Goal: Task Accomplishment & Management: Complete application form

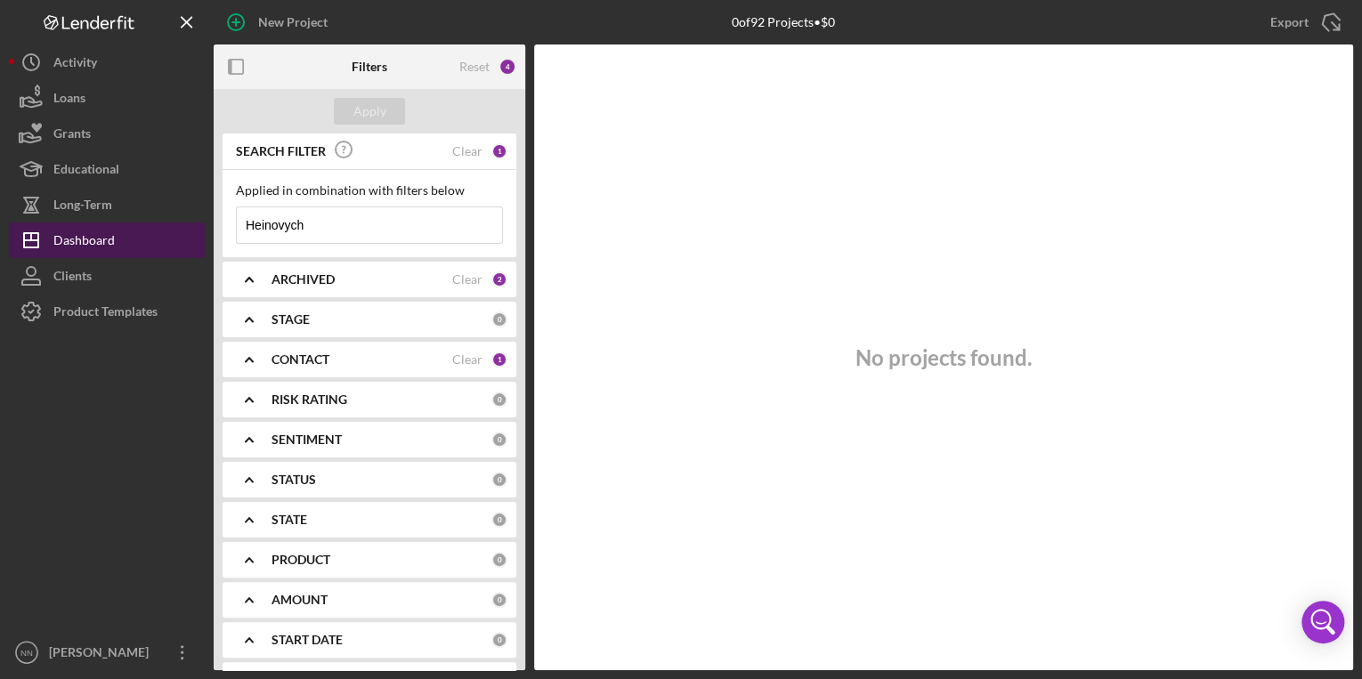
drag, startPoint x: 388, startPoint y: 222, endPoint x: 46, endPoint y: 243, distance: 342.6
click at [46, 243] on div "New Project 0 of 92 Projects • $0 Heinovych Export Icon/Export Filters Reset 4 …" at bounding box center [681, 335] width 1344 height 670
drag, startPoint x: 335, startPoint y: 235, endPoint x: 225, endPoint y: 234, distance: 109.5
click at [225, 234] on div "Applied in combination with filters below yiogerly Icon/Menu Close" at bounding box center [370, 213] width 294 height 87
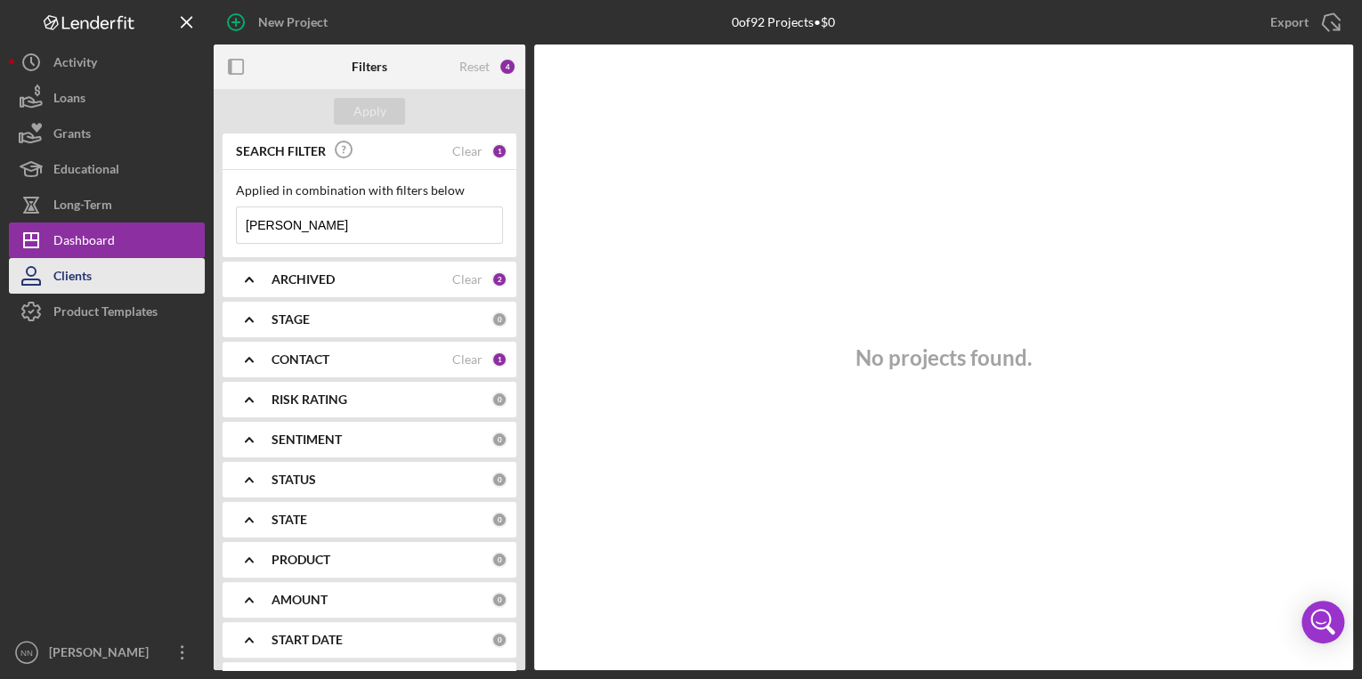
type input "perez"
click at [101, 285] on button "Clients" at bounding box center [107, 276] width 196 height 36
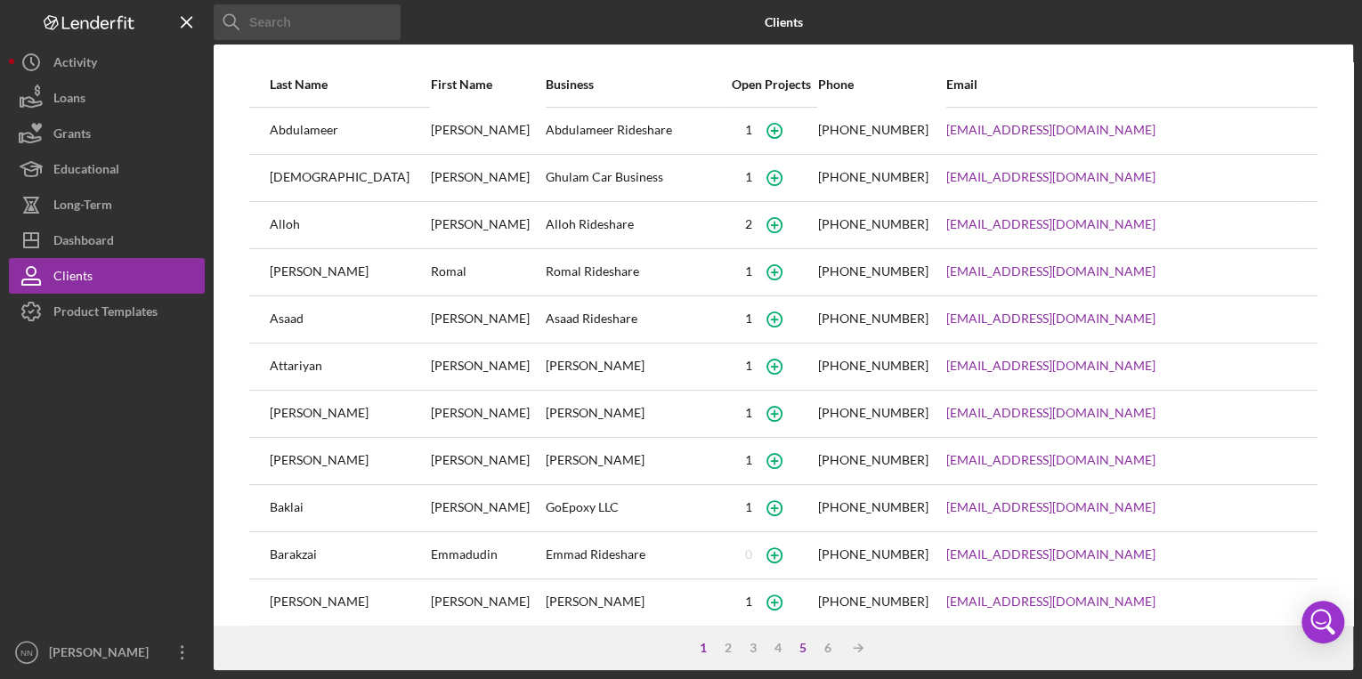
click at [831, 650] on div "6" at bounding box center [828, 648] width 25 height 14
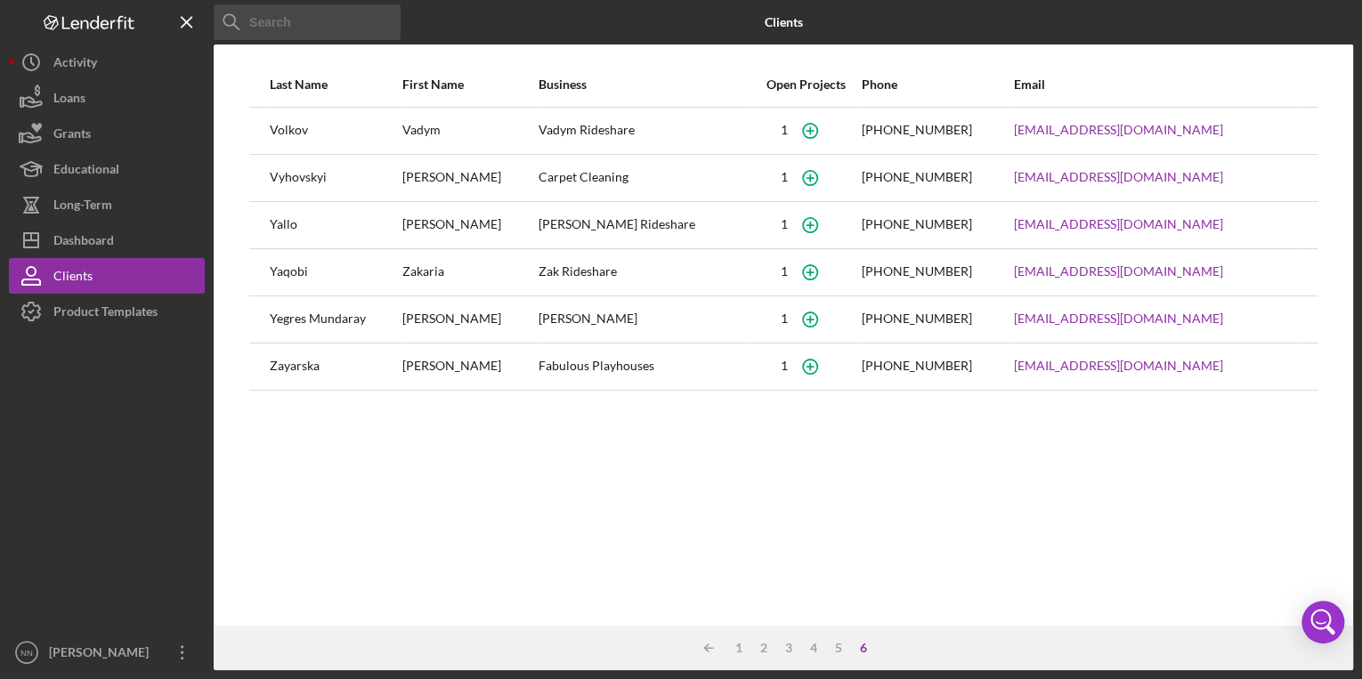
click at [833, 649] on div "5" at bounding box center [838, 648] width 25 height 14
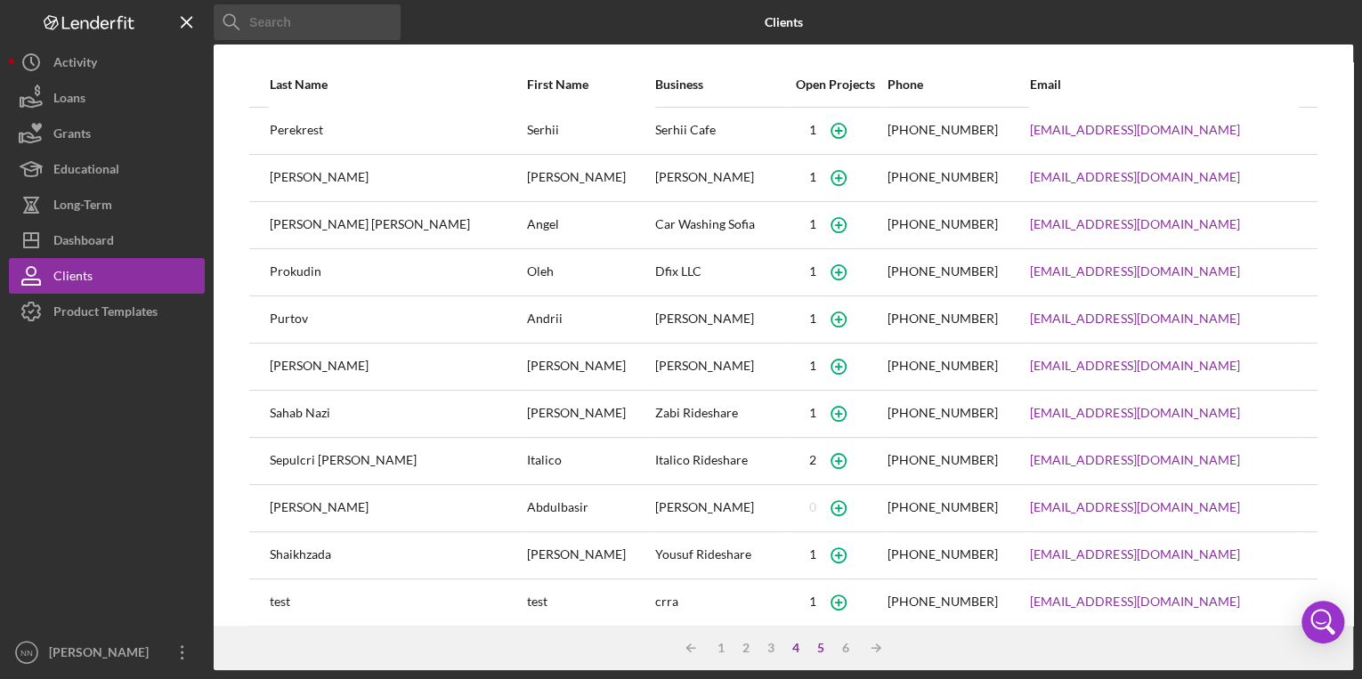
click at [795, 650] on div "4" at bounding box center [796, 648] width 25 height 14
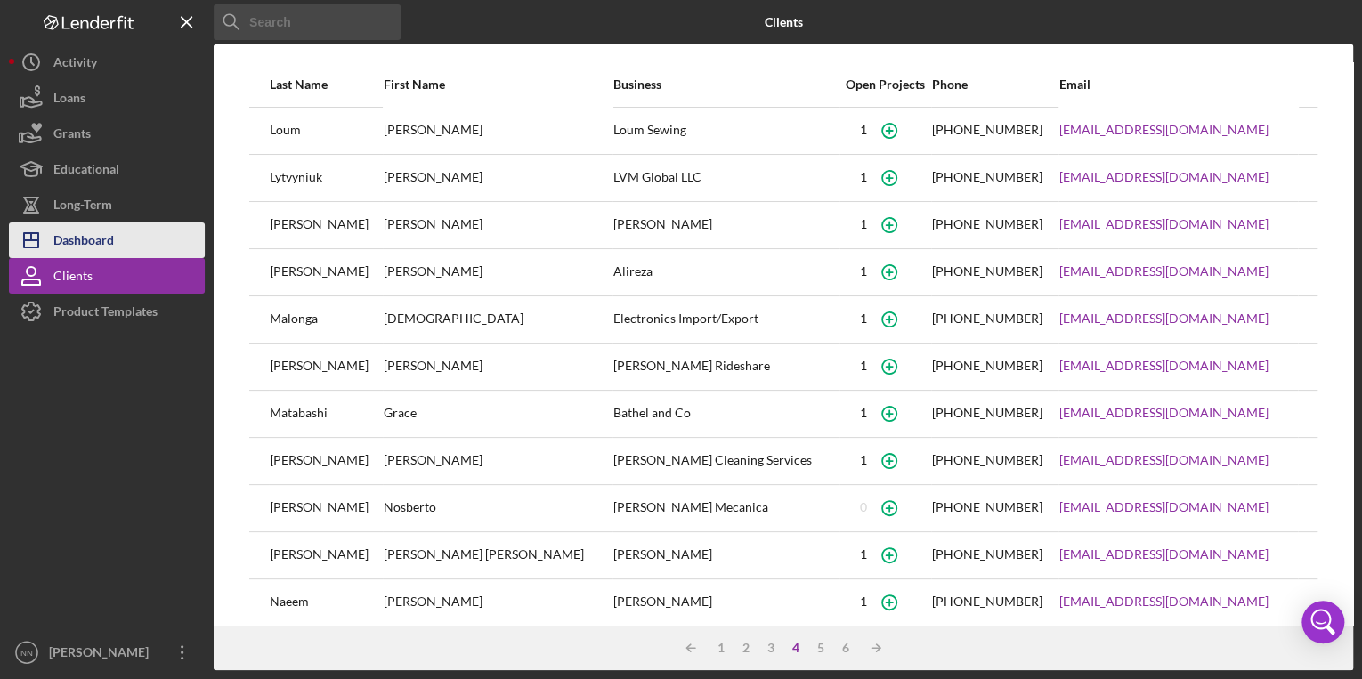
click at [91, 231] on div "Dashboard" at bounding box center [83, 243] width 61 height 40
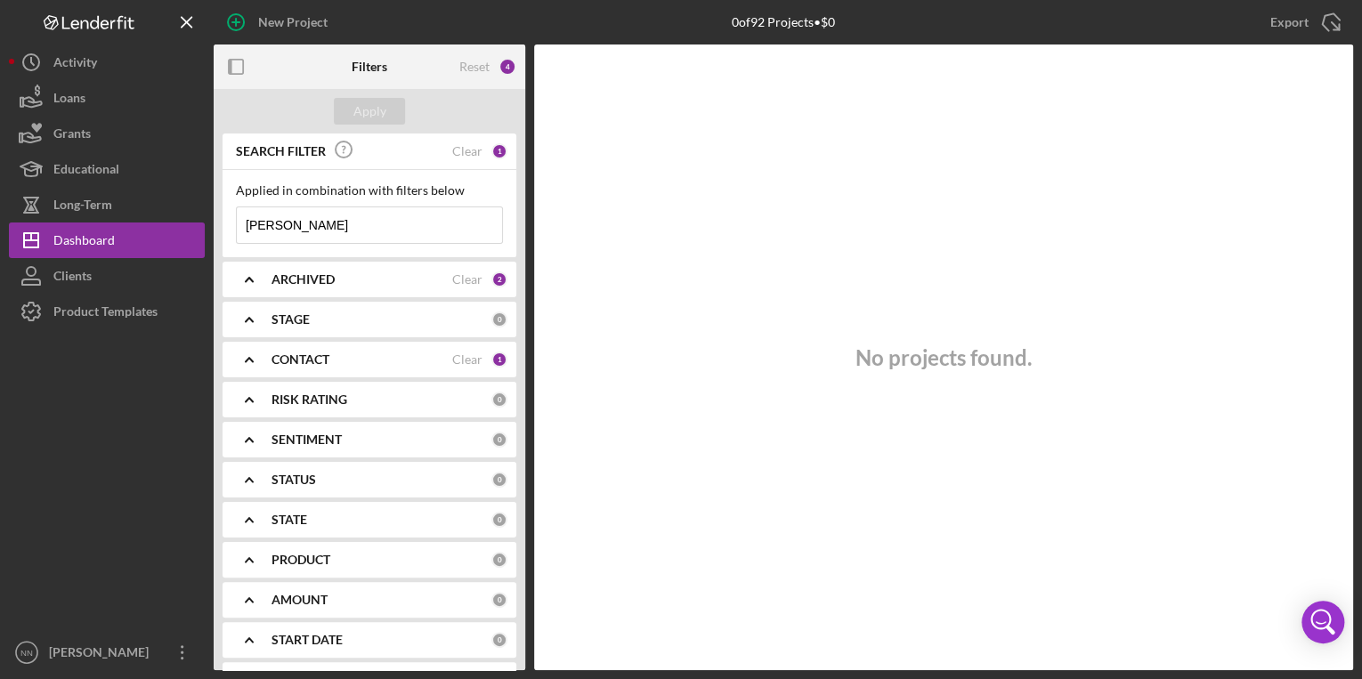
drag, startPoint x: 317, startPoint y: 216, endPoint x: 225, endPoint y: 221, distance: 91.8
click at [225, 221] on div "Applied in combination with filters below perez Icon/Menu Close" at bounding box center [370, 213] width 294 height 87
type input "Yiogerly"
click at [90, 278] on div "Clients" at bounding box center [72, 278] width 38 height 40
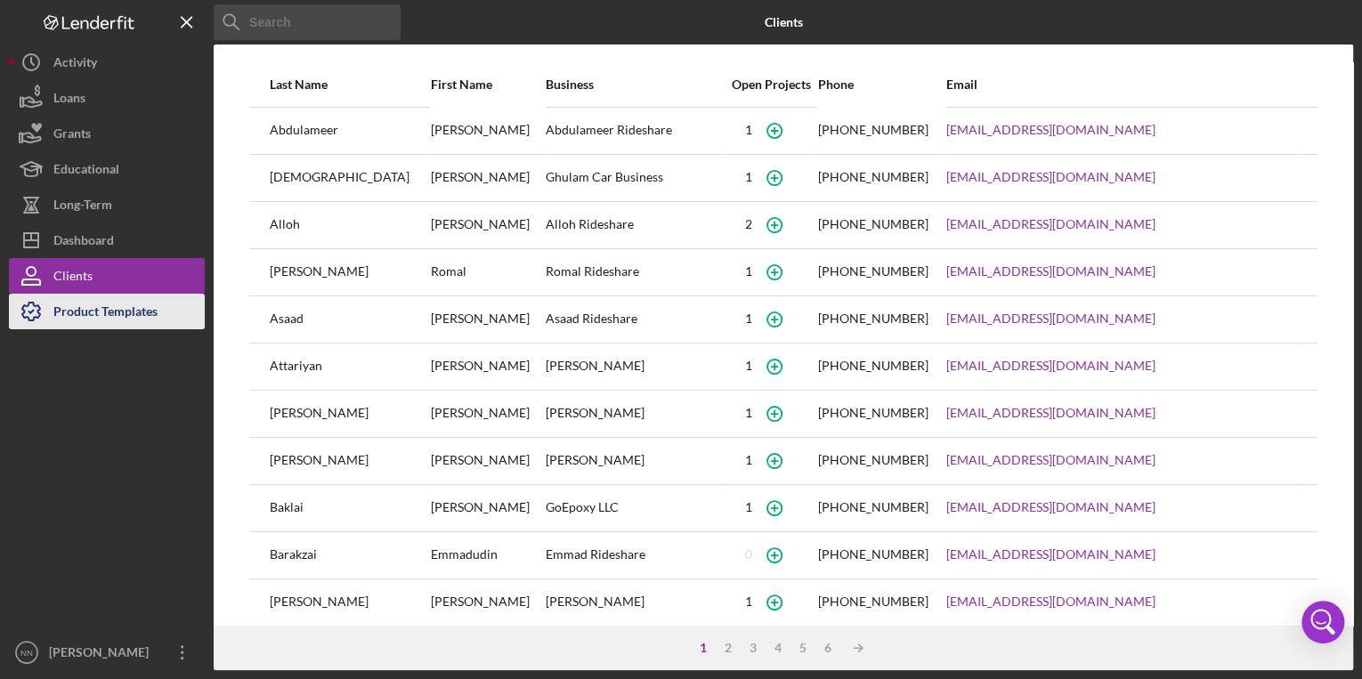
click at [92, 310] on div "Product Templates" at bounding box center [105, 314] width 104 height 40
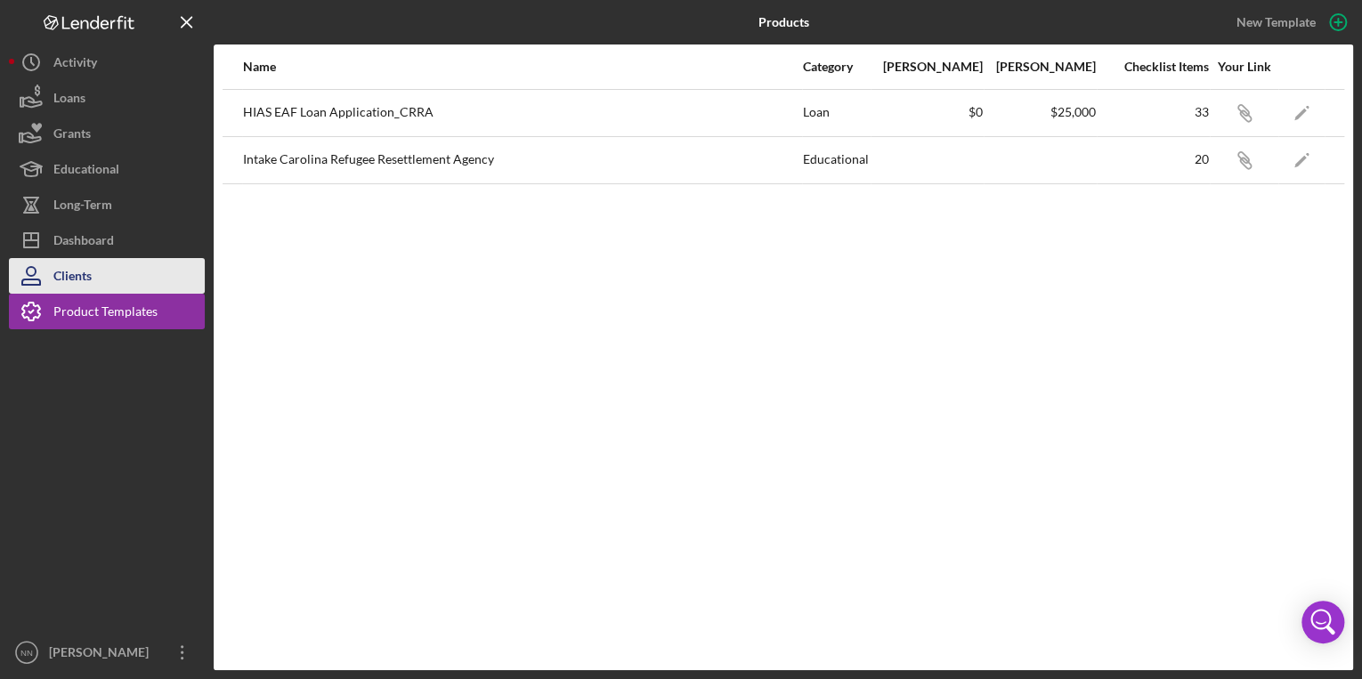
click at [92, 290] on div "Clients" at bounding box center [72, 278] width 38 height 40
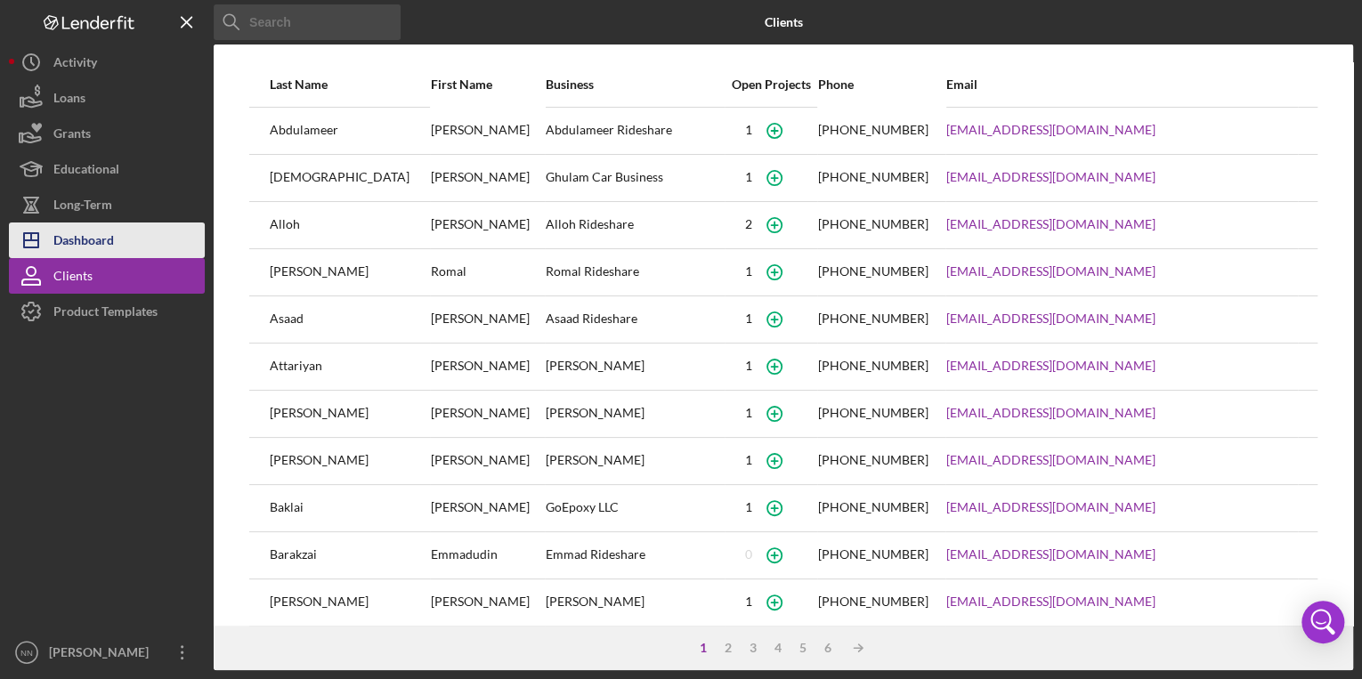
click at [75, 254] on div "Dashboard" at bounding box center [83, 243] width 61 height 40
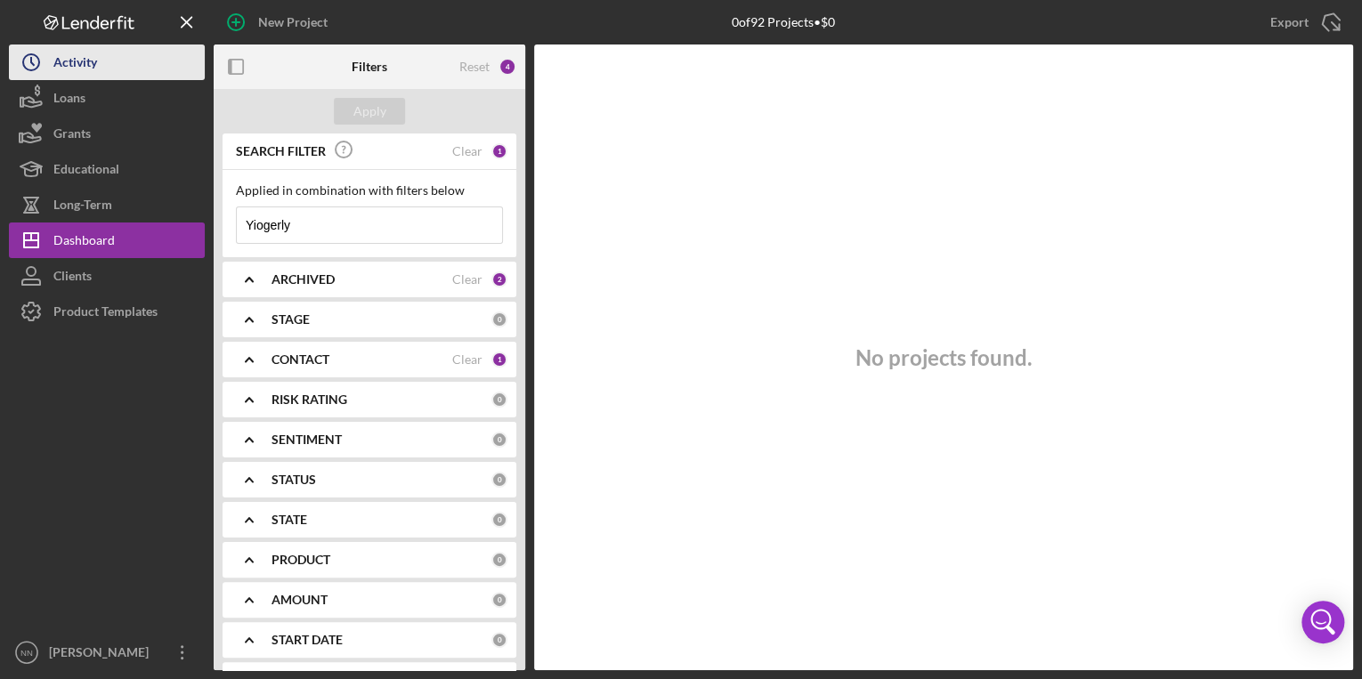
click at [69, 68] on div "Activity" at bounding box center [75, 65] width 44 height 40
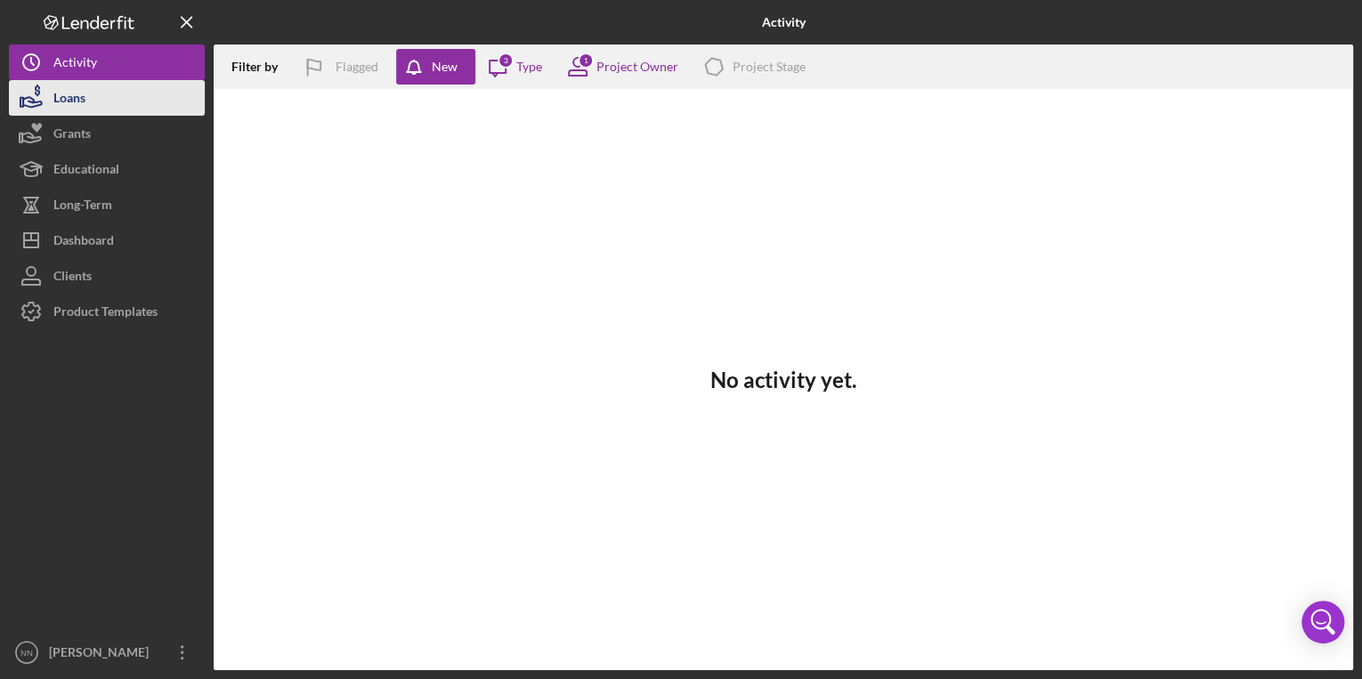
click at [76, 93] on div "Loans" at bounding box center [69, 100] width 32 height 40
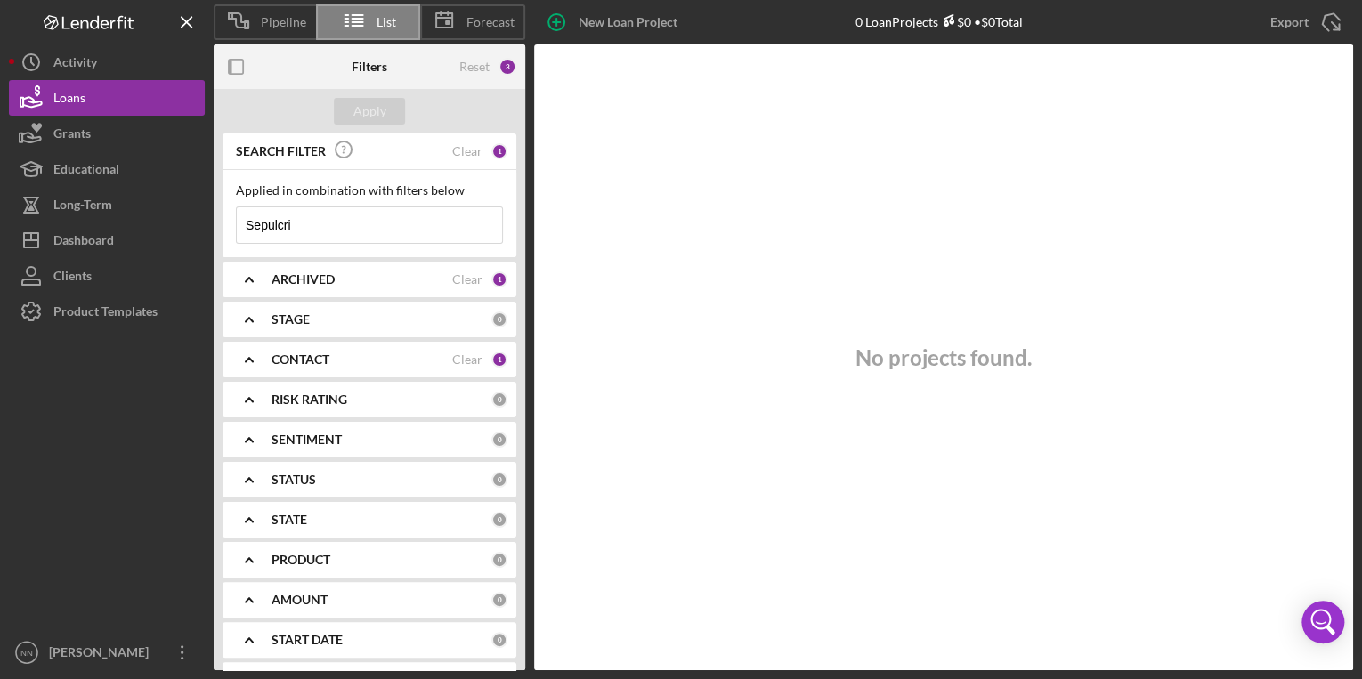
drag, startPoint x: 324, startPoint y: 223, endPoint x: 223, endPoint y: 222, distance: 101.5
click at [223, 222] on div "Applied in combination with filters below Sepulcri Icon/Menu Close" at bounding box center [370, 213] width 294 height 87
click at [950, 23] on icon at bounding box center [951, 23] width 3 height 2
click at [503, 22] on span "Forecast" at bounding box center [491, 22] width 48 height 14
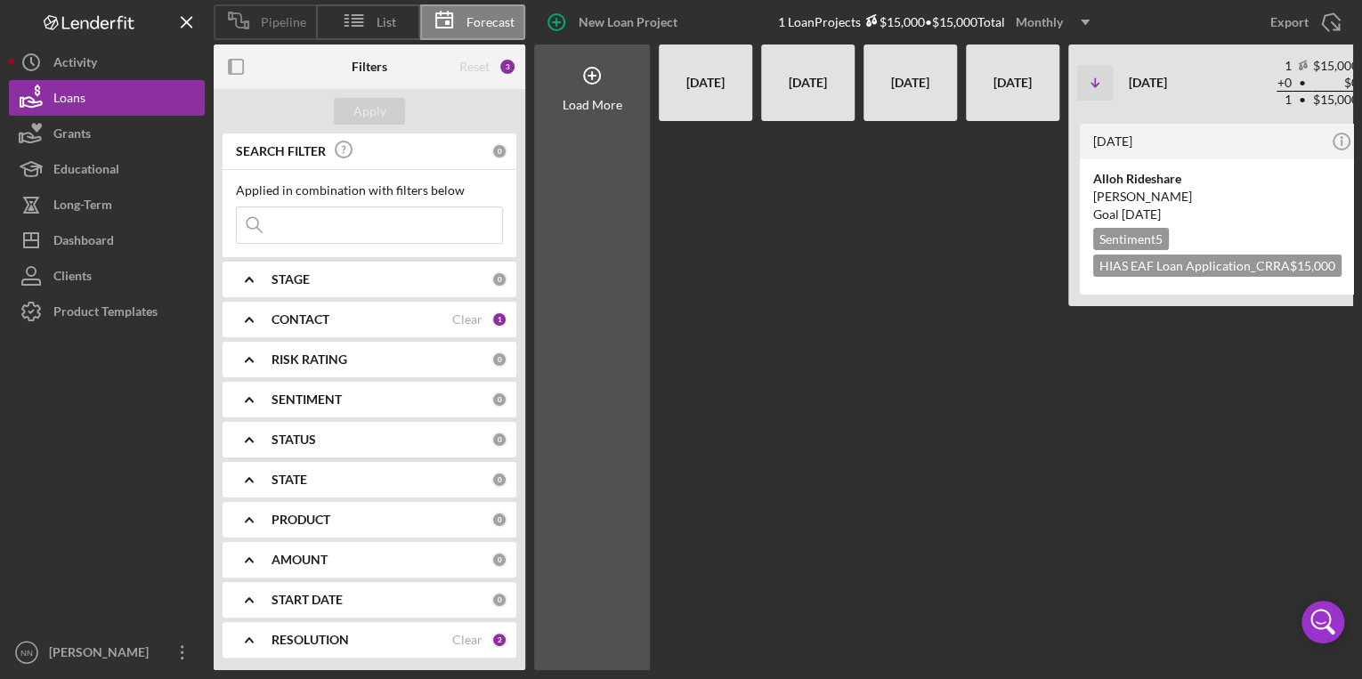
click at [274, 15] on span "Pipeline" at bounding box center [283, 22] width 45 height 14
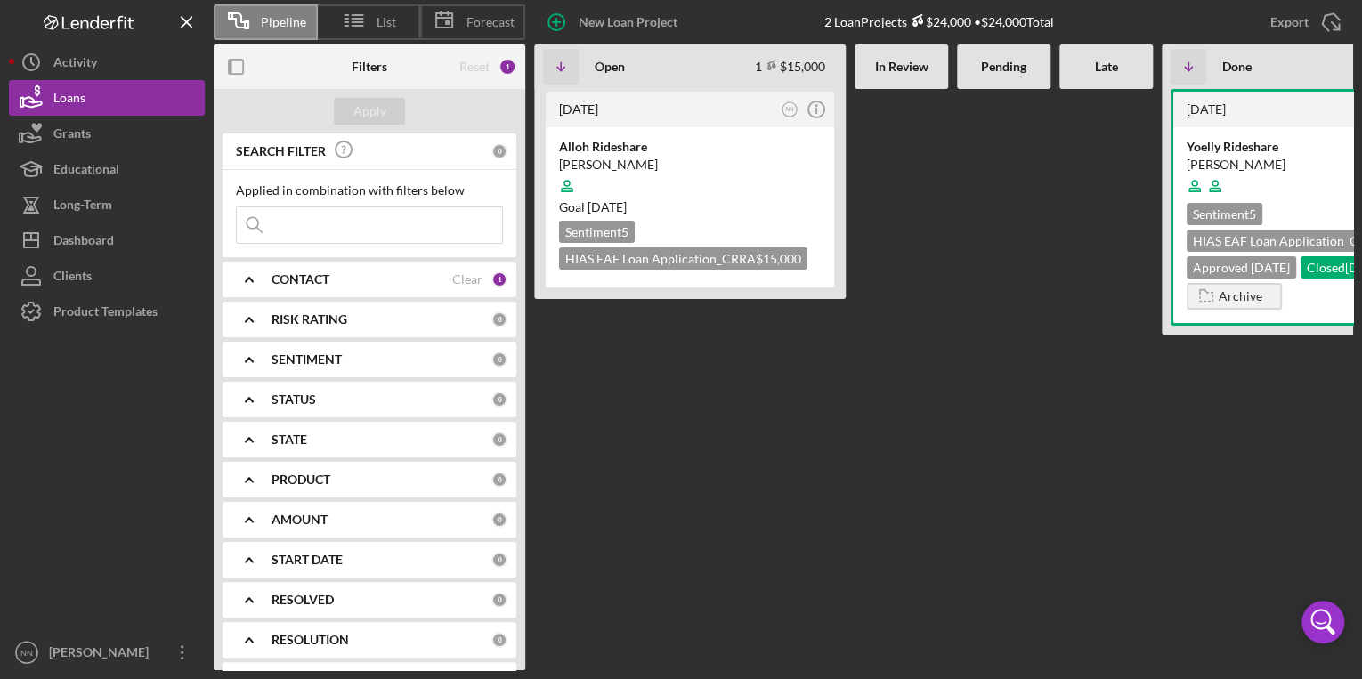
click at [341, 224] on input at bounding box center [369, 225] width 265 height 36
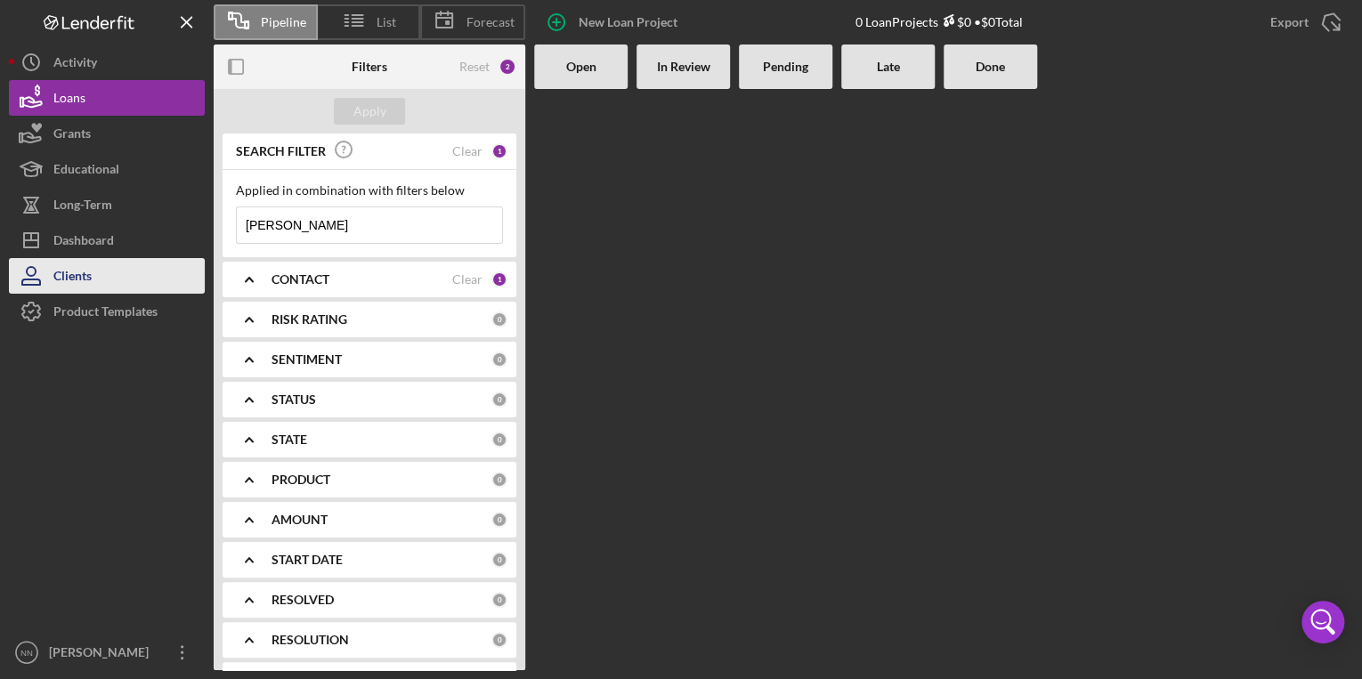
type input "[PERSON_NAME]"
click at [145, 269] on button "Clients" at bounding box center [107, 276] width 196 height 36
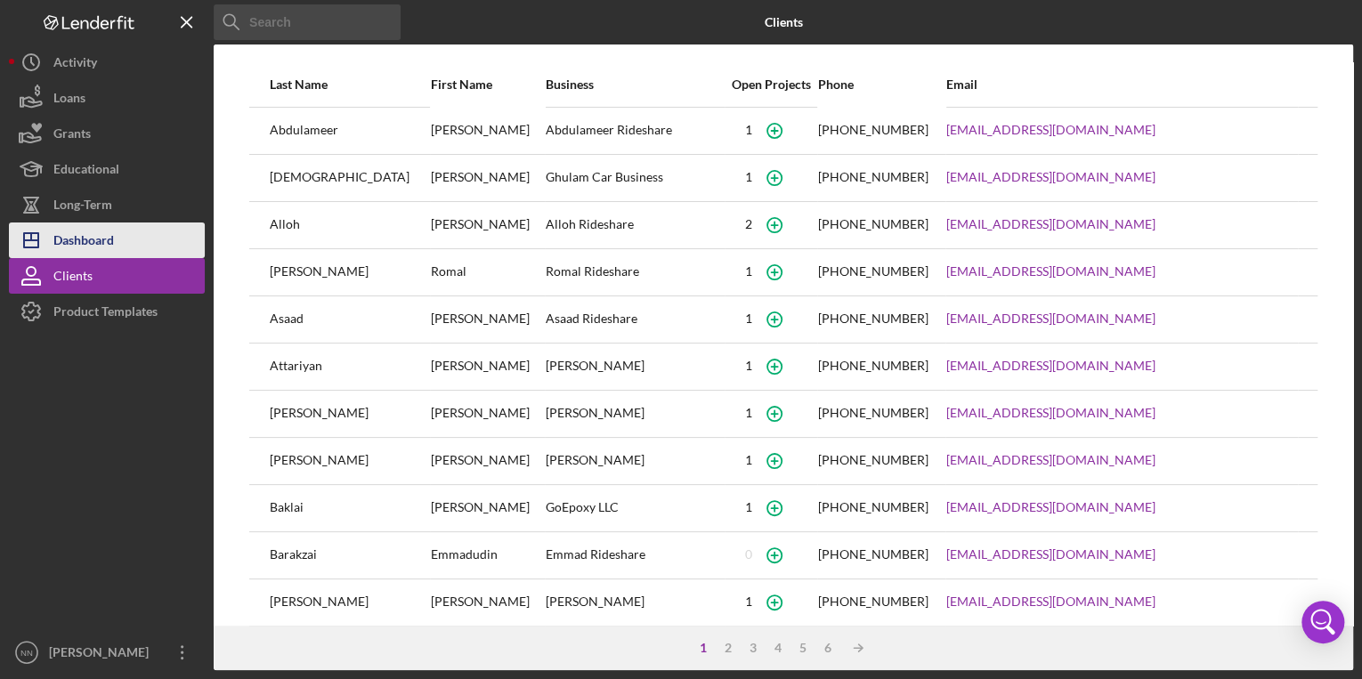
click at [93, 232] on div "Dashboard" at bounding box center [83, 243] width 61 height 40
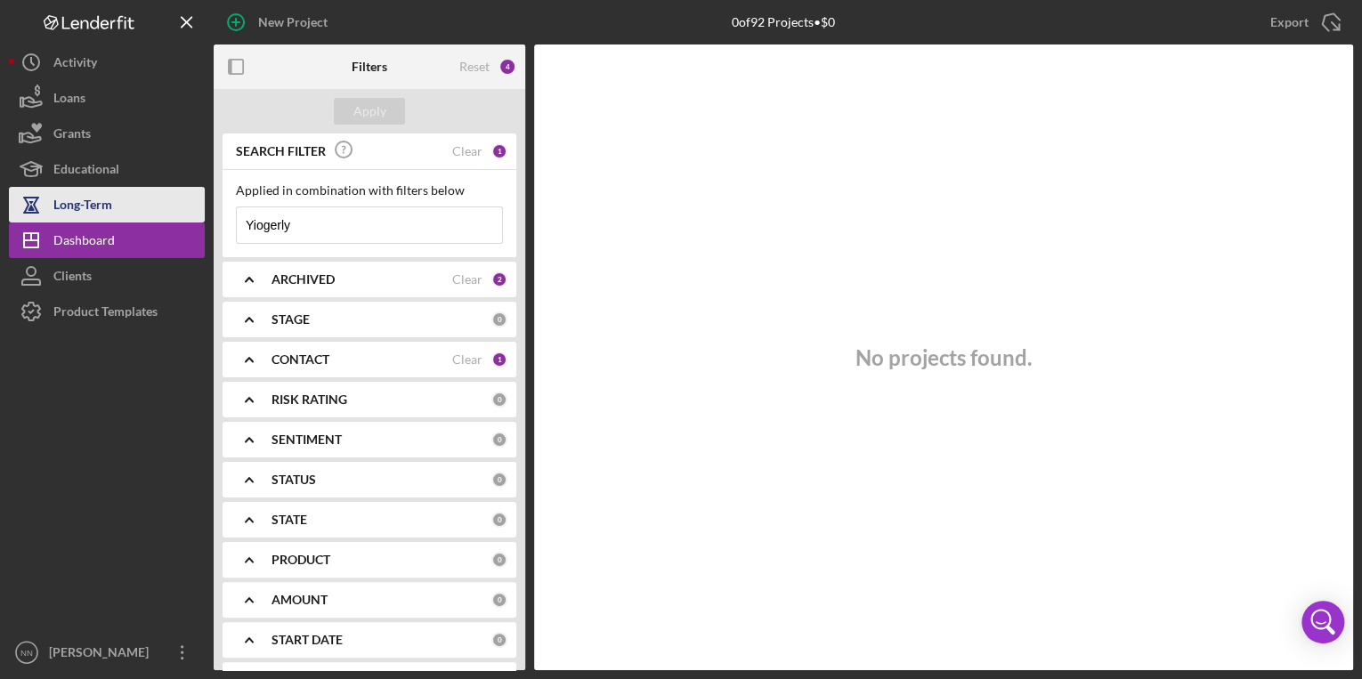
click at [97, 209] on div "Long-Term" at bounding box center [82, 207] width 59 height 40
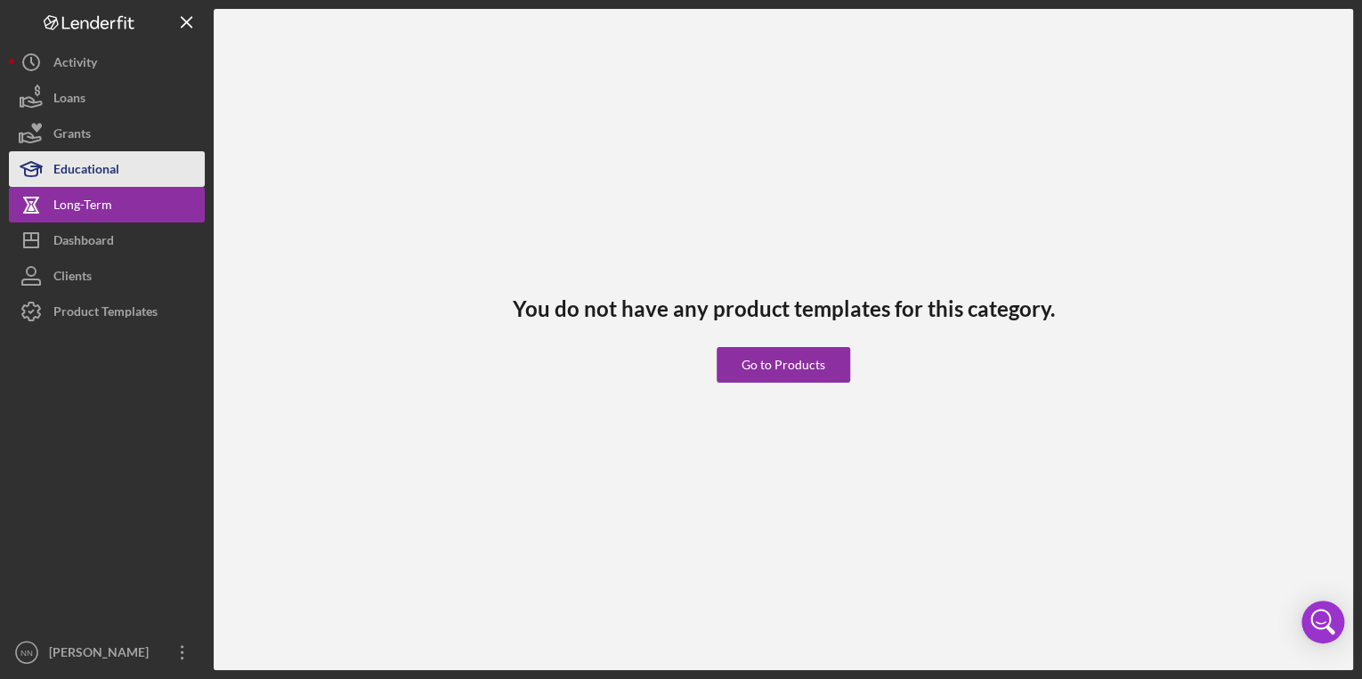
click at [107, 175] on div "Educational" at bounding box center [86, 171] width 66 height 40
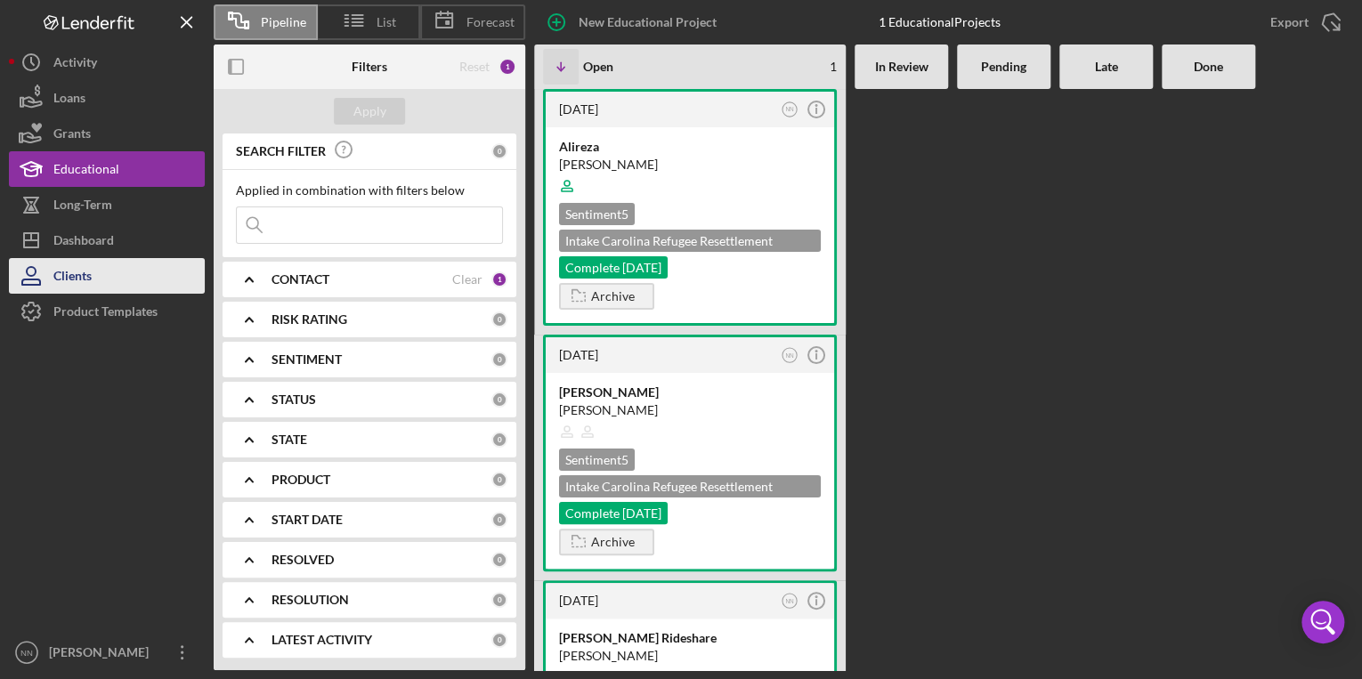
click at [103, 267] on button "Clients" at bounding box center [107, 276] width 196 height 36
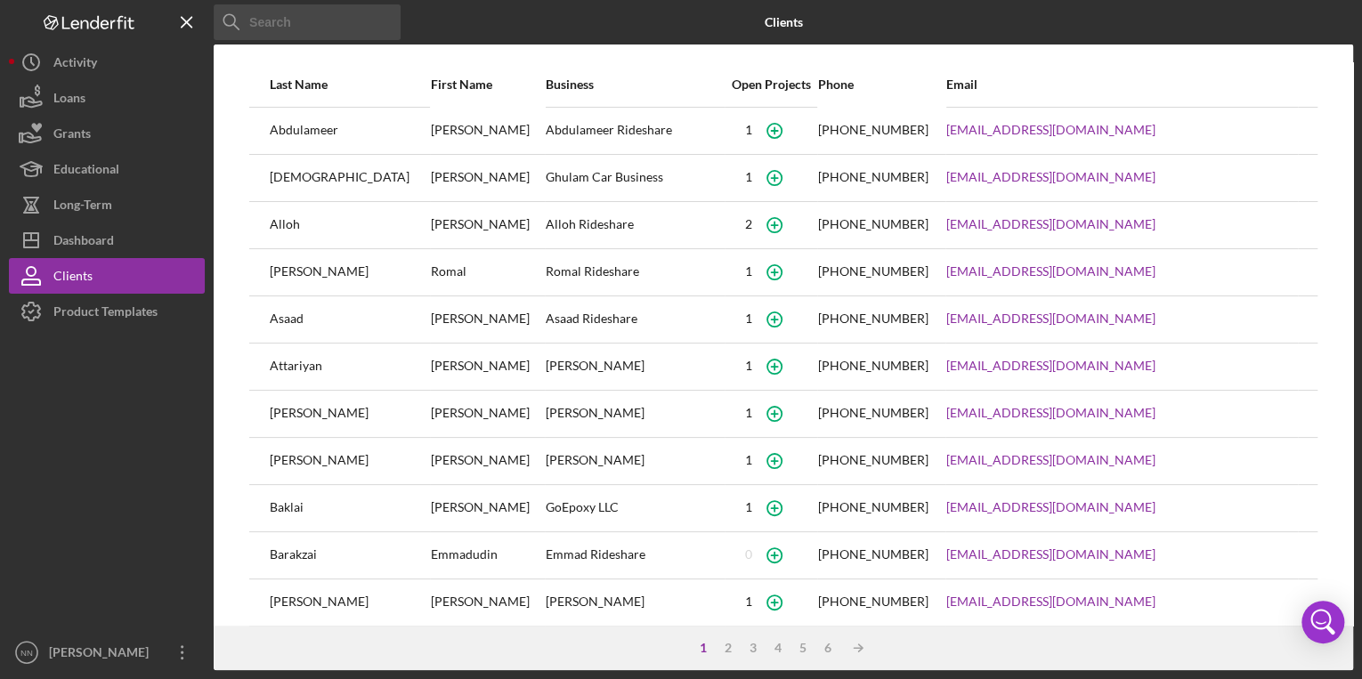
click at [324, 28] on input at bounding box center [307, 22] width 187 height 36
type input "[PERSON_NAME]"
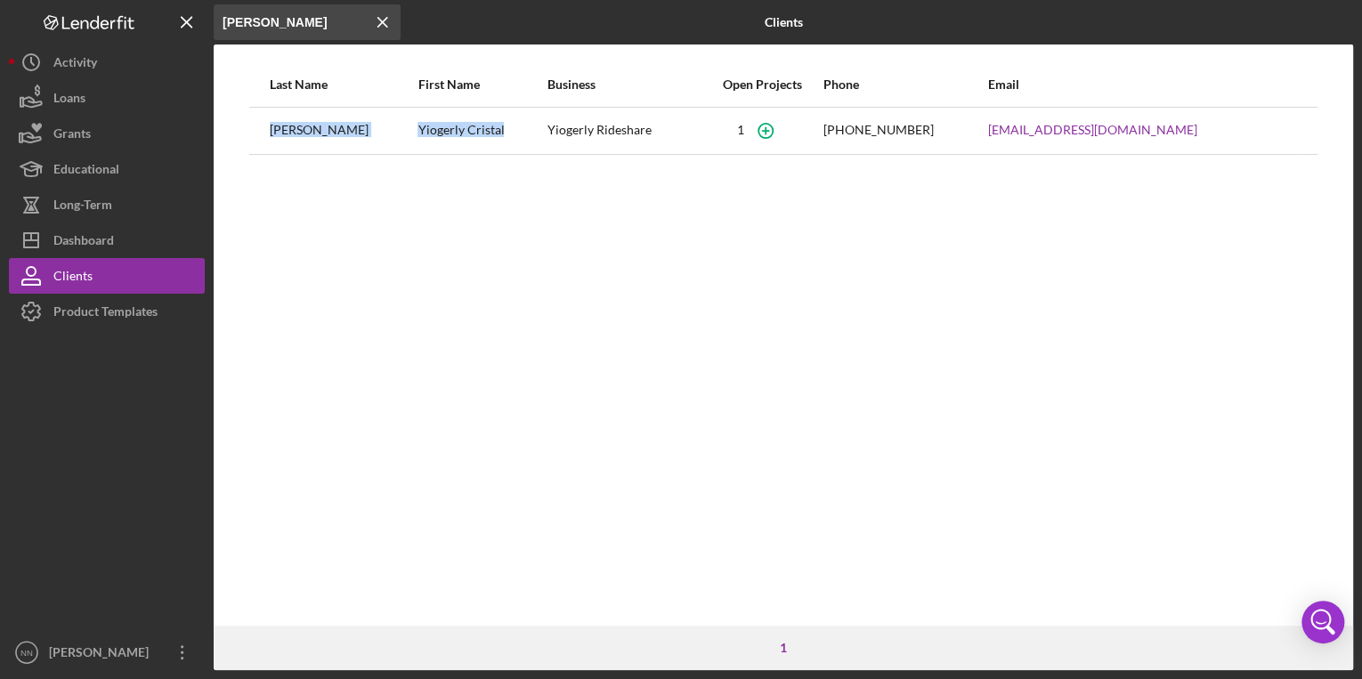
drag, startPoint x: 509, startPoint y: 128, endPoint x: 267, endPoint y: 132, distance: 242.2
click at [267, 132] on tr "Pedroza Perez Yiogerly Cristal Yiogerly Rideshare 1 (704) 387-0445 yiogerlycris…" at bounding box center [783, 130] width 1068 height 47
drag, startPoint x: 267, startPoint y: 131, endPoint x: 280, endPoint y: 130, distance: 12.5
copy tr "[PERSON_NAME] Yiogerly Cristal"
click at [118, 244] on button "Icon/Dashboard Dashboard" at bounding box center [107, 241] width 196 height 36
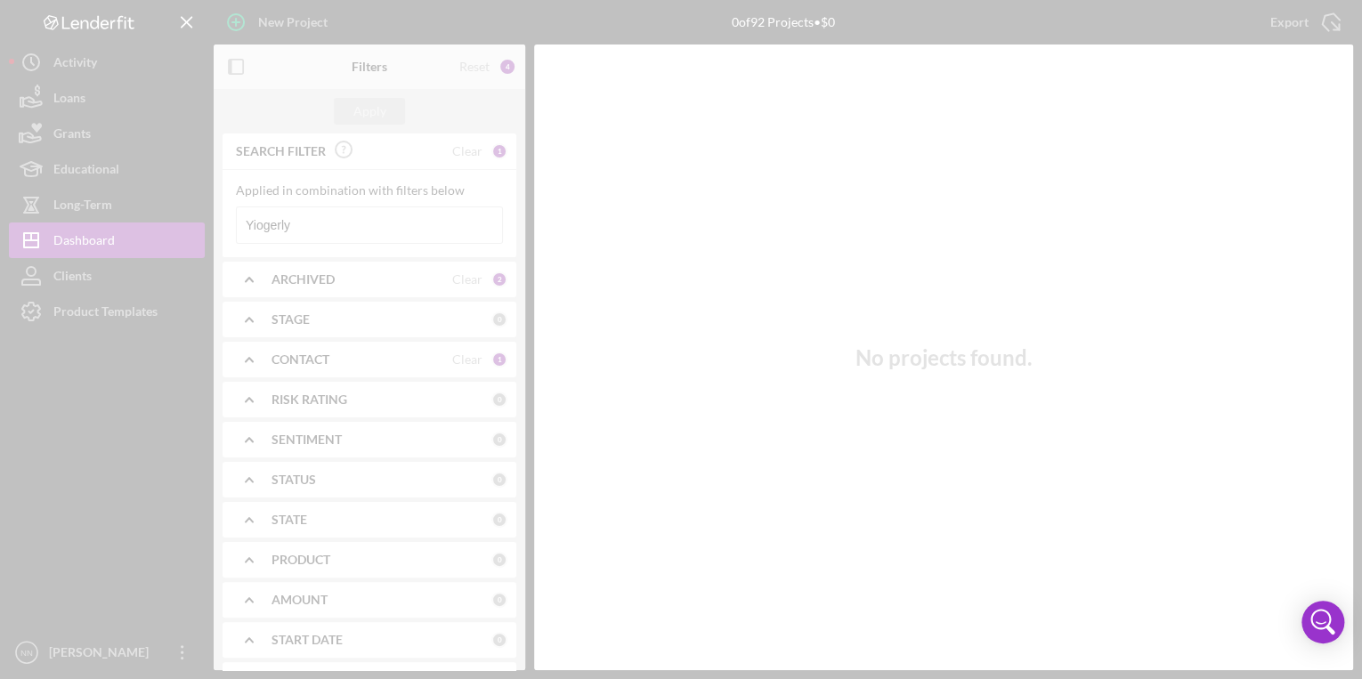
click at [313, 219] on div at bounding box center [681, 339] width 1362 height 679
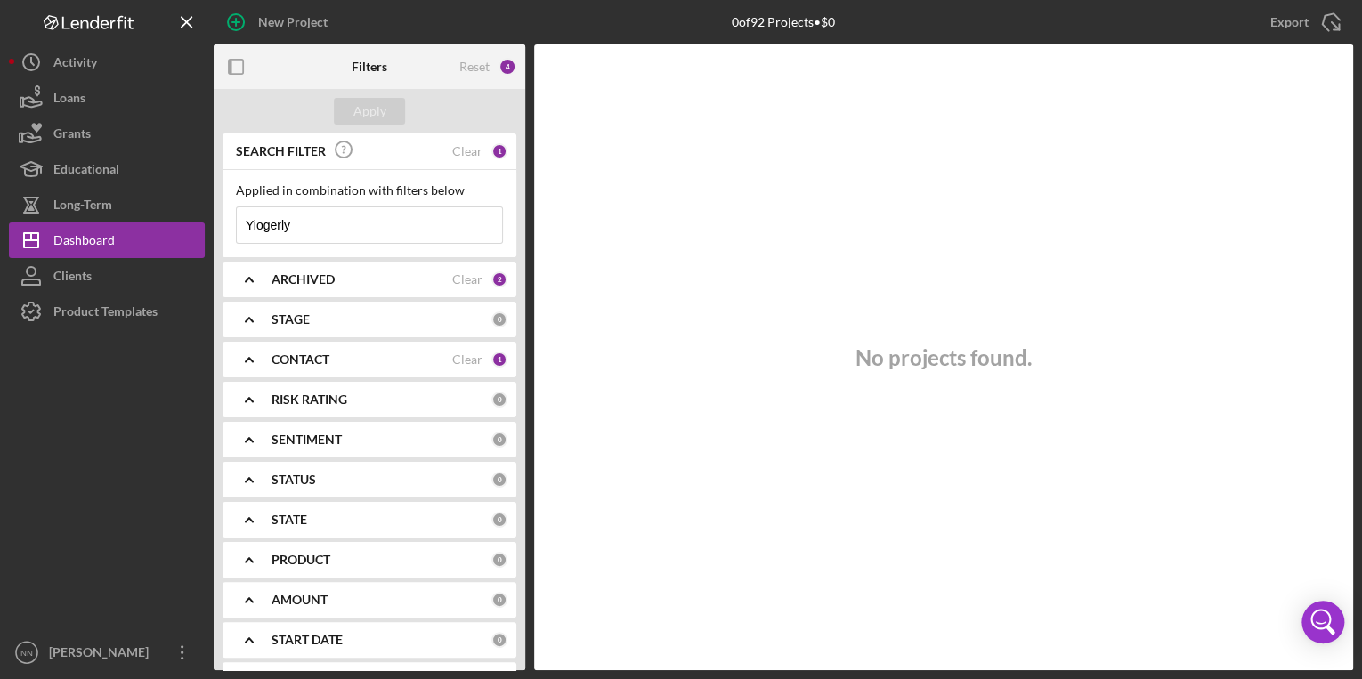
drag, startPoint x: 287, startPoint y: 224, endPoint x: 248, endPoint y: 224, distance: 38.3
click at [240, 223] on input "Yiogerly" at bounding box center [369, 225] width 265 height 36
paste input "[PERSON_NAME] Yiogerly Cristal"
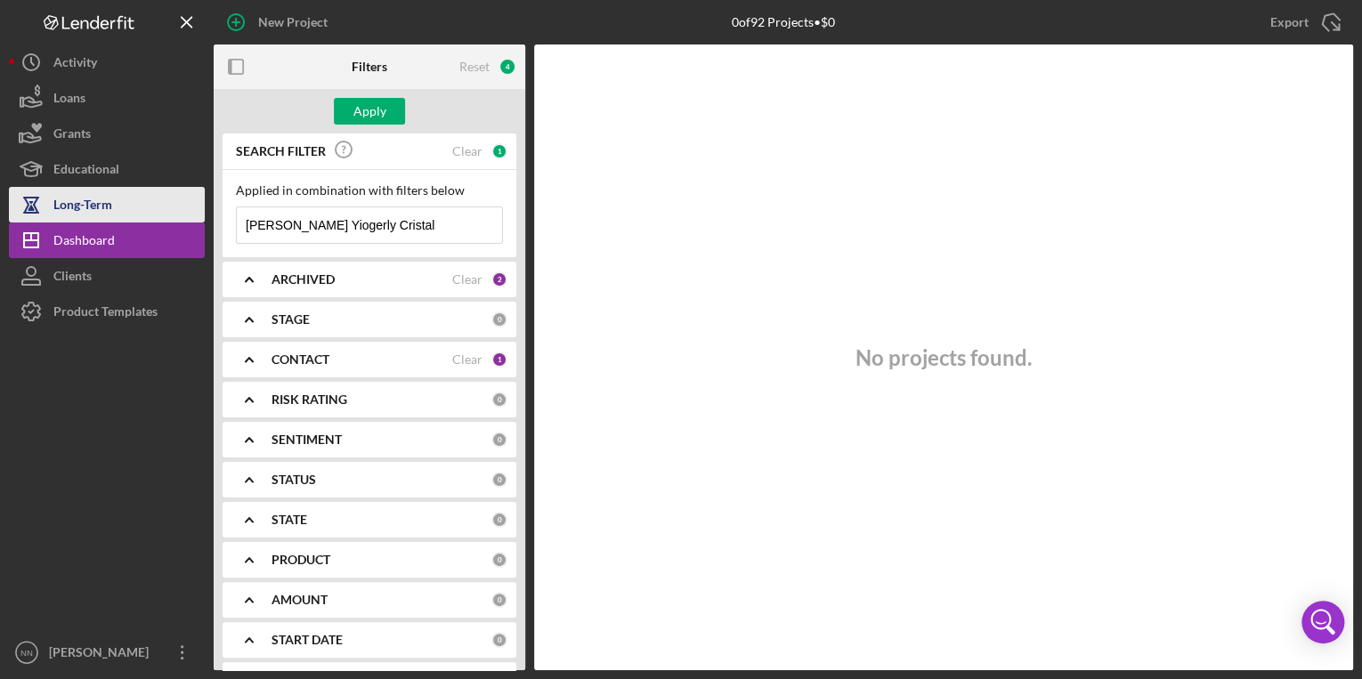
drag, startPoint x: 278, startPoint y: 223, endPoint x: 199, endPoint y: 215, distance: 78.9
click at [199, 215] on div "New Project 0 of 92 Projects • $0 Yiogerly Export Icon/Export Filters Reset 4 A…" at bounding box center [681, 335] width 1344 height 670
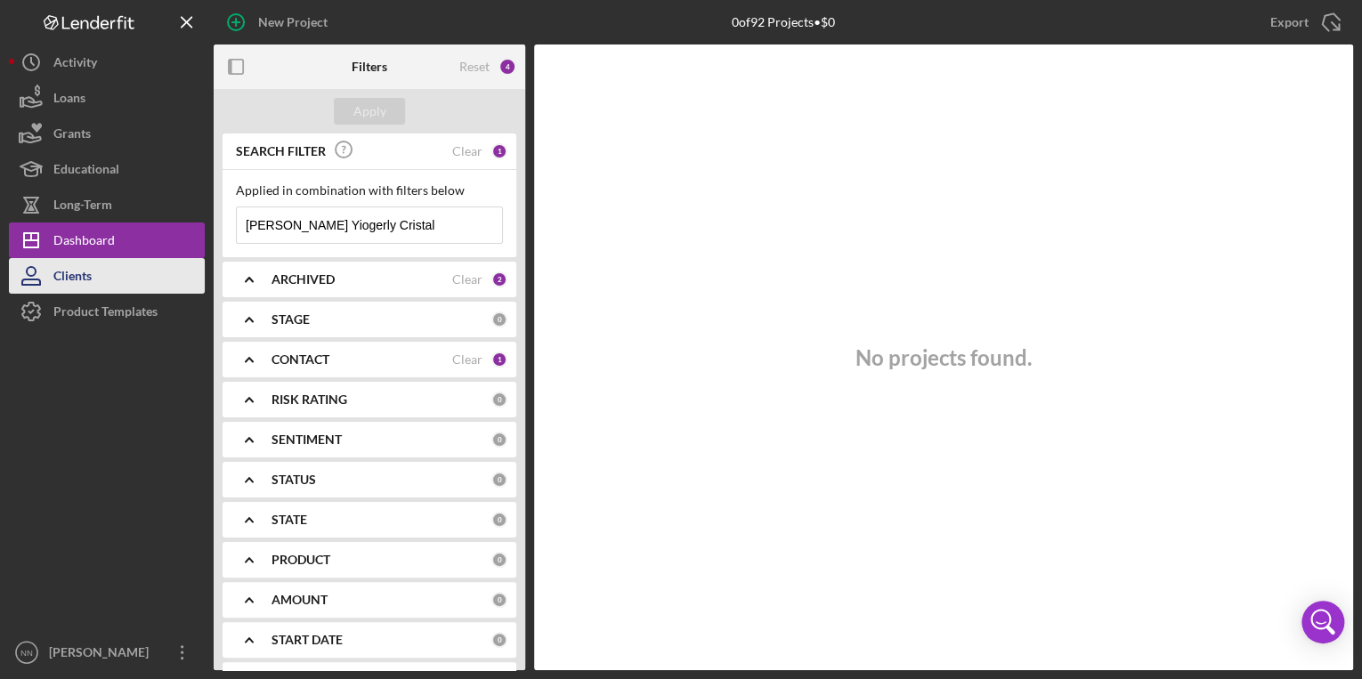
type input "[PERSON_NAME] Yiogerly Cristal"
click at [148, 258] on button "Clients" at bounding box center [107, 276] width 196 height 36
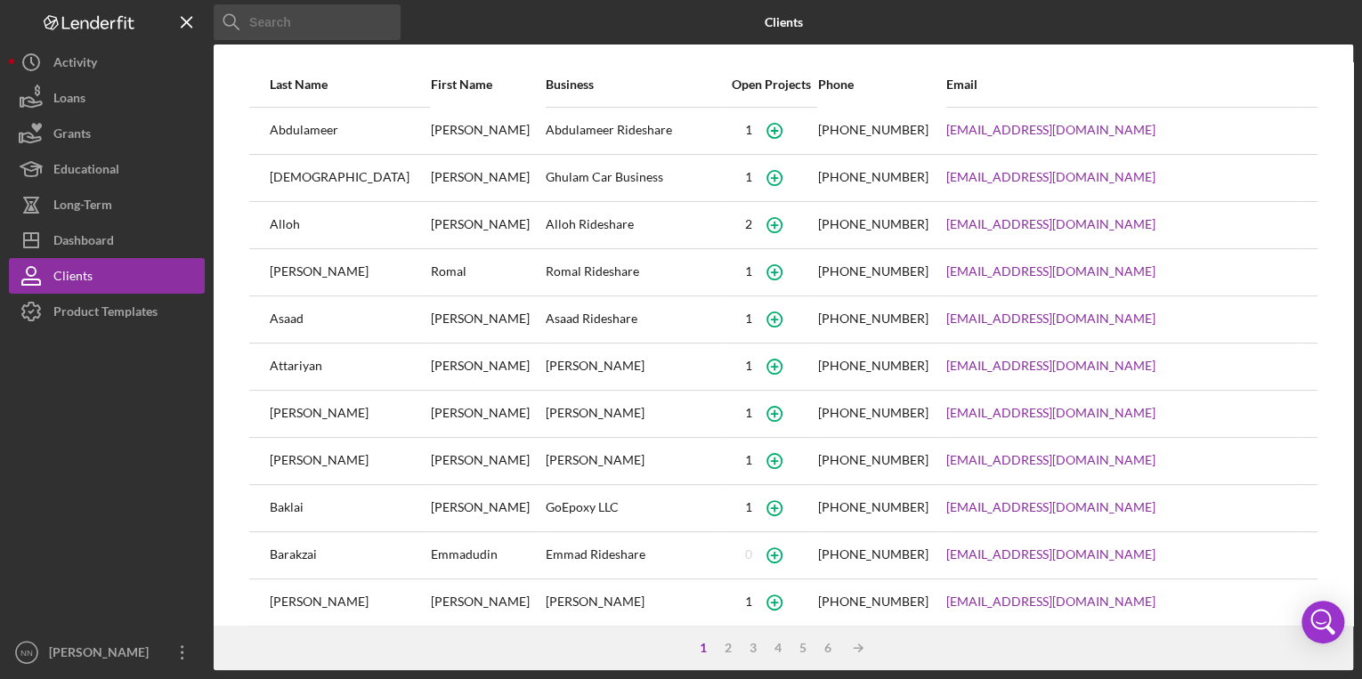
click at [321, 28] on input at bounding box center [307, 22] width 187 height 36
paste input "[PERSON_NAME] Yiogerly Cristal"
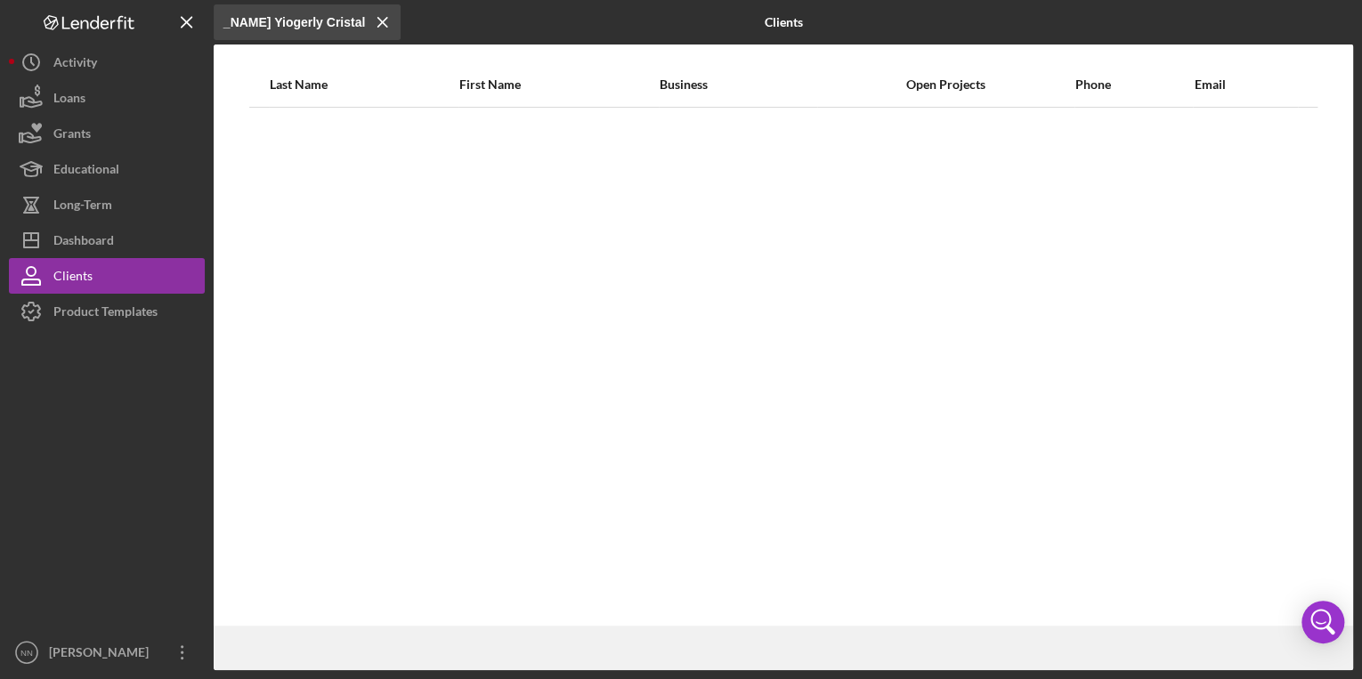
drag, startPoint x: 240, startPoint y: 22, endPoint x: 281, endPoint y: 33, distance: 43.2
click at [238, 37] on input "[PERSON_NAME] Yiogerly Cristal" at bounding box center [307, 22] width 187 height 36
drag, startPoint x: 269, startPoint y: 21, endPoint x: 178, endPoint y: 24, distance: 90.9
click at [178, 24] on div "Icon/Menu Close Pedroza Perez Yiogerly Cristal Icon/Menu Close Clients Last Nam…" at bounding box center [681, 335] width 1344 height 670
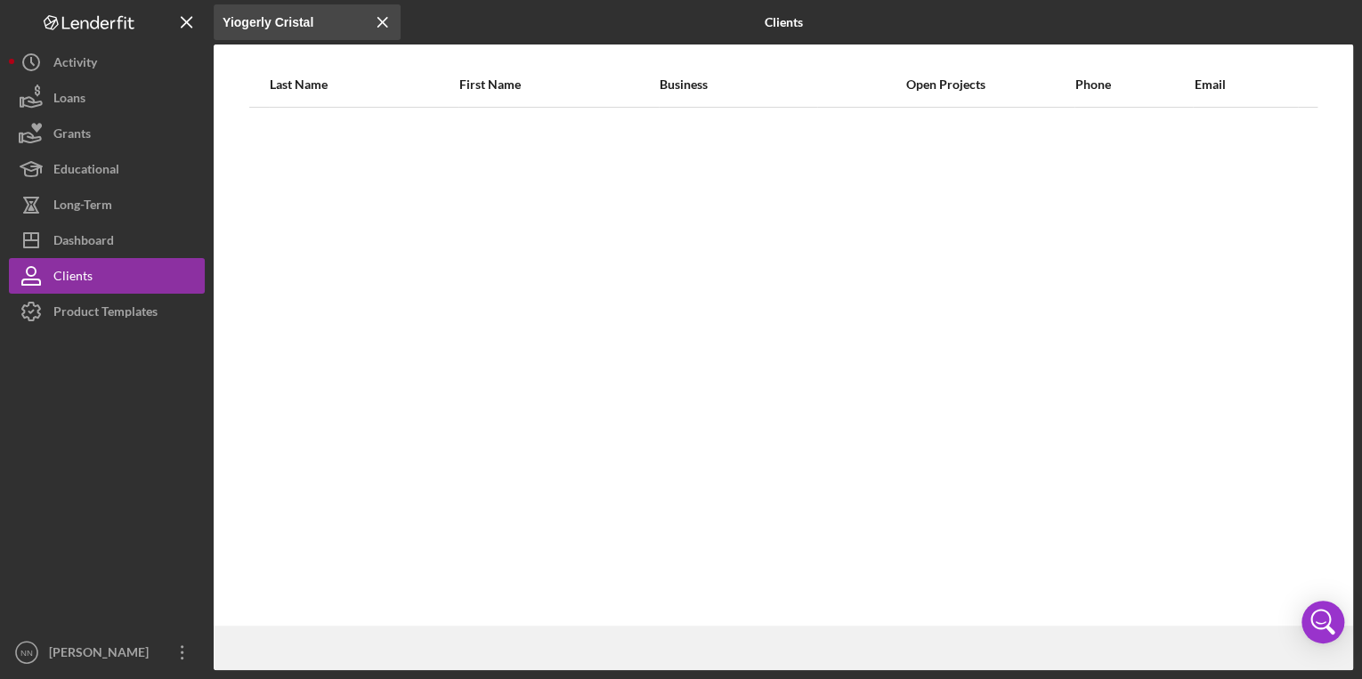
type input "Yiogerly Cristal"
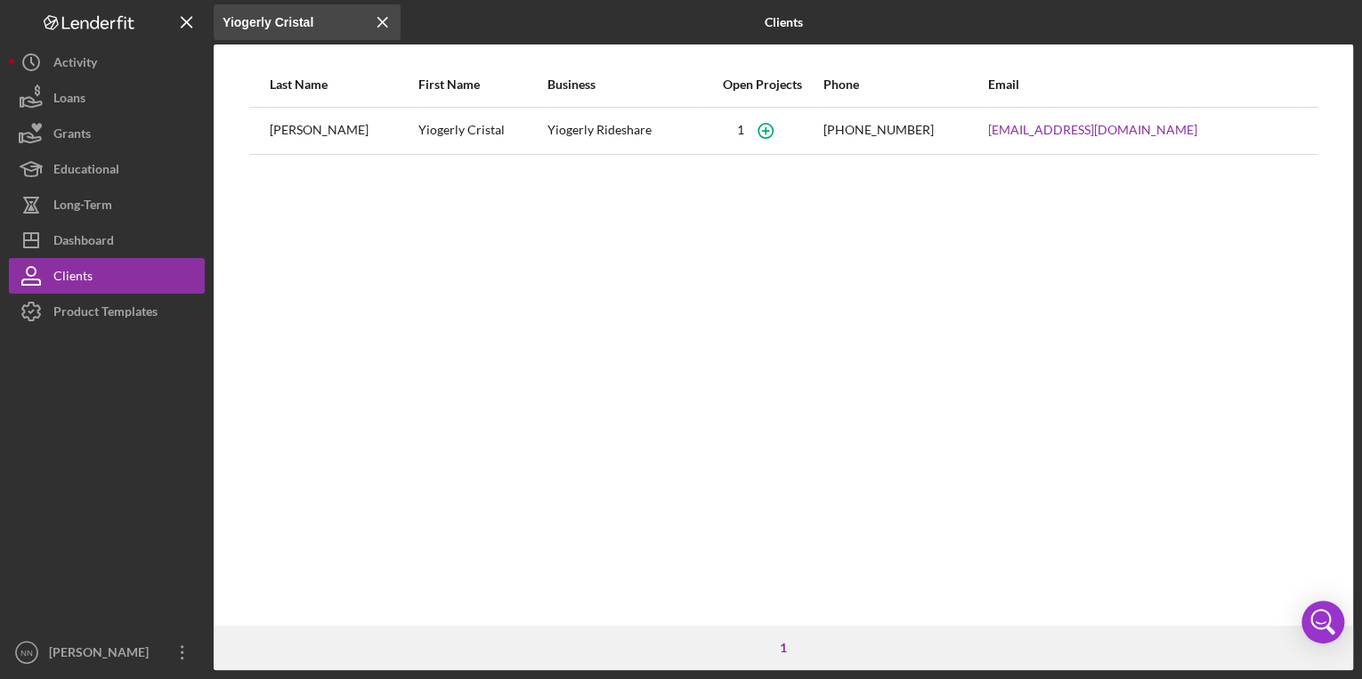
click at [320, 129] on div "[PERSON_NAME]" at bounding box center [343, 131] width 146 height 45
click at [89, 106] on button "Loans" at bounding box center [107, 98] width 196 height 36
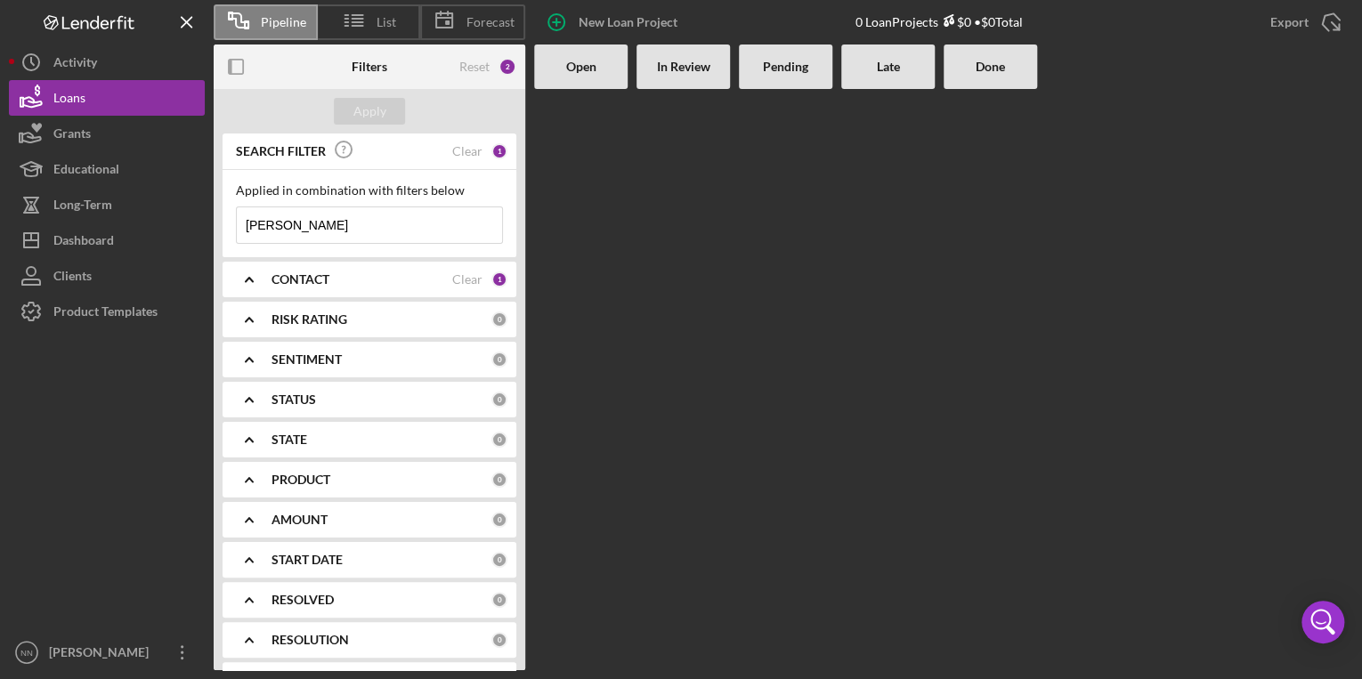
drag, startPoint x: 291, startPoint y: 217, endPoint x: 242, endPoint y: 223, distance: 49.4
click at [242, 223] on input "[PERSON_NAME]" at bounding box center [369, 225] width 265 height 36
paste input "[PERSON_NAME] Yiogerly Cristal"
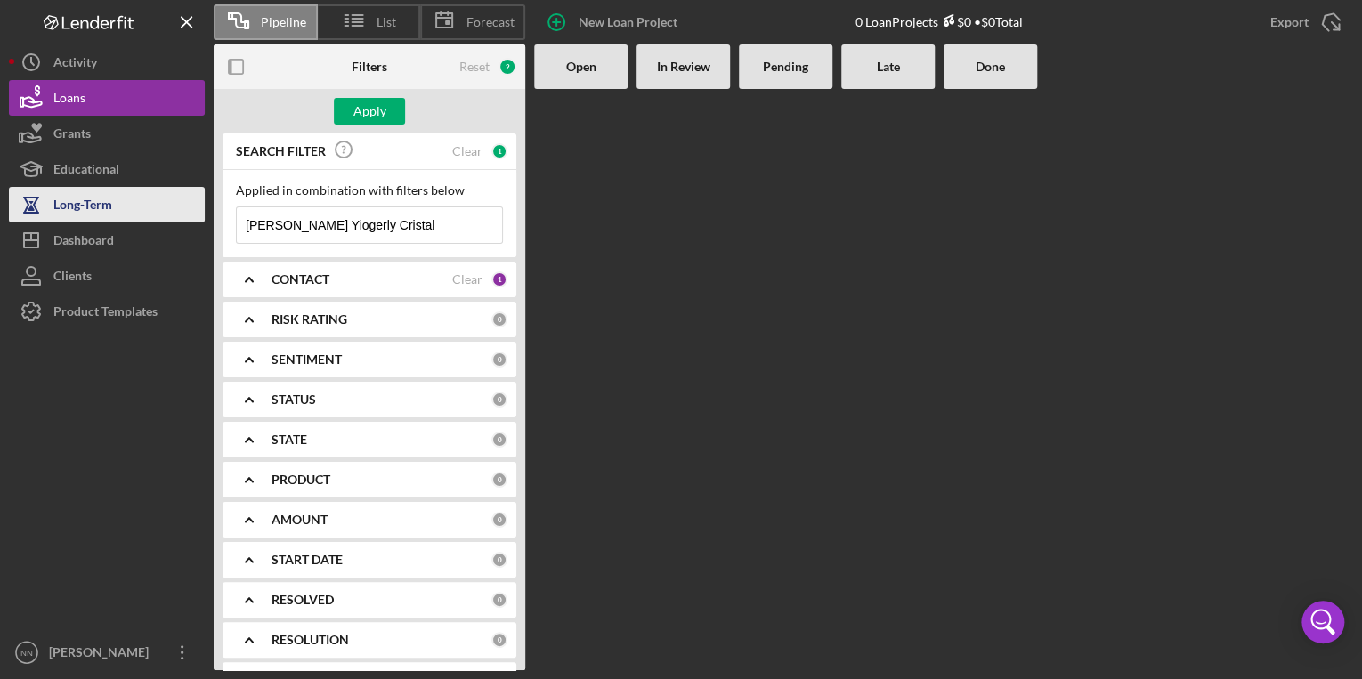
drag, startPoint x: 274, startPoint y: 221, endPoint x: 185, endPoint y: 220, distance: 89.0
click at [185, 220] on div "Pipeline List Forecast New Loan Project 0 Loan Projects $0 • $0 Total Export Ic…" at bounding box center [681, 335] width 1344 height 670
drag, startPoint x: 248, startPoint y: 228, endPoint x: 213, endPoint y: 226, distance: 34.8
click at [213, 226] on div "Pipeline List Forecast New Loan Project 0 Loan Projects $0 • $0 Total Export Ic…" at bounding box center [681, 335] width 1344 height 670
click at [370, 110] on div "Apply" at bounding box center [369, 111] width 33 height 27
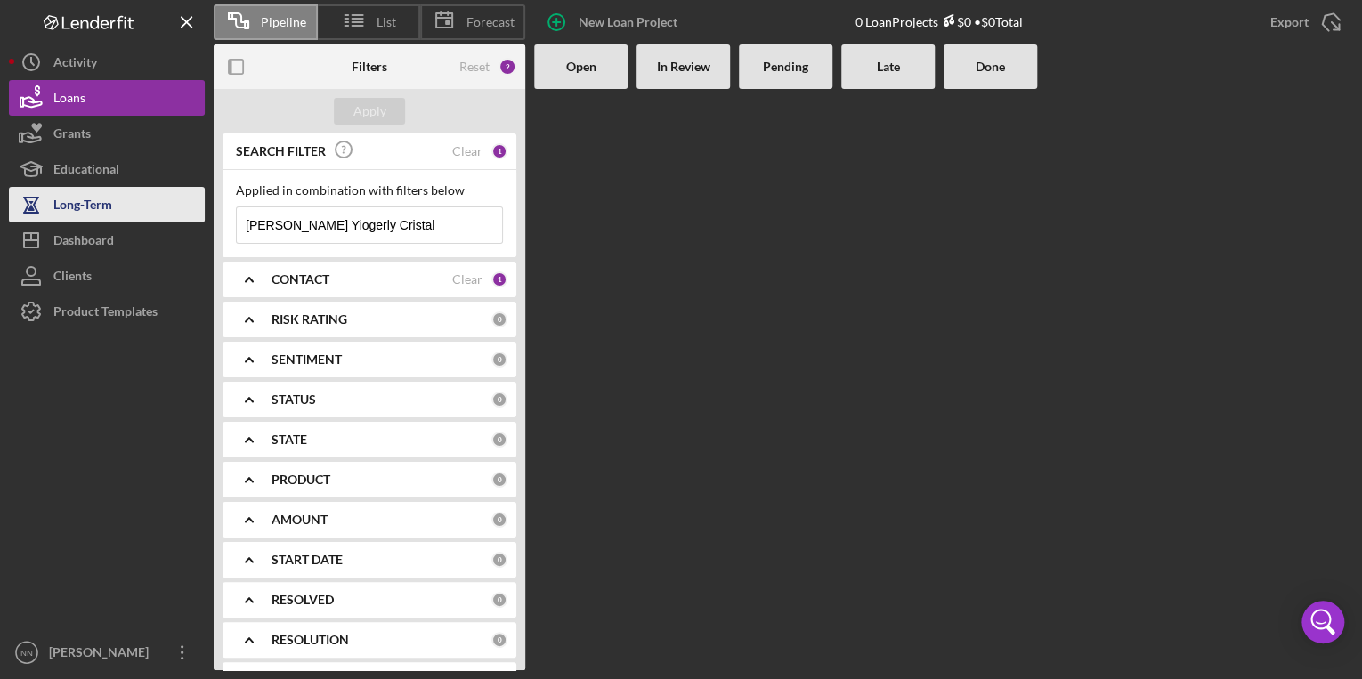
drag, startPoint x: 332, startPoint y: 222, endPoint x: 203, endPoint y: 221, distance: 129.1
click at [184, 221] on div "Pipeline List Forecast New Loan Project 0 Loan Projects $0 • $0 Total Export Ic…" at bounding box center [681, 335] width 1344 height 670
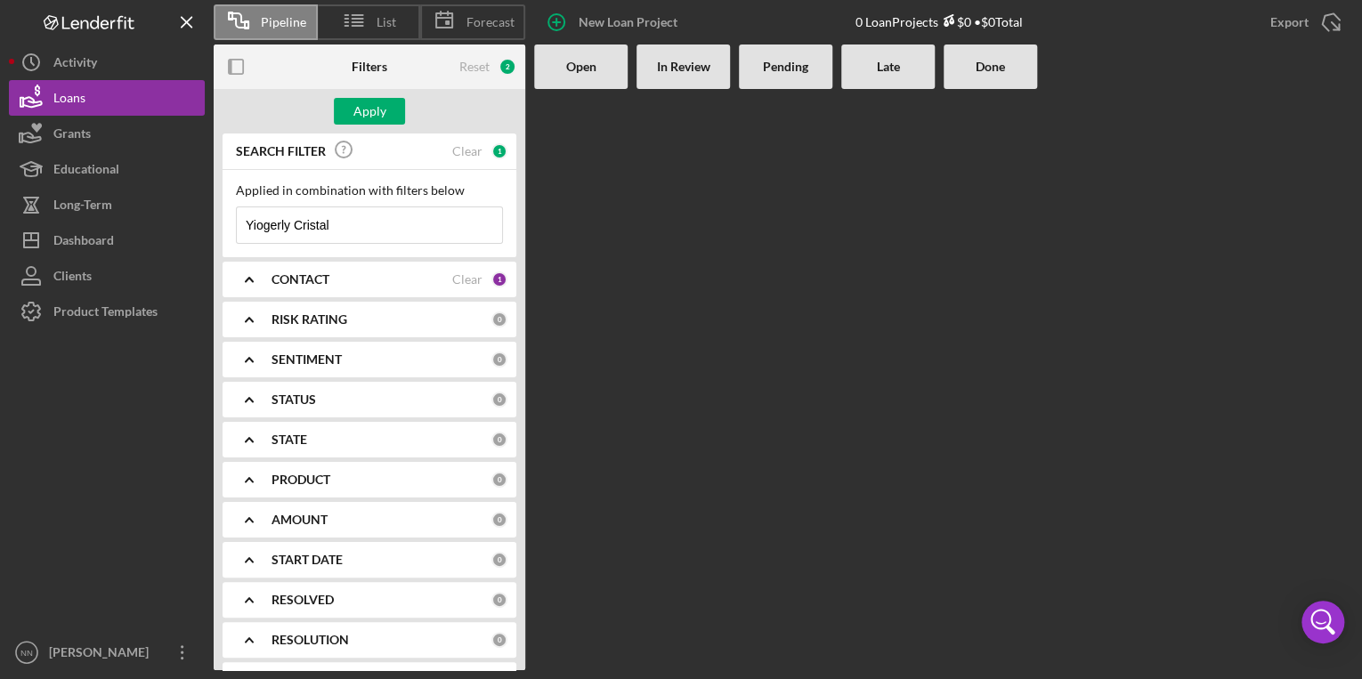
click at [420, 220] on input "Yiogerly Cristal" at bounding box center [369, 225] width 265 height 36
type input "Yiogerly"
click at [379, 114] on div "Apply" at bounding box center [369, 111] width 33 height 27
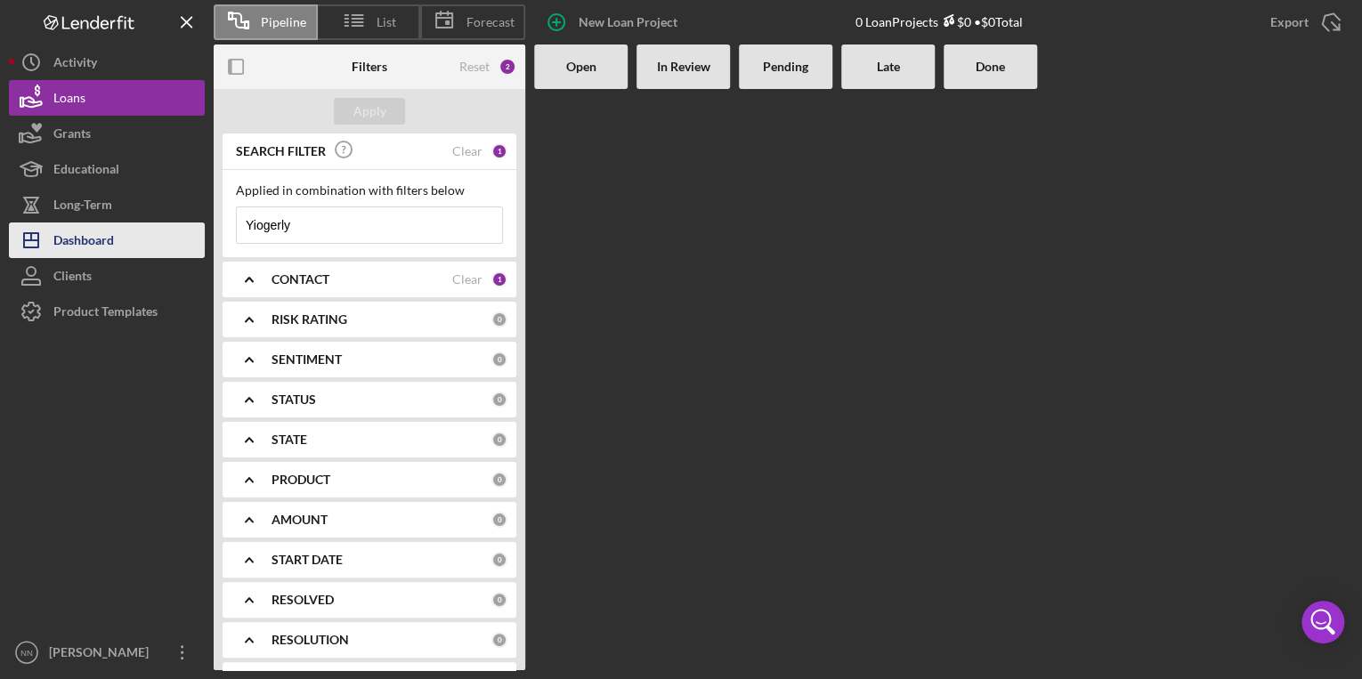
click at [124, 247] on button "Icon/Dashboard Dashboard" at bounding box center [107, 241] width 196 height 36
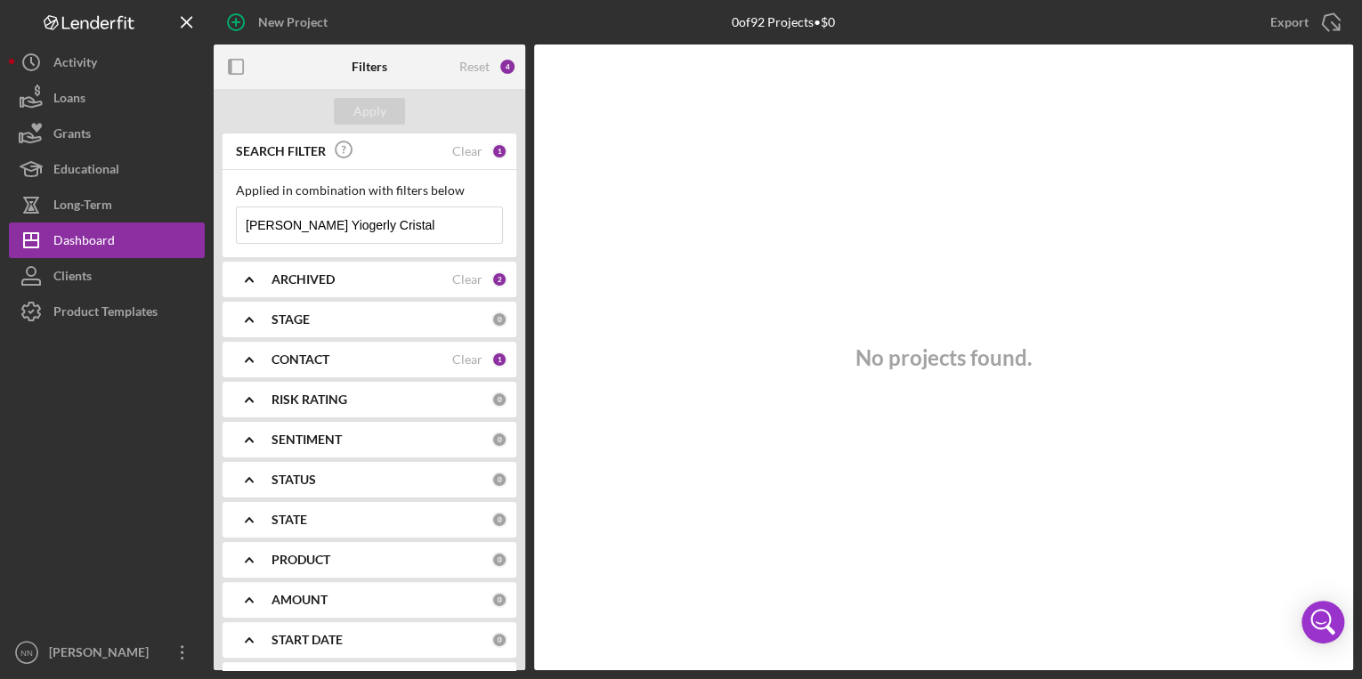
drag, startPoint x: 331, startPoint y: 223, endPoint x: 226, endPoint y: 229, distance: 105.2
click at [226, 229] on div "Applied in combination with filters below Pedroza Perez Yiogerly Cristal Icon/M…" at bounding box center [370, 213] width 294 height 87
drag, startPoint x: 395, startPoint y: 220, endPoint x: 289, endPoint y: 223, distance: 106.0
click at [289, 223] on input "Yiogerly Cristal" at bounding box center [369, 225] width 265 height 36
type input "Yiogerly"
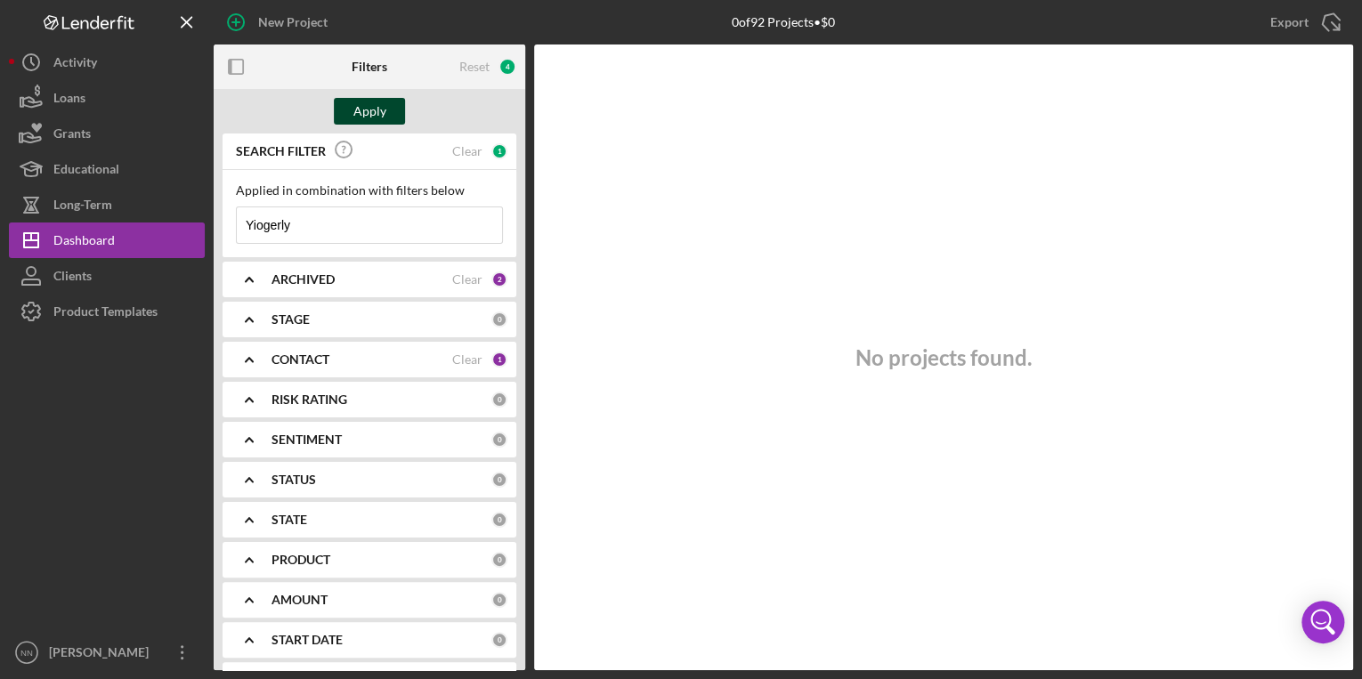
click at [372, 115] on div "Apply" at bounding box center [369, 111] width 33 height 27
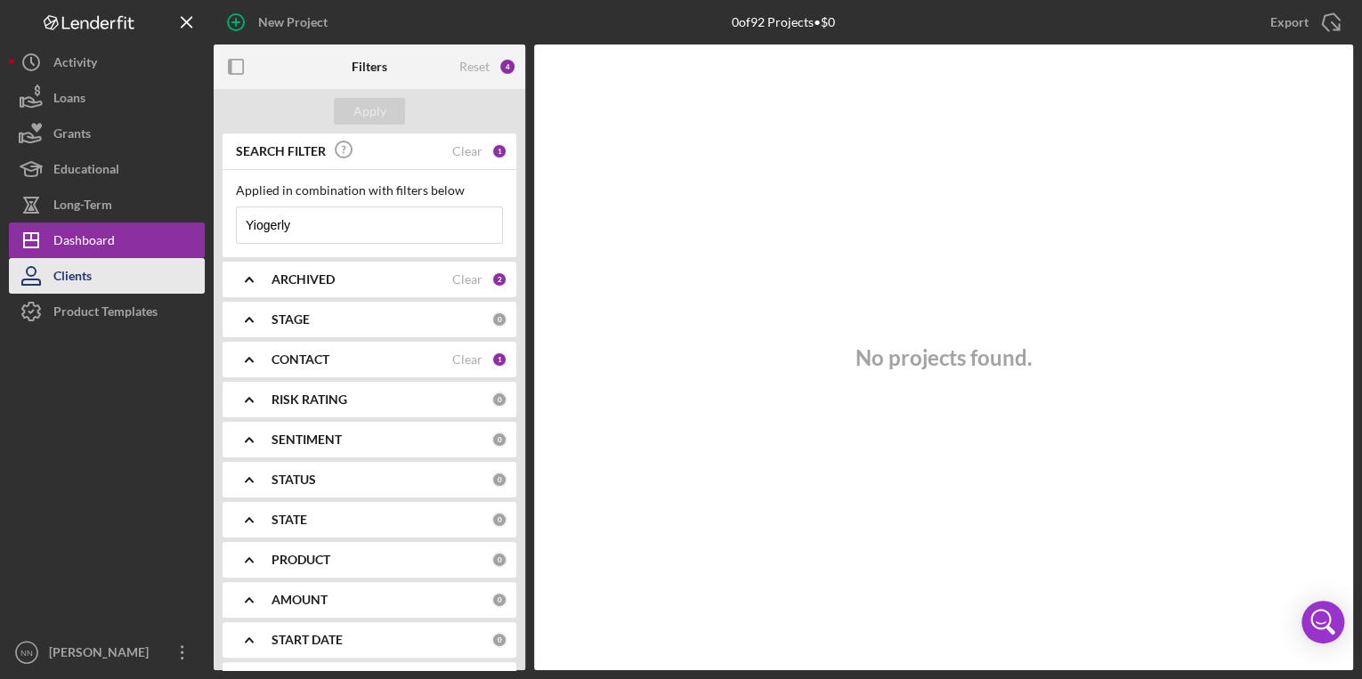
click at [133, 288] on button "Clients" at bounding box center [107, 276] width 196 height 36
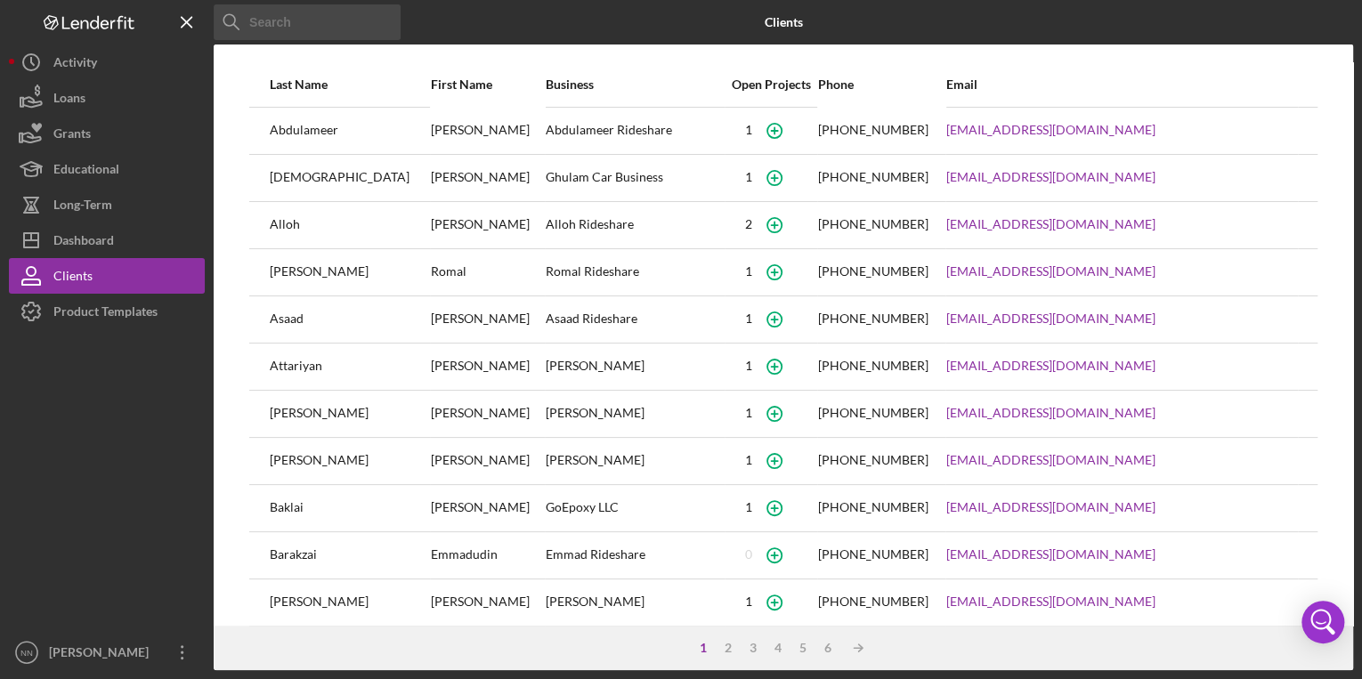
click at [335, 604] on div "[PERSON_NAME]" at bounding box center [349, 603] width 159 height 45
click at [115, 76] on button "Icon/History Activity" at bounding box center [107, 63] width 196 height 36
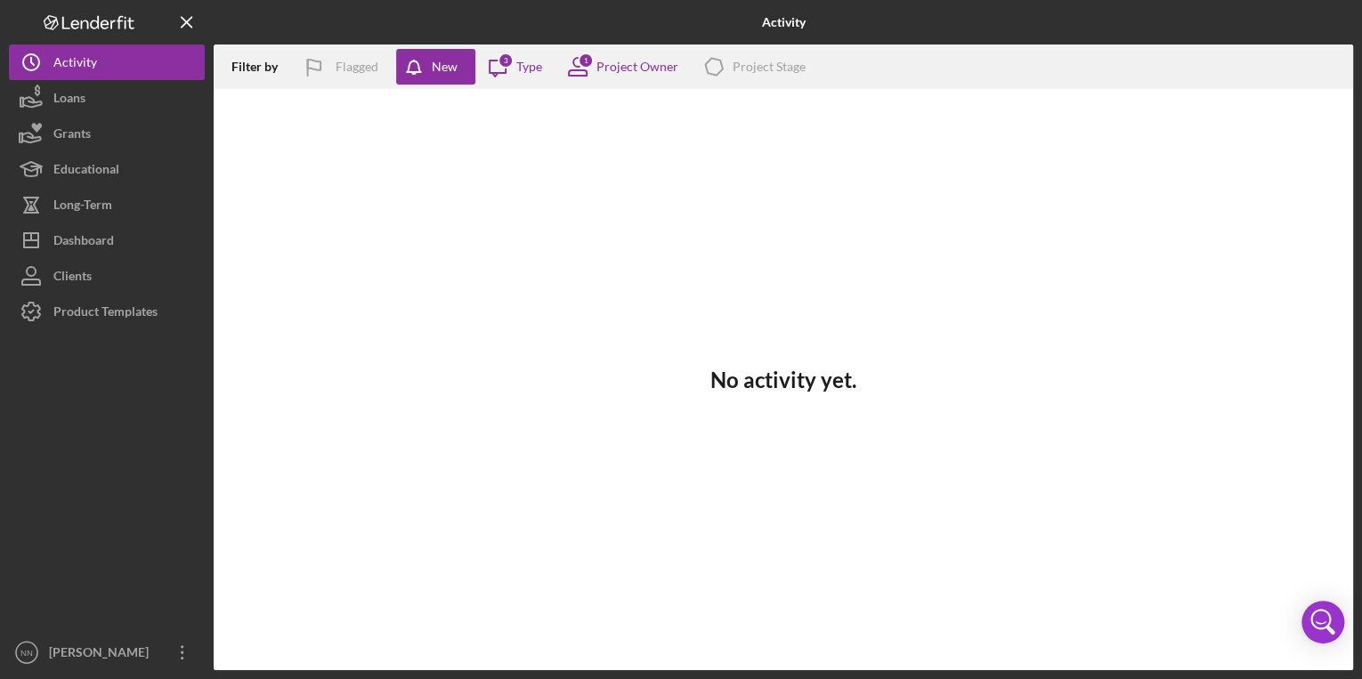
click at [122, 9] on div "Logo-Reversed Created with Sketch. Icon/Menu Close" at bounding box center [107, 22] width 196 height 45
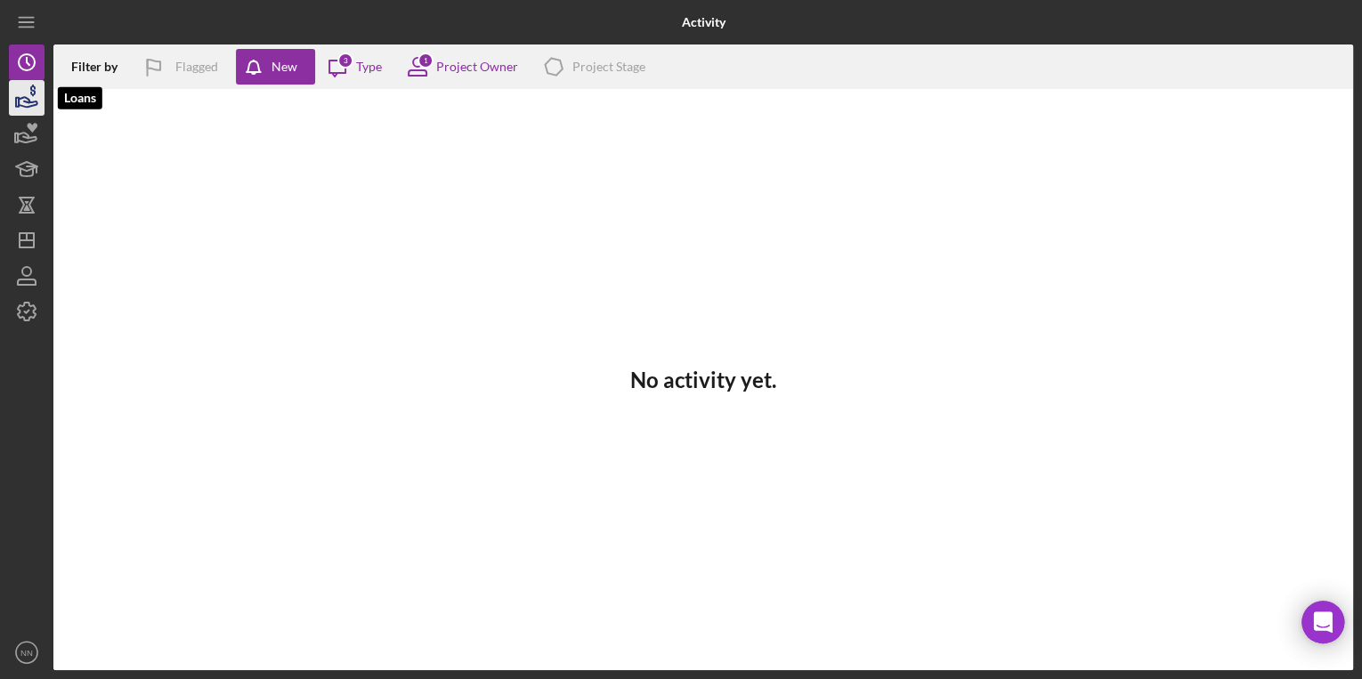
click at [29, 109] on icon "button" at bounding box center [26, 98] width 45 height 45
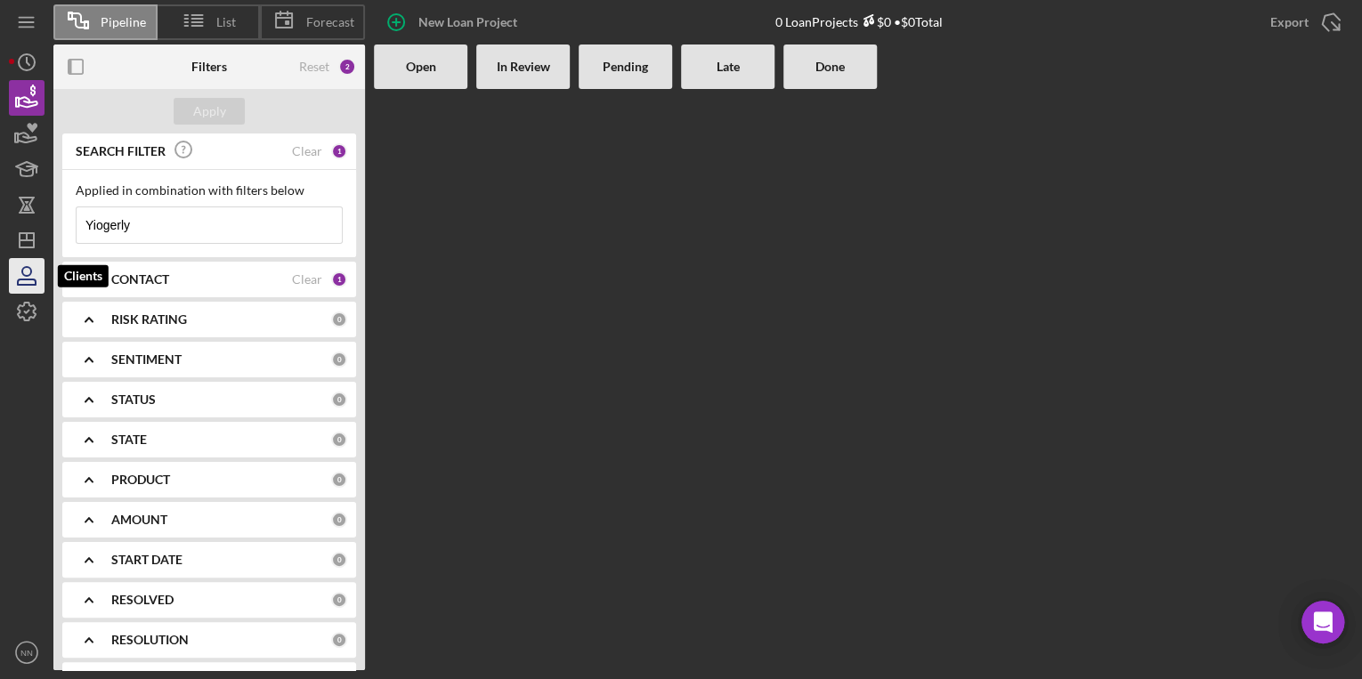
click at [31, 278] on icon "button" at bounding box center [26, 276] width 45 height 45
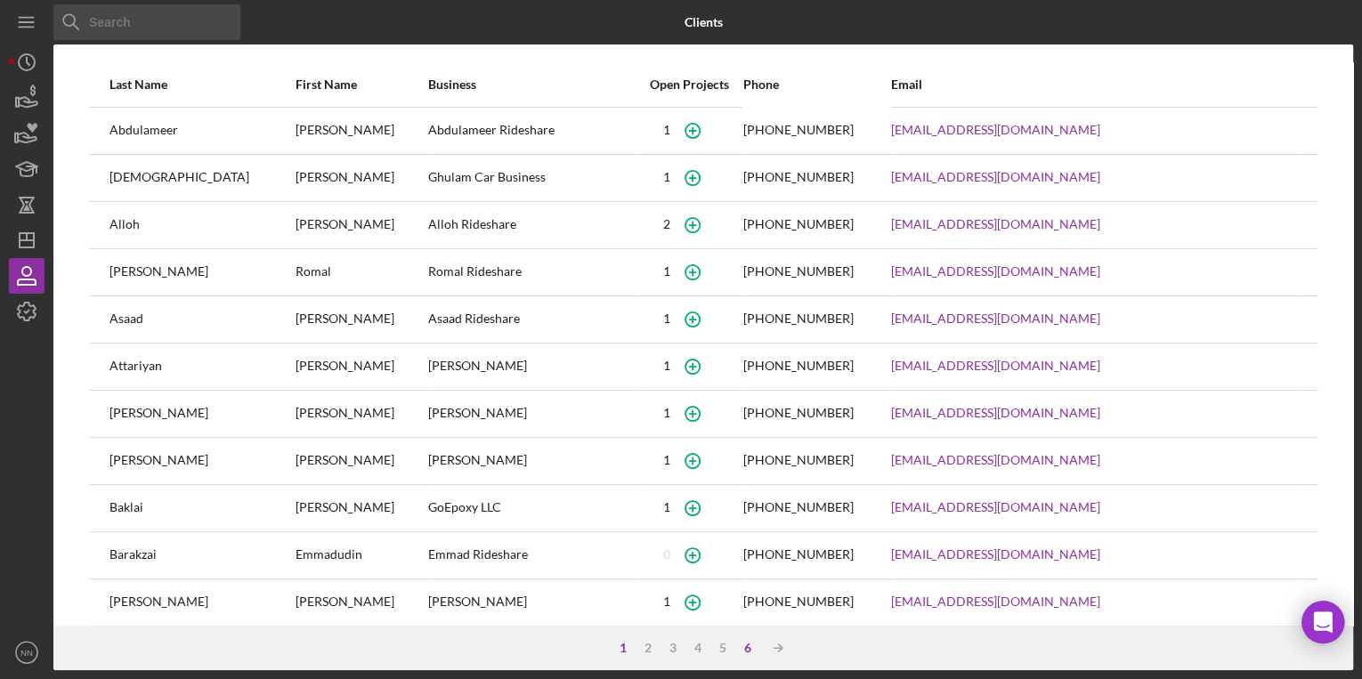
click at [746, 644] on div "6" at bounding box center [747, 648] width 25 height 14
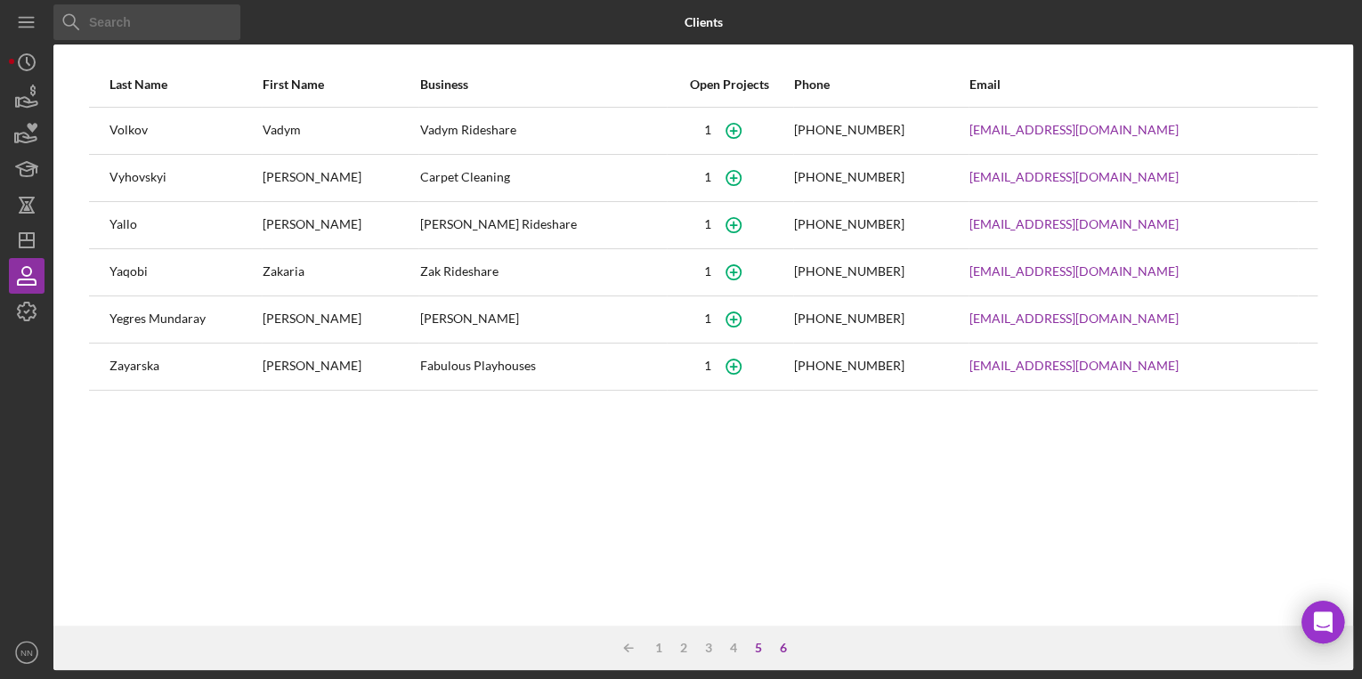
click at [757, 648] on div "5" at bounding box center [758, 648] width 25 height 14
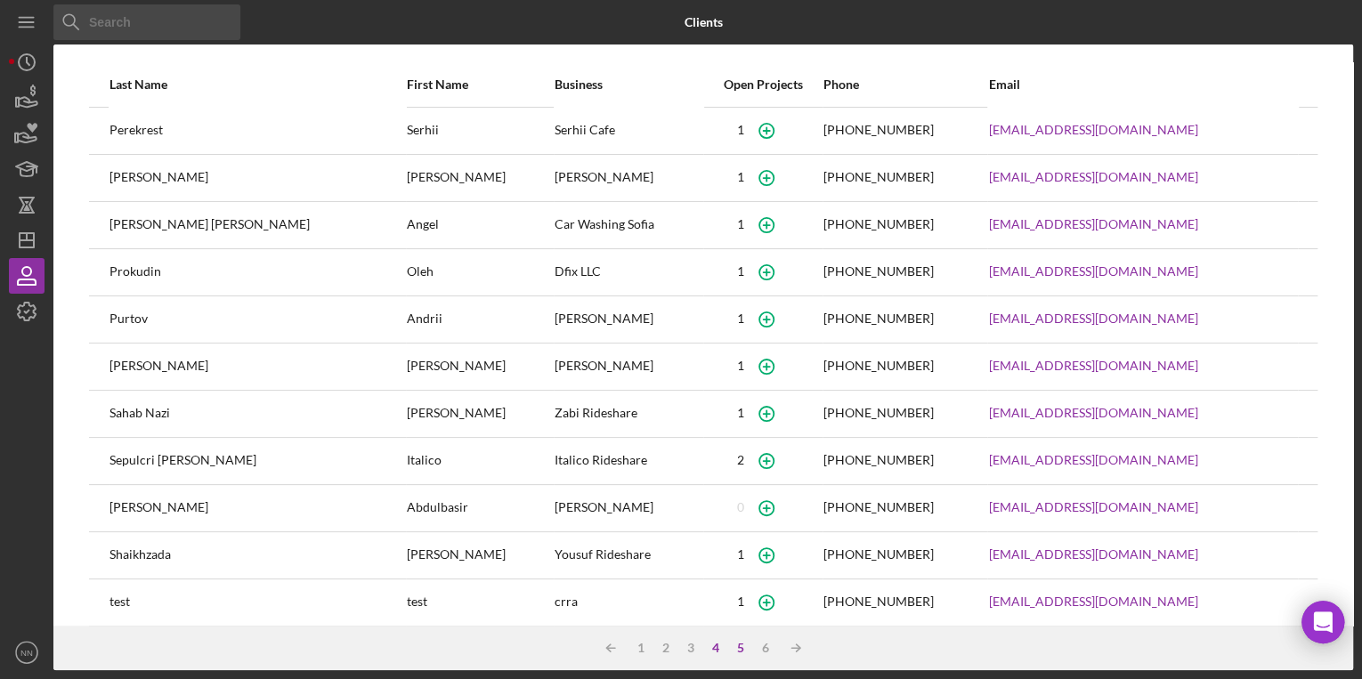
click at [711, 646] on div "4" at bounding box center [715, 648] width 25 height 14
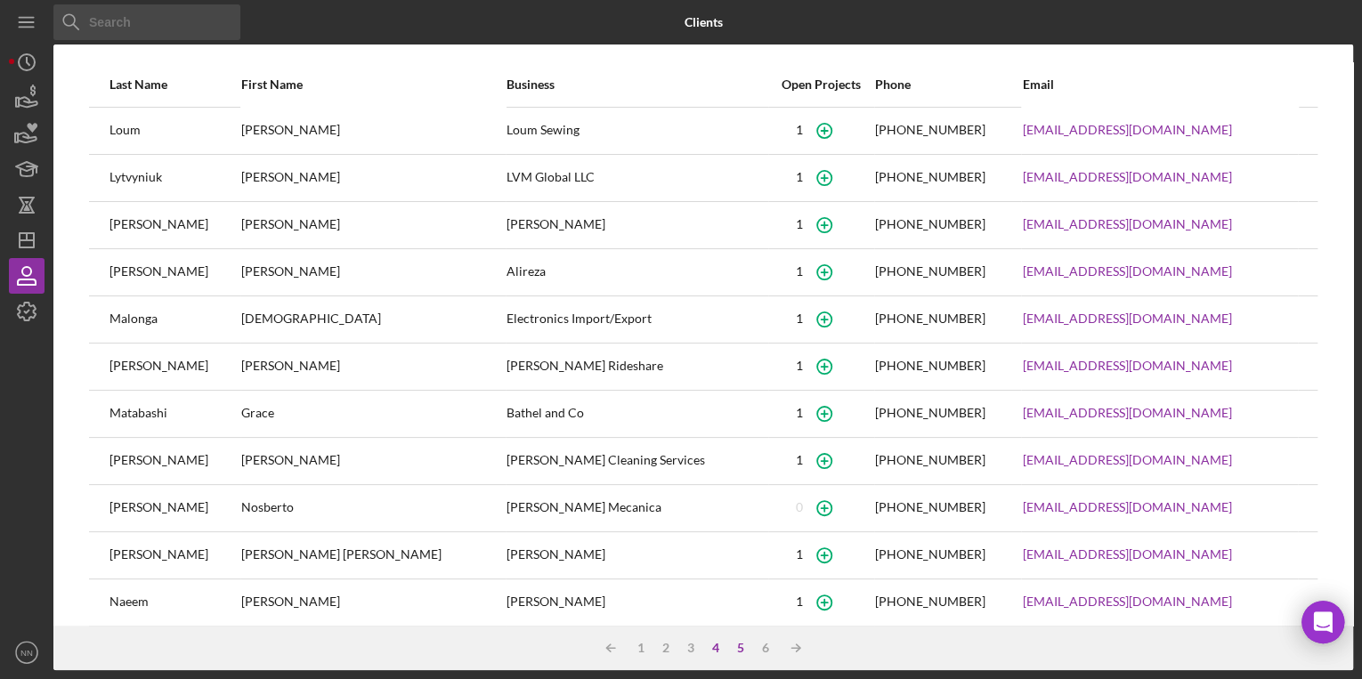
click at [738, 646] on div "5" at bounding box center [740, 648] width 25 height 14
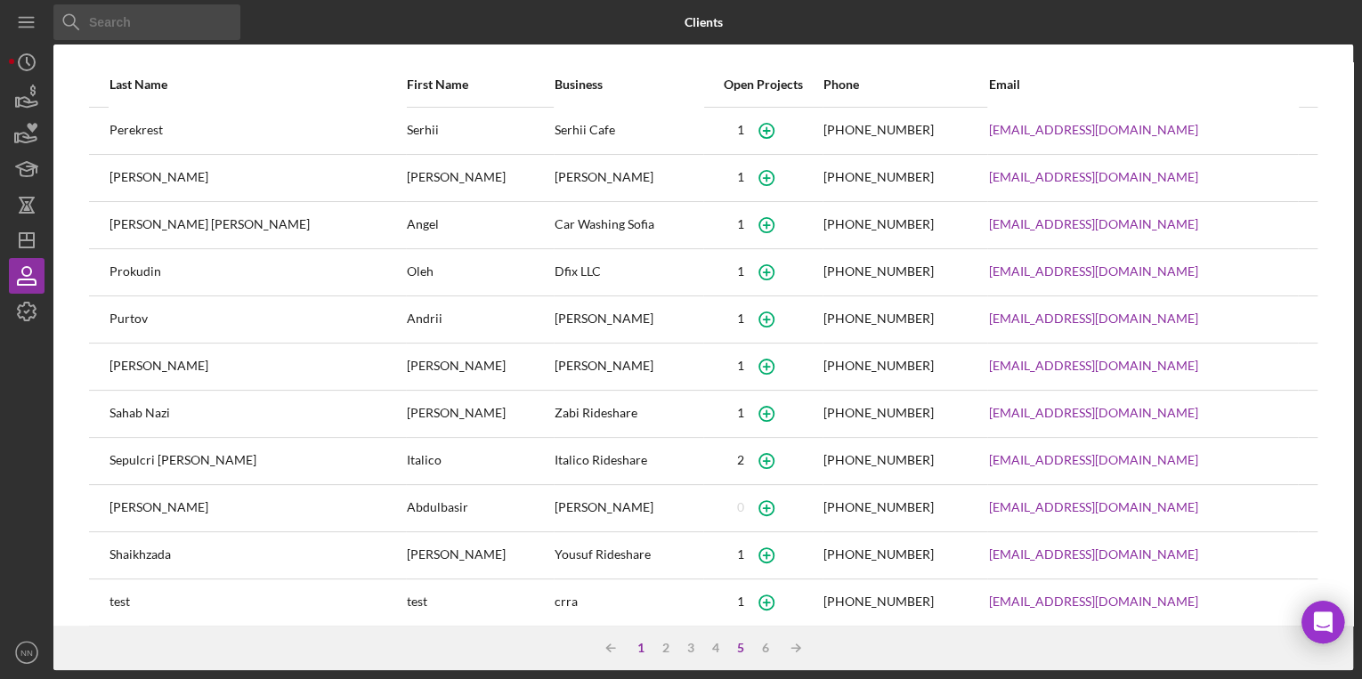
click at [638, 645] on div "1" at bounding box center [641, 648] width 25 height 14
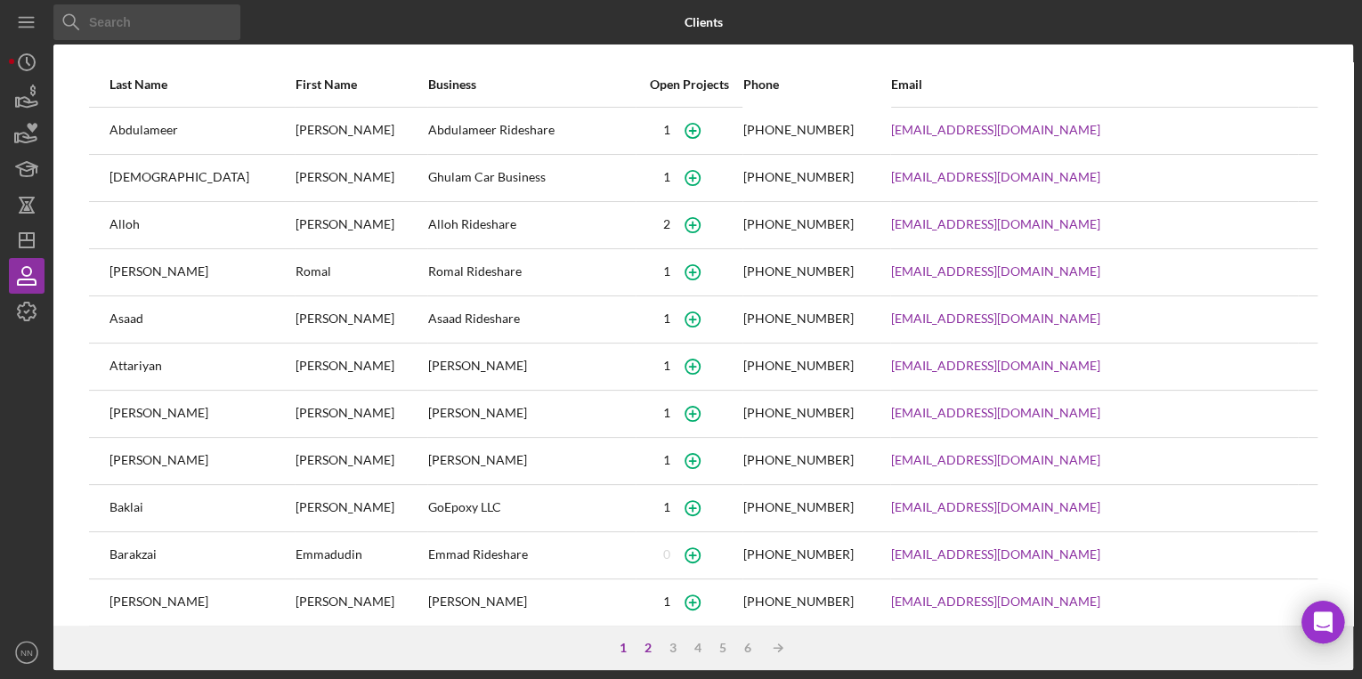
click at [648, 645] on div "2" at bounding box center [648, 648] width 25 height 14
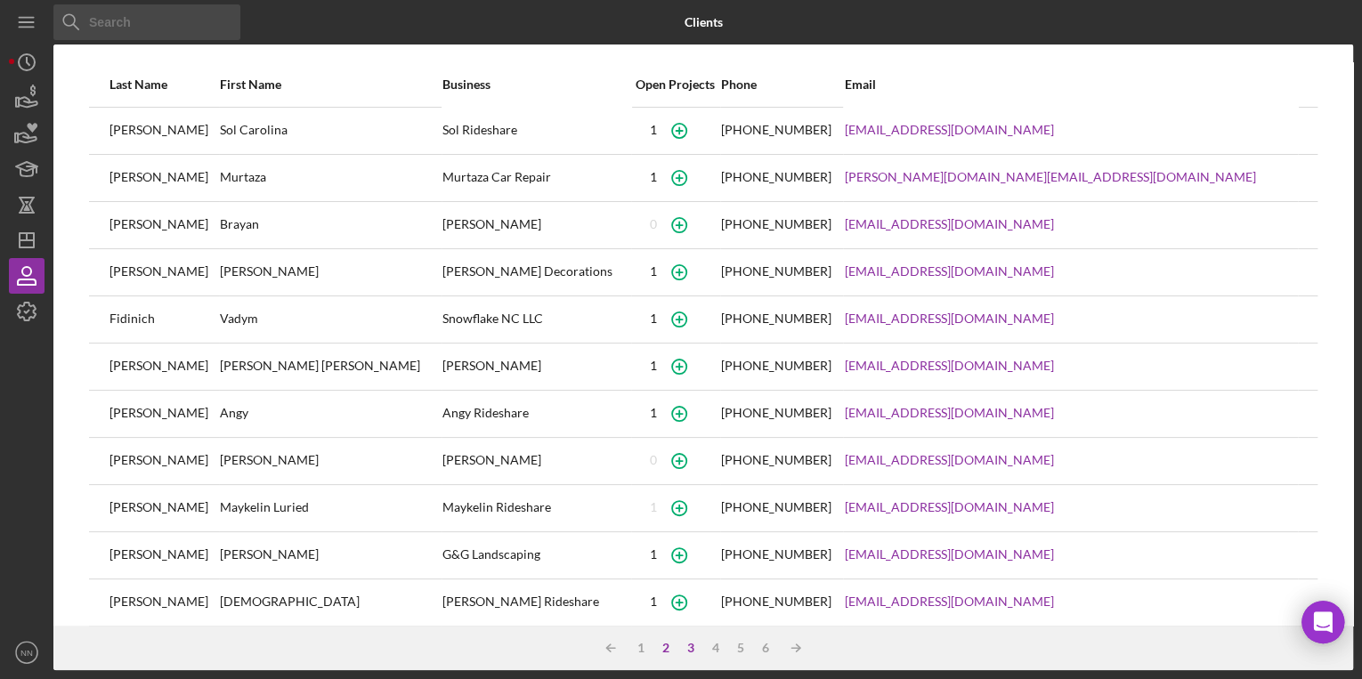
click at [685, 649] on div "3" at bounding box center [690, 648] width 25 height 14
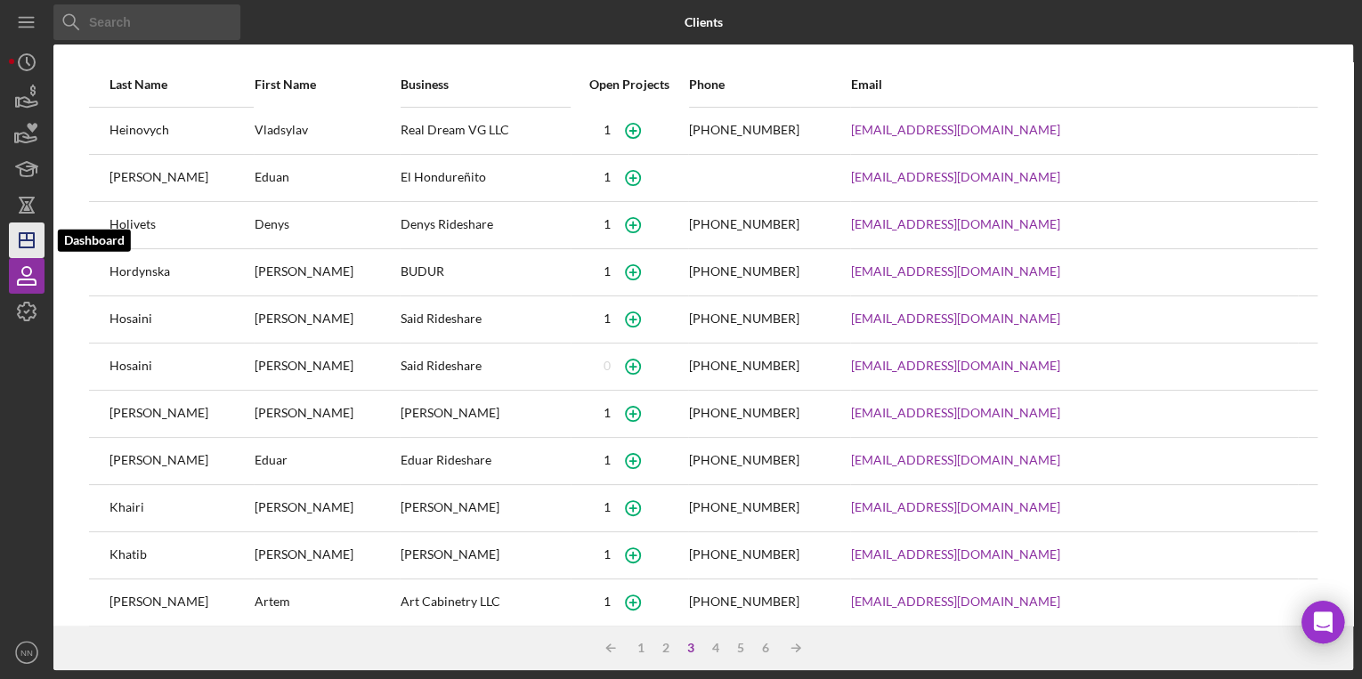
click at [25, 242] on icon "Icon/Dashboard" at bounding box center [26, 240] width 45 height 45
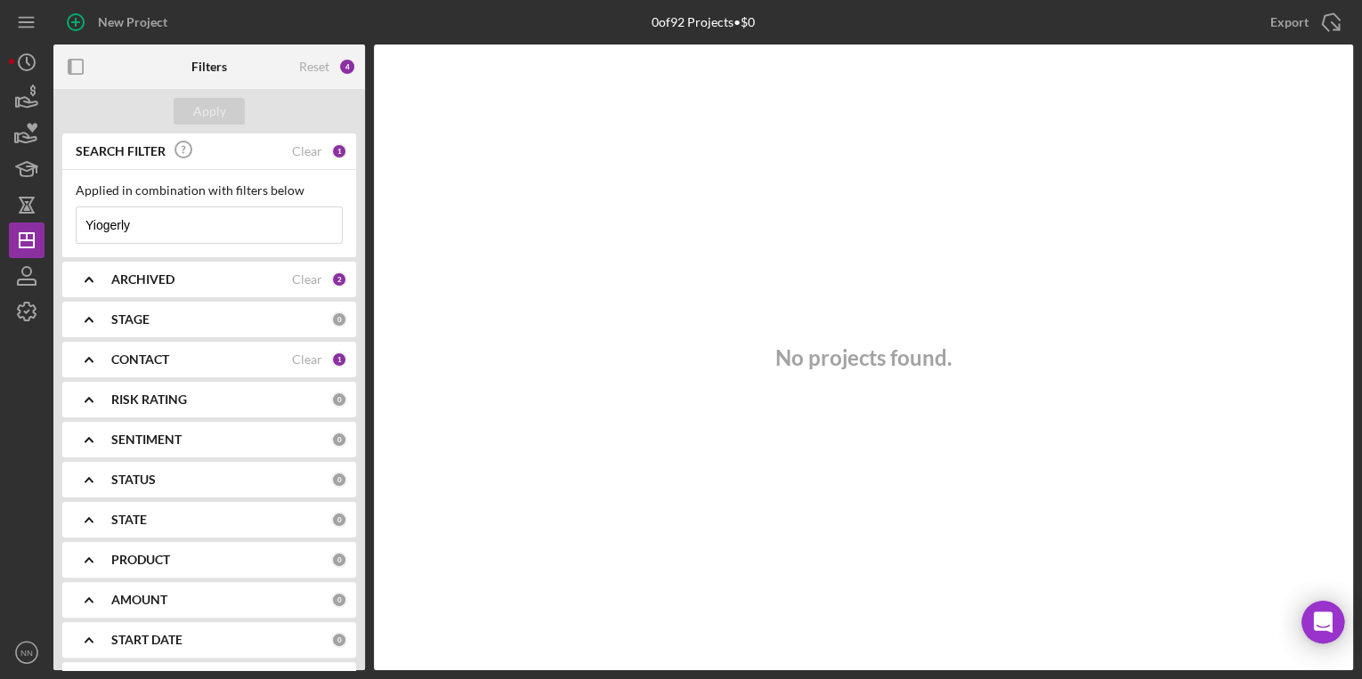
drag, startPoint x: 160, startPoint y: 217, endPoint x: 68, endPoint y: 223, distance: 92.8
click at [67, 223] on div "Applied in combination with filters below Yiogerly Icon/Menu Close" at bounding box center [209, 213] width 294 height 87
paste input "[PERSON_NAME] Yiogerly Cristal"
drag, startPoint x: 114, startPoint y: 221, endPoint x: 61, endPoint y: 222, distance: 52.5
click at [62, 222] on div "Applied in combination with filters below Pedroza Perez Yiogerly Cristal Icon/M…" at bounding box center [209, 213] width 294 height 87
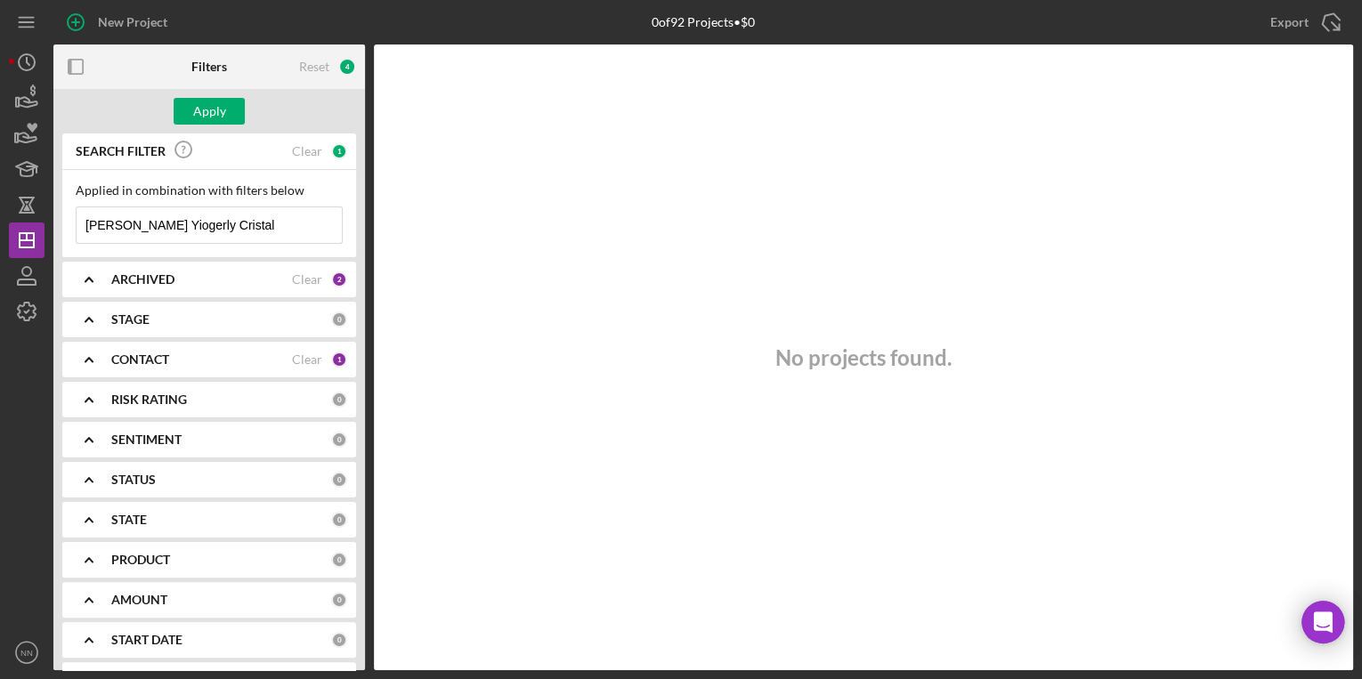
click at [274, 210] on input "[PERSON_NAME] Yiogerly Cristal" at bounding box center [209, 225] width 265 height 36
drag, startPoint x: 276, startPoint y: 223, endPoint x: 138, endPoint y: 223, distance: 138.0
click at [138, 223] on input "[PERSON_NAME] Yiogerly Cristal" at bounding box center [209, 225] width 265 height 36
type input "[PERSON_NAME]"
click at [224, 283] on div "ARCHIVED" at bounding box center [201, 279] width 181 height 14
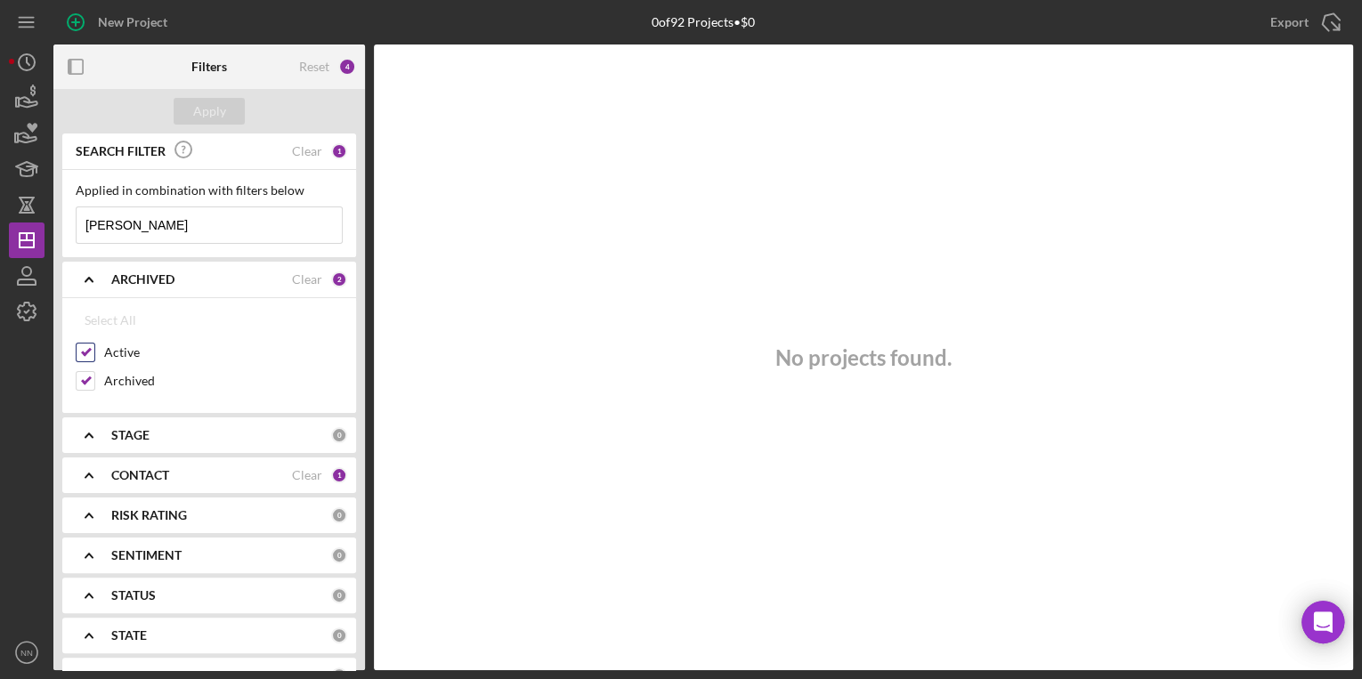
click at [81, 351] on input "Active" at bounding box center [86, 353] width 18 height 18
checkbox input "false"
click at [215, 110] on div "Apply" at bounding box center [209, 111] width 33 height 27
click at [24, 28] on icon "Icon/Menu" at bounding box center [27, 23] width 40 height 40
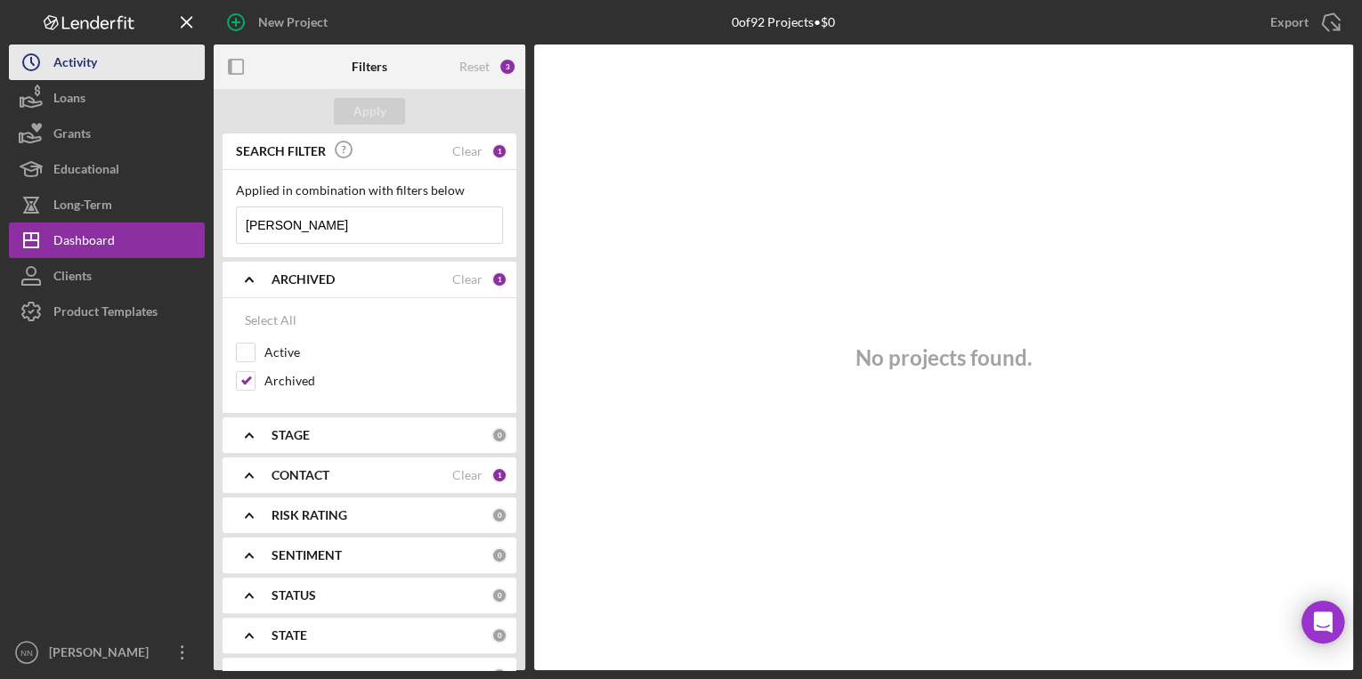
click at [50, 51] on icon "Icon/History" at bounding box center [31, 62] width 45 height 45
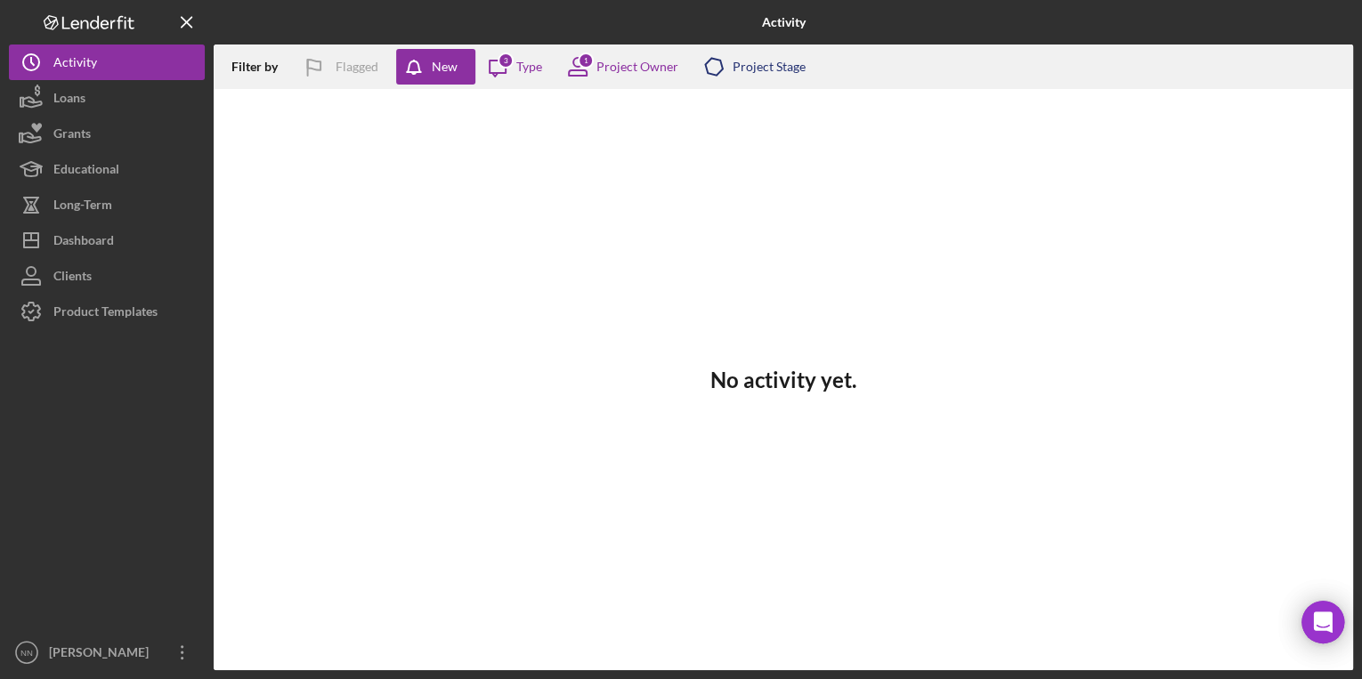
click at [761, 62] on div "Project Stage" at bounding box center [769, 67] width 73 height 14
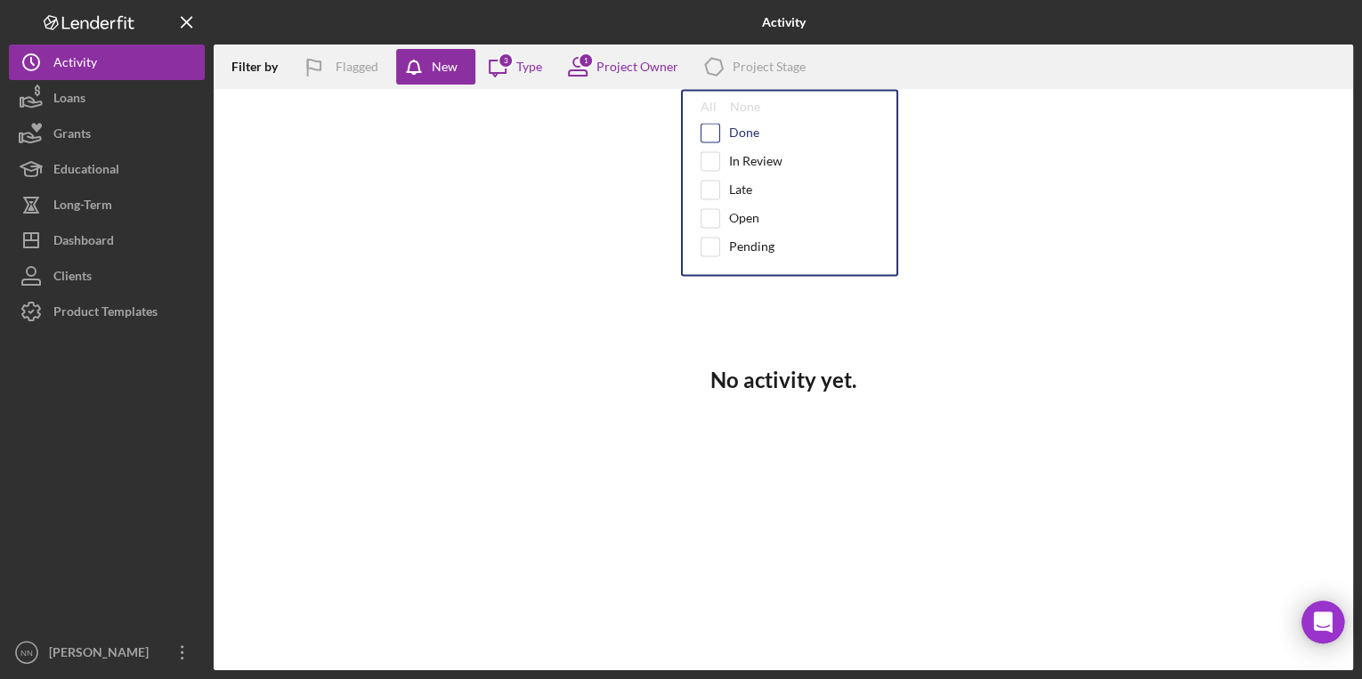
click at [703, 127] on input "checkbox" at bounding box center [711, 133] width 18 height 18
checkbox input "true"
click at [707, 154] on input "checkbox" at bounding box center [711, 161] width 18 height 18
checkbox input "true"
click at [711, 132] on input "checkbox" at bounding box center [711, 133] width 18 height 18
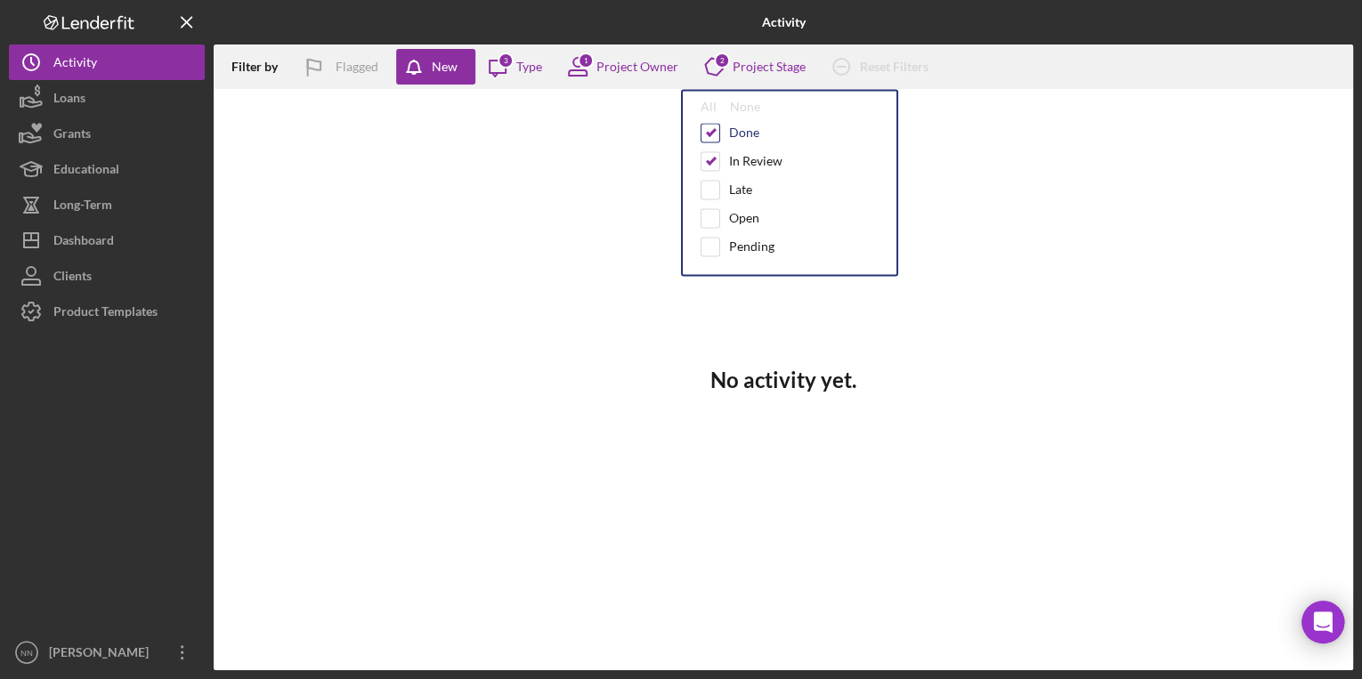
checkbox input "false"
click at [711, 160] on input "checkbox" at bounding box center [711, 161] width 18 height 18
checkbox input "false"
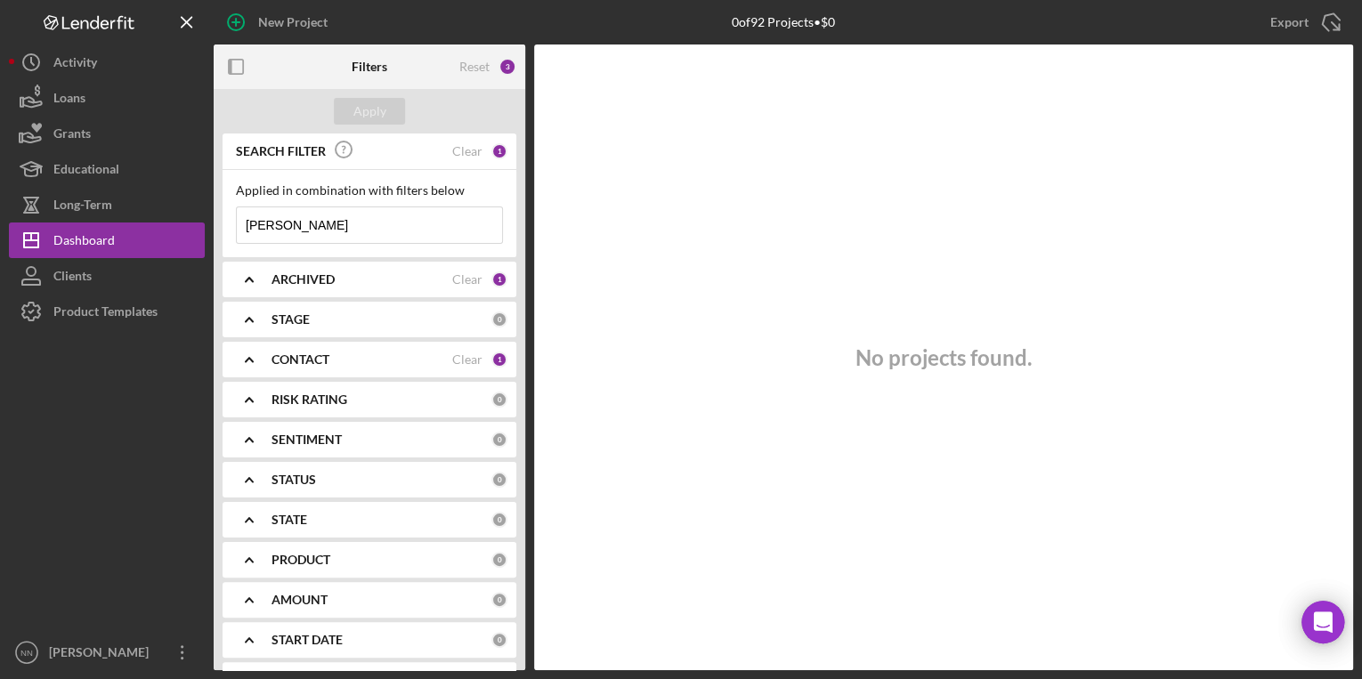
drag, startPoint x: 341, startPoint y: 254, endPoint x: 231, endPoint y: 231, distance: 111.8
click at [231, 231] on div "Applied in combination with filters below [PERSON_NAME] Icon/Menu Close" at bounding box center [370, 213] width 294 height 87
click at [488, 67] on div "Reset" at bounding box center [474, 67] width 30 height 14
click at [353, 109] on button "Apply" at bounding box center [369, 111] width 71 height 27
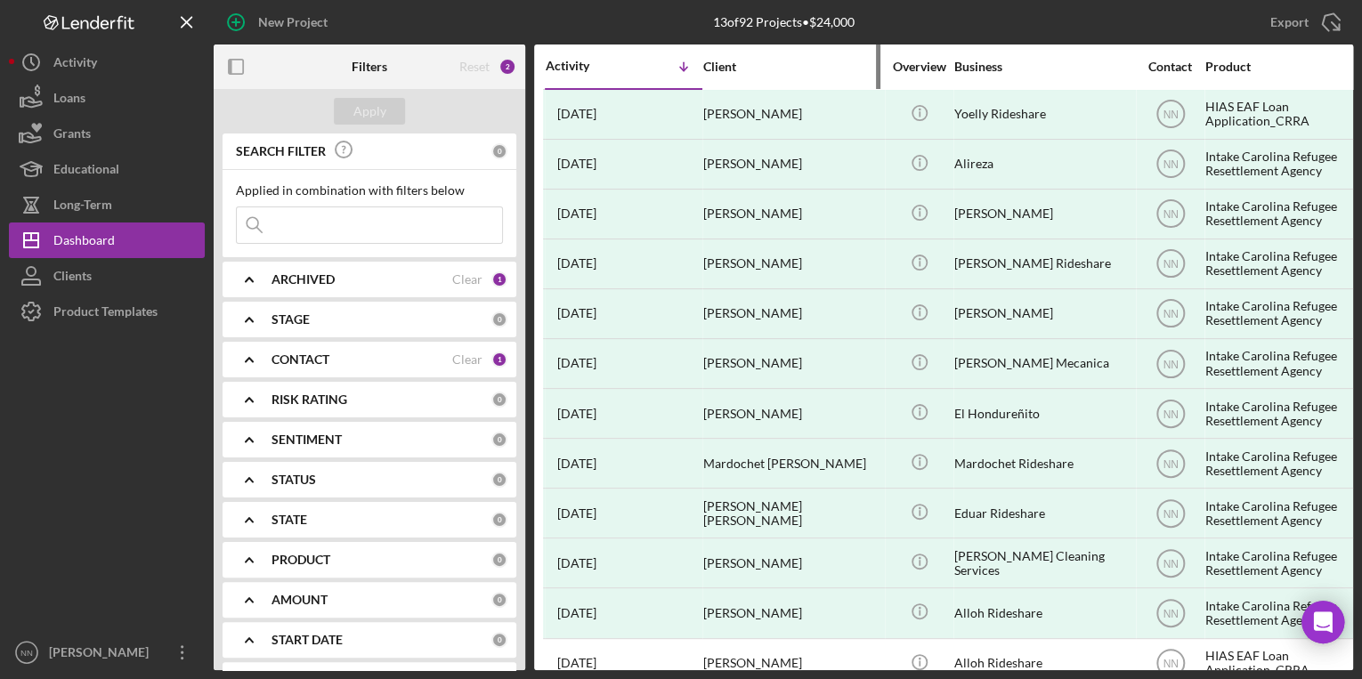
click at [713, 60] on div "Client" at bounding box center [792, 67] width 178 height 14
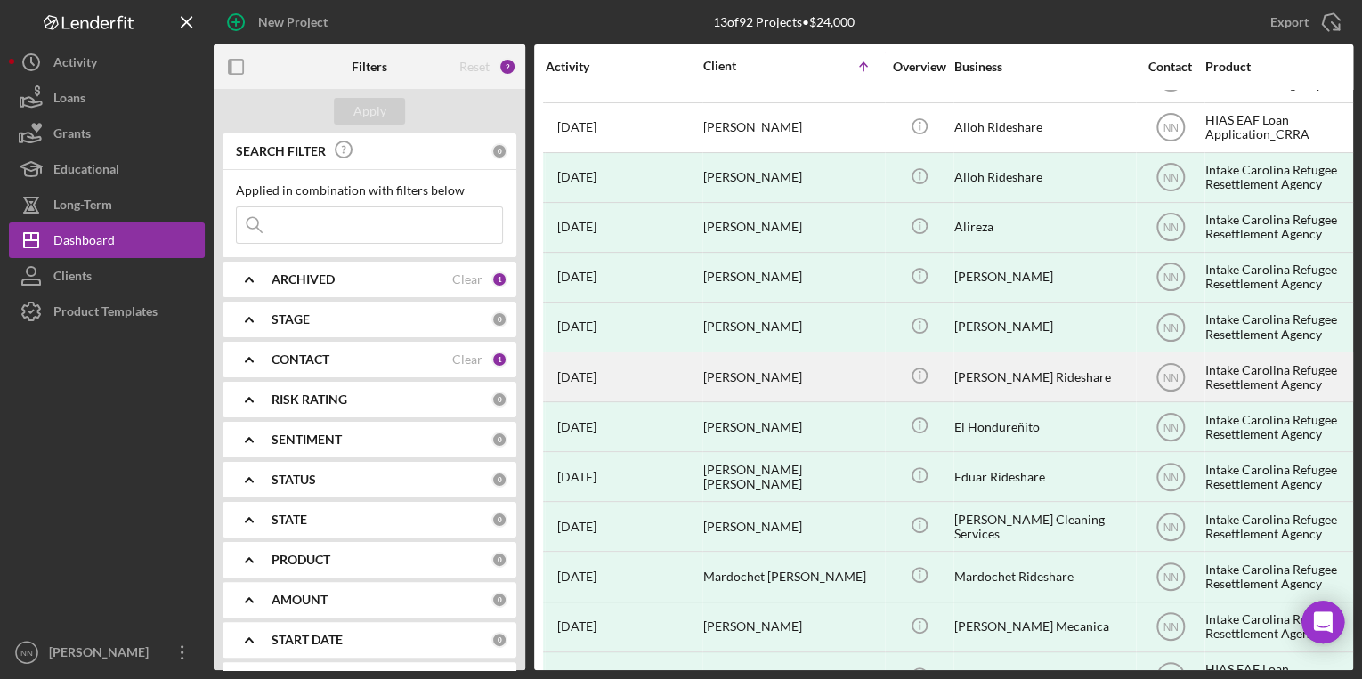
scroll to position [87, 0]
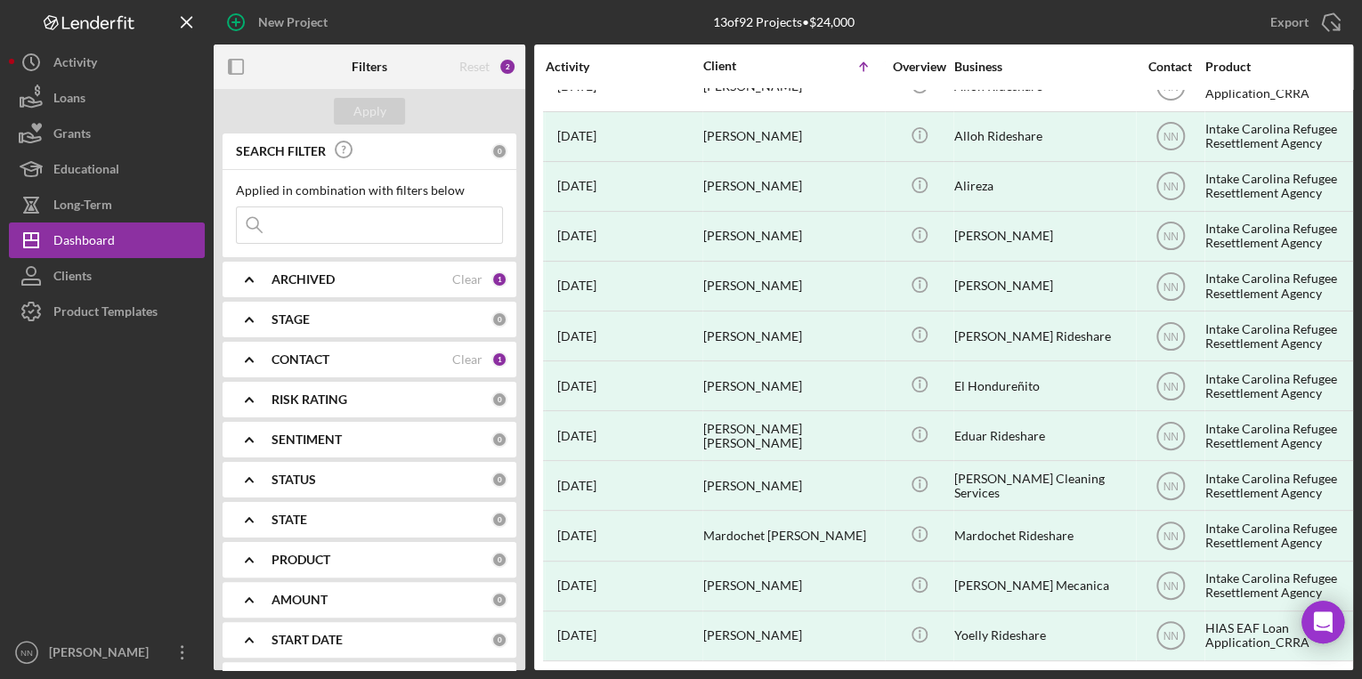
click at [303, 227] on input at bounding box center [369, 225] width 265 height 36
type input "[PERSON_NAME]"
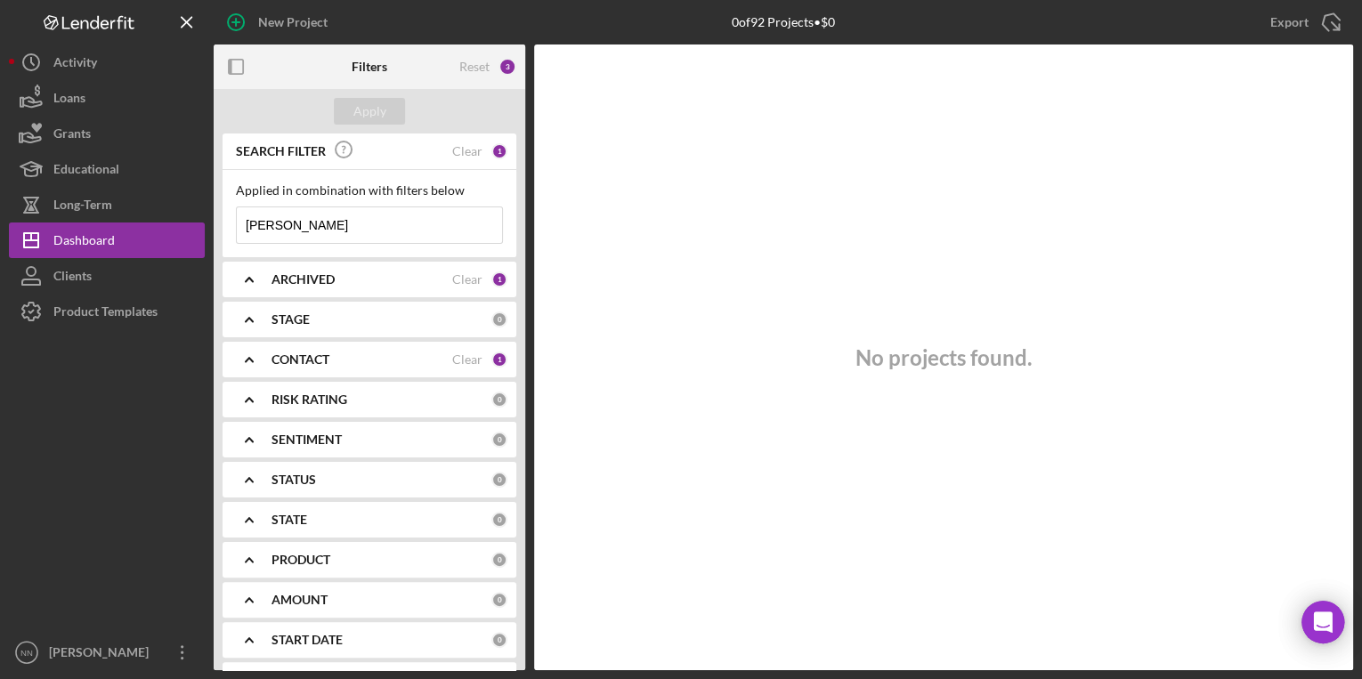
drag, startPoint x: 311, startPoint y: 224, endPoint x: 240, endPoint y: 224, distance: 70.3
click at [240, 224] on input "[PERSON_NAME]" at bounding box center [369, 225] width 265 height 36
click at [381, 106] on div "Apply" at bounding box center [369, 111] width 33 height 27
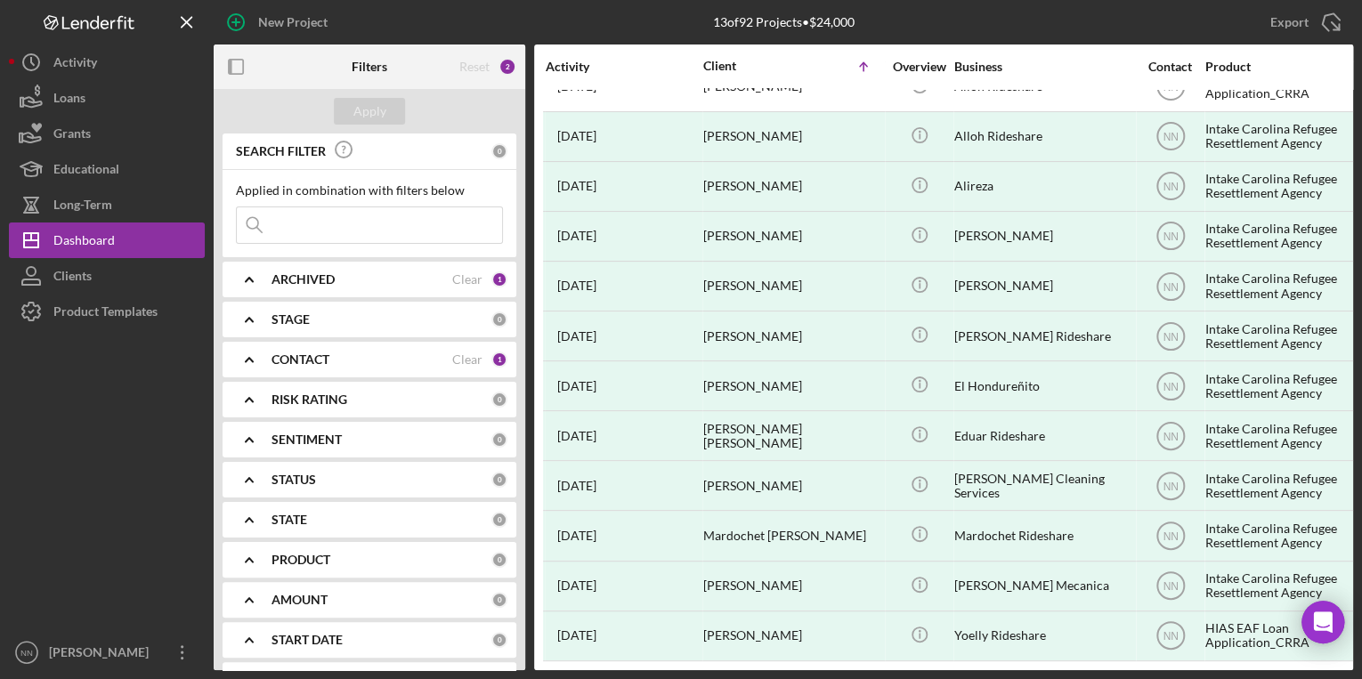
click at [280, 274] on b "ARCHIVED" at bounding box center [303, 279] width 63 height 14
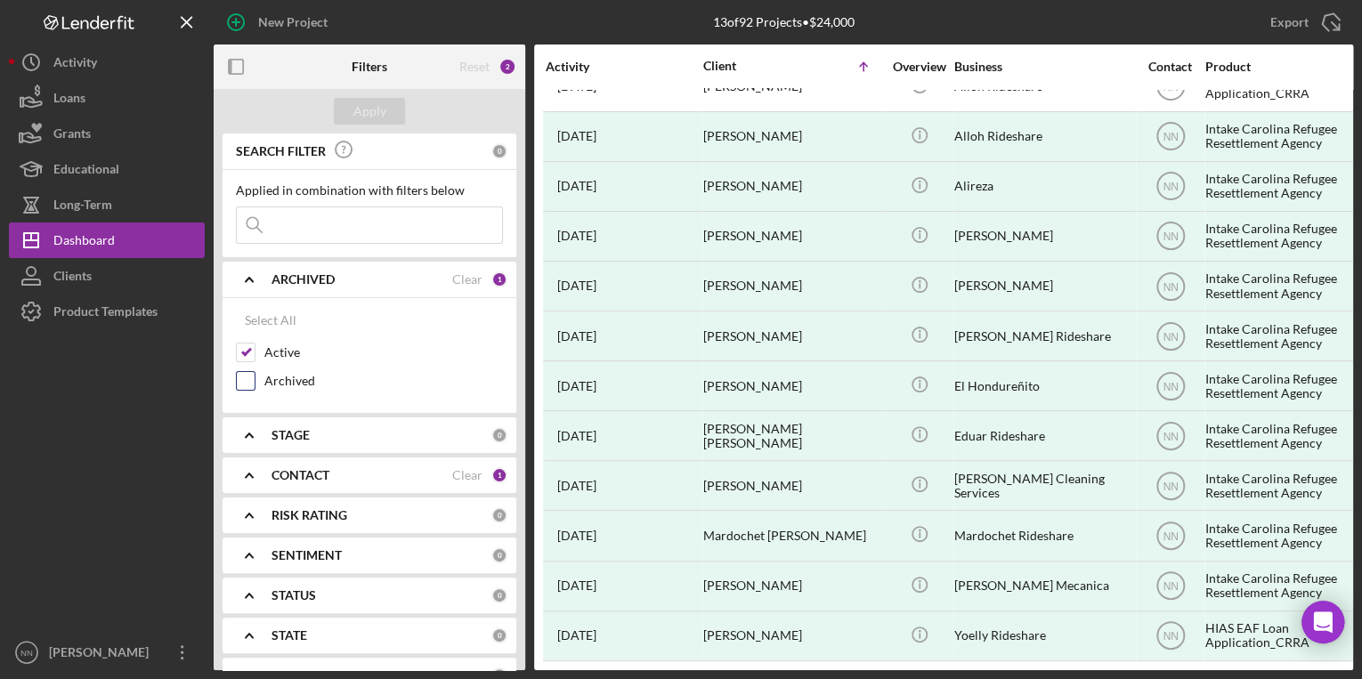
click at [267, 386] on label "Archived" at bounding box center [383, 381] width 239 height 18
click at [255, 386] on input "Archived" at bounding box center [246, 381] width 18 height 18
checkbox input "true"
click at [376, 112] on div "Apply" at bounding box center [369, 111] width 33 height 27
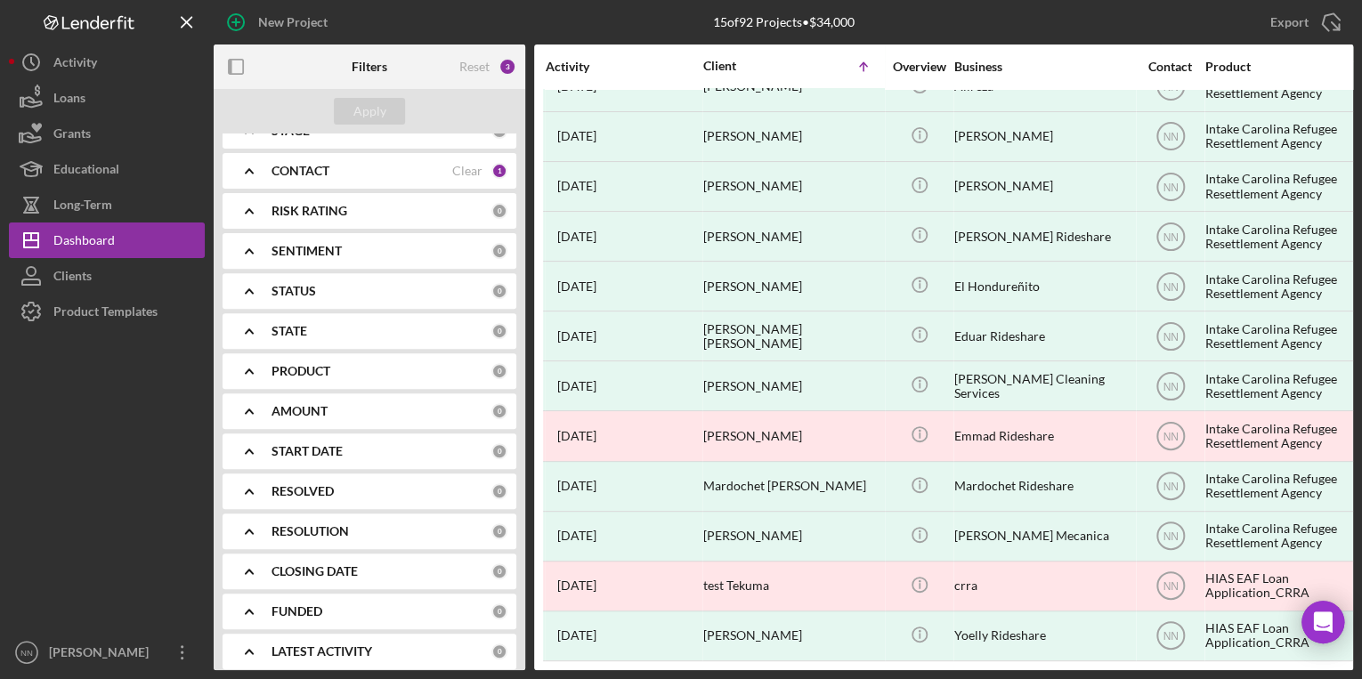
scroll to position [314, 0]
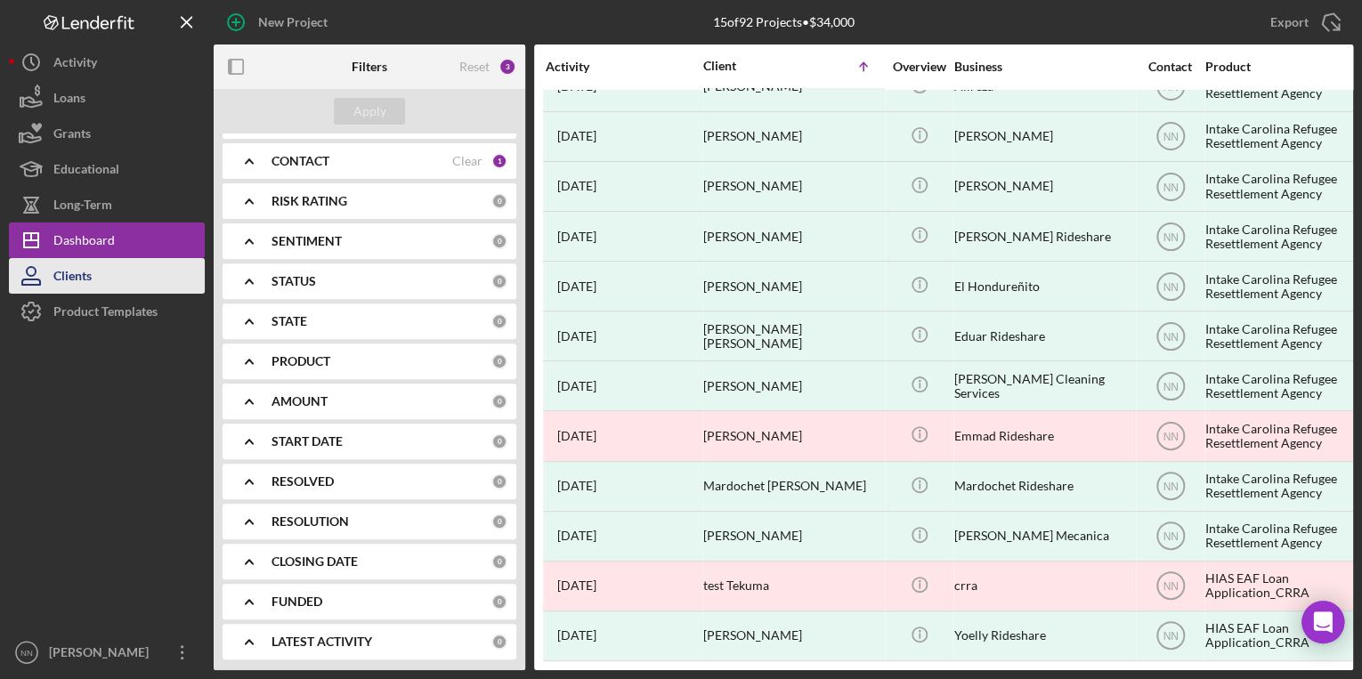
click at [97, 284] on button "Clients" at bounding box center [107, 276] width 196 height 36
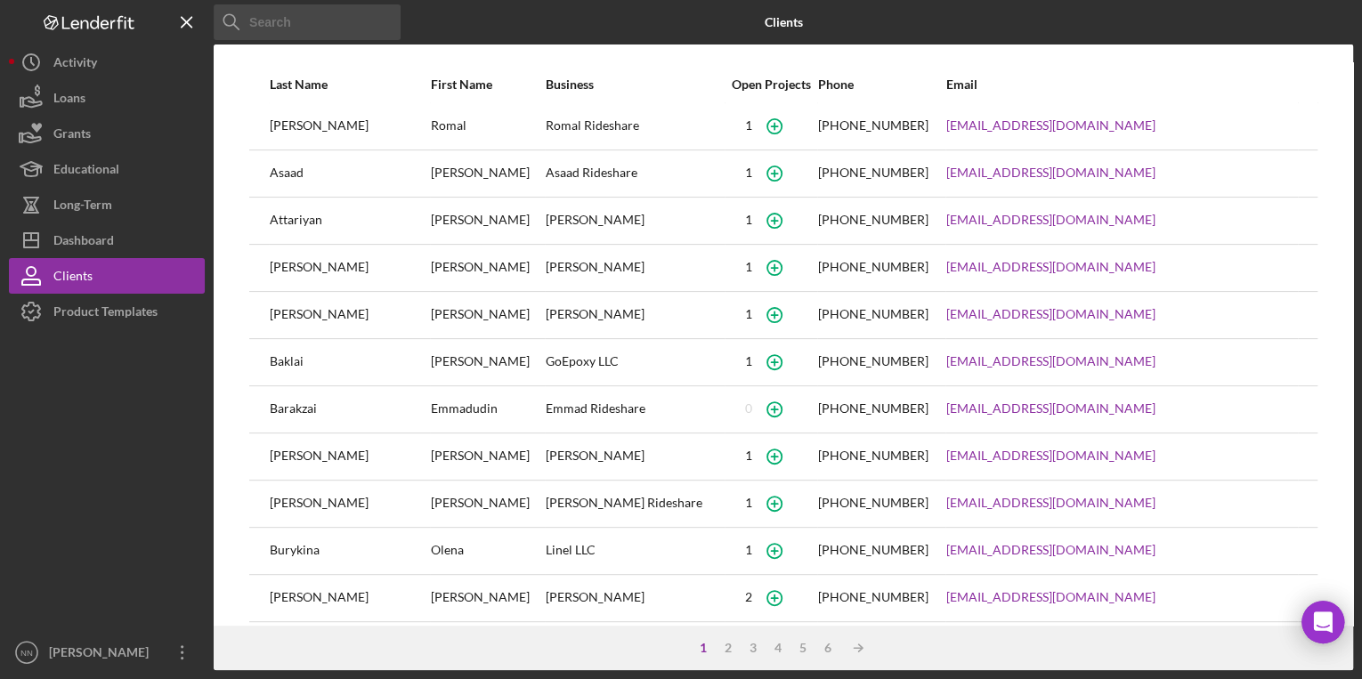
scroll to position [203, 0]
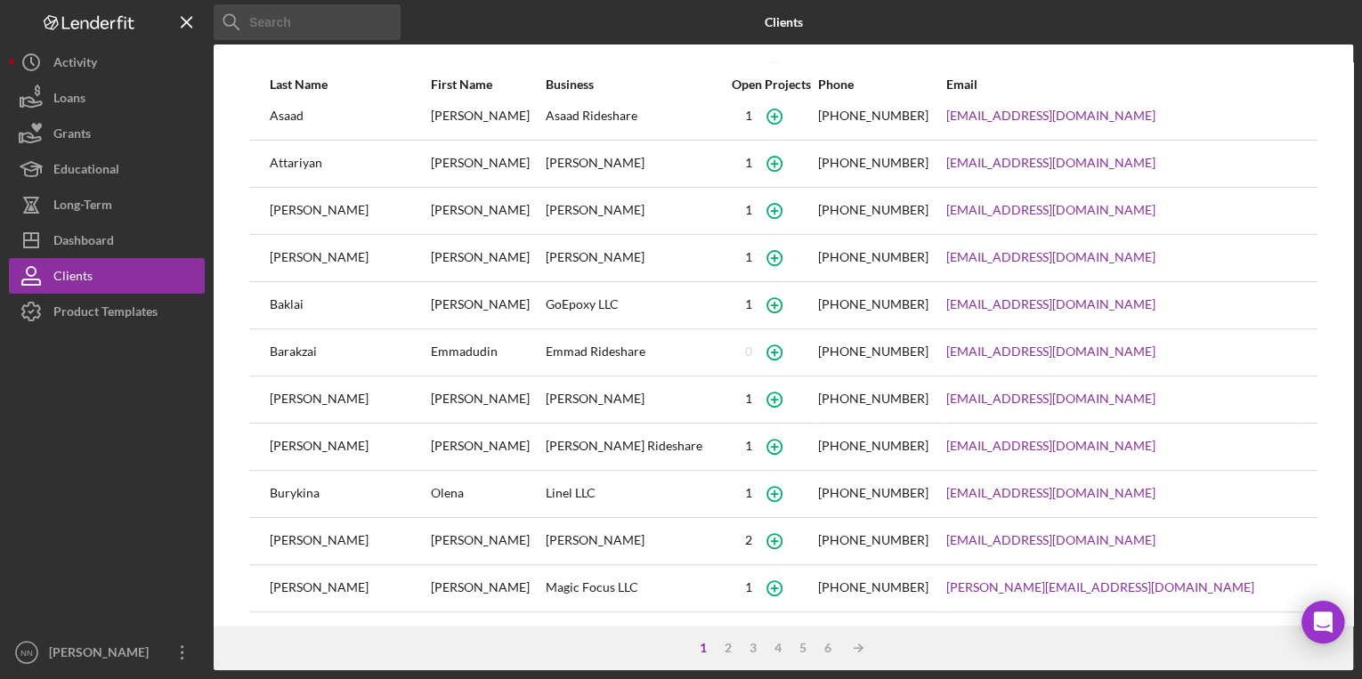
paste input "[PERSON_NAME] Yiogerly Cristal"
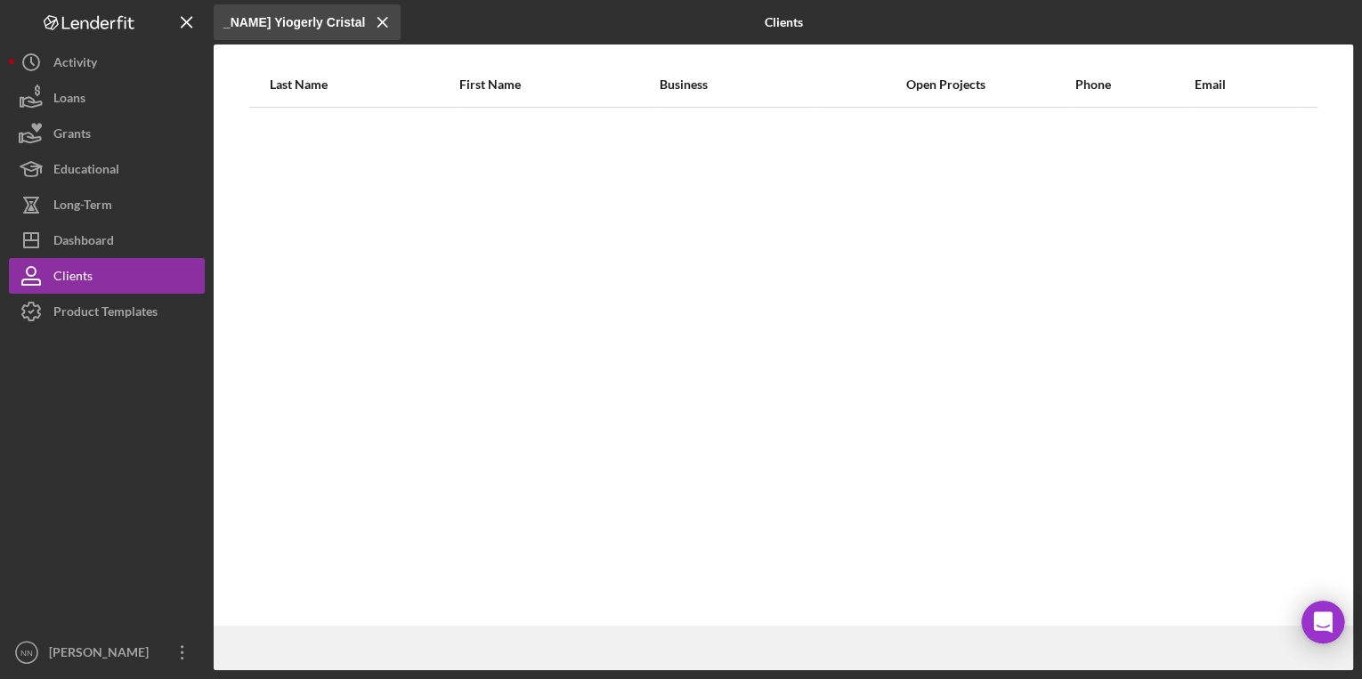
drag, startPoint x: 271, startPoint y: 24, endPoint x: 456, endPoint y: 26, distance: 185.2
click at [456, 26] on div "[PERSON_NAME] Yiogerly Cristal Icon/Menu Close" at bounding box center [404, 22] width 380 height 45
drag, startPoint x: 303, startPoint y: 25, endPoint x: 228, endPoint y: 34, distance: 75.3
click at [228, 34] on input "[PERSON_NAME]" at bounding box center [307, 22] width 187 height 36
click at [314, 18] on input "[PERSON_NAME]" at bounding box center [307, 22] width 187 height 36
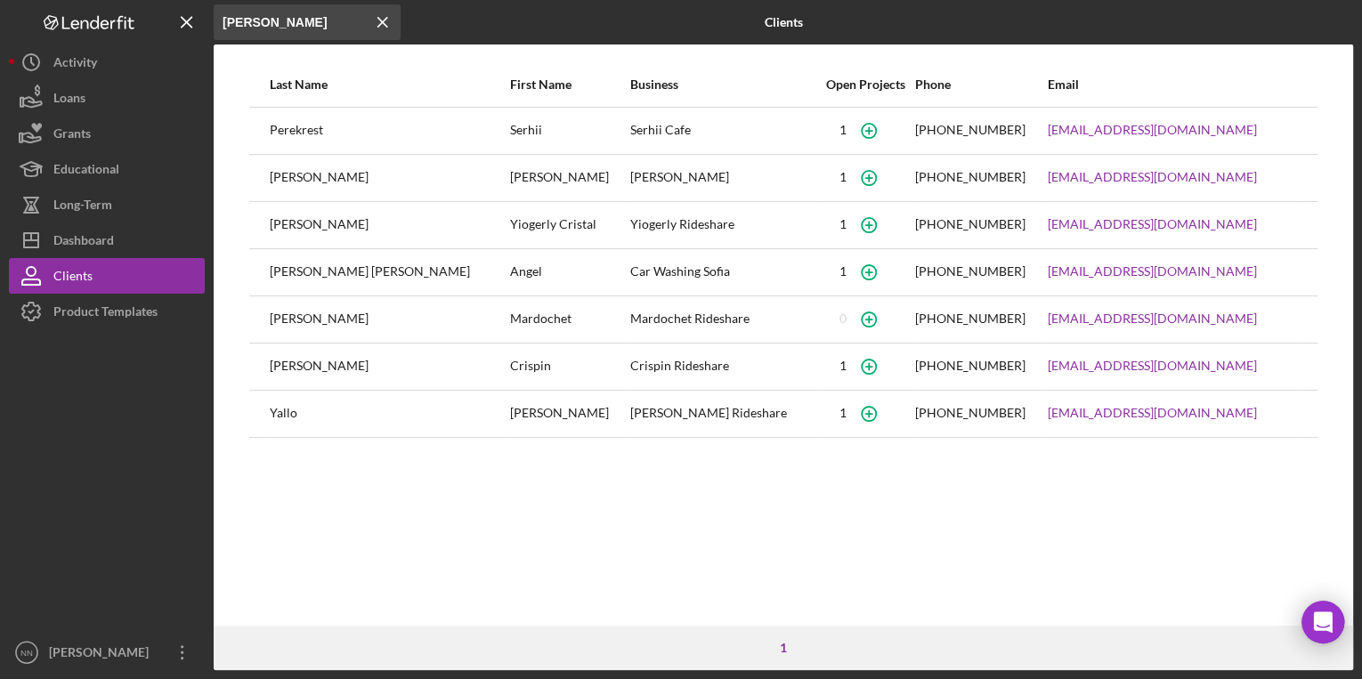
type input "[PERSON_NAME]"
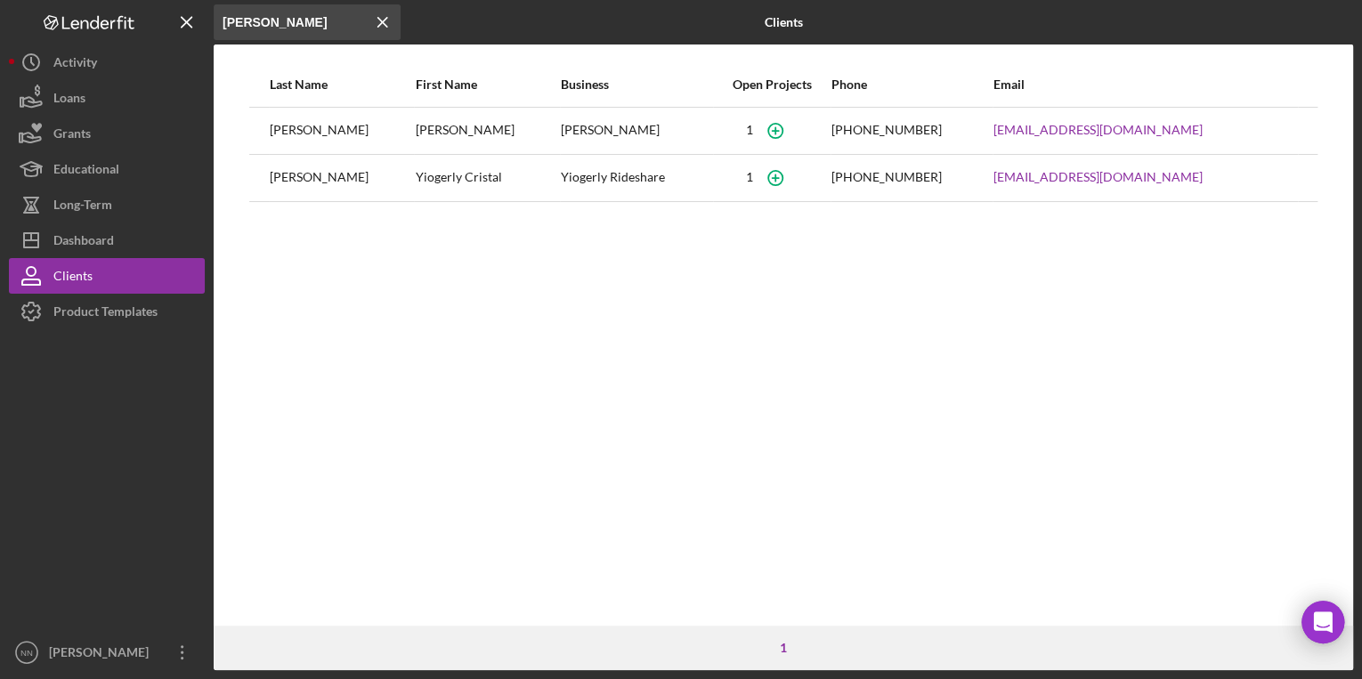
click at [321, 178] on div "[PERSON_NAME]" at bounding box center [341, 178] width 143 height 45
click at [321, 179] on div "[PERSON_NAME]" at bounding box center [341, 178] width 143 height 45
click at [529, 237] on div "Last Name First Name Business Open Projects Phone Email [PERSON_NAME] [PERSON_N…" at bounding box center [784, 344] width 1140 height 564
drag, startPoint x: 100, startPoint y: 21, endPoint x: 56, endPoint y: 62, distance: 59.8
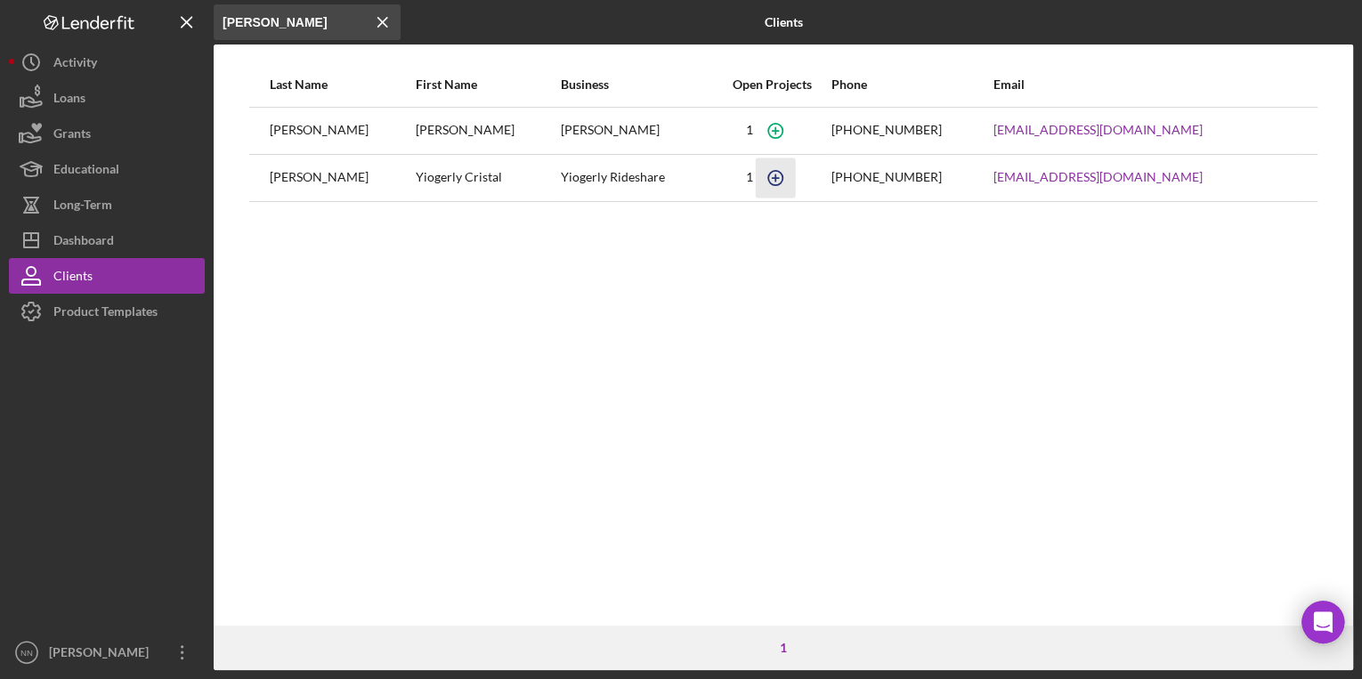
click at [794, 178] on icon "button" at bounding box center [775, 178] width 40 height 40
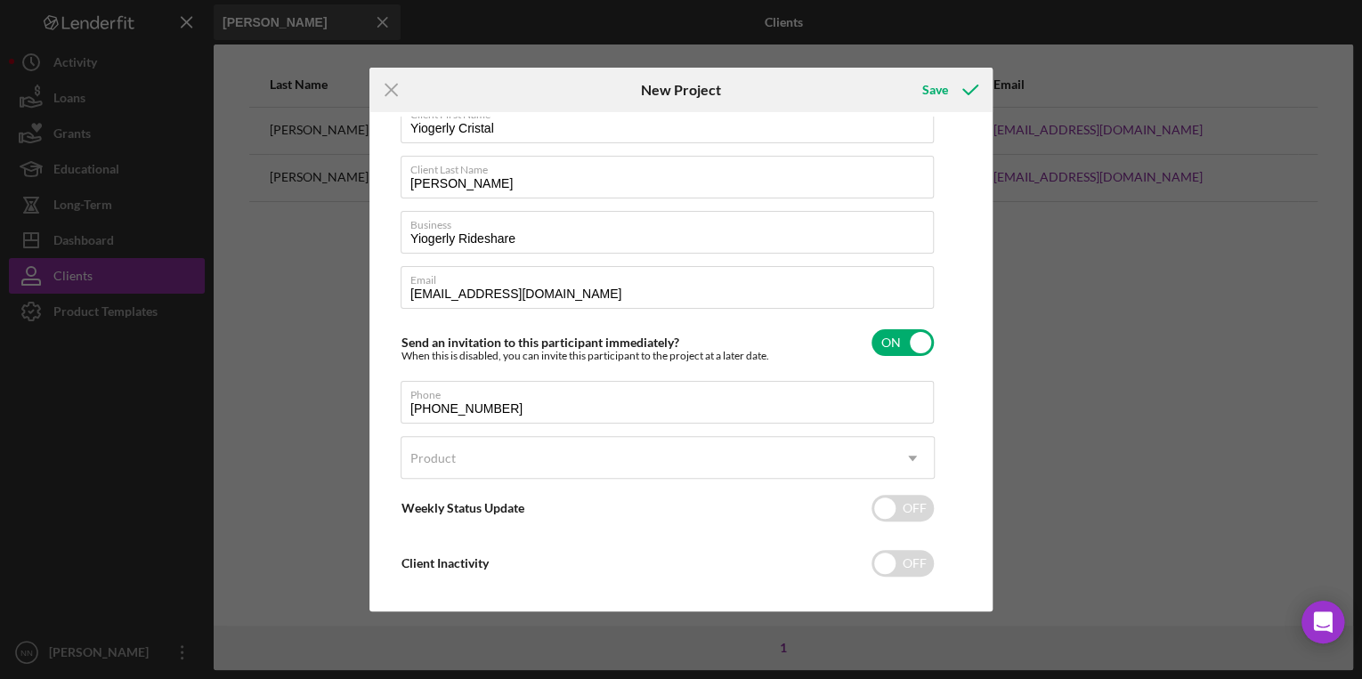
scroll to position [61, 0]
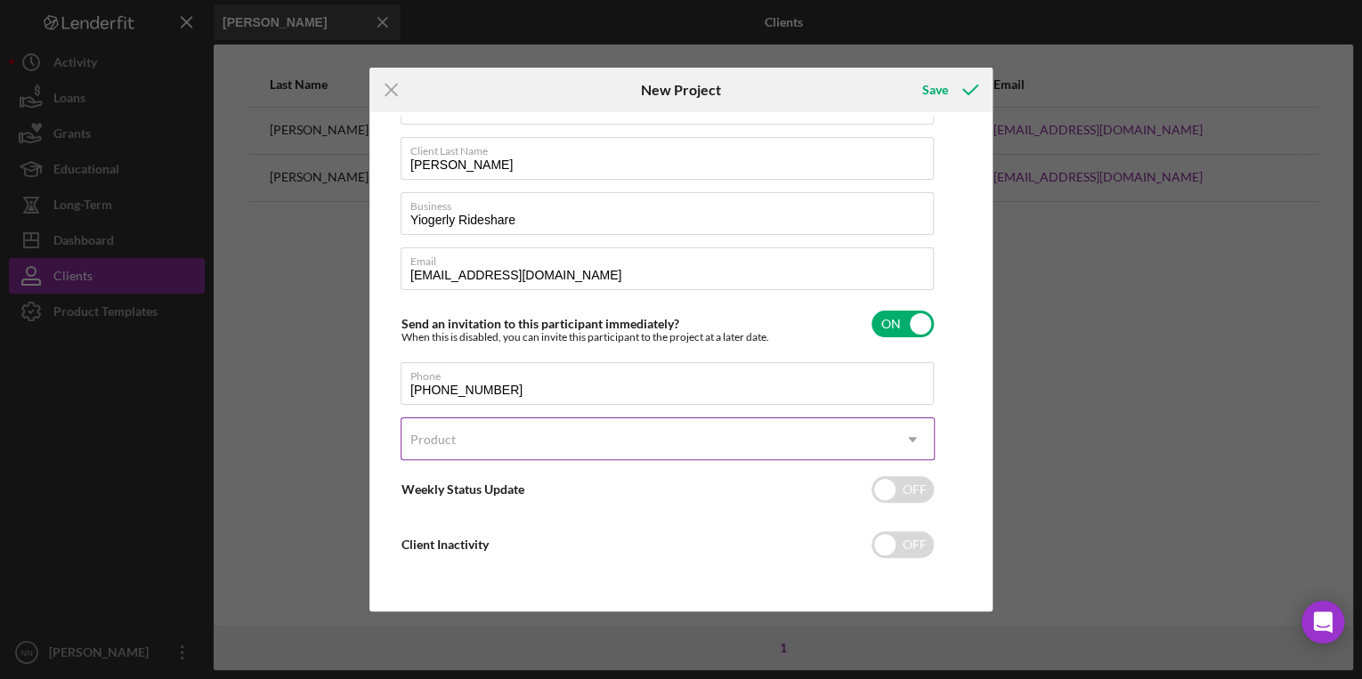
click at [734, 437] on div "Product" at bounding box center [647, 439] width 490 height 41
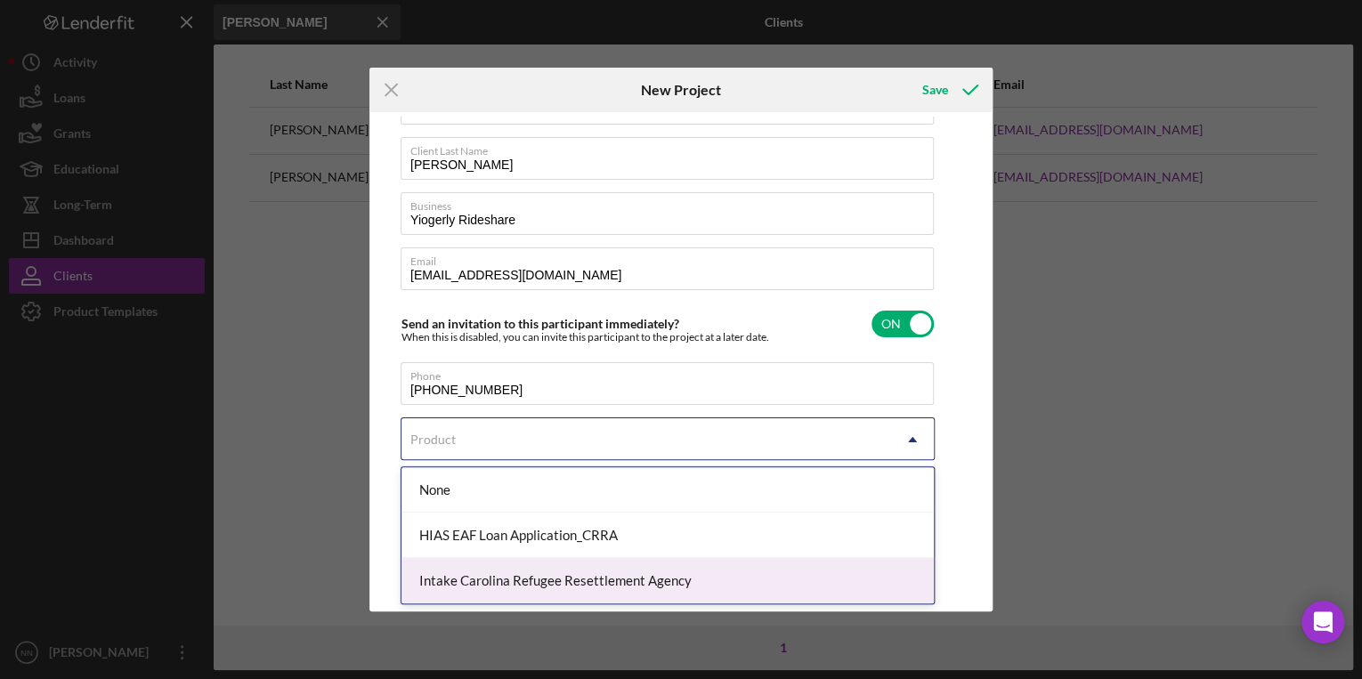
click at [621, 581] on div "Intake Carolina Refugee Resettlement Agency" at bounding box center [668, 580] width 532 height 45
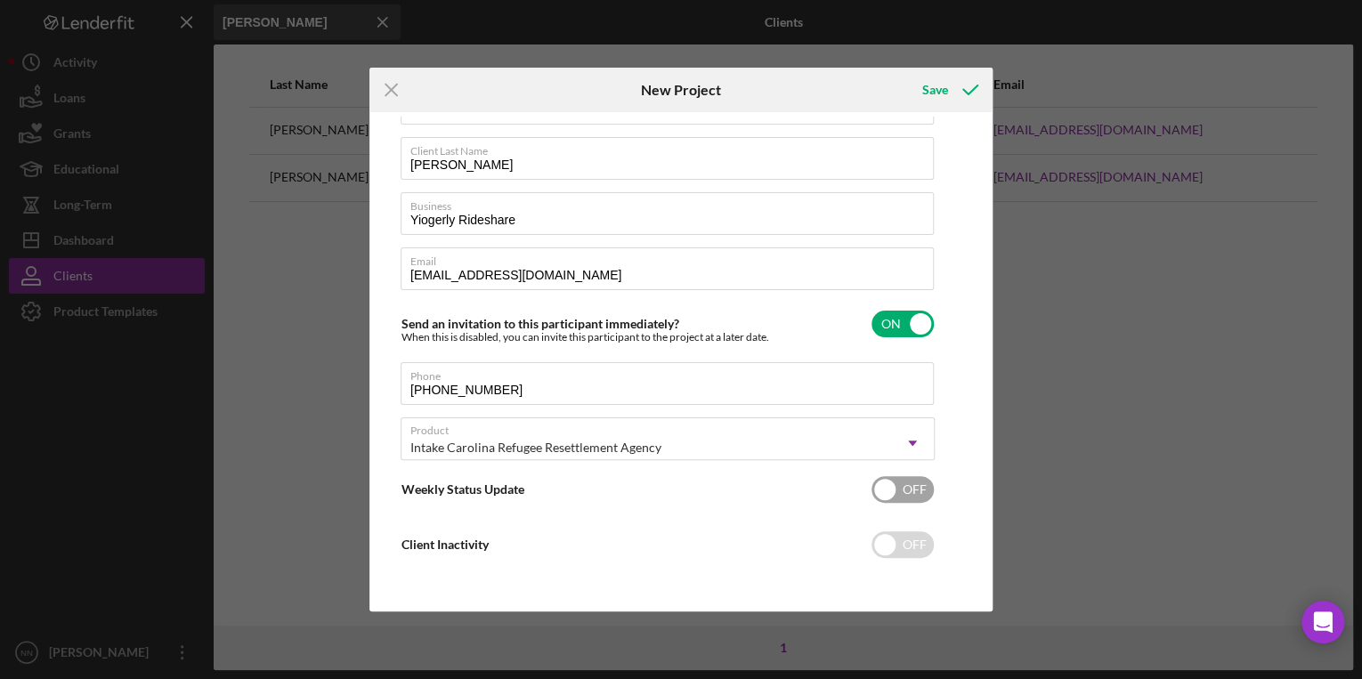
click at [913, 500] on input "checkbox" at bounding box center [903, 489] width 62 height 27
checkbox input "true"
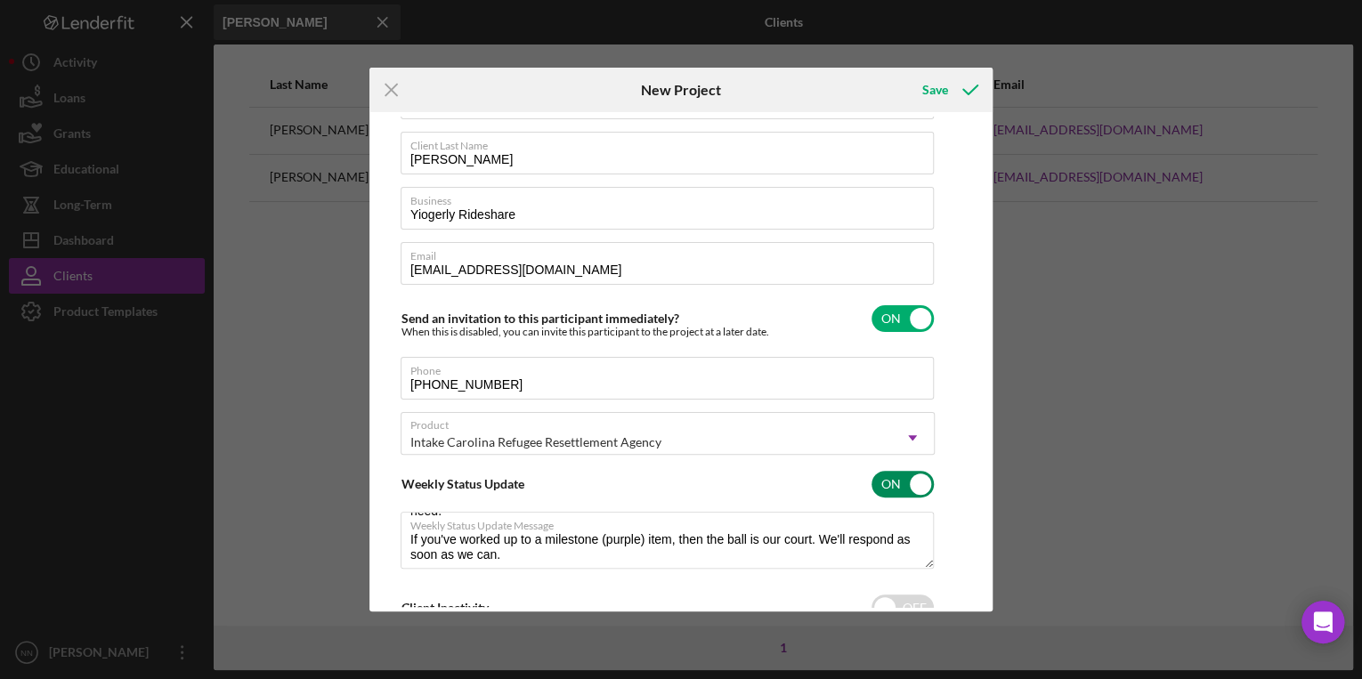
scroll to position [121, 0]
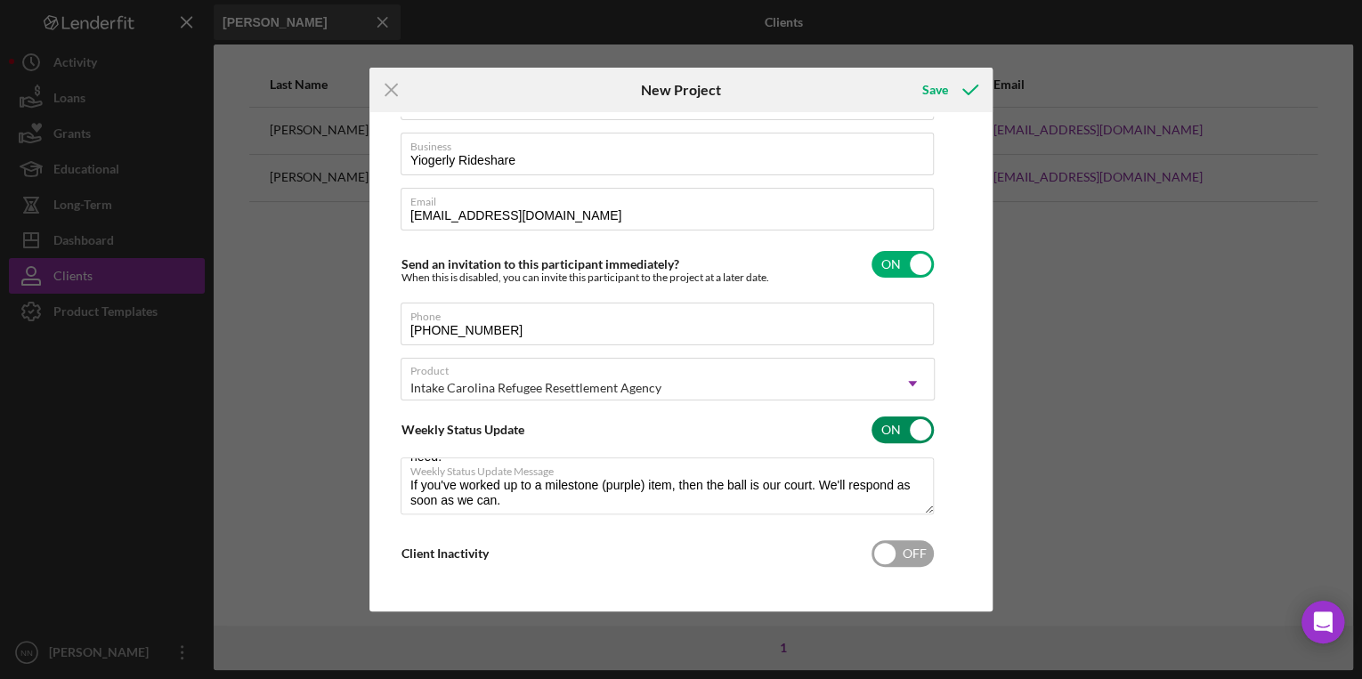
type textarea "Here's a snapshot of information that has been fully approved, as well as the i…"
click at [884, 545] on input "checkbox" at bounding box center [903, 553] width 62 height 27
checkbox input "true"
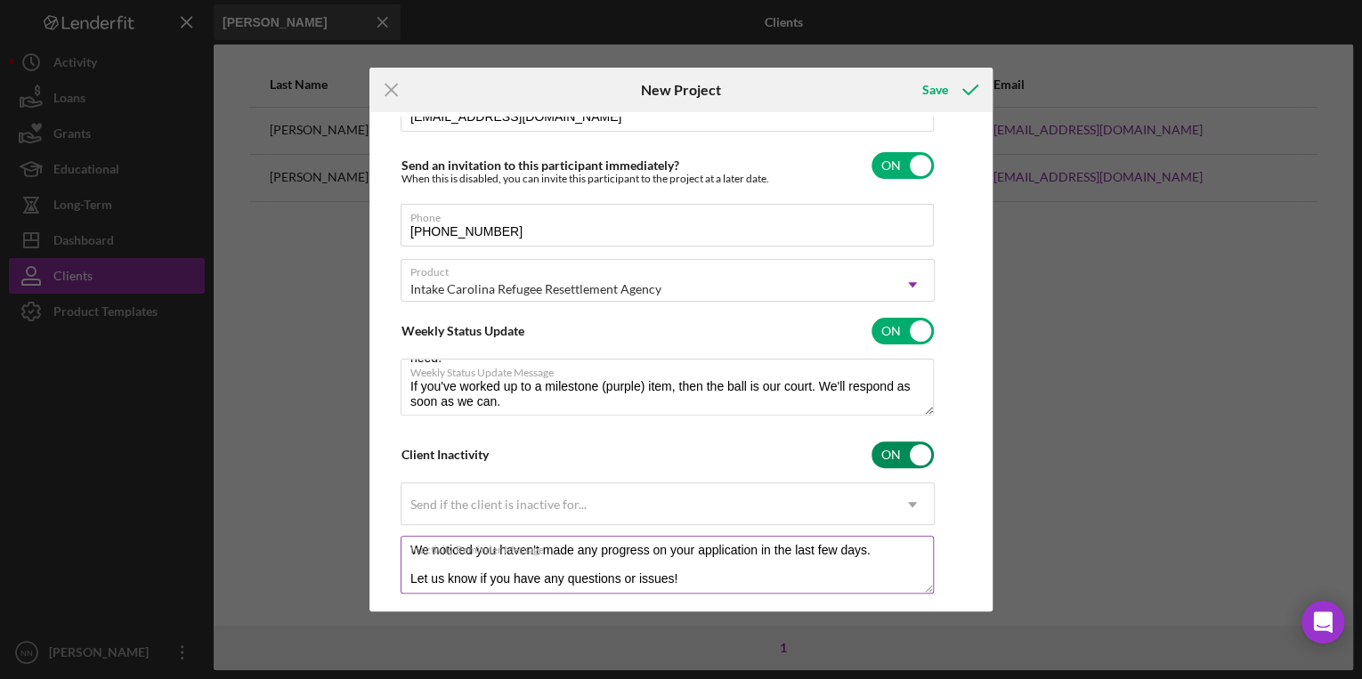
scroll to position [252, 0]
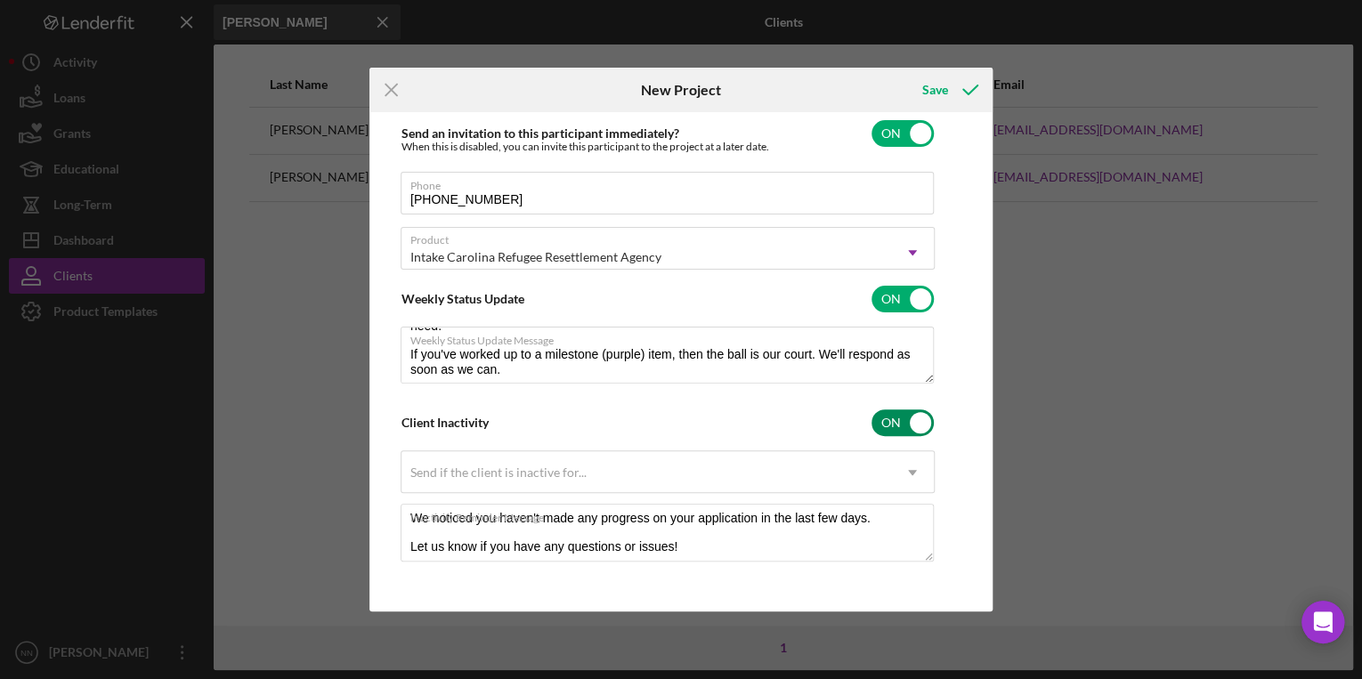
type textarea "Here's a snapshot of information that has been fully approved, as well as the i…"
click at [885, 435] on div "Client Inactivity ON" at bounding box center [668, 422] width 534 height 37
checkbox input "false"
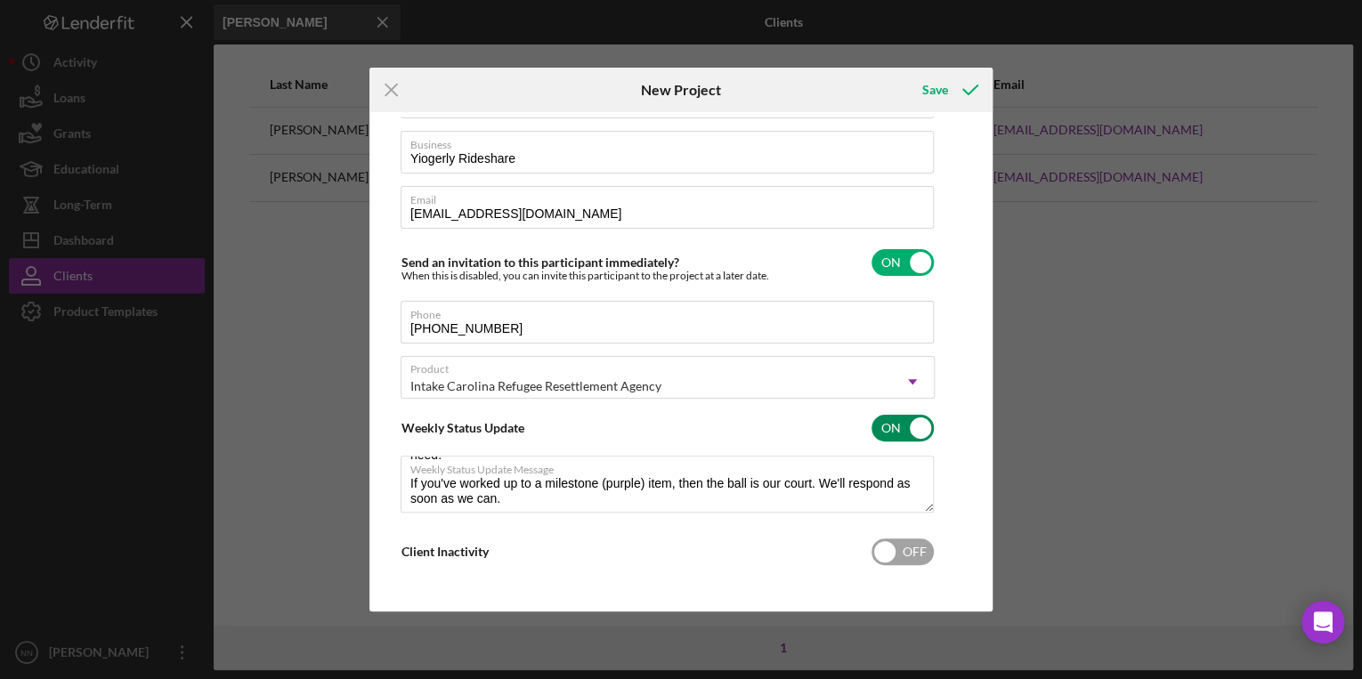
scroll to position [121, 0]
click at [938, 102] on div "Save" at bounding box center [935, 90] width 26 height 36
type textarea "Here's a snapshot of information that has been fully approved, as well as the i…"
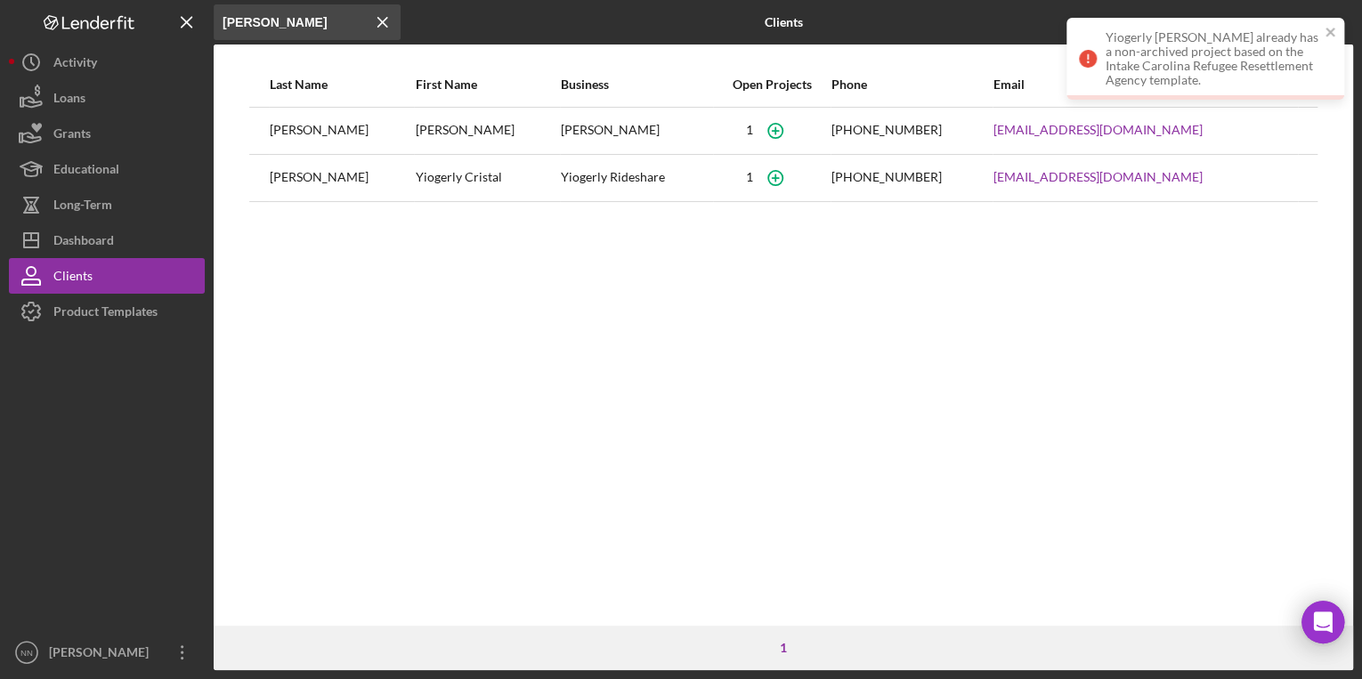
click at [1153, 82] on div "Yiogerly [PERSON_NAME] already has a non-archived project based on the Intake C…" at bounding box center [1213, 58] width 214 height 57
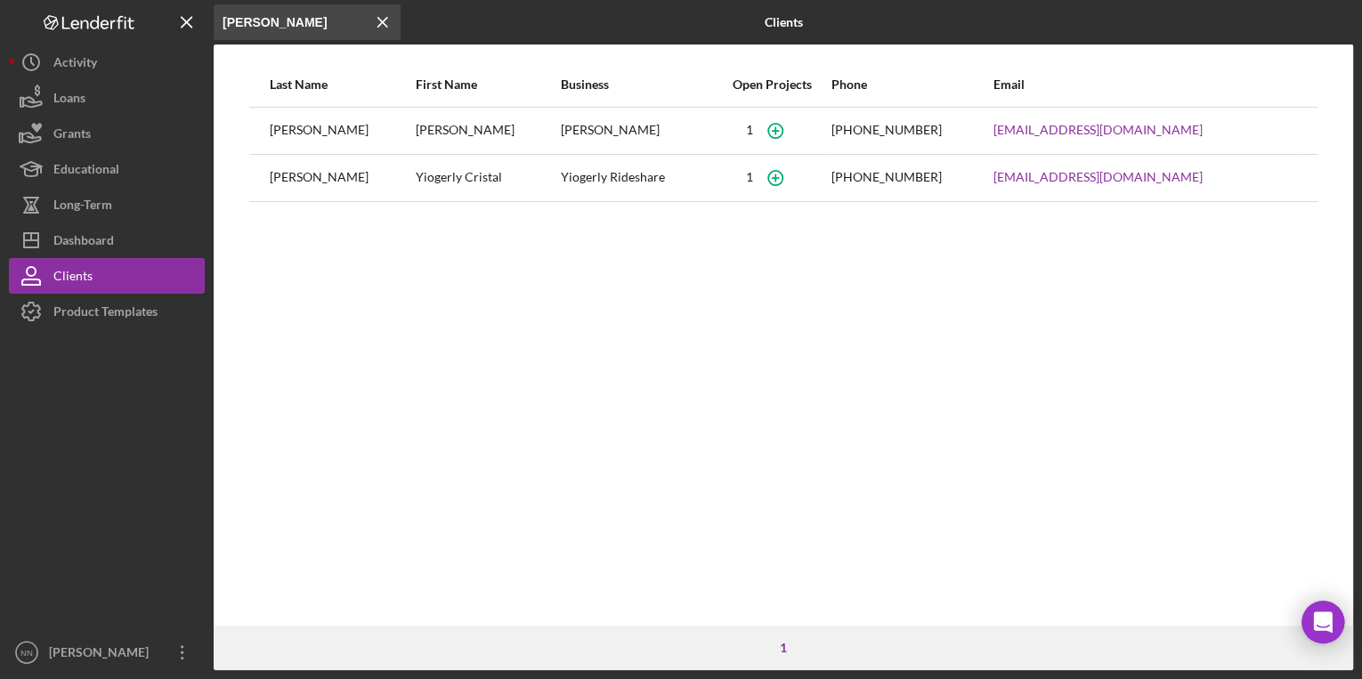
click at [578, 173] on div "Yiogerly Rideshare" at bounding box center [636, 178] width 151 height 45
click at [113, 244] on div "Dashboard" at bounding box center [83, 243] width 61 height 40
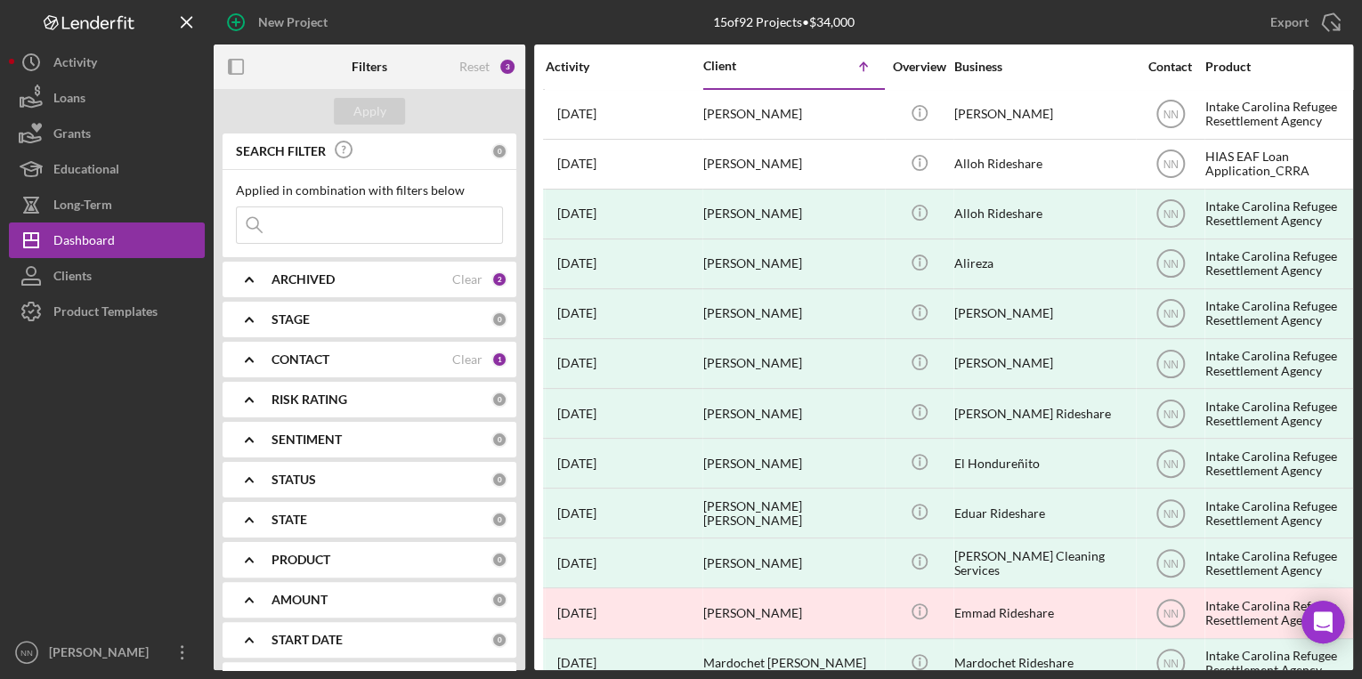
click at [300, 213] on input at bounding box center [369, 225] width 265 height 36
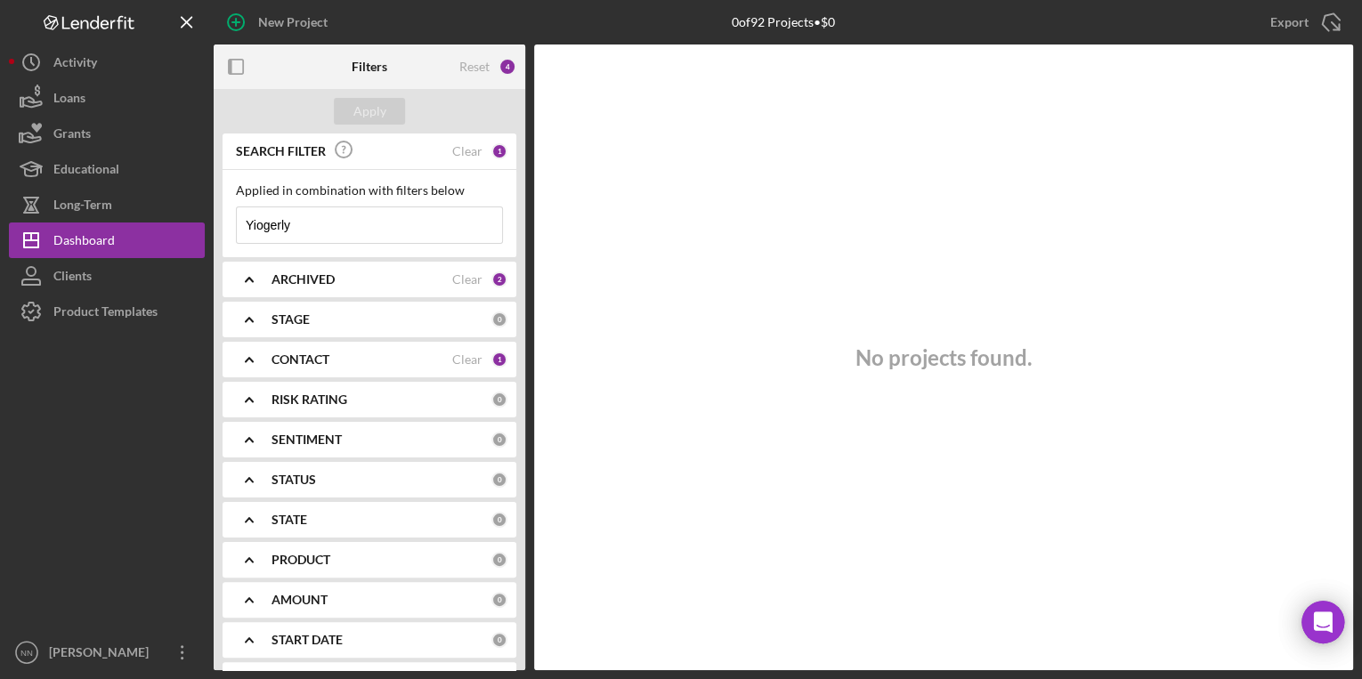
type input "Yiogerly"
click at [286, 296] on div "ARCHIVED Clear 2" at bounding box center [390, 280] width 236 height 36
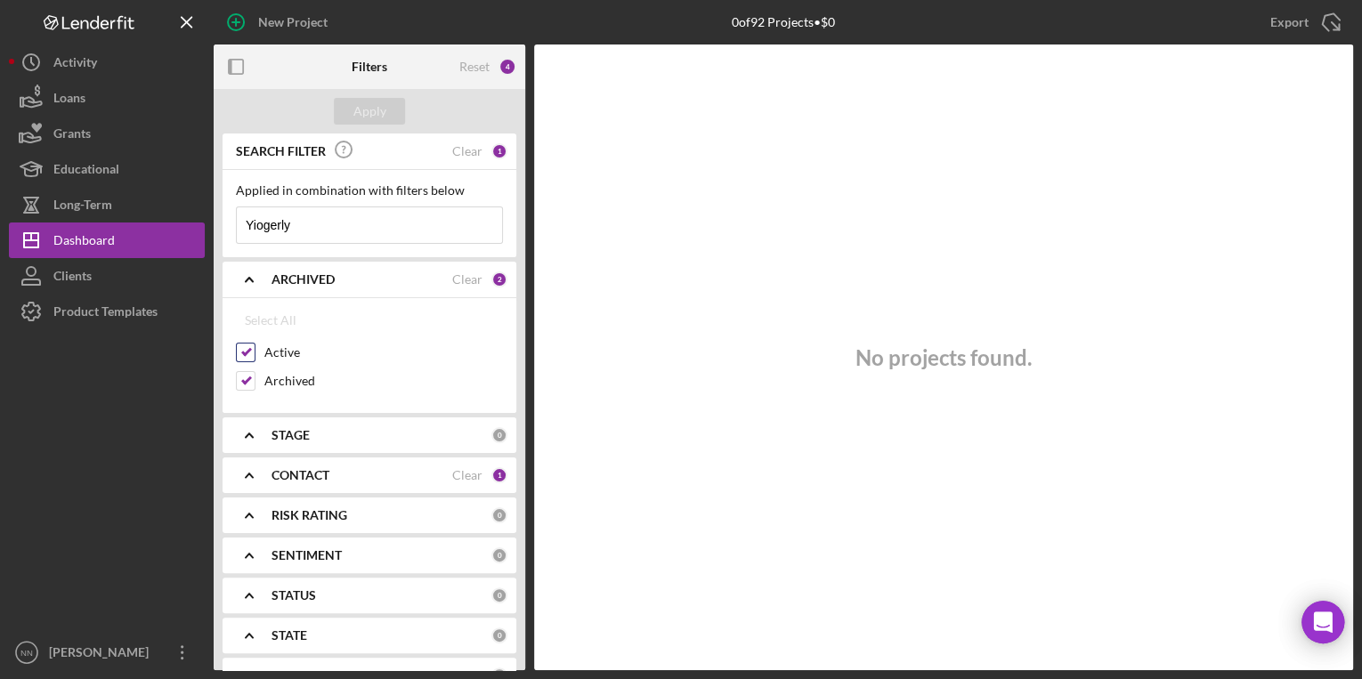
click at [246, 349] on input "Active" at bounding box center [246, 353] width 18 height 18
checkbox input "false"
click at [243, 381] on input "Archived" at bounding box center [246, 381] width 18 height 18
checkbox input "false"
click at [489, 69] on div "Reset" at bounding box center [474, 67] width 30 height 14
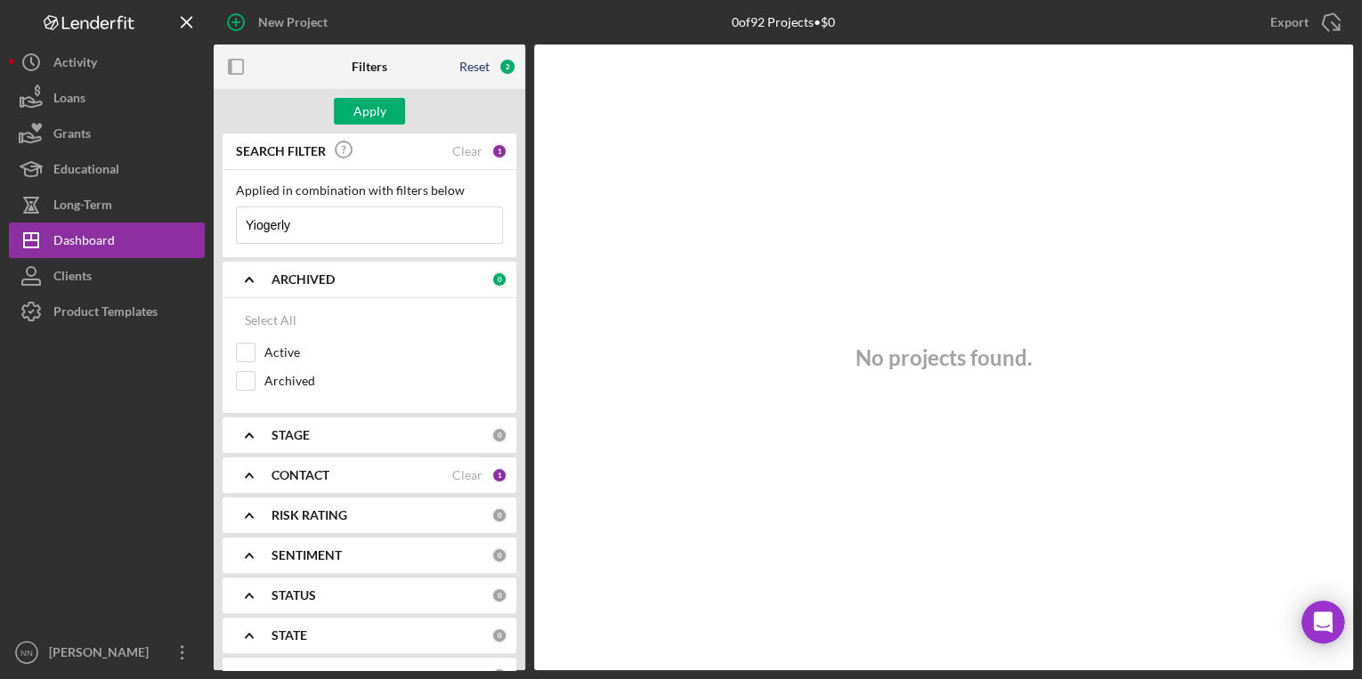
checkbox input "true"
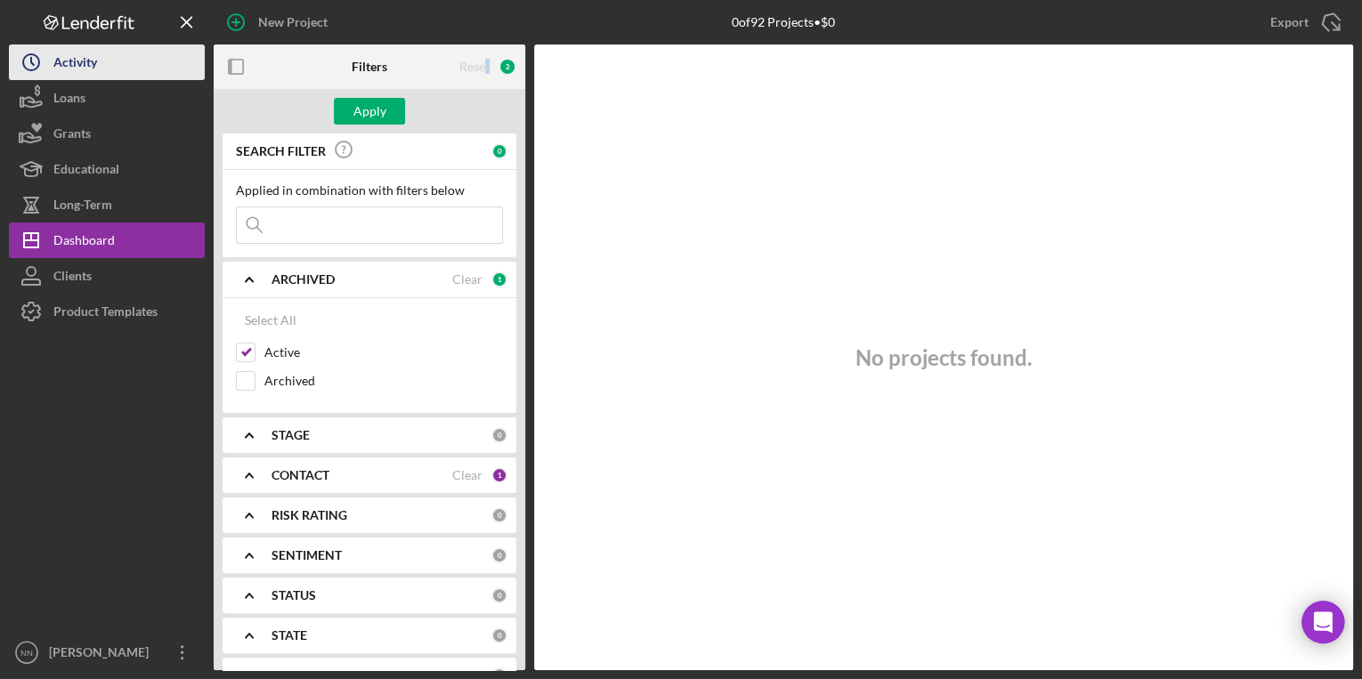
click at [67, 65] on div "Activity" at bounding box center [75, 65] width 44 height 40
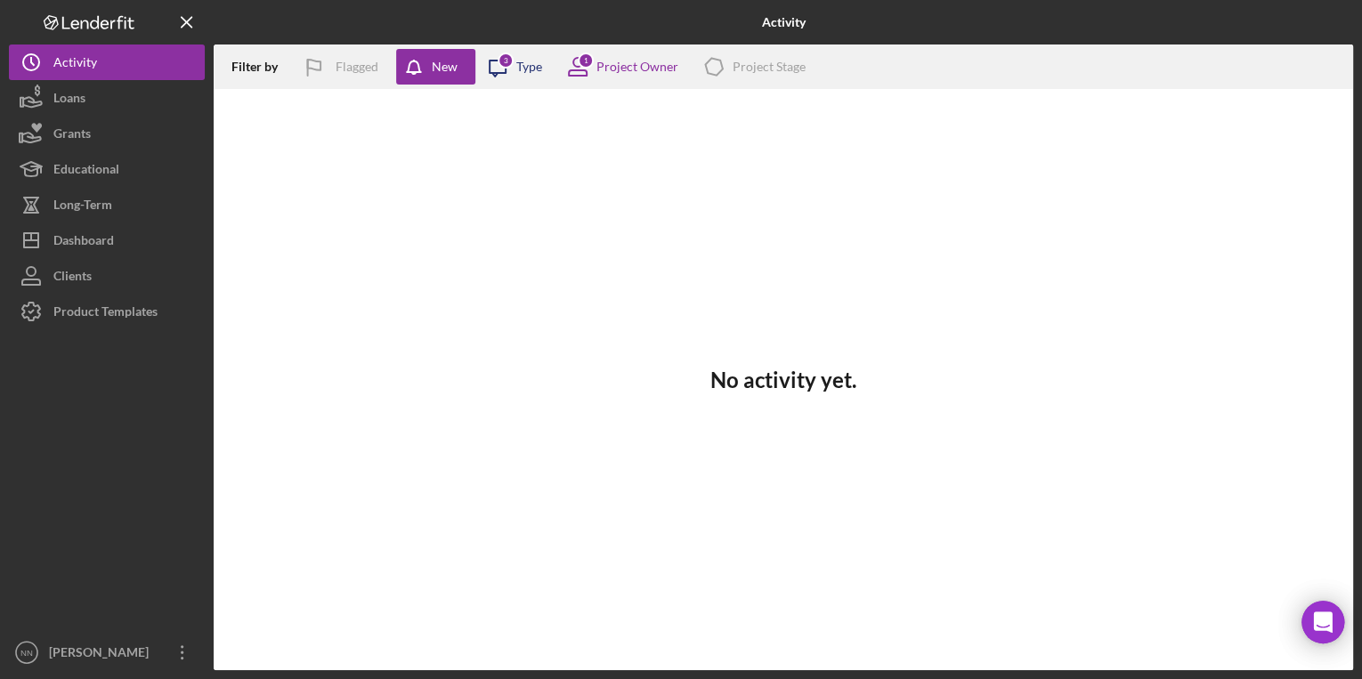
click at [514, 71] on icon "Icon/Message" at bounding box center [497, 67] width 45 height 45
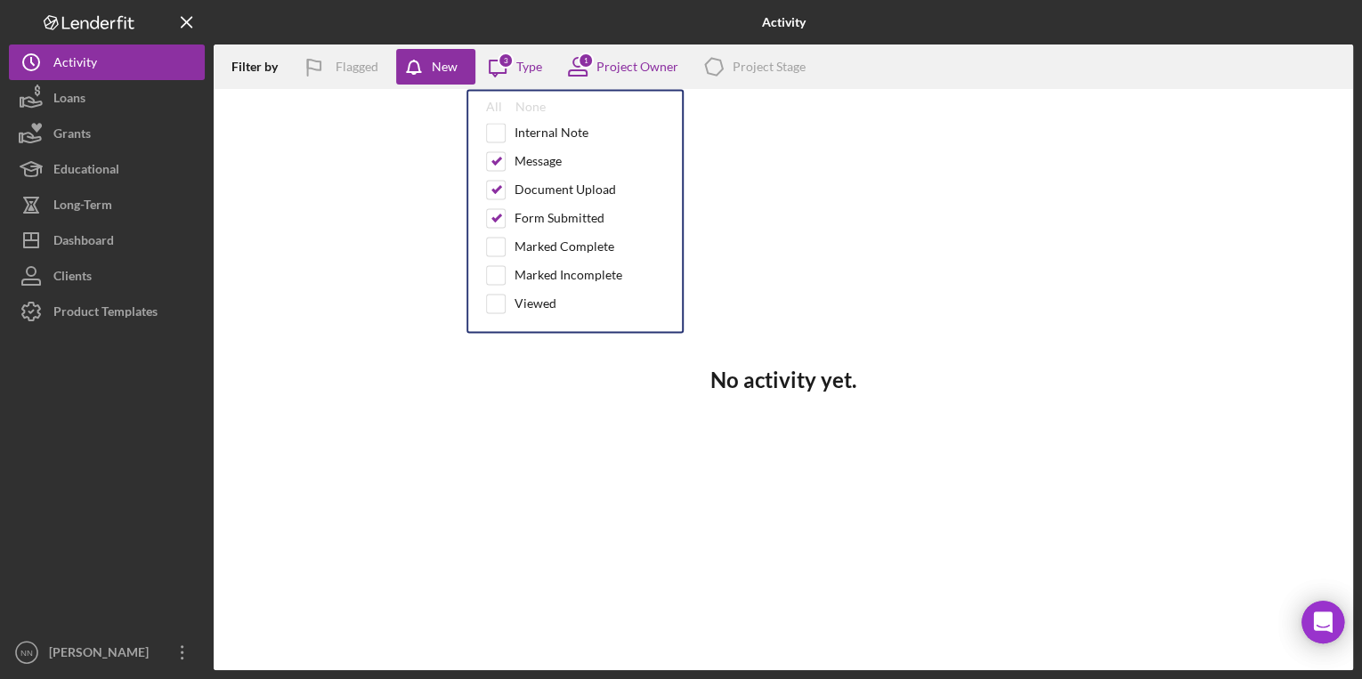
click at [242, 64] on div "Filter by" at bounding box center [261, 67] width 60 height 14
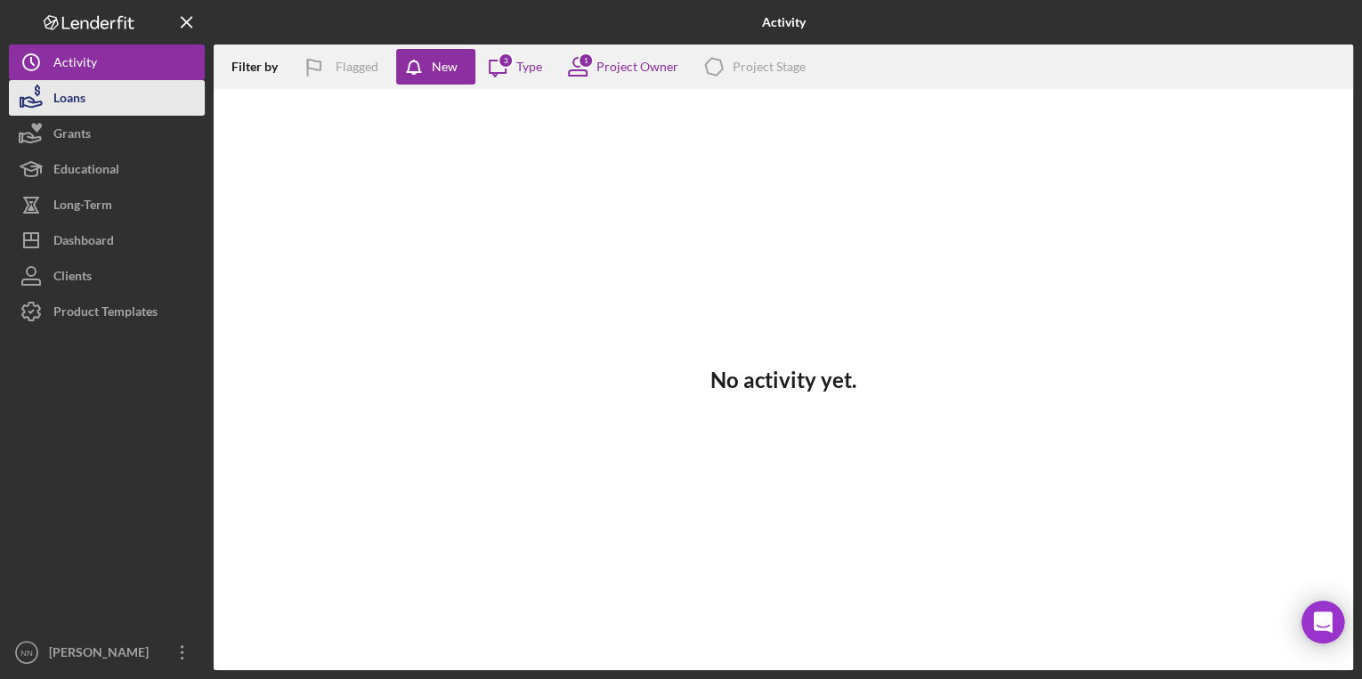
click at [87, 97] on button "Loans" at bounding box center [107, 98] width 196 height 36
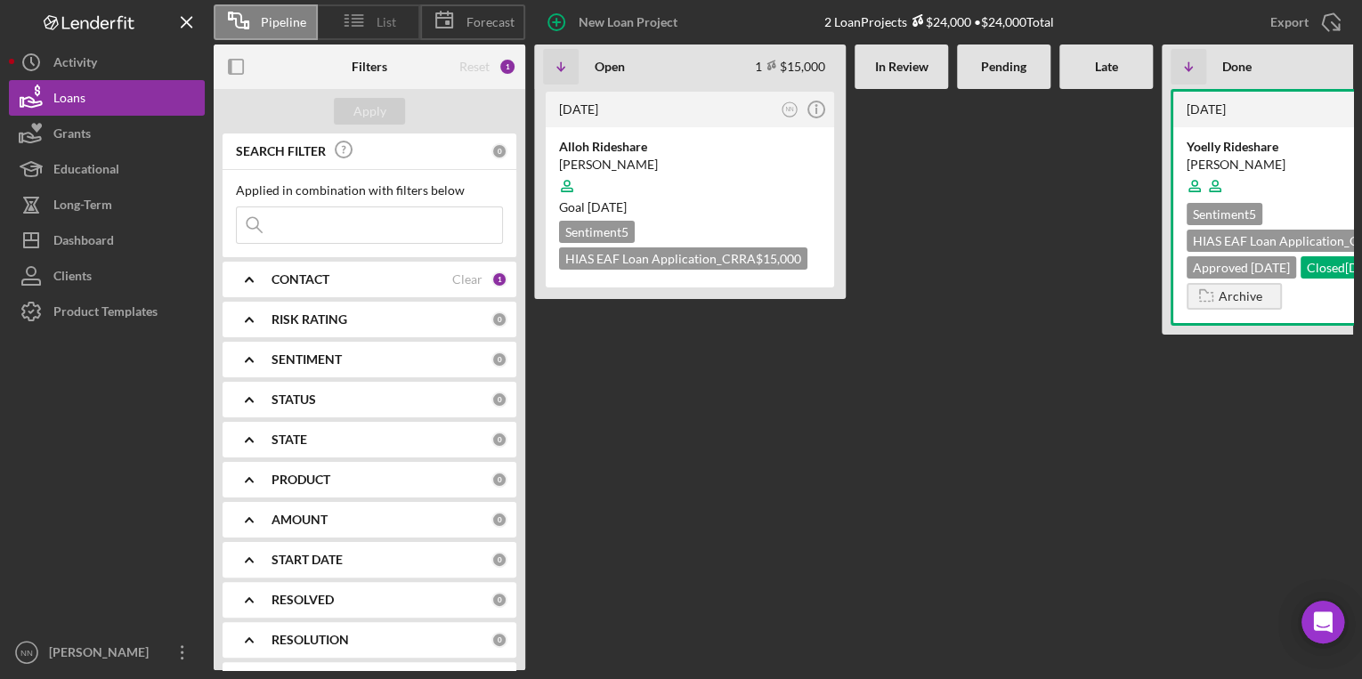
click at [354, 15] on line at bounding box center [357, 15] width 11 height 0
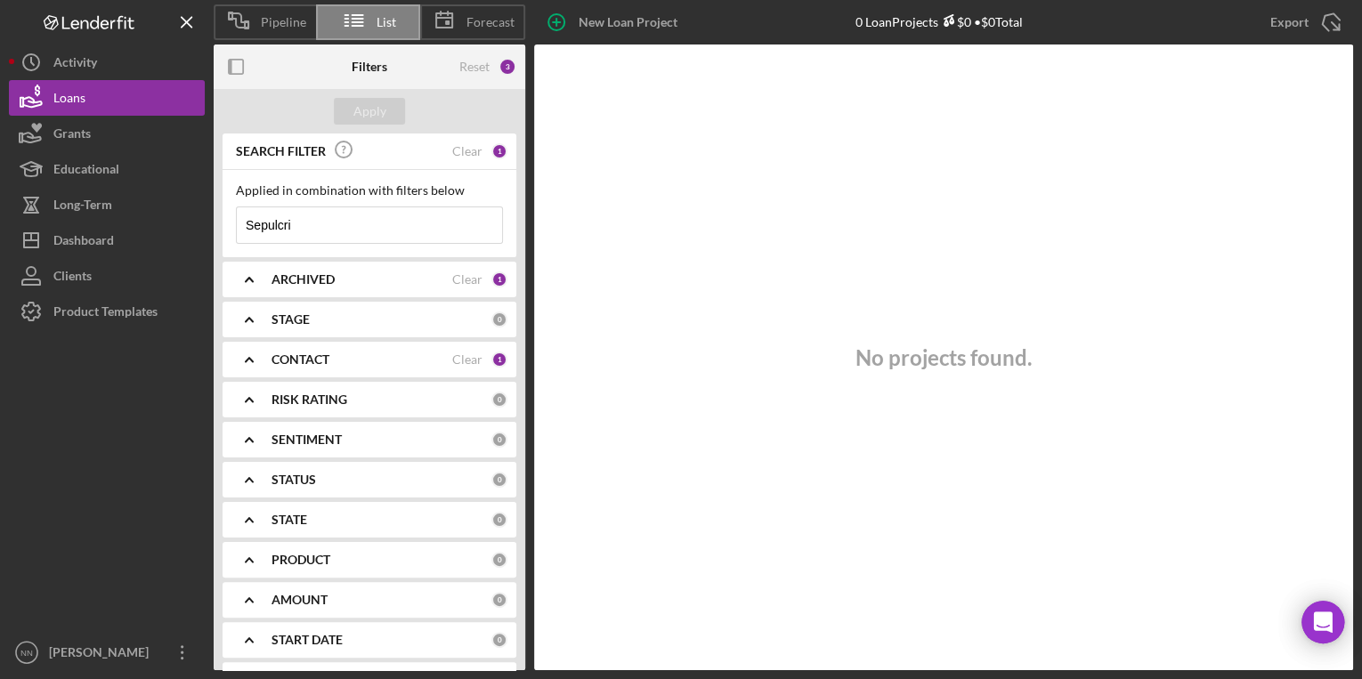
drag, startPoint x: 339, startPoint y: 221, endPoint x: 345, endPoint y: 136, distance: 84.8
click at [198, 218] on div "Pipeline List Forecast New Loan Project 0 Loan Projects $0 • $0 Total Sepulcri …" at bounding box center [681, 335] width 1344 height 670
type input "Yiogerly"
click at [129, 128] on button "Grants" at bounding box center [107, 134] width 196 height 36
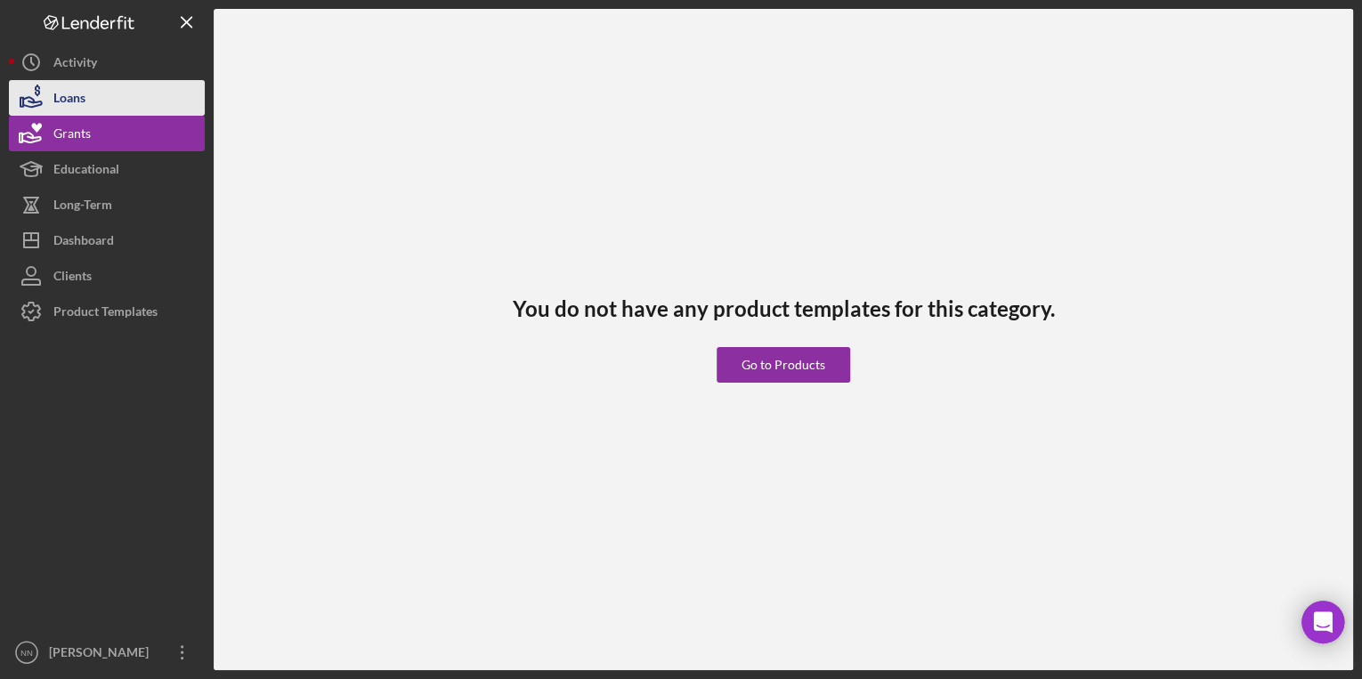
click at [131, 95] on button "Loans" at bounding box center [107, 98] width 196 height 36
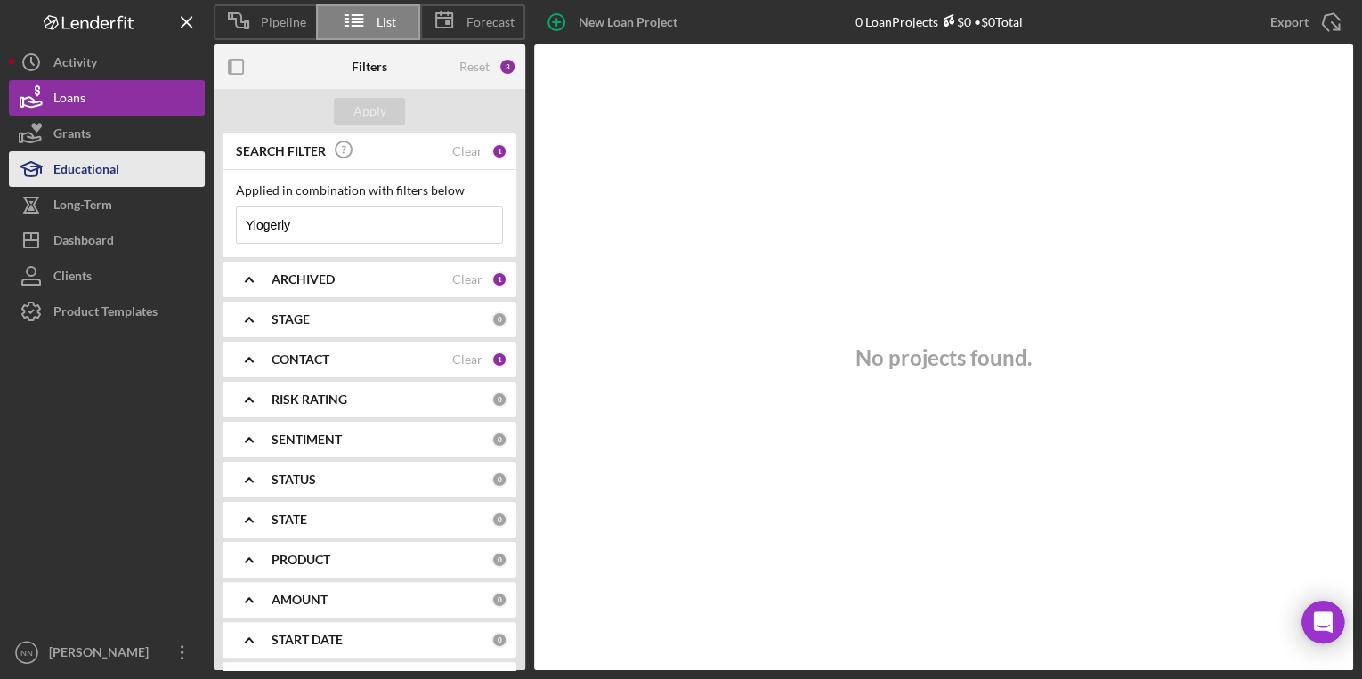
click at [130, 166] on button "Educational" at bounding box center [107, 169] width 196 height 36
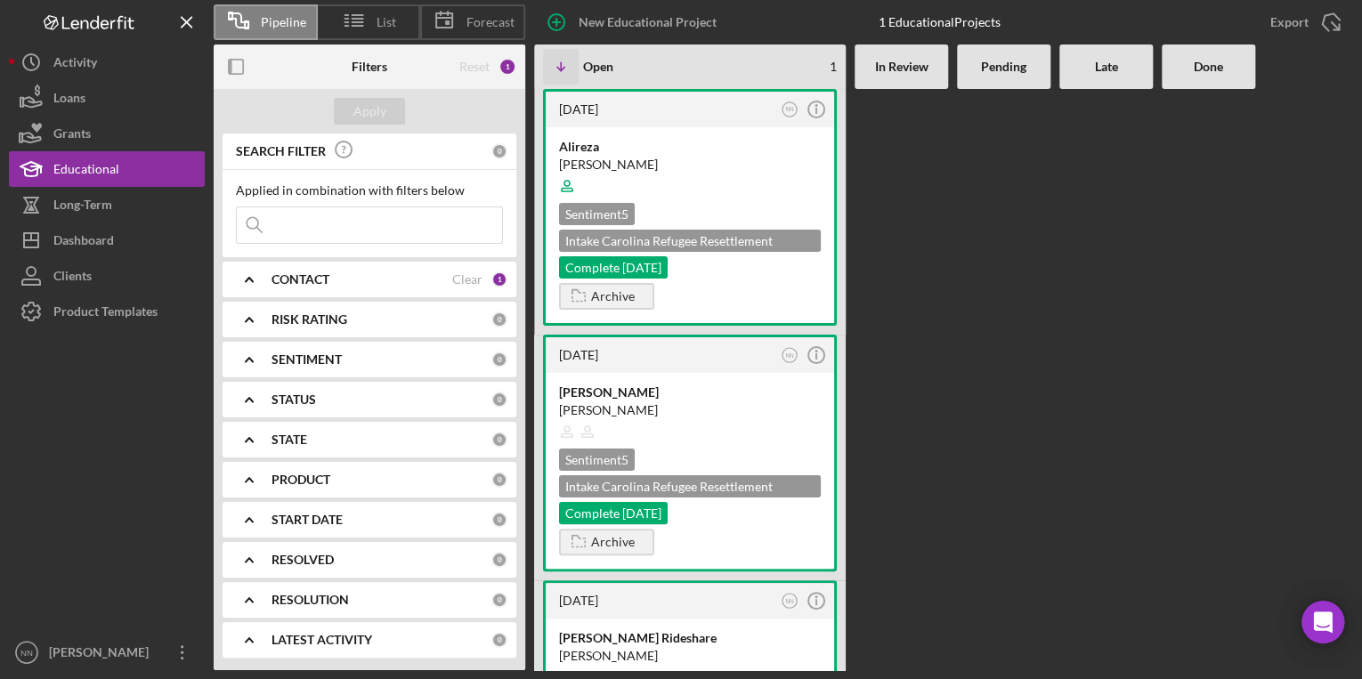
click at [383, 222] on input at bounding box center [369, 225] width 265 height 36
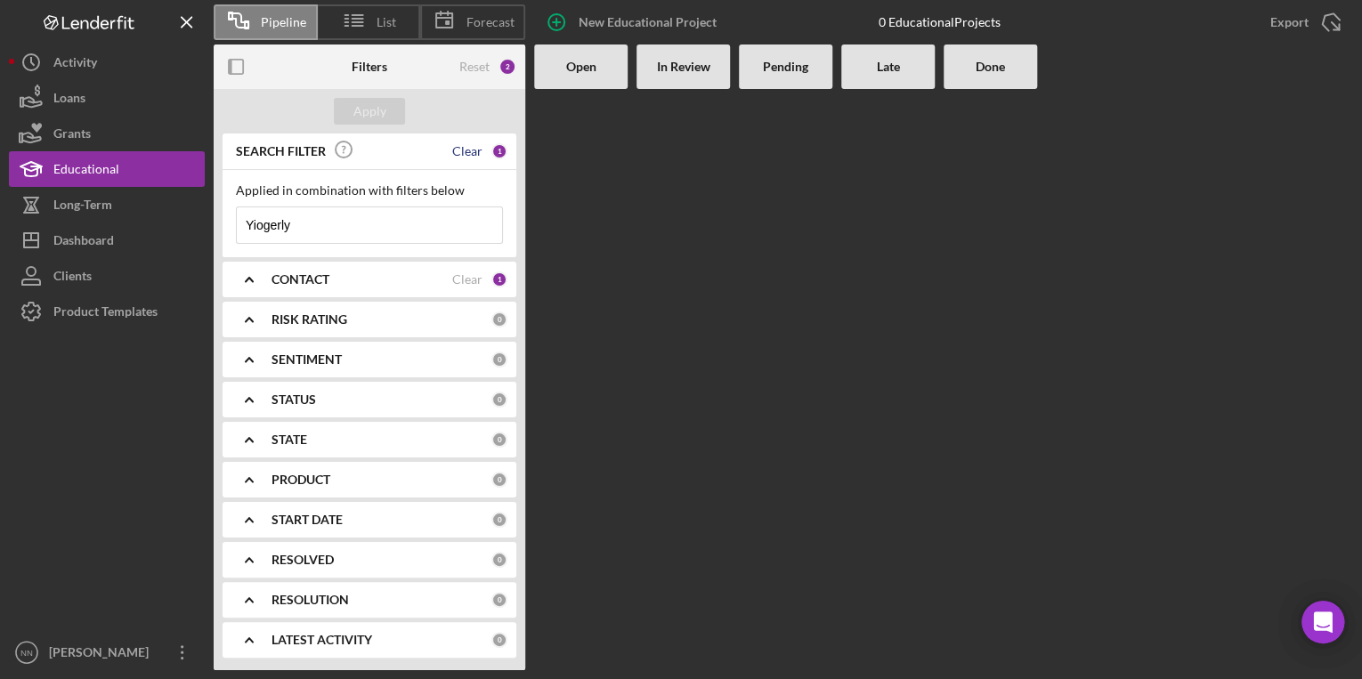
type input "Yiogerly"
click at [465, 153] on div "Clear" at bounding box center [467, 151] width 30 height 14
click at [467, 275] on div "Clear" at bounding box center [467, 279] width 30 height 14
click at [426, 221] on input at bounding box center [369, 225] width 265 height 36
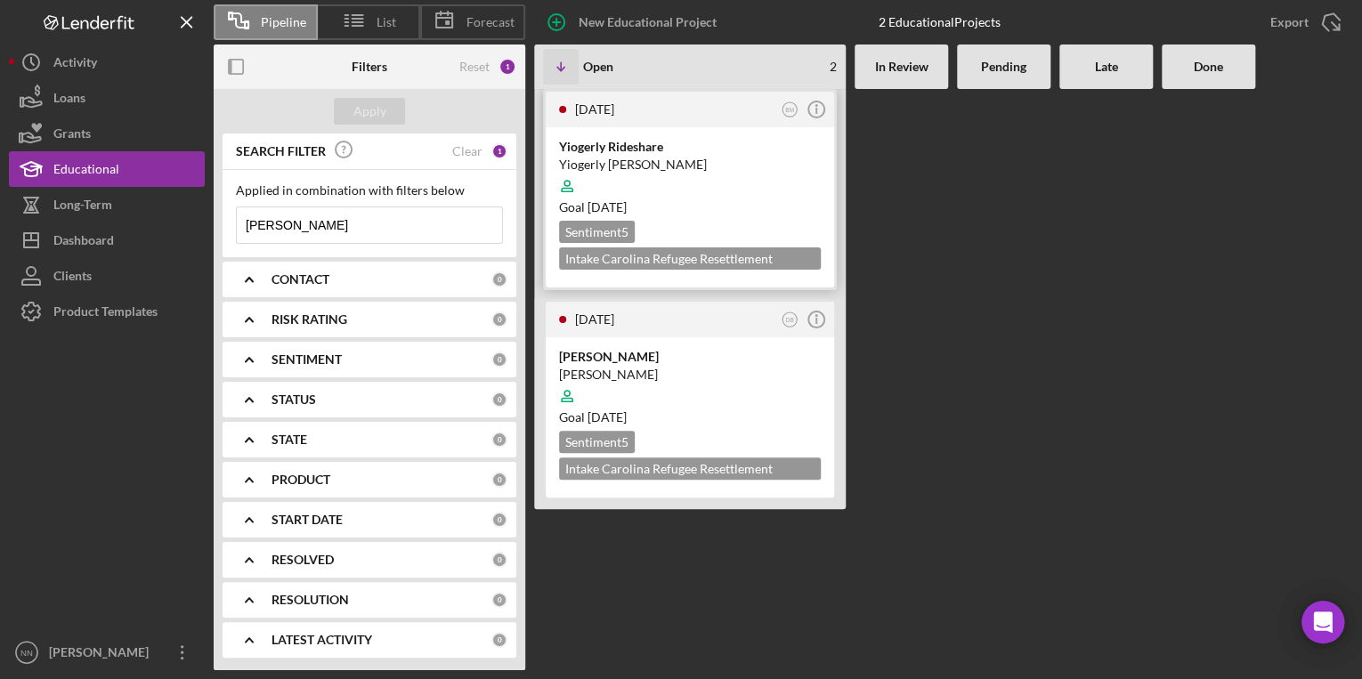
type input "[PERSON_NAME]"
click at [682, 163] on div "Yiogerly [PERSON_NAME]" at bounding box center [690, 165] width 262 height 18
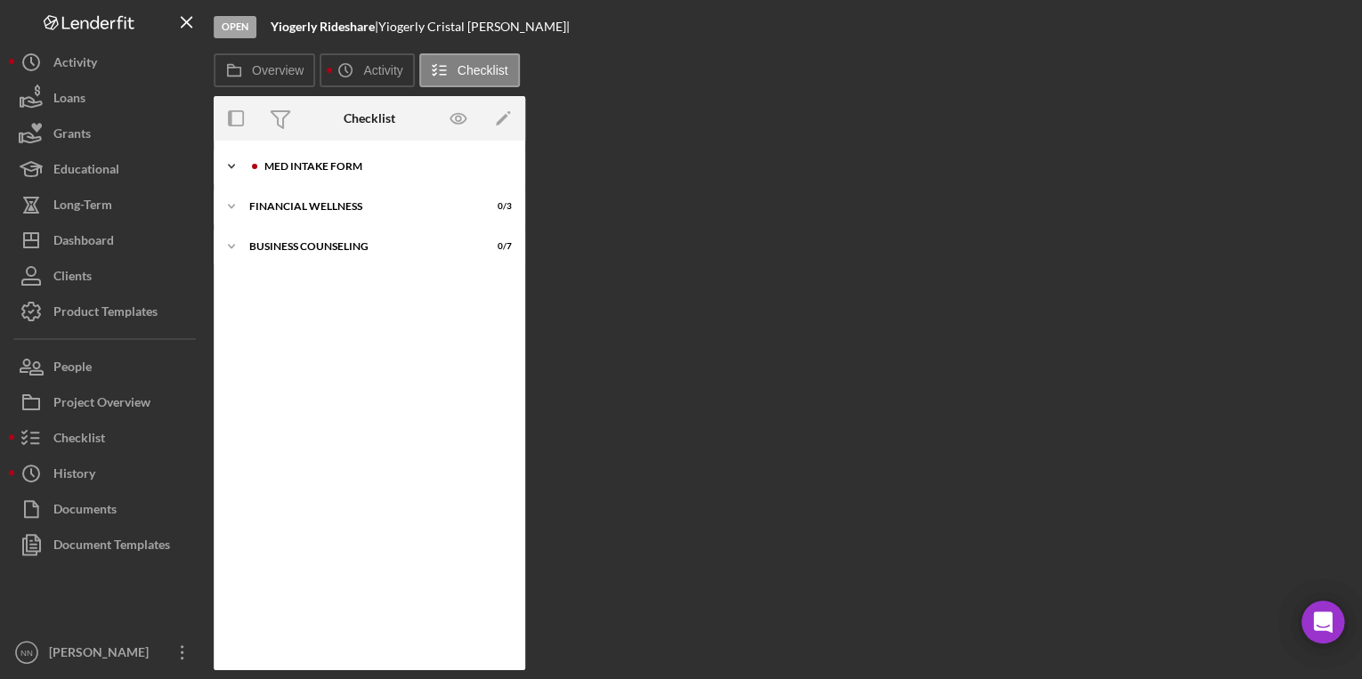
click at [299, 167] on div "MED Intake Form" at bounding box center [383, 166] width 239 height 11
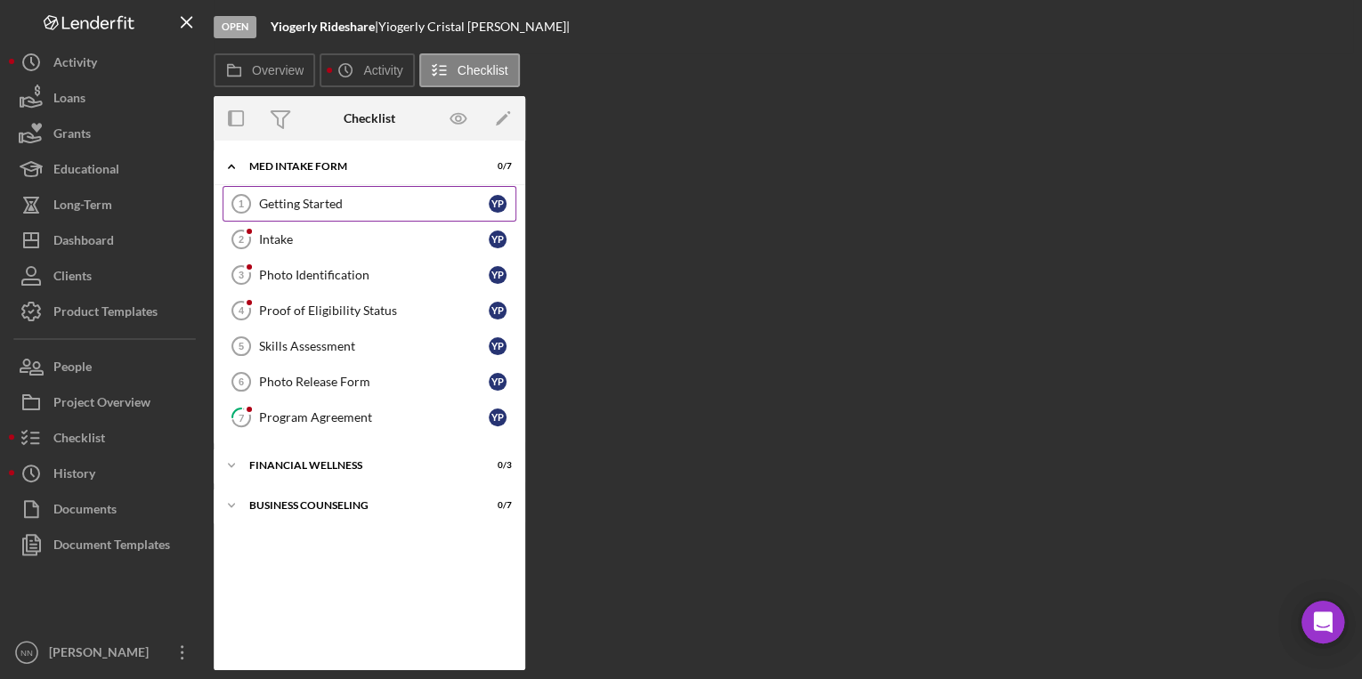
click at [278, 203] on div "Getting Started" at bounding box center [374, 204] width 230 height 14
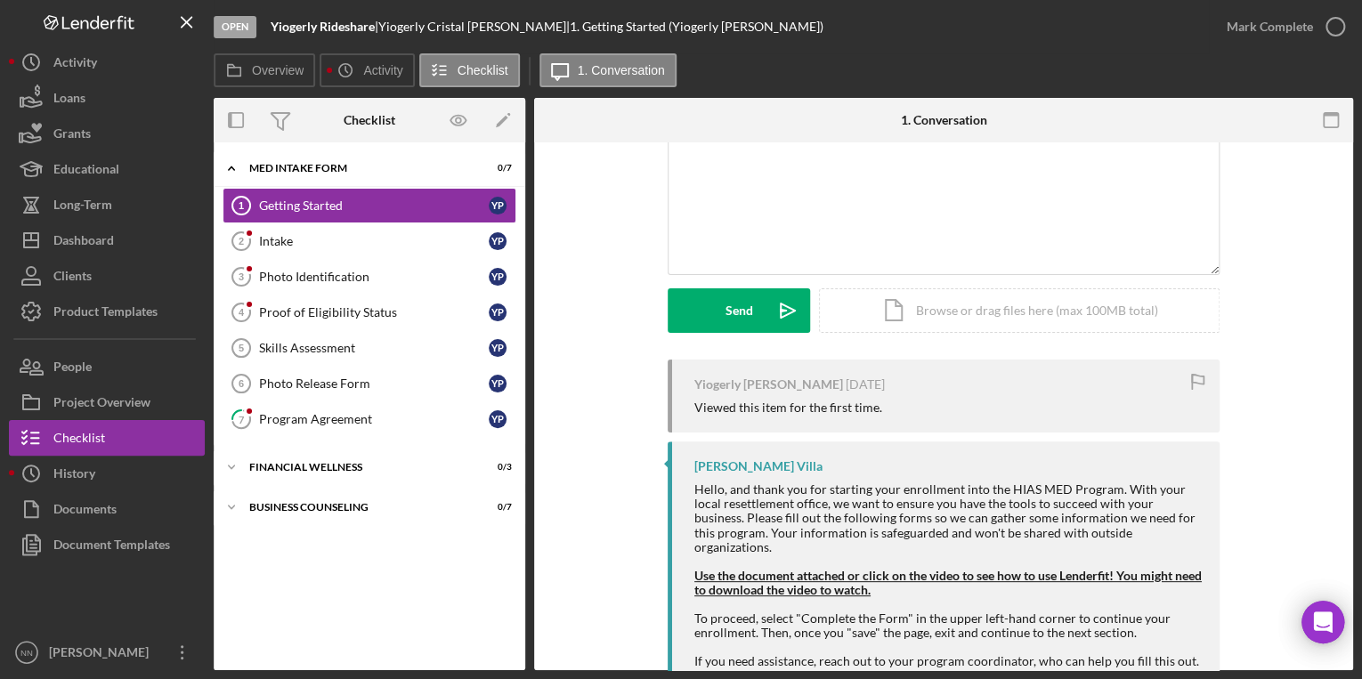
scroll to position [260, 0]
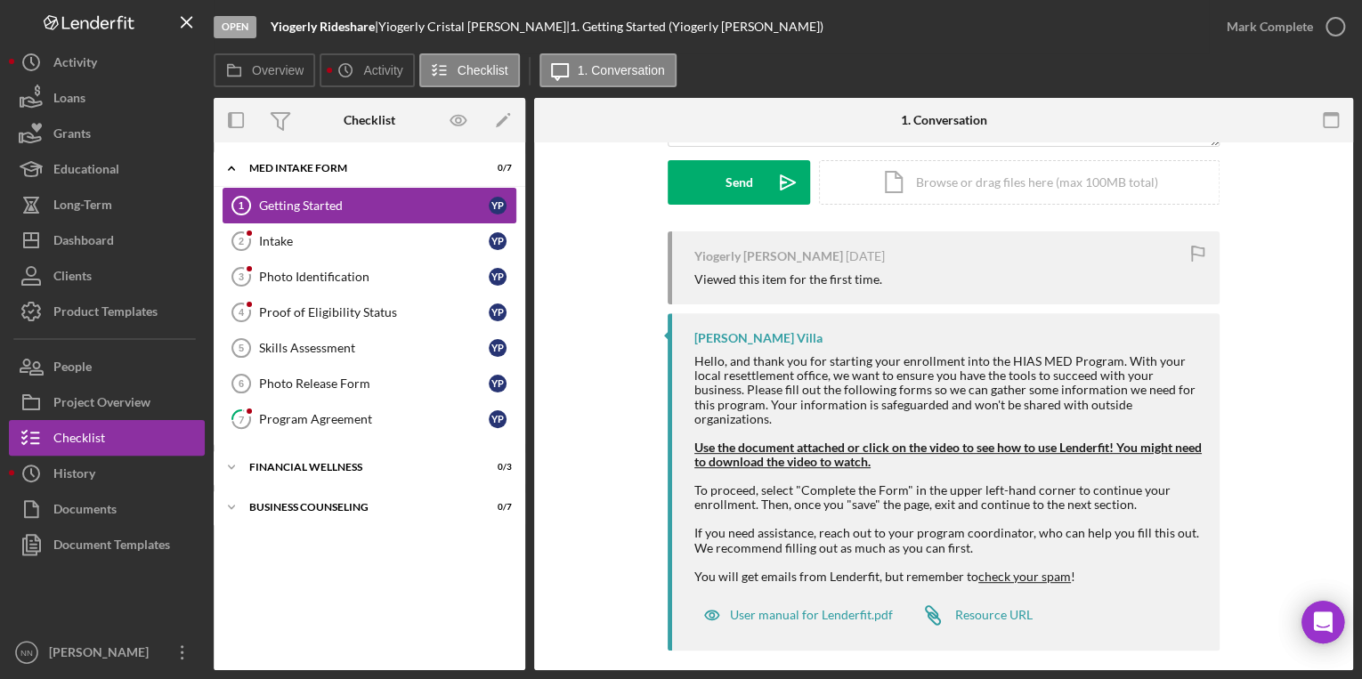
drag, startPoint x: 423, startPoint y: 229, endPoint x: 410, endPoint y: 199, distance: 32.3
drag, startPoint x: 410, startPoint y: 199, endPoint x: 655, endPoint y: 300, distance: 265.5
click at [655, 303] on div "Yiogerly [PERSON_NAME] [DATE] Viewed this item for the first time. [PERSON_NAME…" at bounding box center [944, 445] width 766 height 428
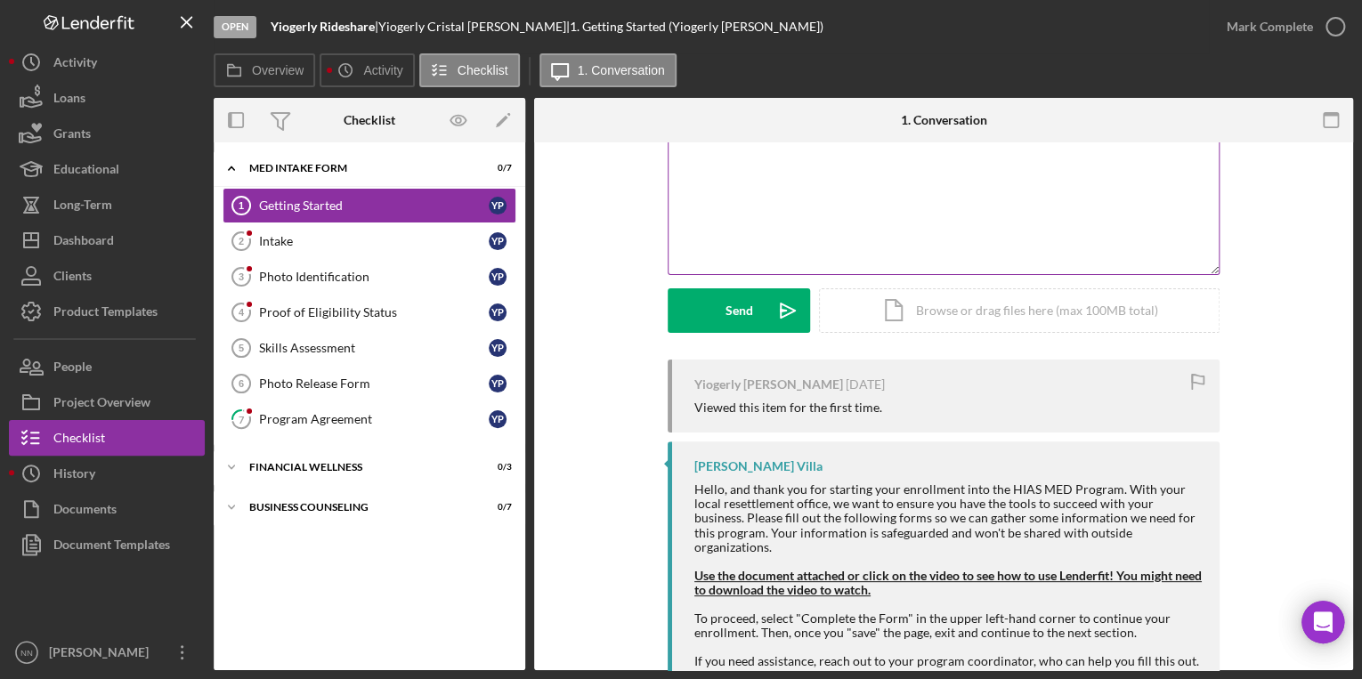
scroll to position [0, 0]
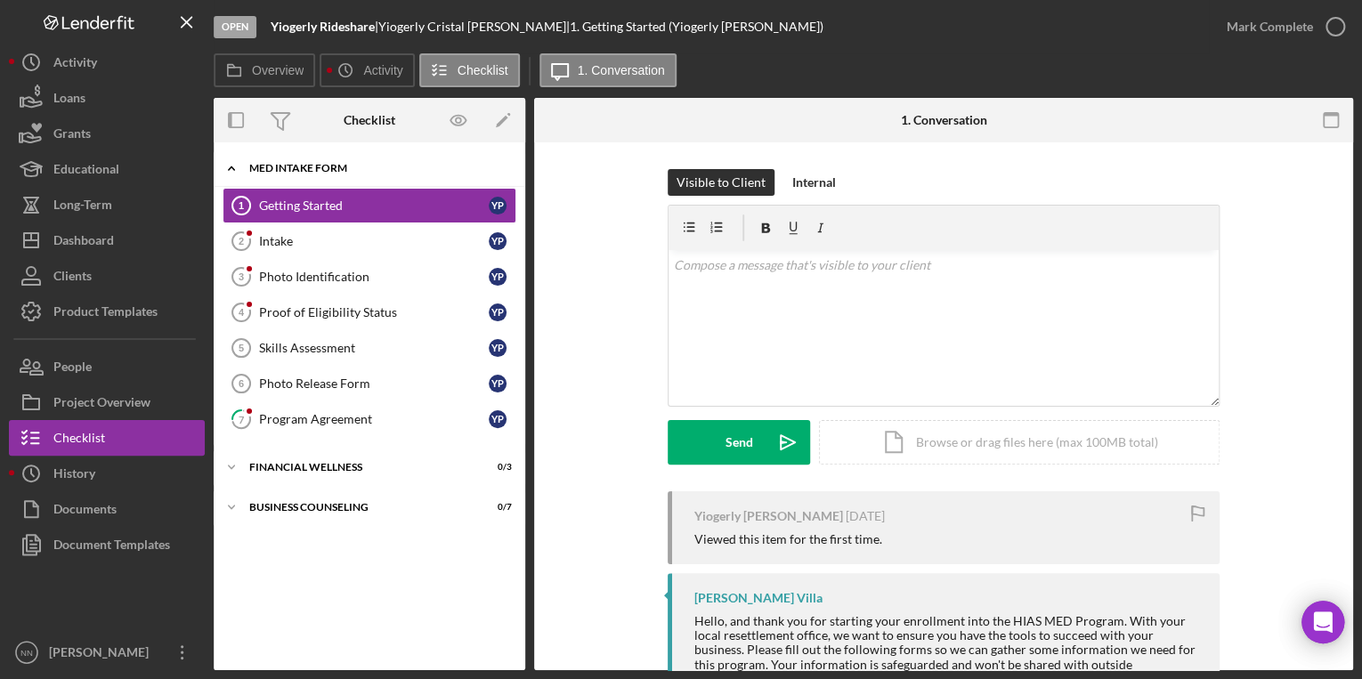
click at [345, 164] on div "MED Intake Form" at bounding box center [376, 168] width 254 height 11
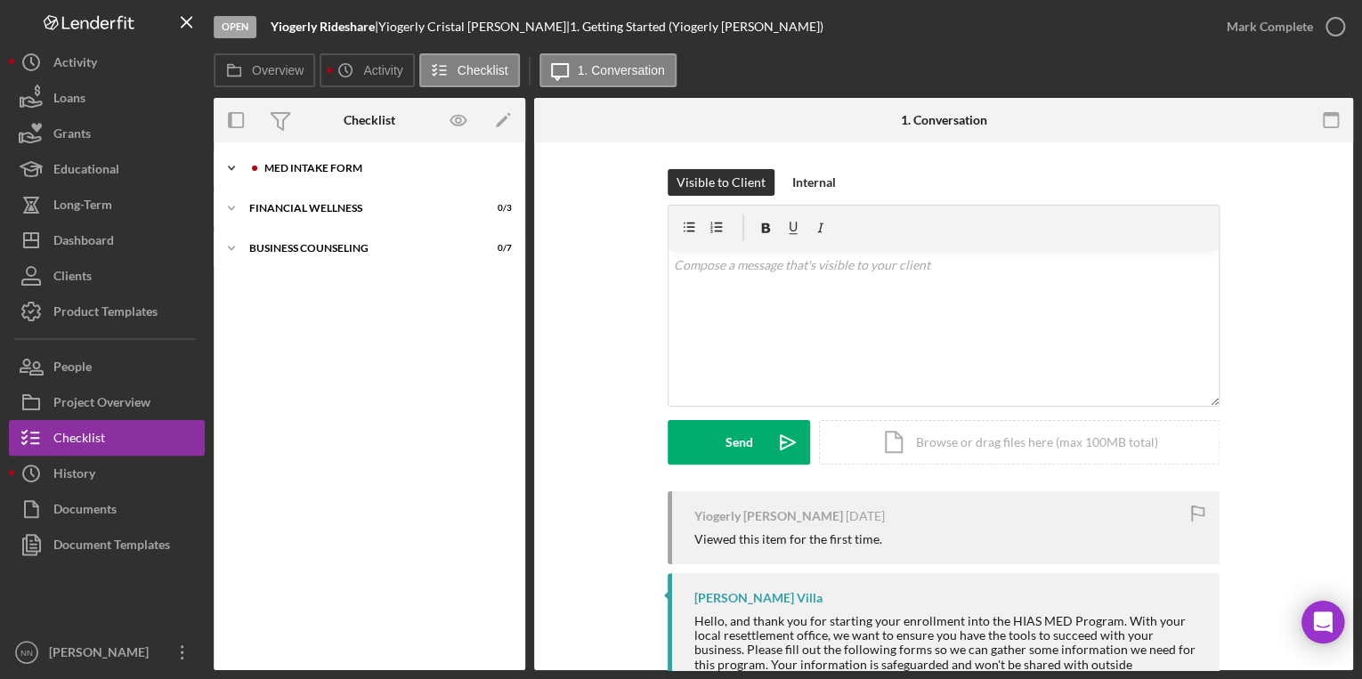
click at [331, 166] on div "MED Intake Form" at bounding box center [383, 168] width 239 height 11
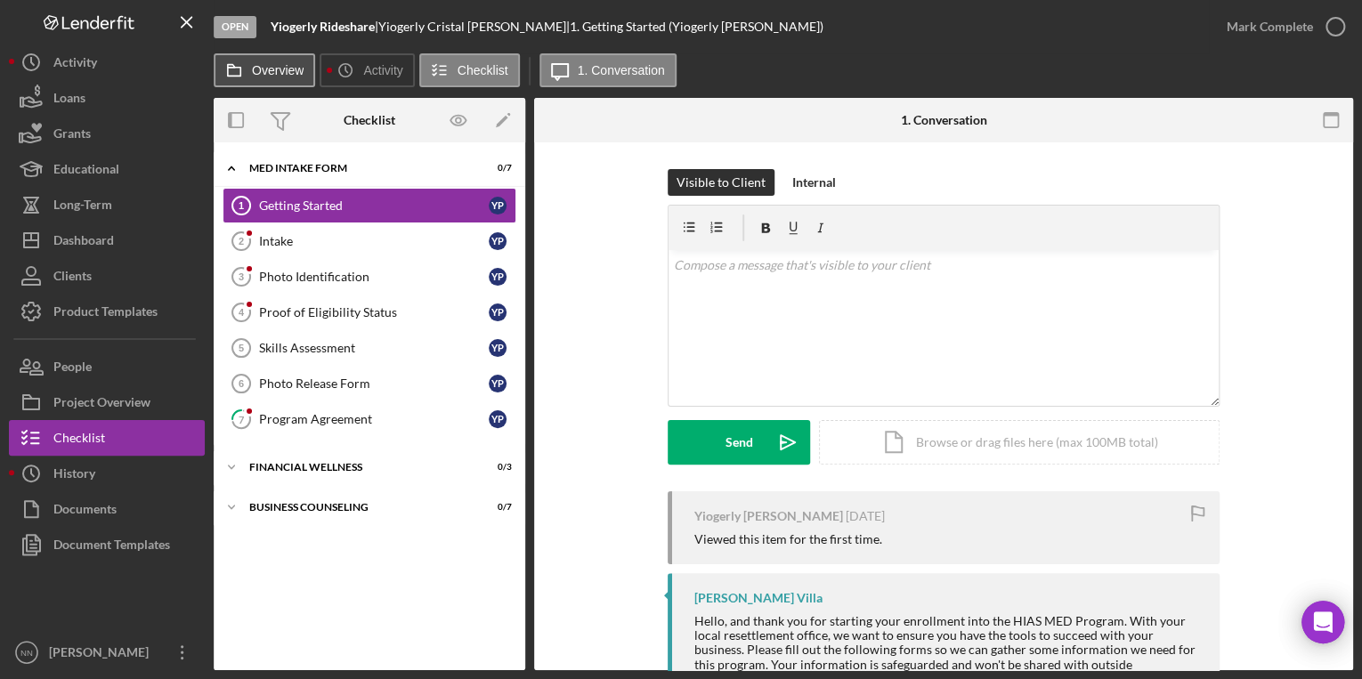
click at [284, 74] on label "Overview" at bounding box center [278, 70] width 52 height 14
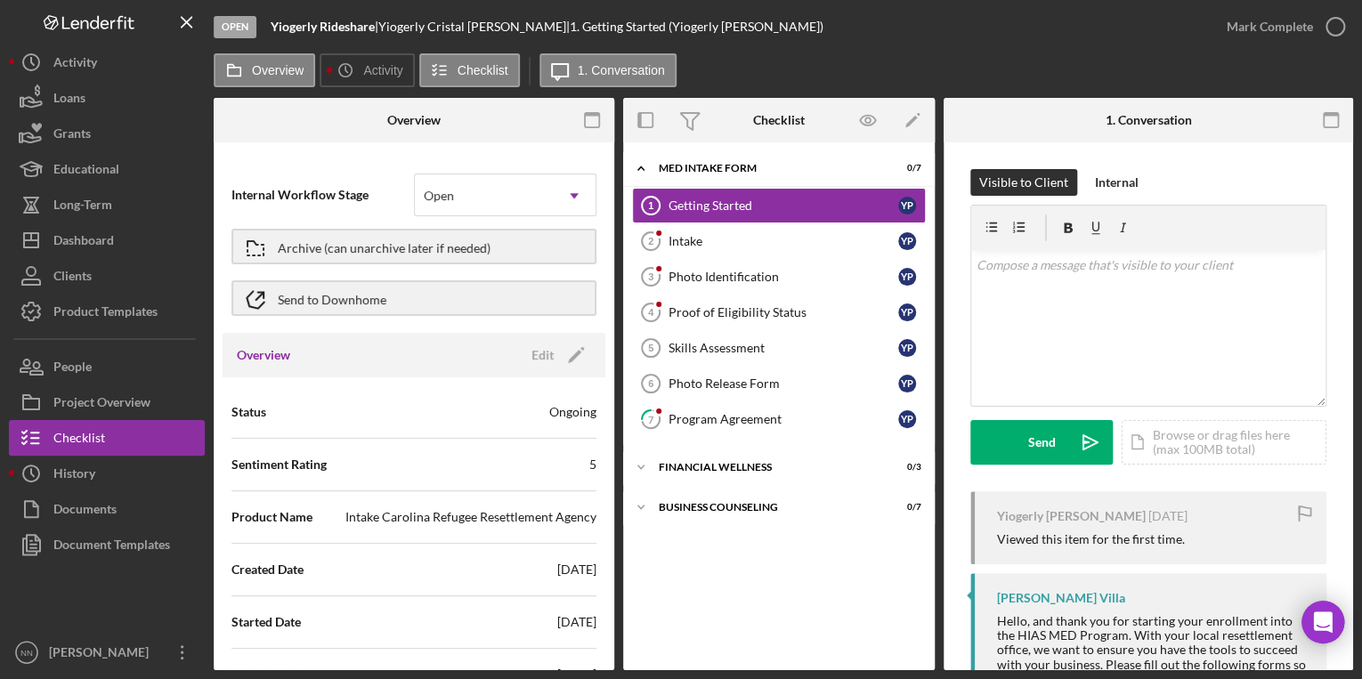
click at [224, 20] on div "Open" at bounding box center [235, 27] width 43 height 22
click at [239, 74] on icon at bounding box center [234, 71] width 36 height 36
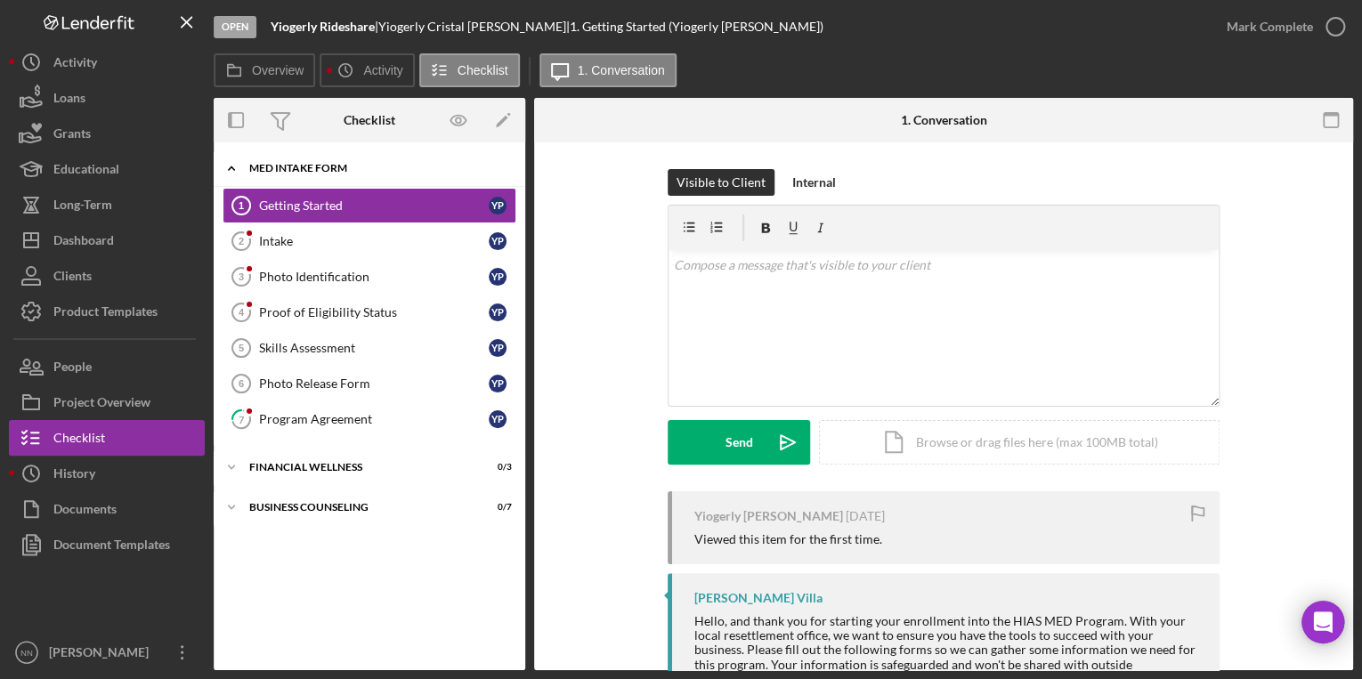
click at [303, 167] on div "MED Intake Form" at bounding box center [376, 168] width 254 height 11
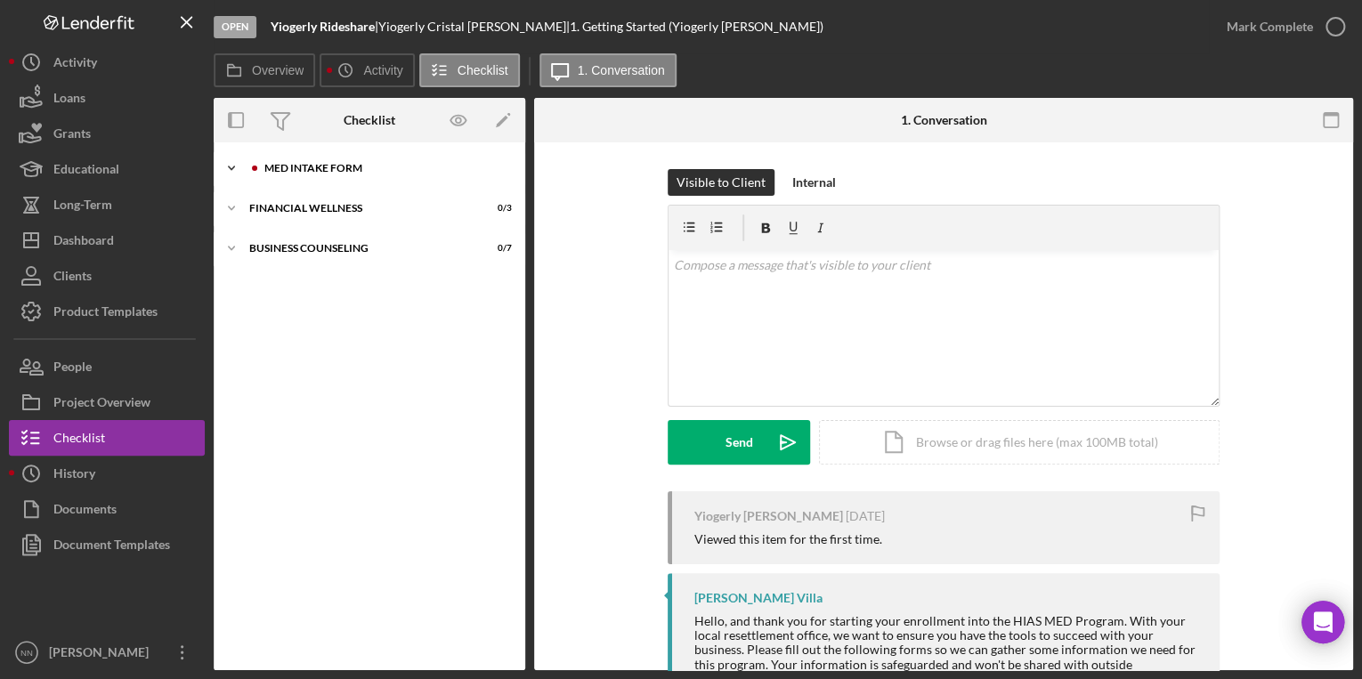
click at [303, 164] on div "MED Intake Form" at bounding box center [383, 168] width 239 height 11
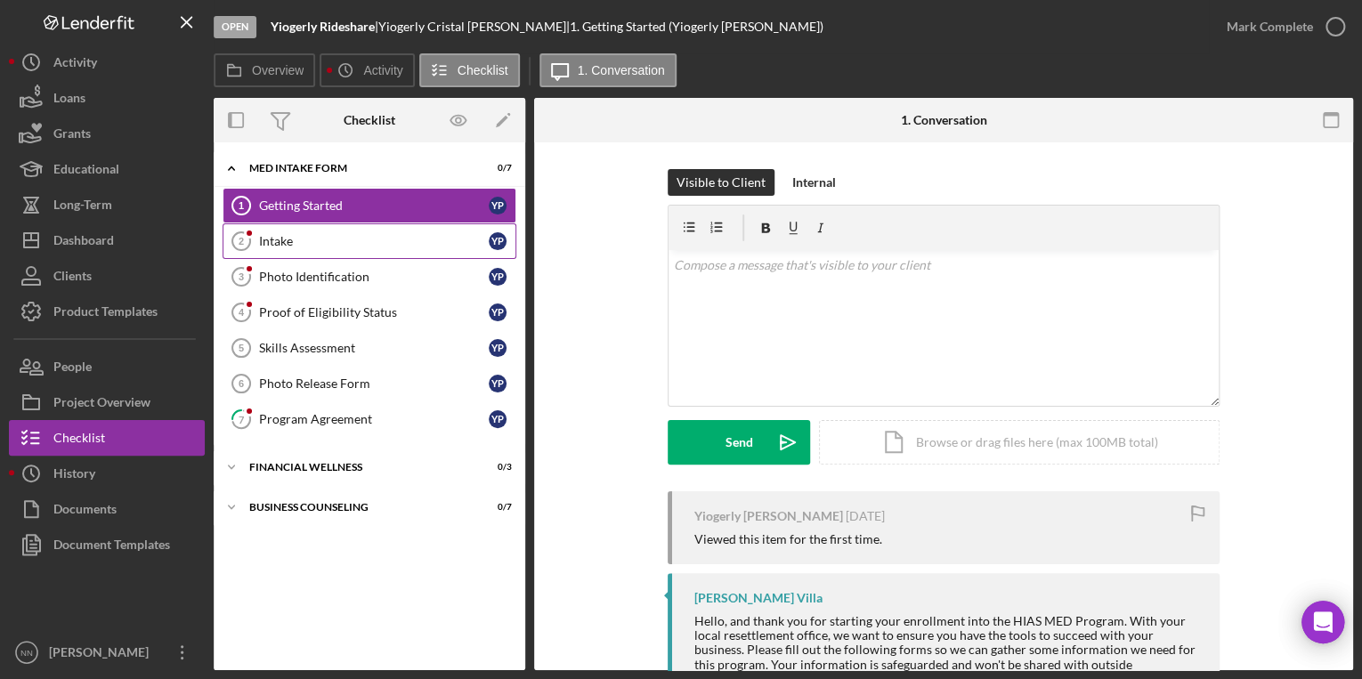
click at [302, 231] on link "Intake 2 Intake Y P" at bounding box center [370, 241] width 294 height 36
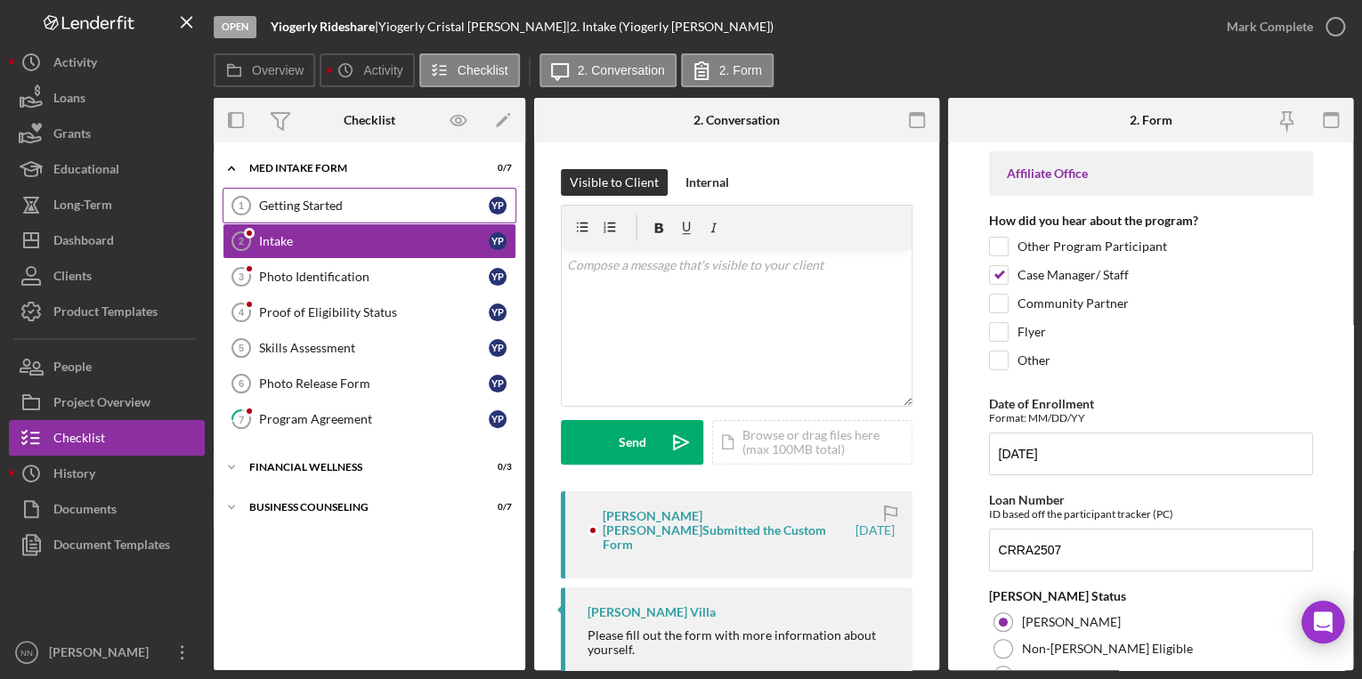
click at [413, 189] on link "Getting Started 1 Getting Started Y P" at bounding box center [370, 206] width 294 height 36
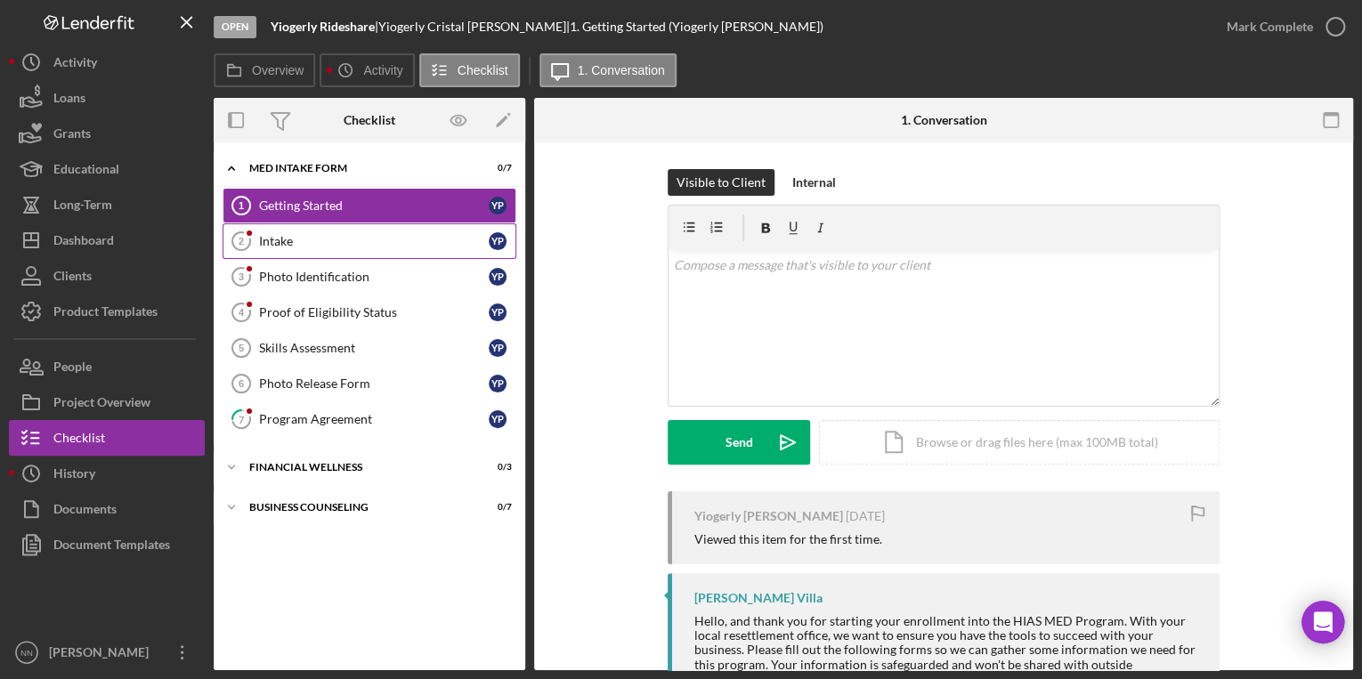
click at [422, 240] on div "Intake" at bounding box center [374, 241] width 230 height 14
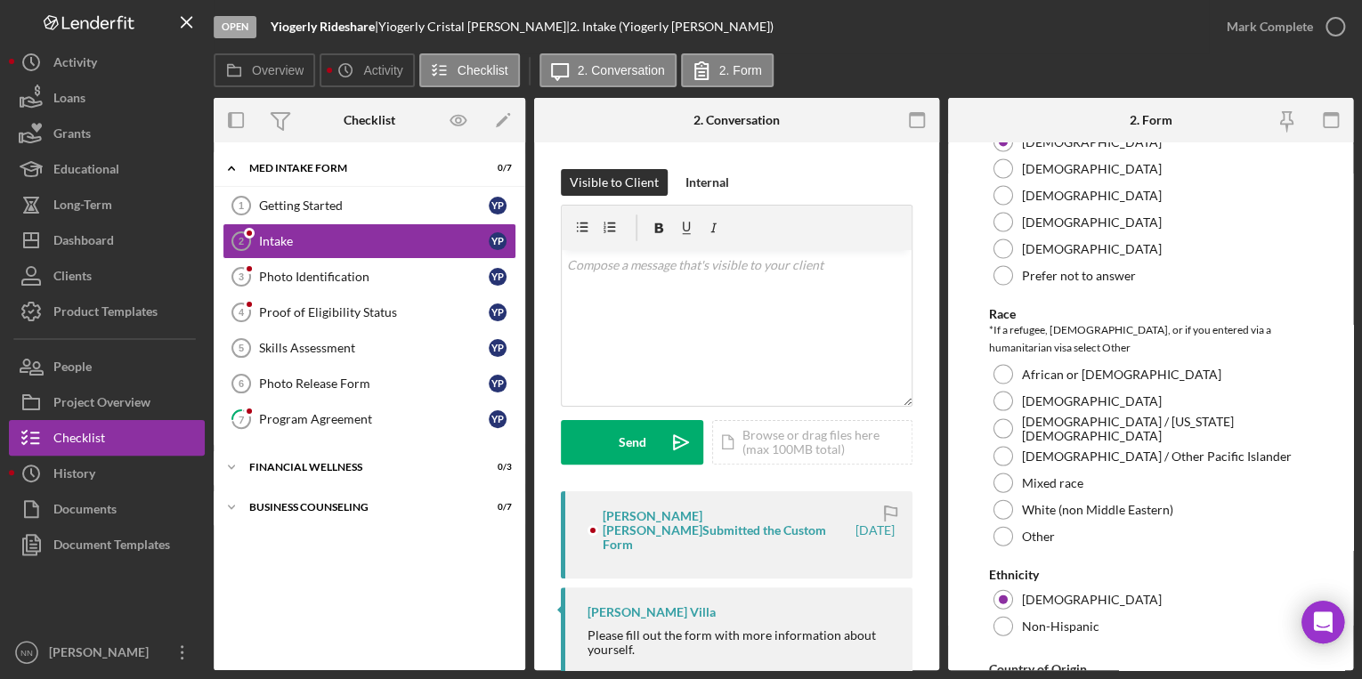
scroll to position [1781, 0]
click at [1056, 534] on div "Other" at bounding box center [1151, 534] width 324 height 27
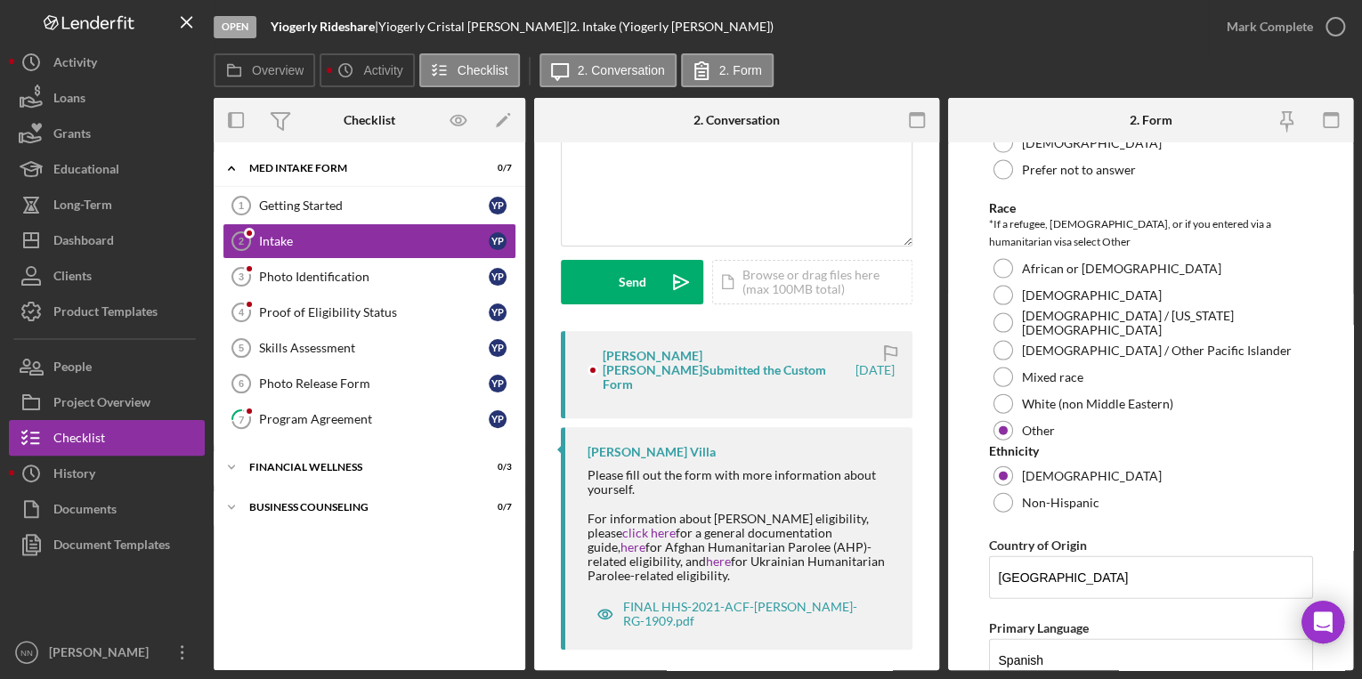
scroll to position [2066, 0]
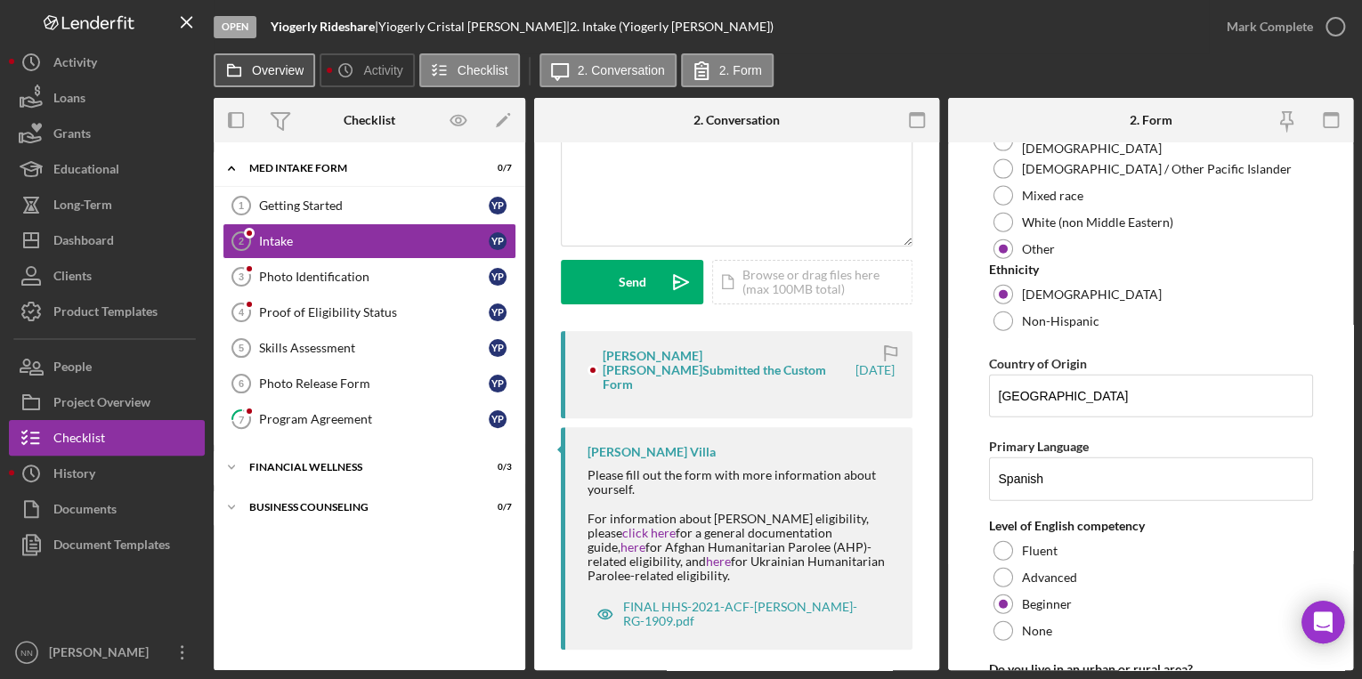
click at [277, 71] on label "Overview" at bounding box center [278, 70] width 52 height 14
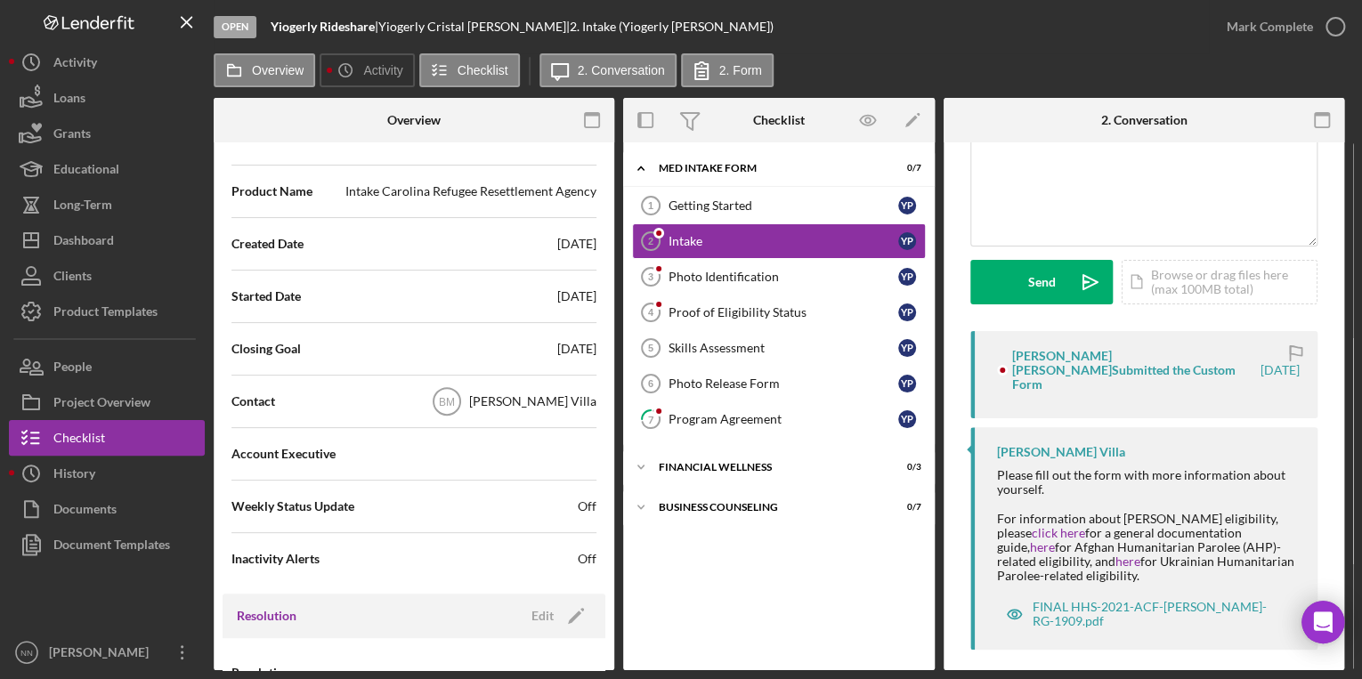
scroll to position [427, 0]
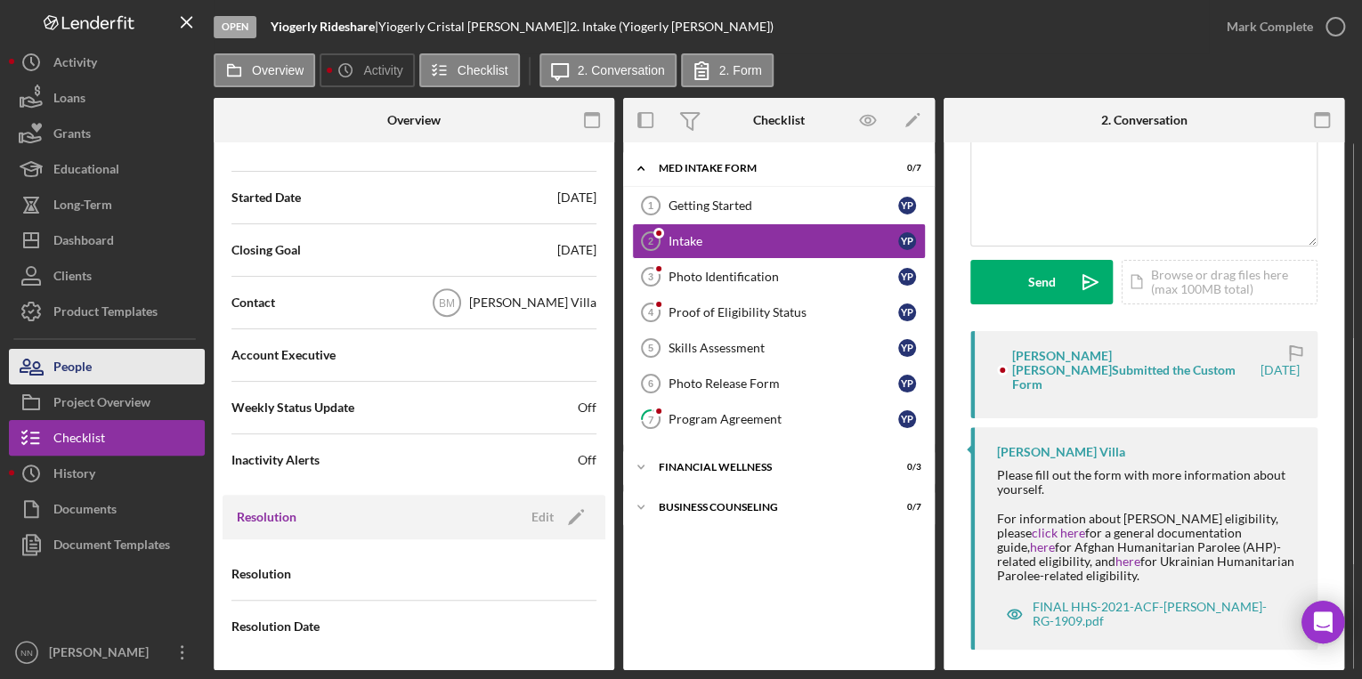
click at [100, 380] on button "People" at bounding box center [107, 367] width 196 height 36
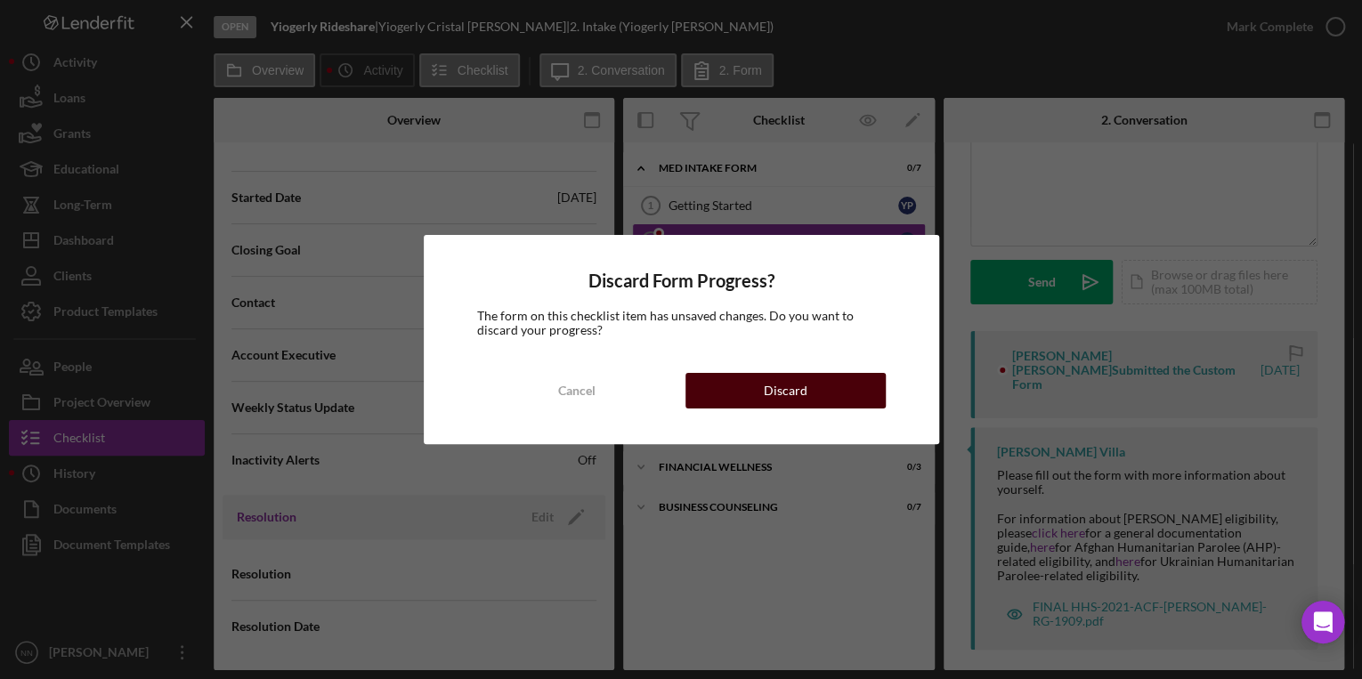
click at [743, 387] on button "Discard" at bounding box center [786, 391] width 200 height 36
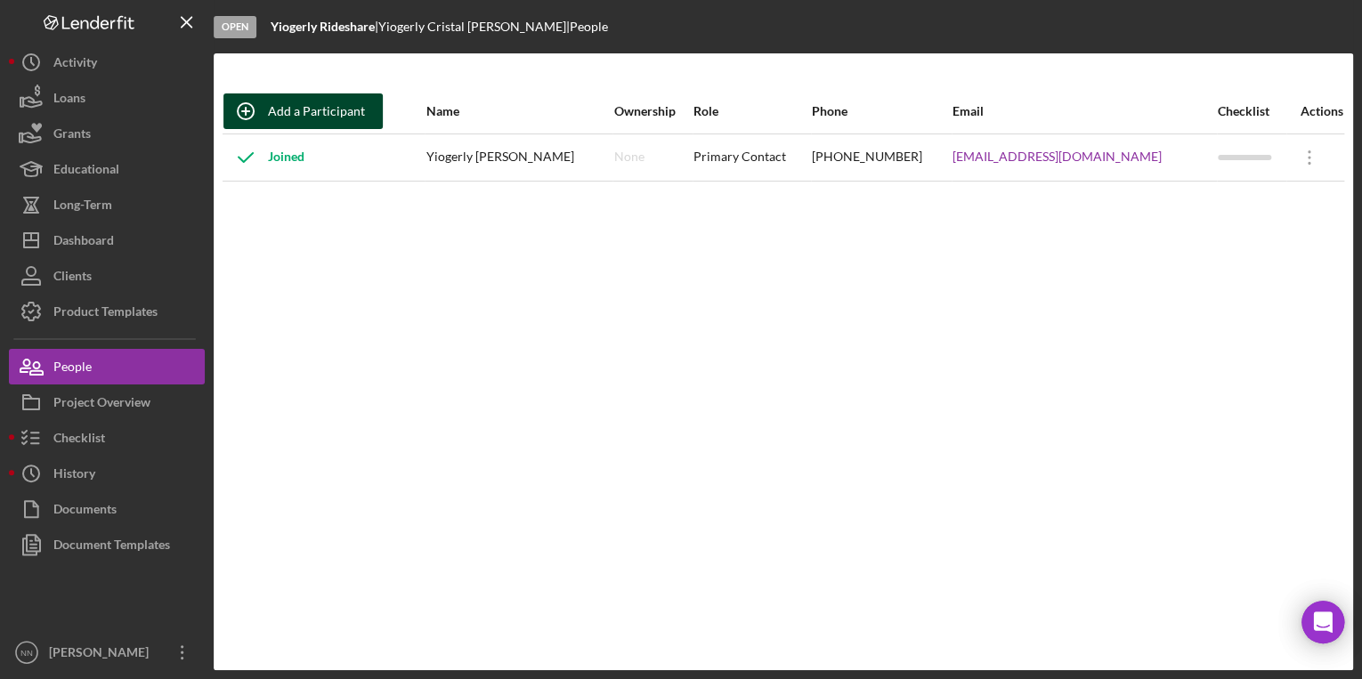
click at [279, 119] on div "Add a Participant" at bounding box center [316, 111] width 97 height 36
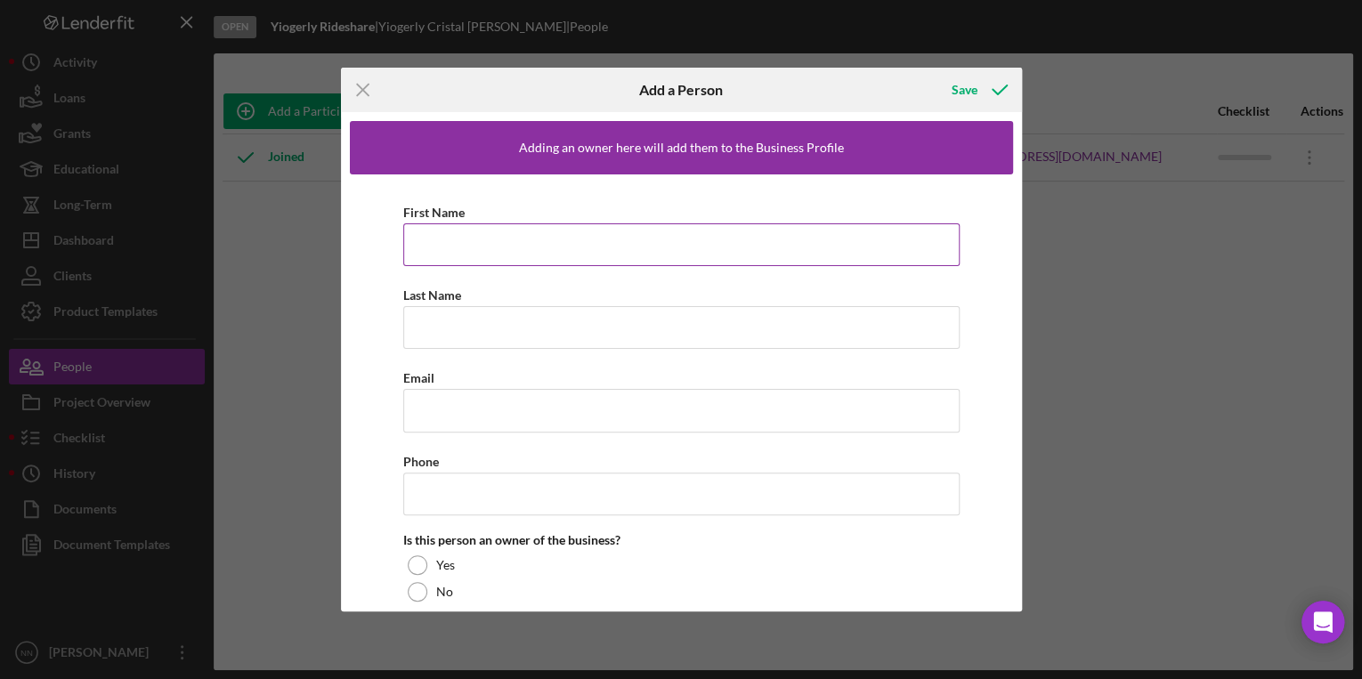
click at [474, 231] on input "First Name" at bounding box center [681, 244] width 556 height 43
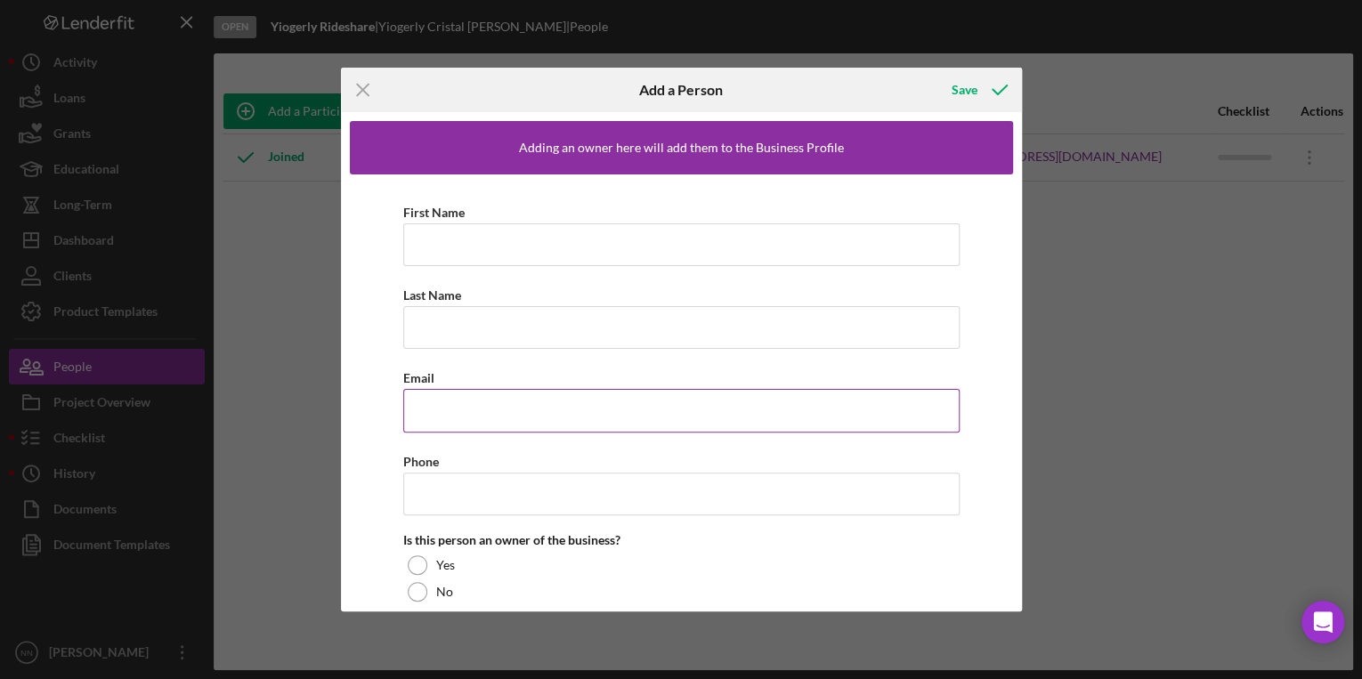
click at [790, 438] on div "First Name Last Name Email Phone Is this person an owner of the business? Yes N…" at bounding box center [681, 453] width 663 height 556
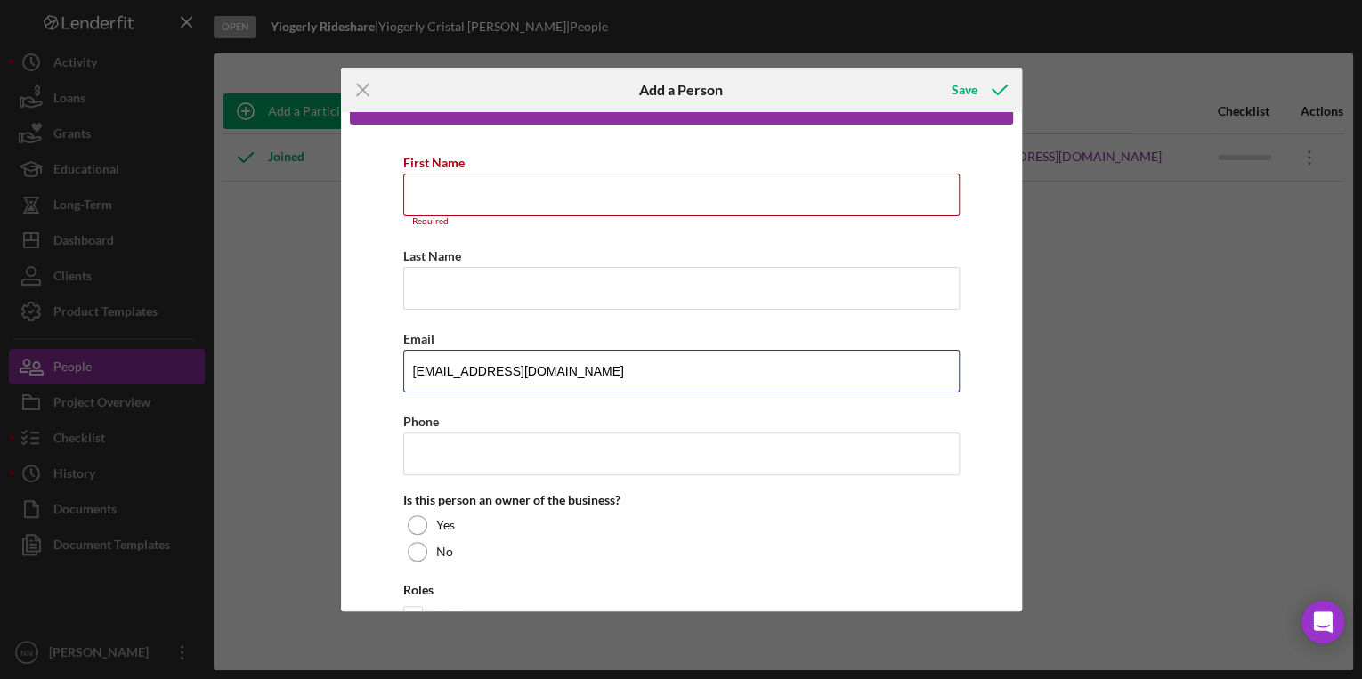
scroll to position [135, 0]
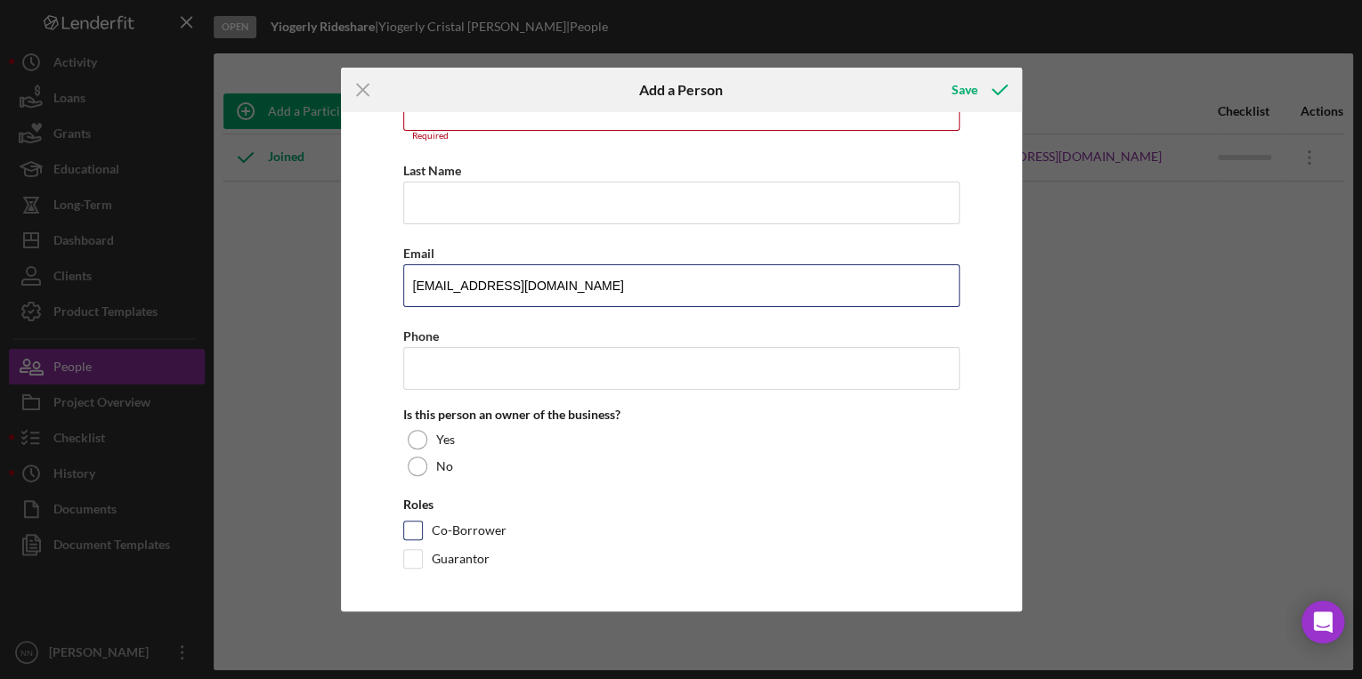
type input "[EMAIL_ADDRESS][DOMAIN_NAME]"
click at [415, 524] on input "Co-Borrower" at bounding box center [413, 531] width 18 height 18
checkbox input "true"
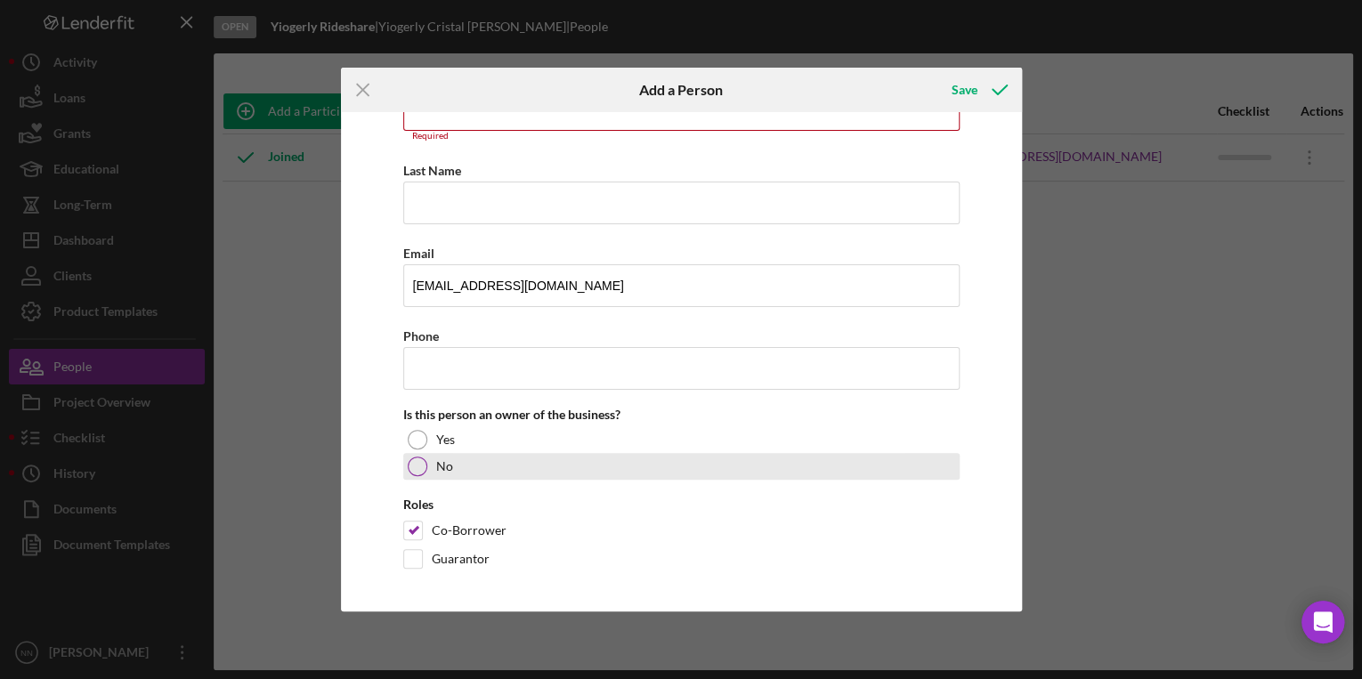
click at [420, 461] on div at bounding box center [418, 467] width 20 height 20
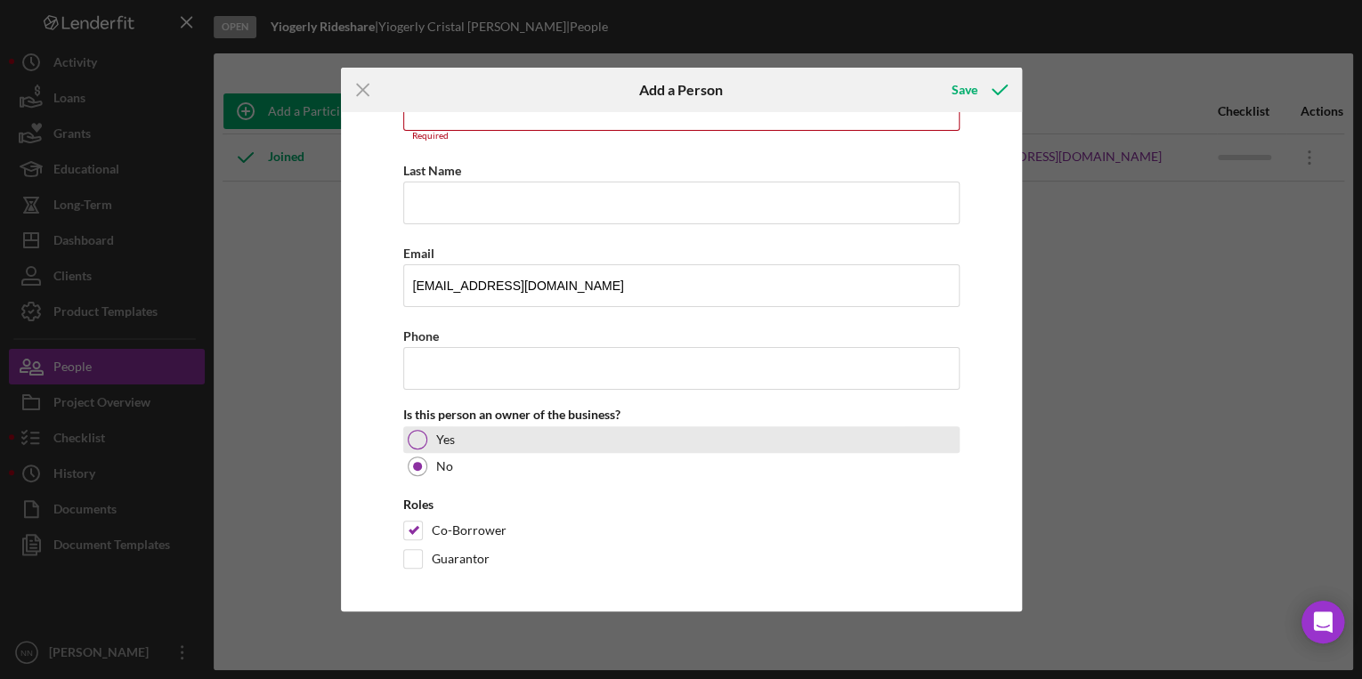
click at [424, 437] on div at bounding box center [418, 440] width 20 height 20
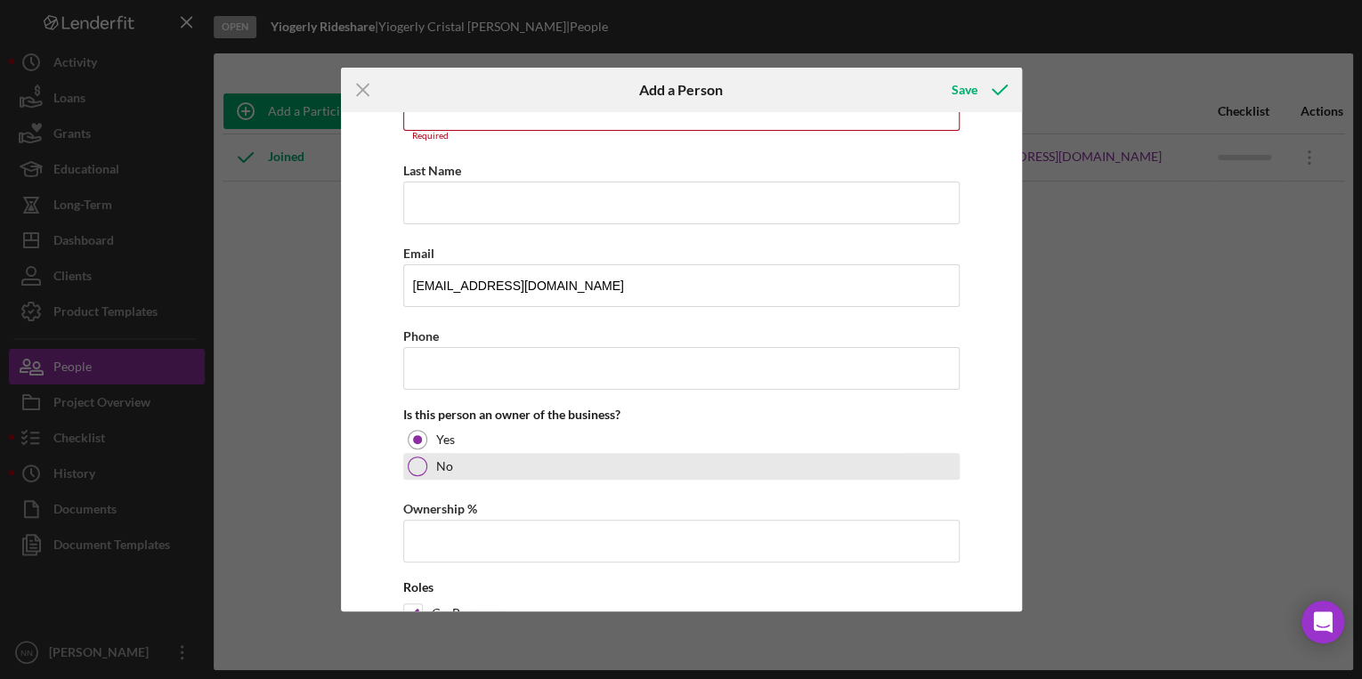
click at [422, 464] on div at bounding box center [418, 467] width 20 height 20
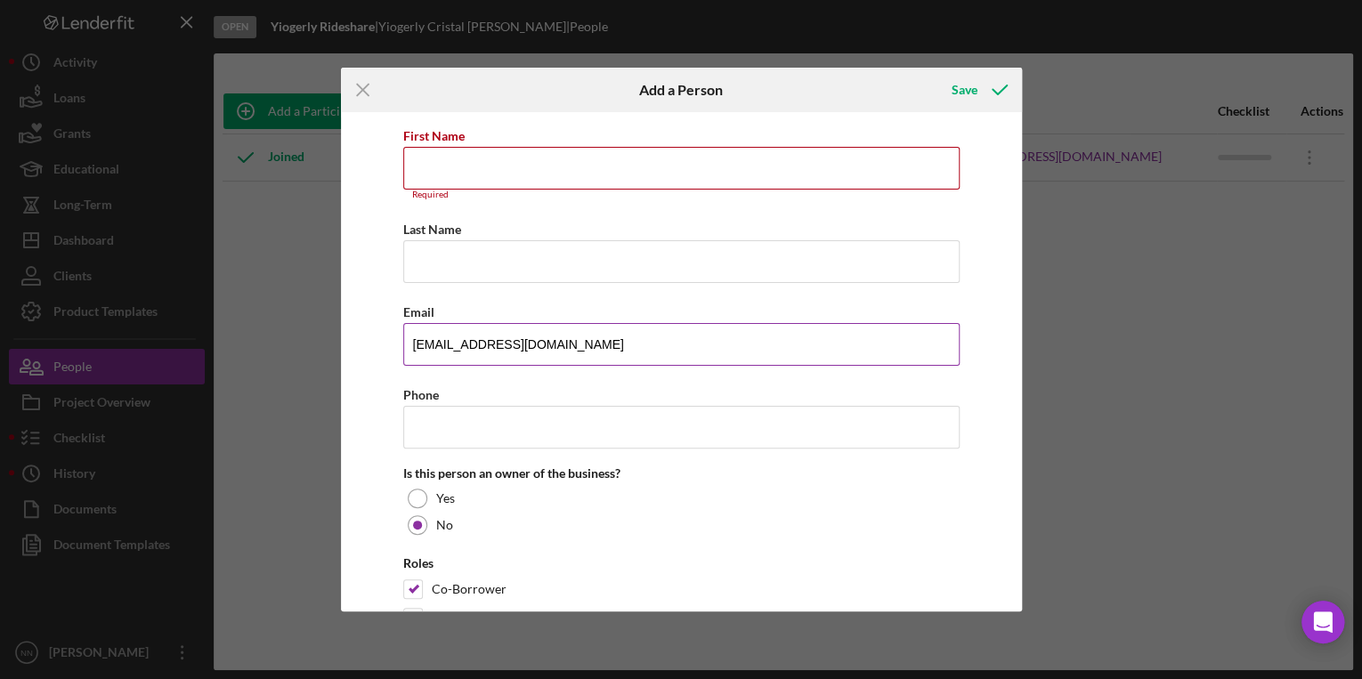
scroll to position [0, 0]
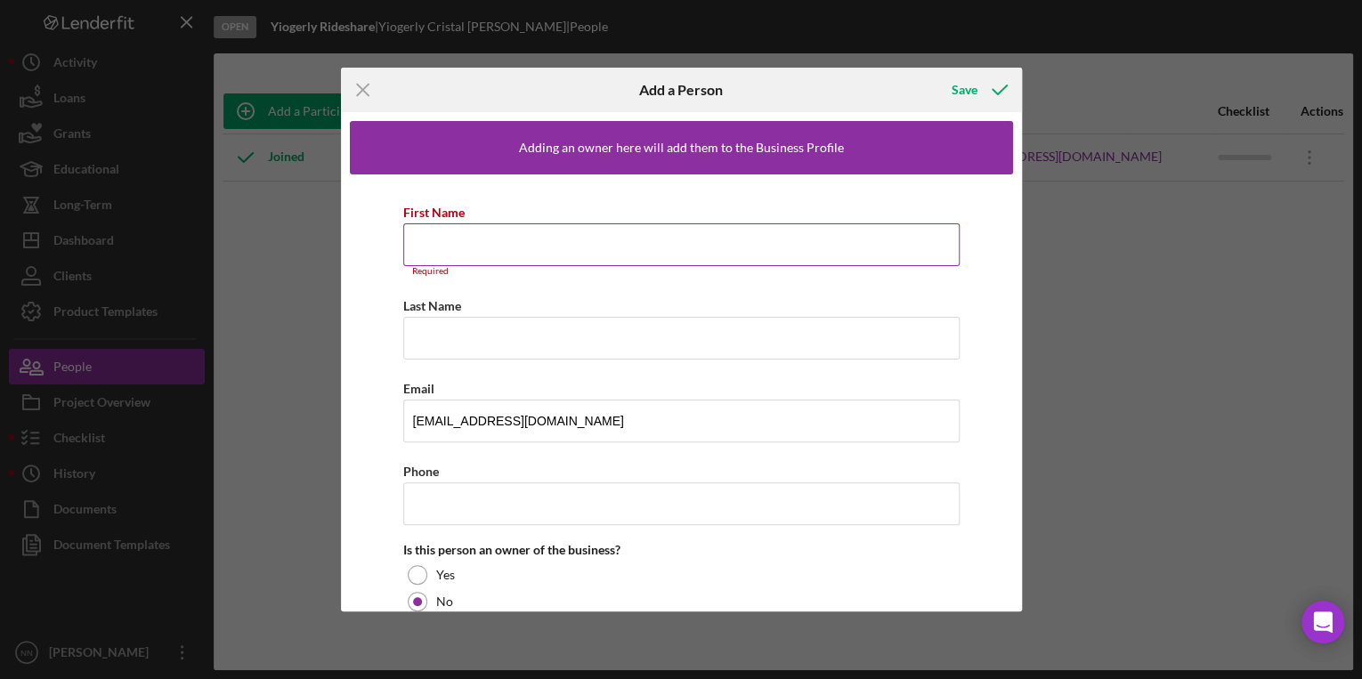
click at [559, 258] on input "First Name" at bounding box center [681, 244] width 556 height 43
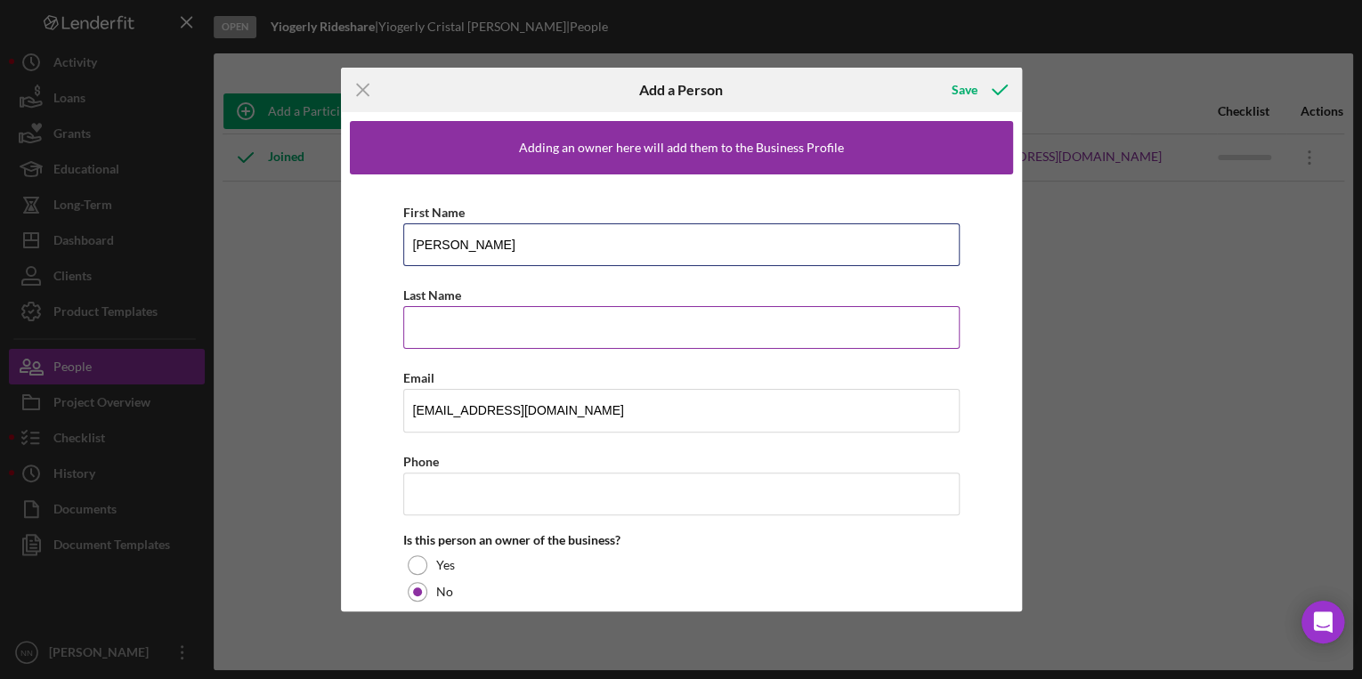
type input "[PERSON_NAME]"
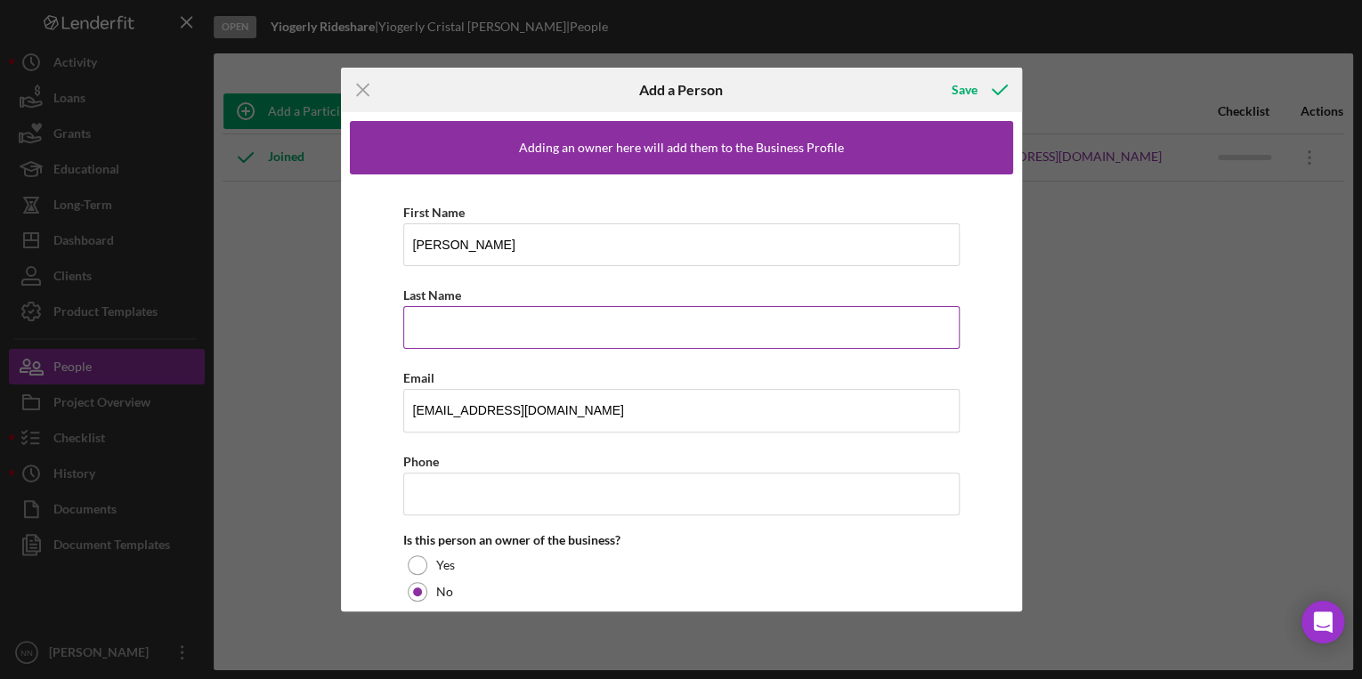
click at [662, 317] on input "Last Name" at bounding box center [681, 327] width 556 height 43
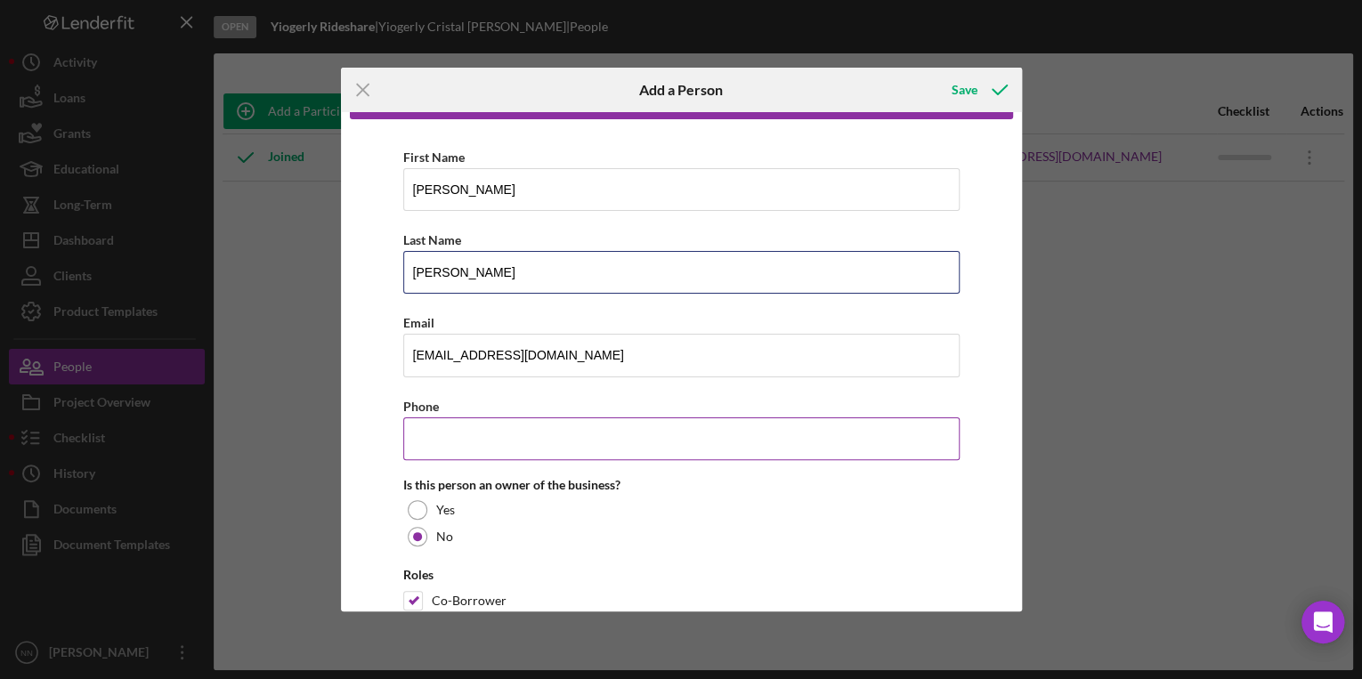
scroll to position [125, 0]
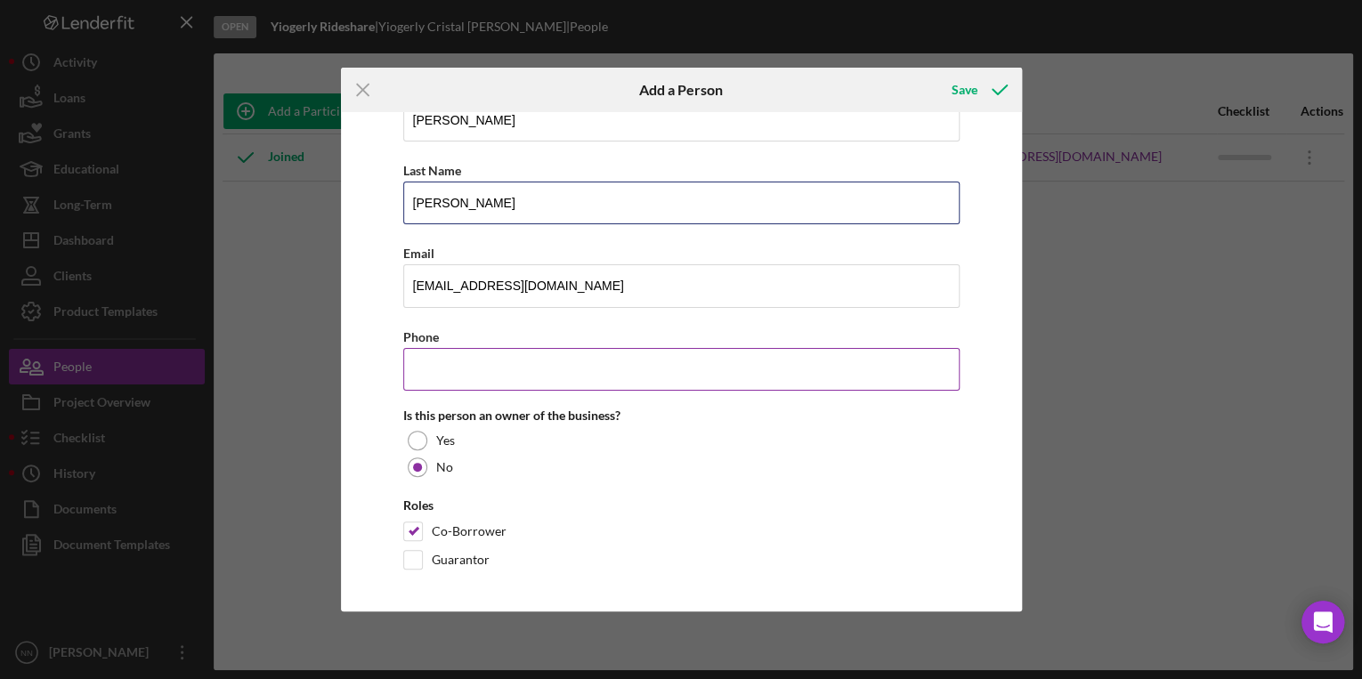
type input "[PERSON_NAME]"
click at [608, 381] on input "Phone" at bounding box center [681, 369] width 556 height 43
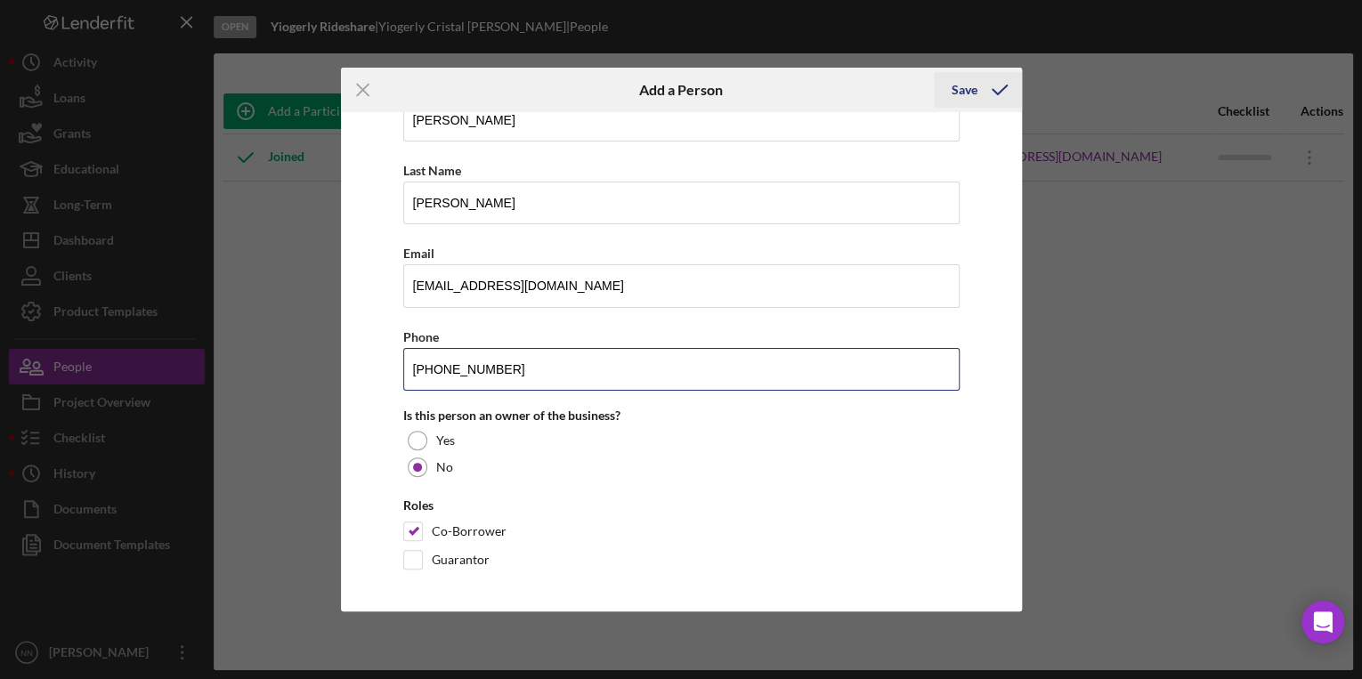
type input "[PHONE_NUMBER]"
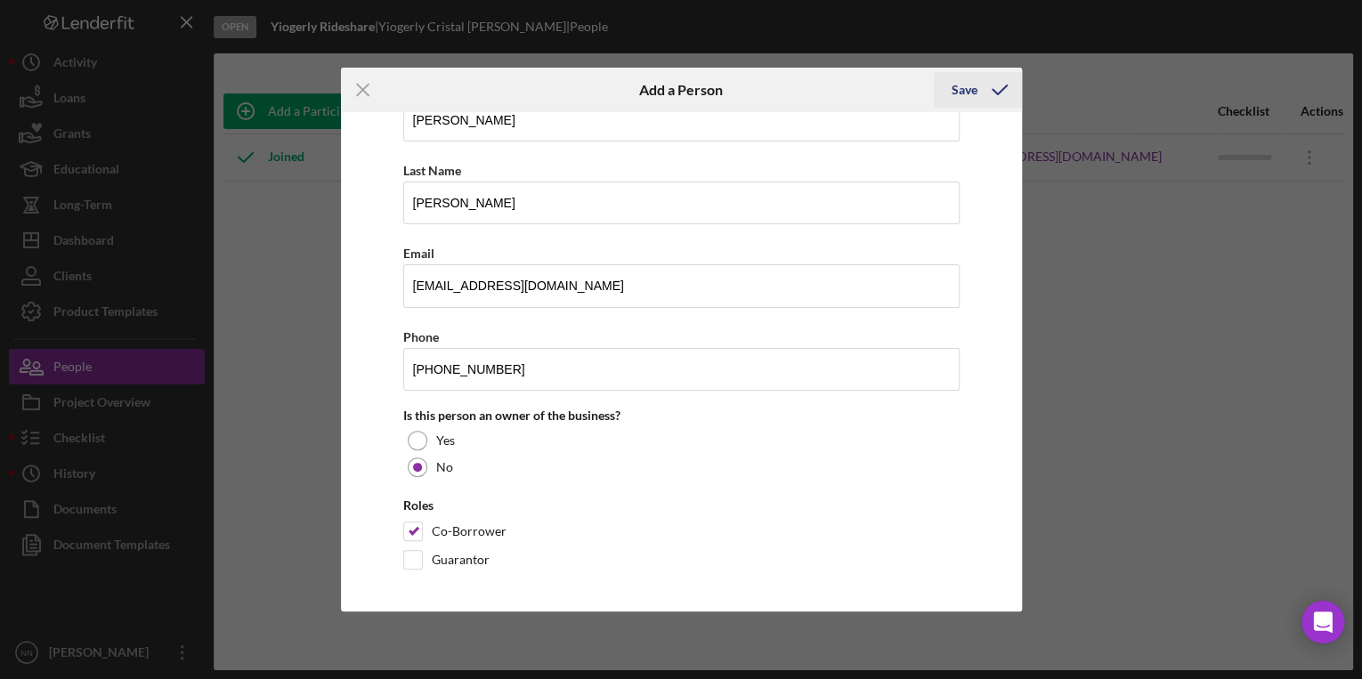
click at [964, 77] on div "Save" at bounding box center [965, 90] width 26 height 36
click at [971, 96] on div "Save" at bounding box center [965, 90] width 26 height 36
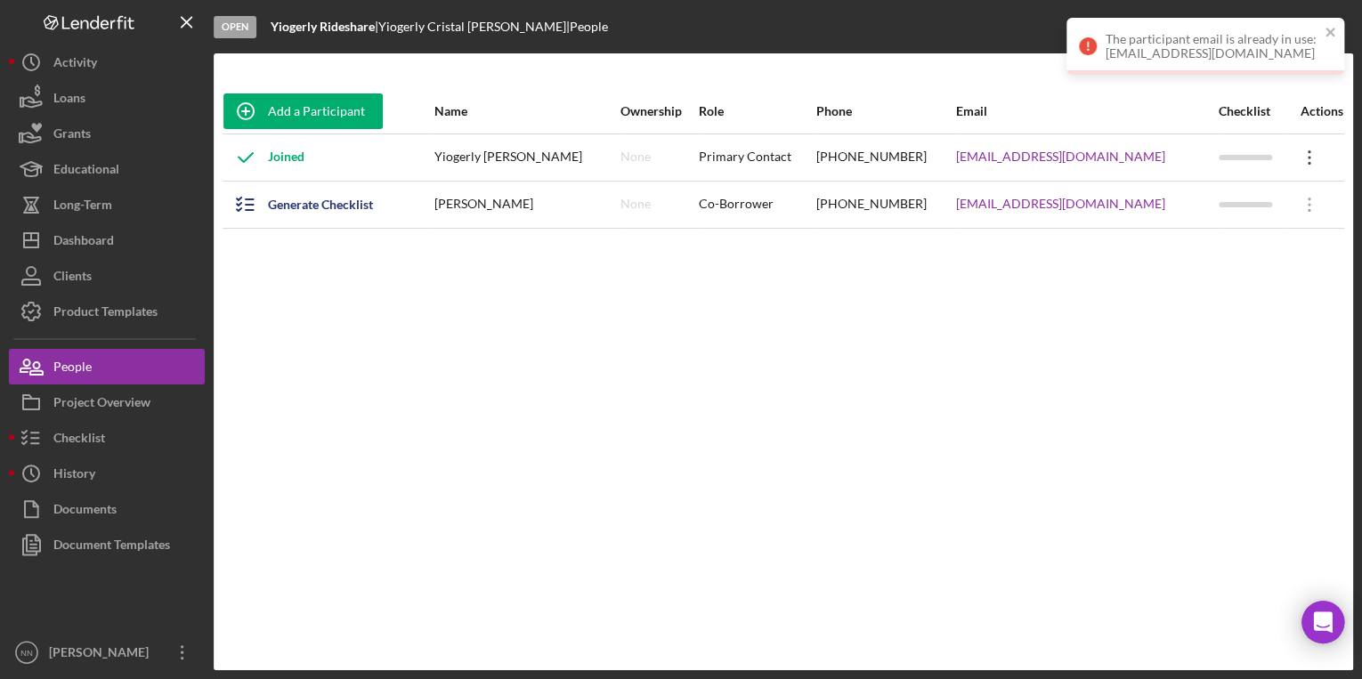
click at [1301, 157] on icon "Icon/Overflow" at bounding box center [1309, 157] width 45 height 45
click at [1119, 332] on div "Add a Participant Name Ownership Role Phone Email Checklist Actions Joined Yiog…" at bounding box center [784, 362] width 1140 height 546
click at [240, 194] on icon "button" at bounding box center [245, 205] width 45 height 45
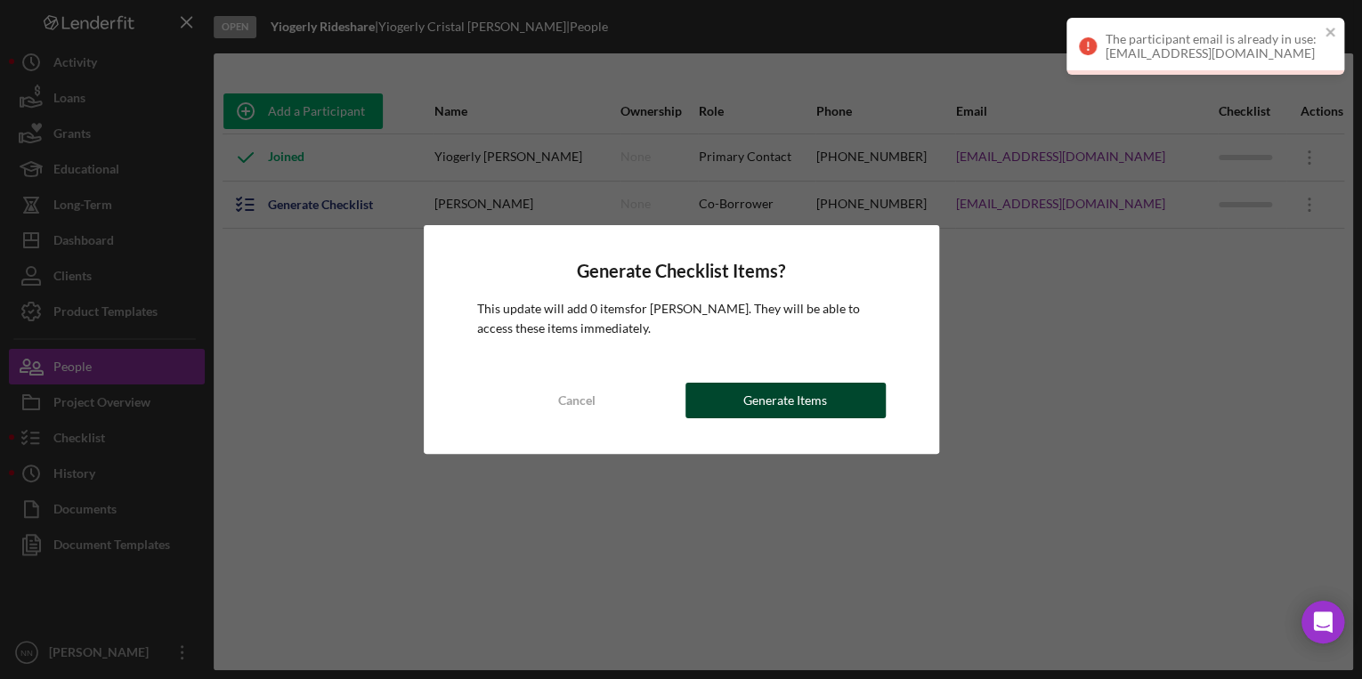
click at [856, 410] on button "Generate Items" at bounding box center [786, 401] width 200 height 36
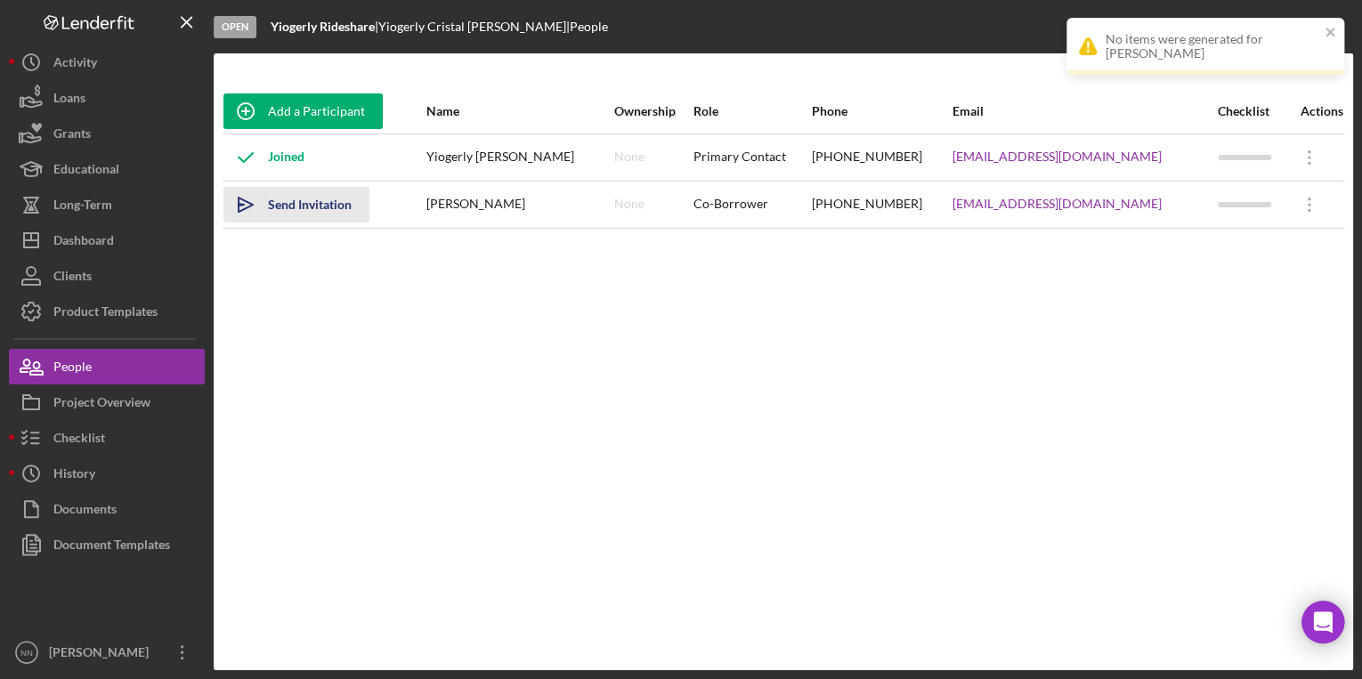
click at [320, 205] on div "Send Invitation" at bounding box center [310, 205] width 84 height 36
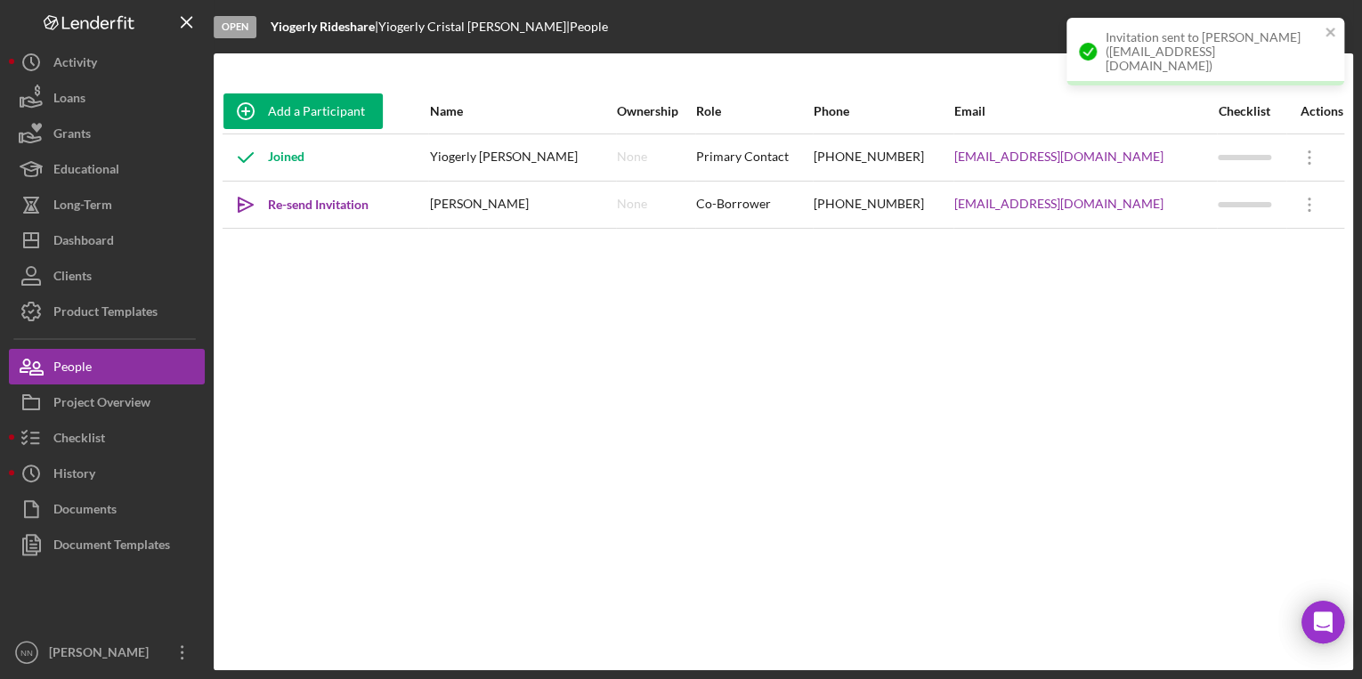
click at [292, 158] on div "Joined" at bounding box center [263, 157] width 81 height 45
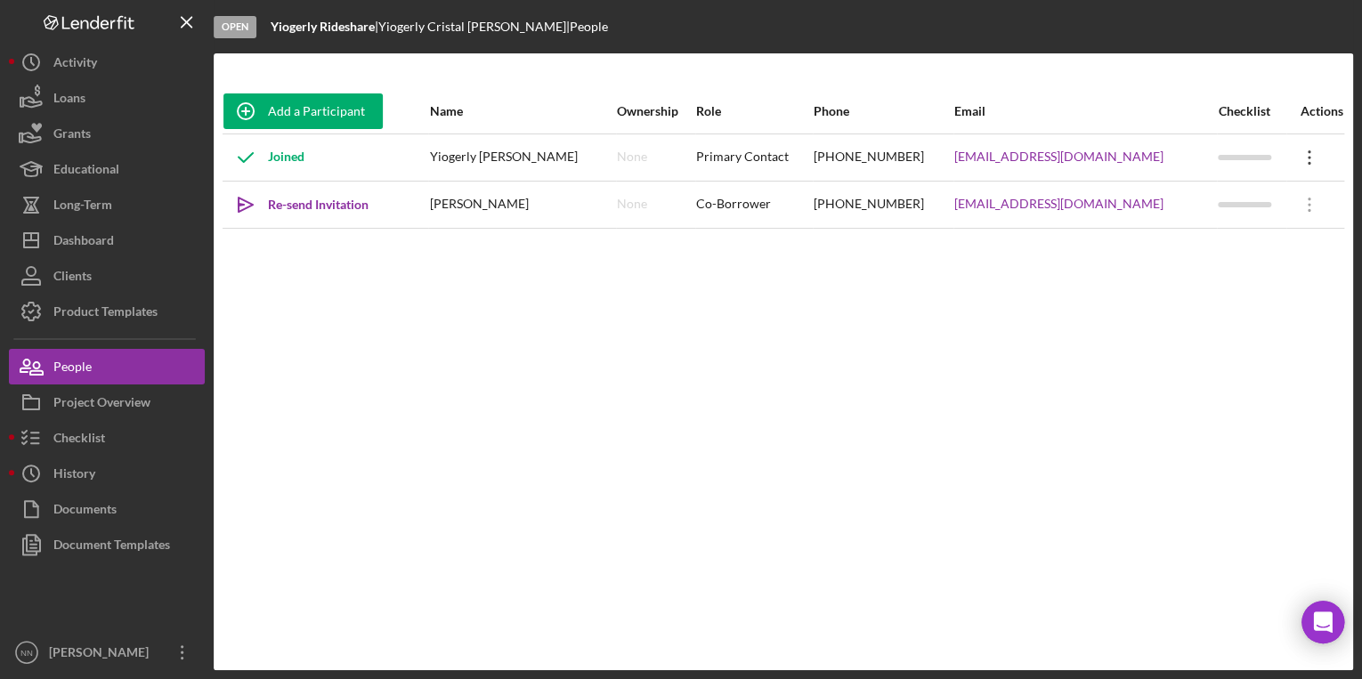
click at [1313, 157] on icon "Icon/Overflow" at bounding box center [1309, 157] width 45 height 45
click at [51, 445] on icon "button" at bounding box center [31, 438] width 45 height 45
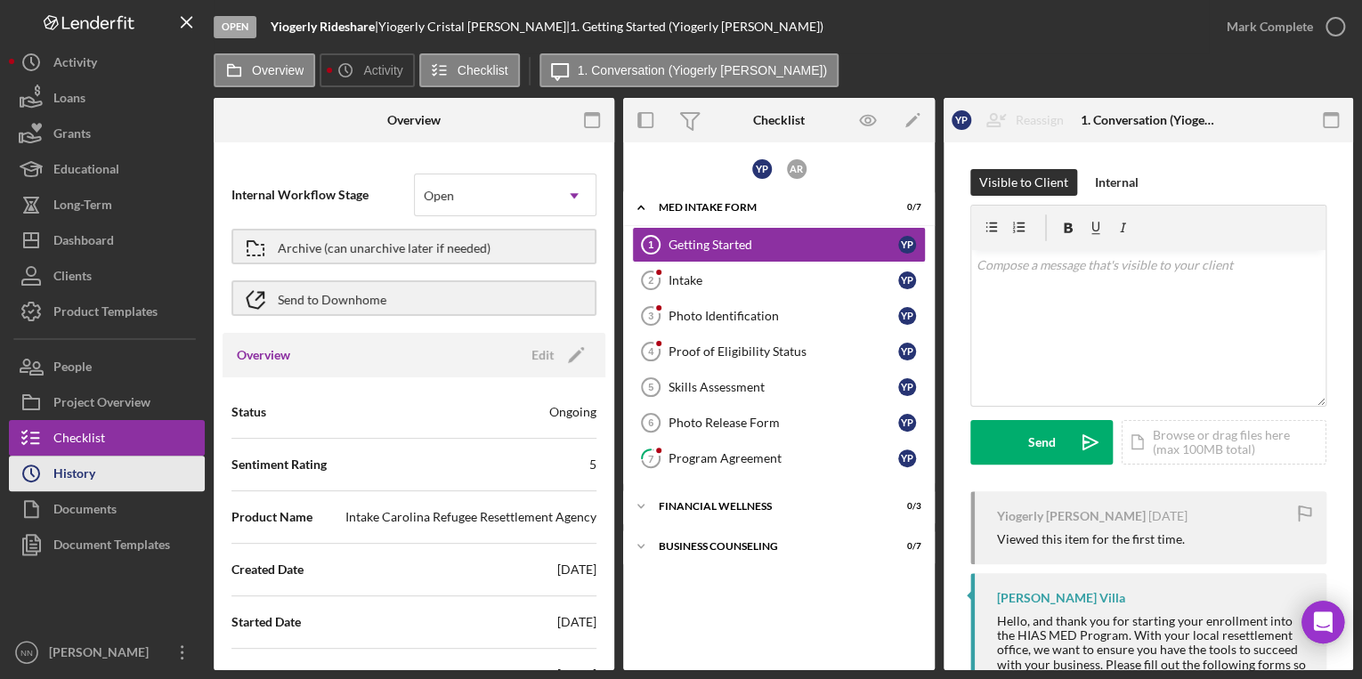
click at [90, 461] on div "History" at bounding box center [74, 476] width 42 height 40
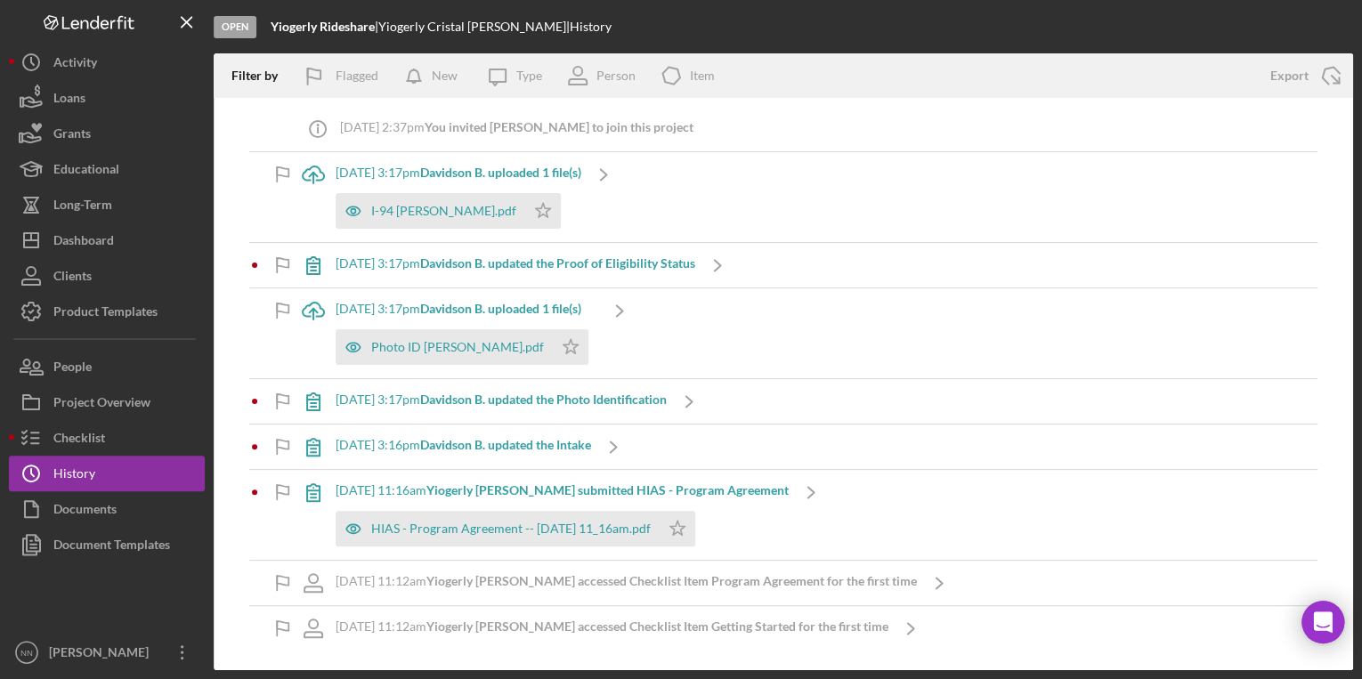
click at [827, 632] on b "Yiogerly [PERSON_NAME] accessed Checklist Item Getting Started for the first ti…" at bounding box center [657, 626] width 462 height 15
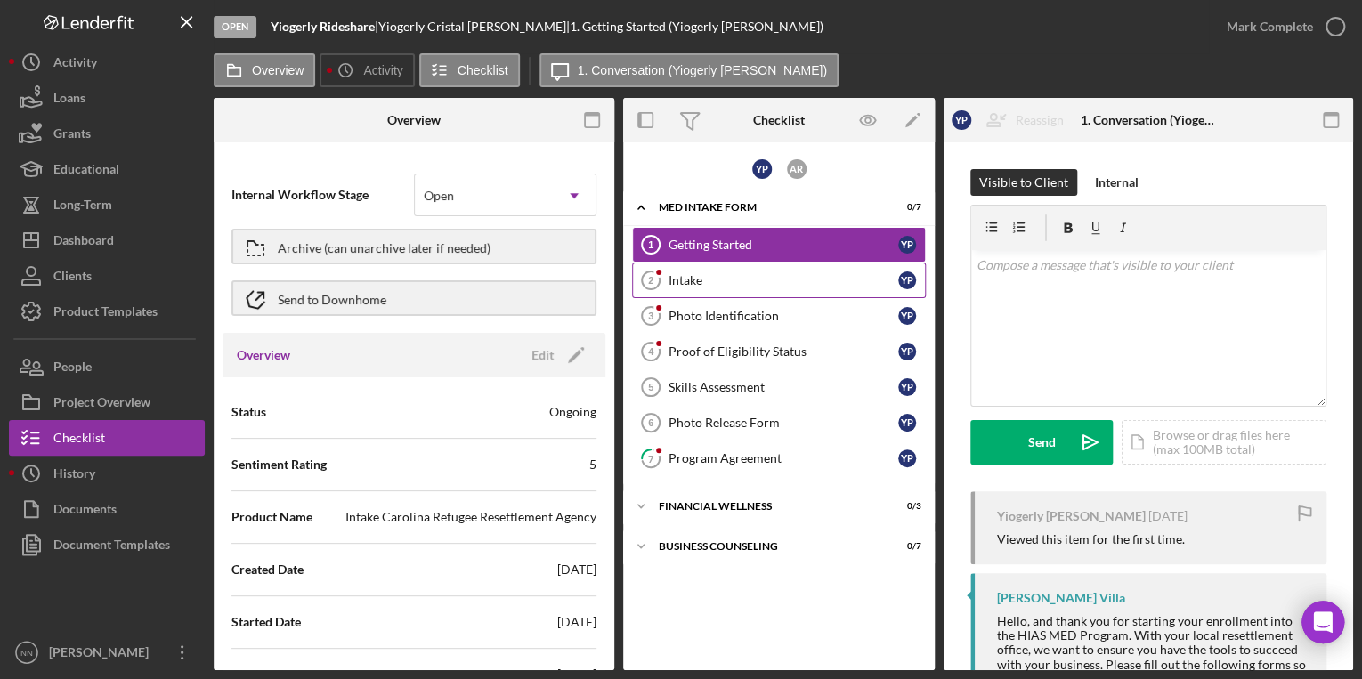
click at [848, 280] on div "Intake" at bounding box center [784, 280] width 230 height 14
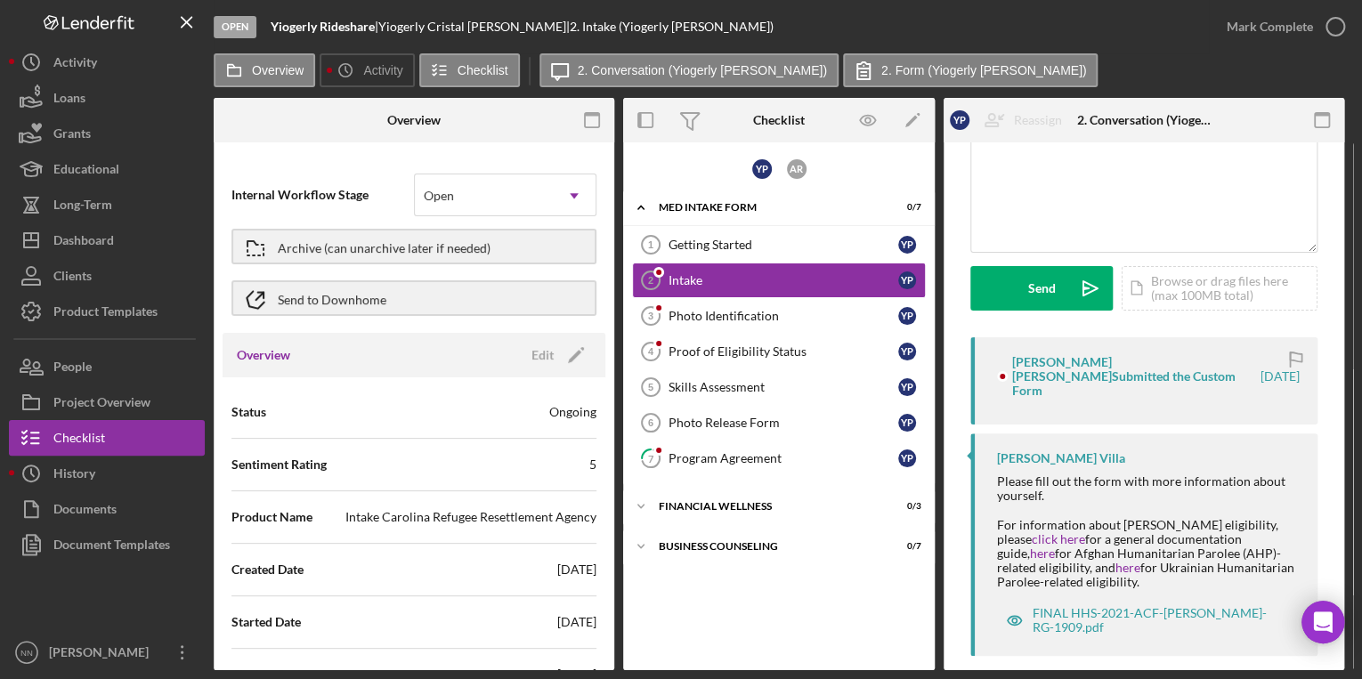
scroll to position [165, 0]
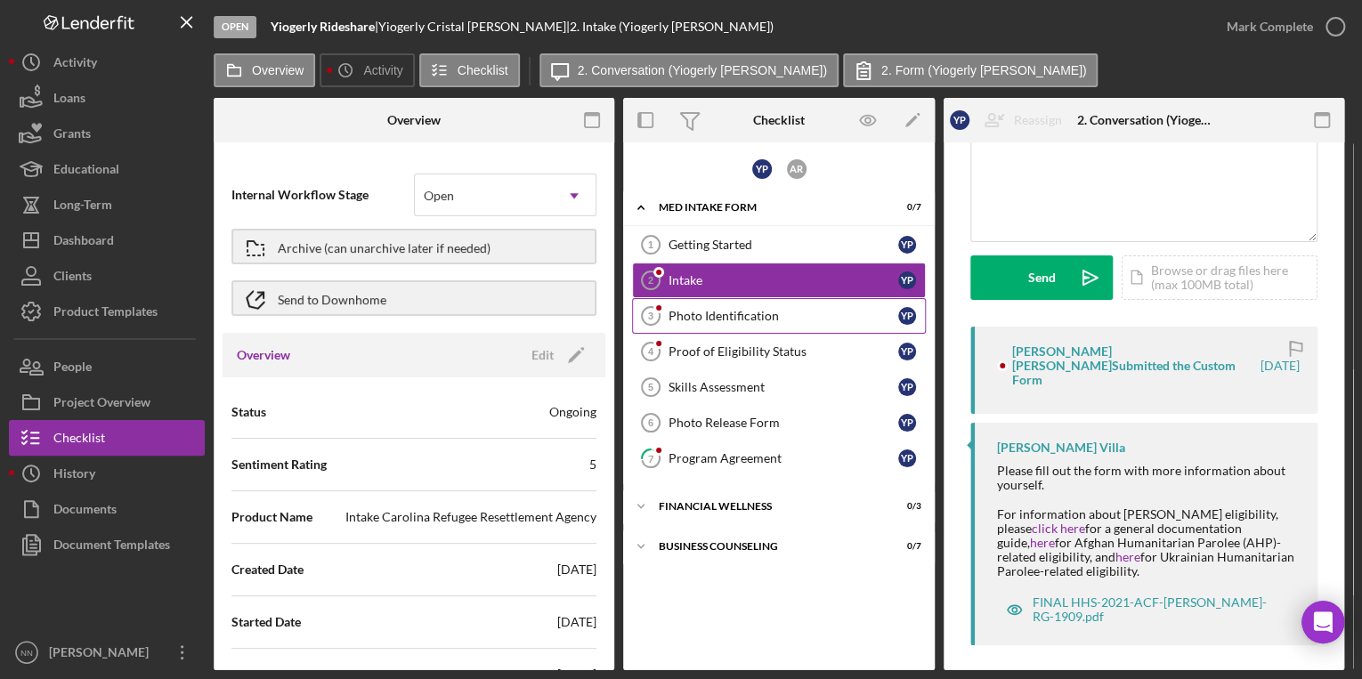
click at [776, 316] on div "Photo Identification" at bounding box center [784, 316] width 230 height 14
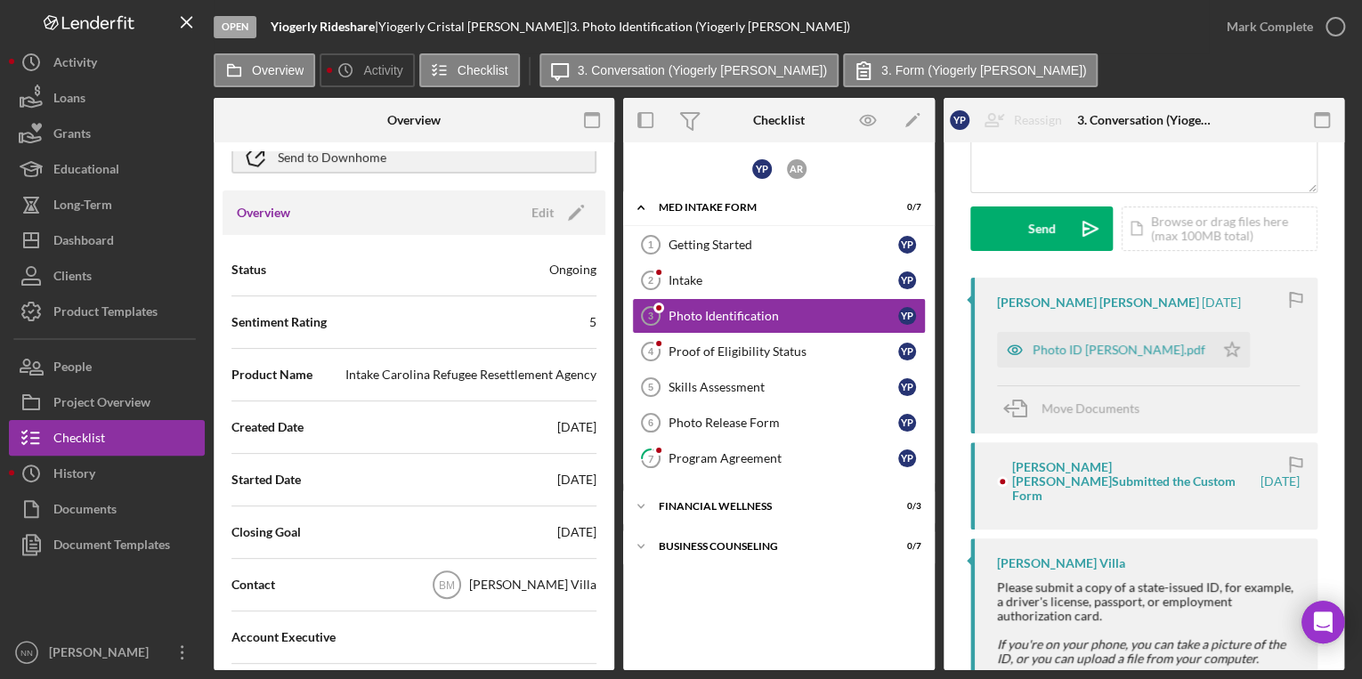
scroll to position [142, 0]
click at [559, 217] on icon "Icon/Edit" at bounding box center [576, 213] width 45 height 45
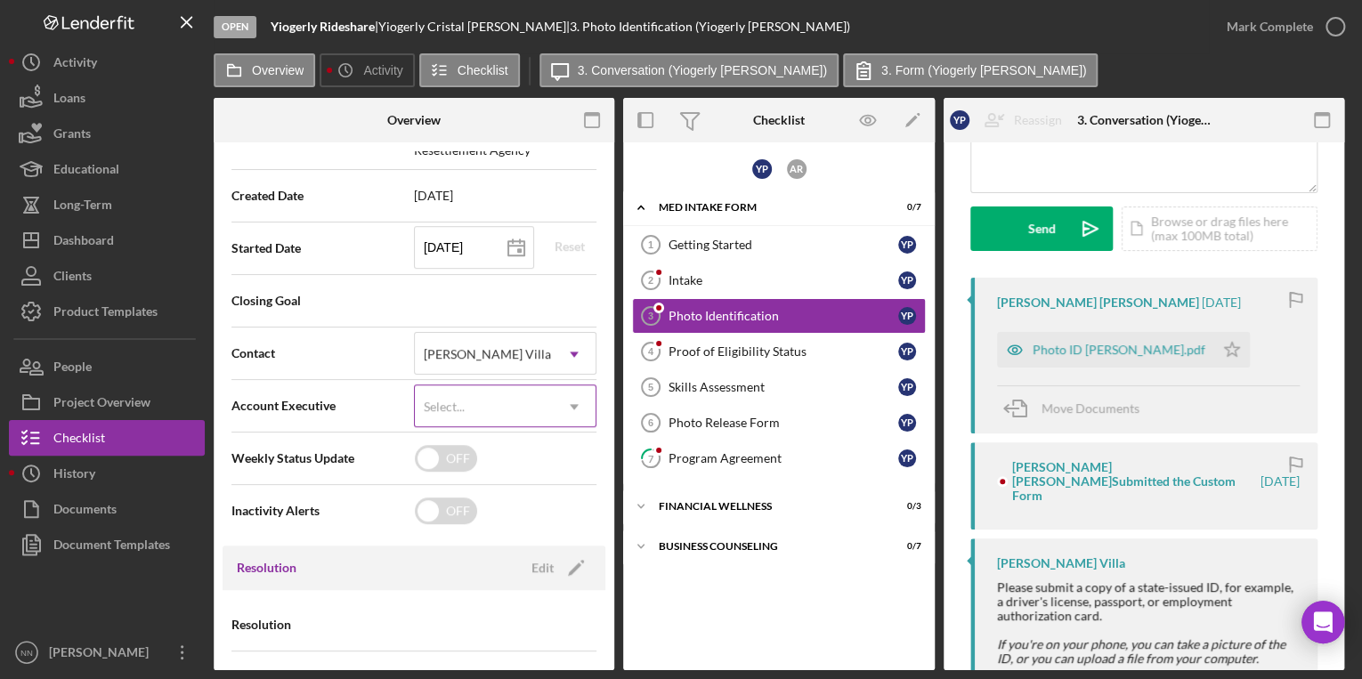
scroll to position [427, 0]
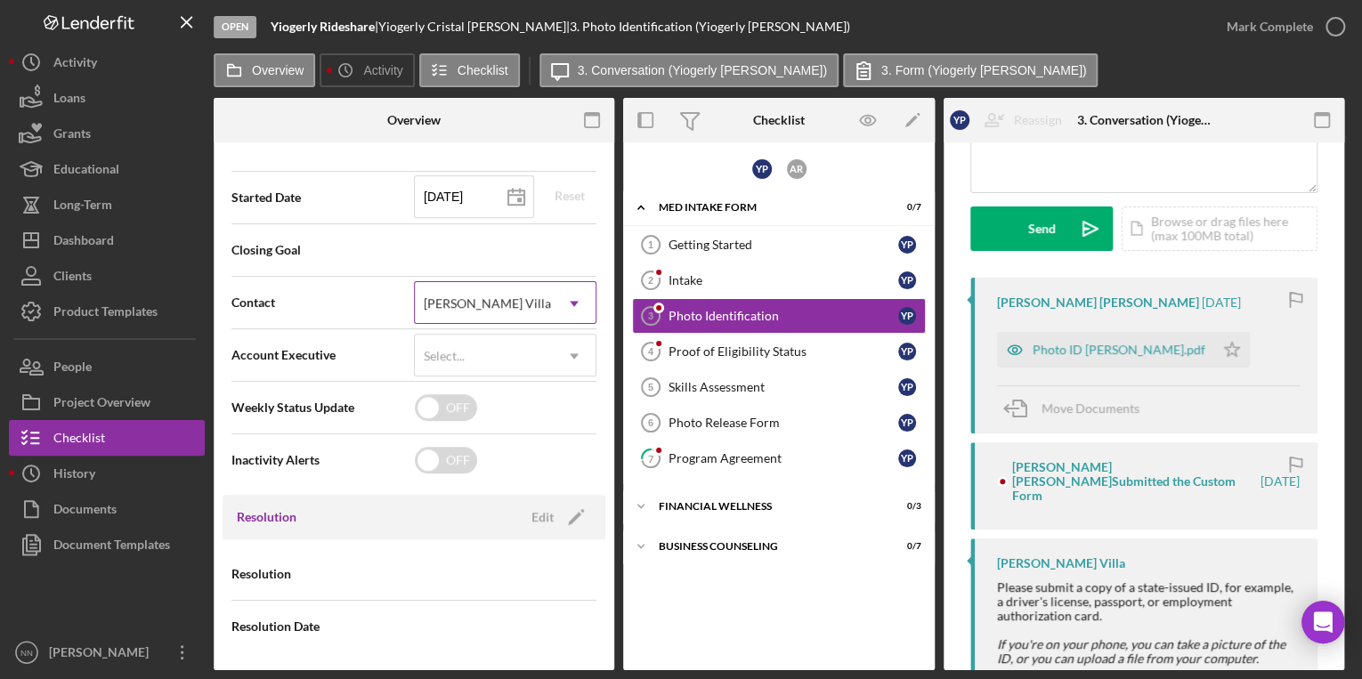
click at [536, 281] on div "[PERSON_NAME] Villa Icon/Dropdown Arrow" at bounding box center [505, 302] width 183 height 43
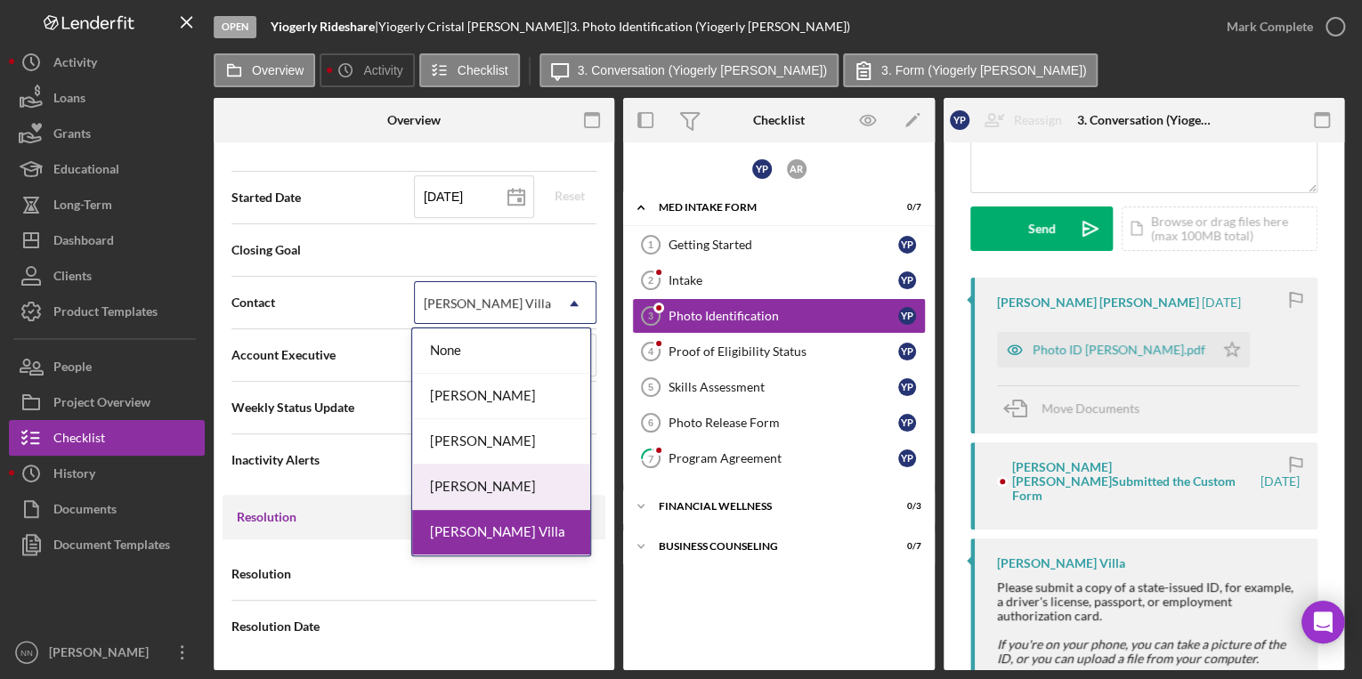
click at [544, 491] on div "[PERSON_NAME]" at bounding box center [501, 487] width 178 height 45
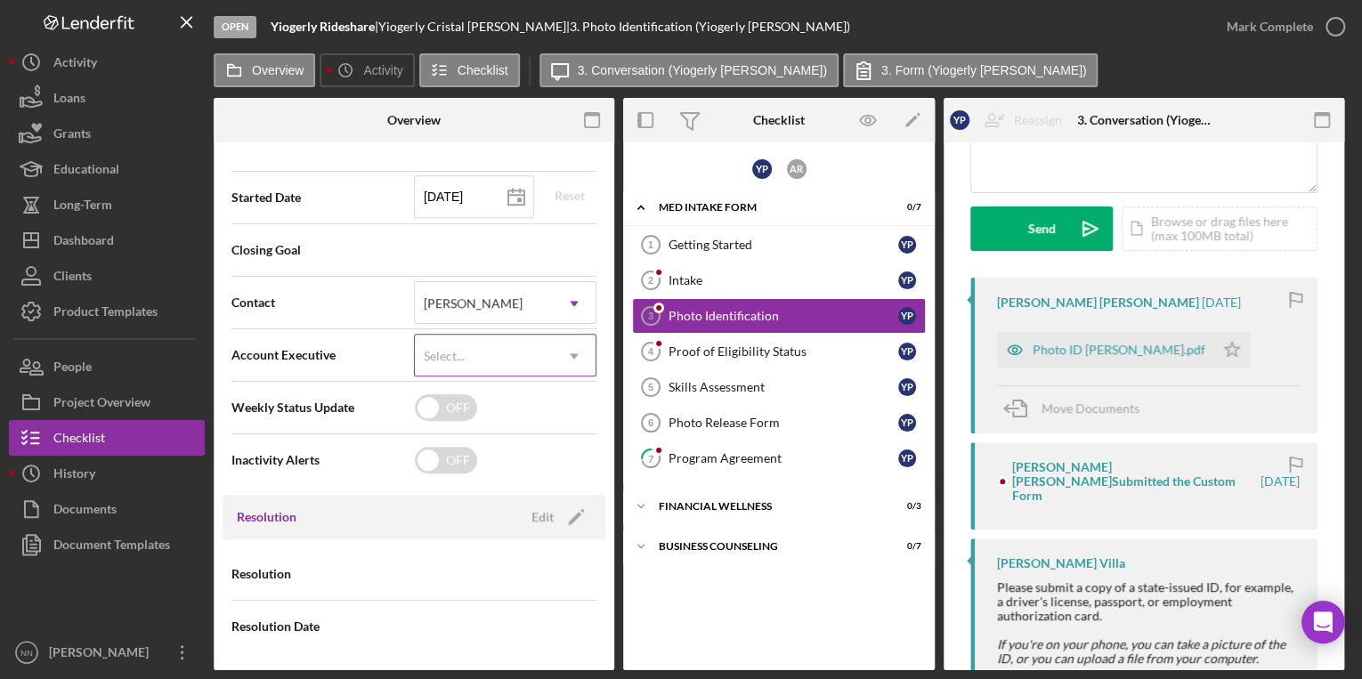
click at [553, 353] on icon "Icon/Dropdown Arrow" at bounding box center [574, 356] width 43 height 43
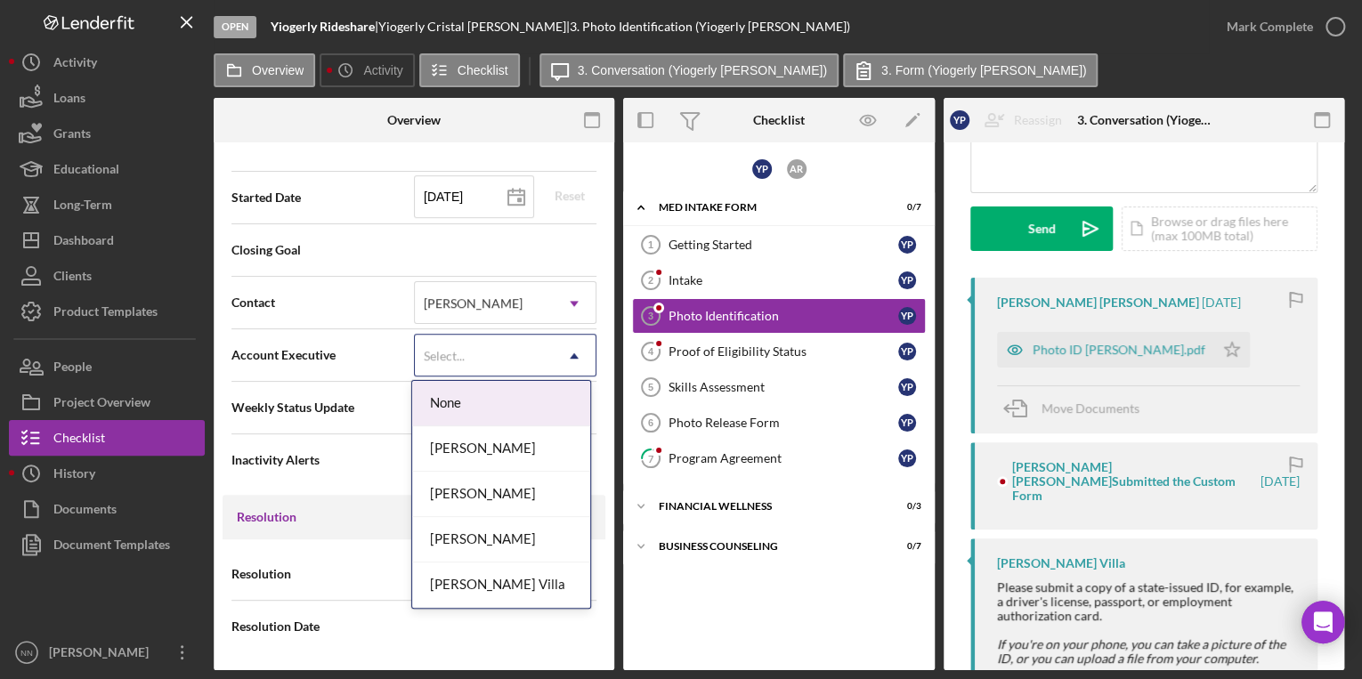
click at [540, 246] on div "Closing Goal" at bounding box center [413, 250] width 365 height 45
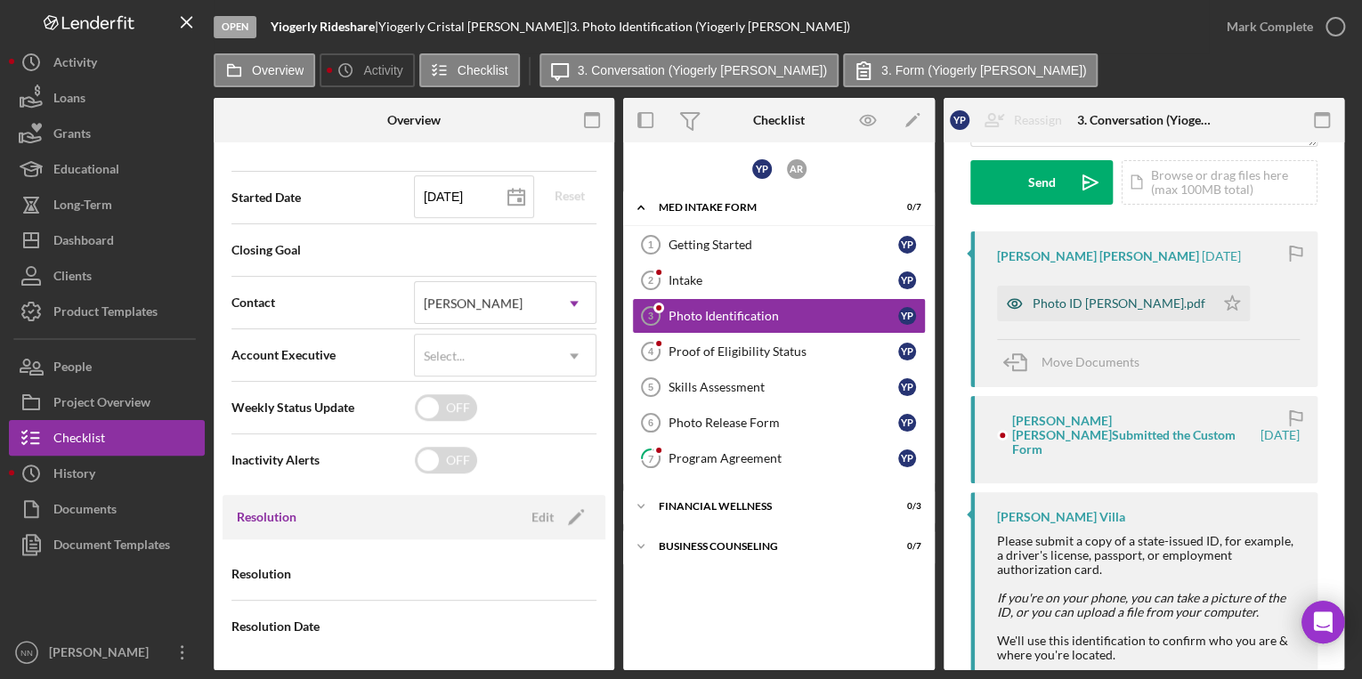
scroll to position [285, 0]
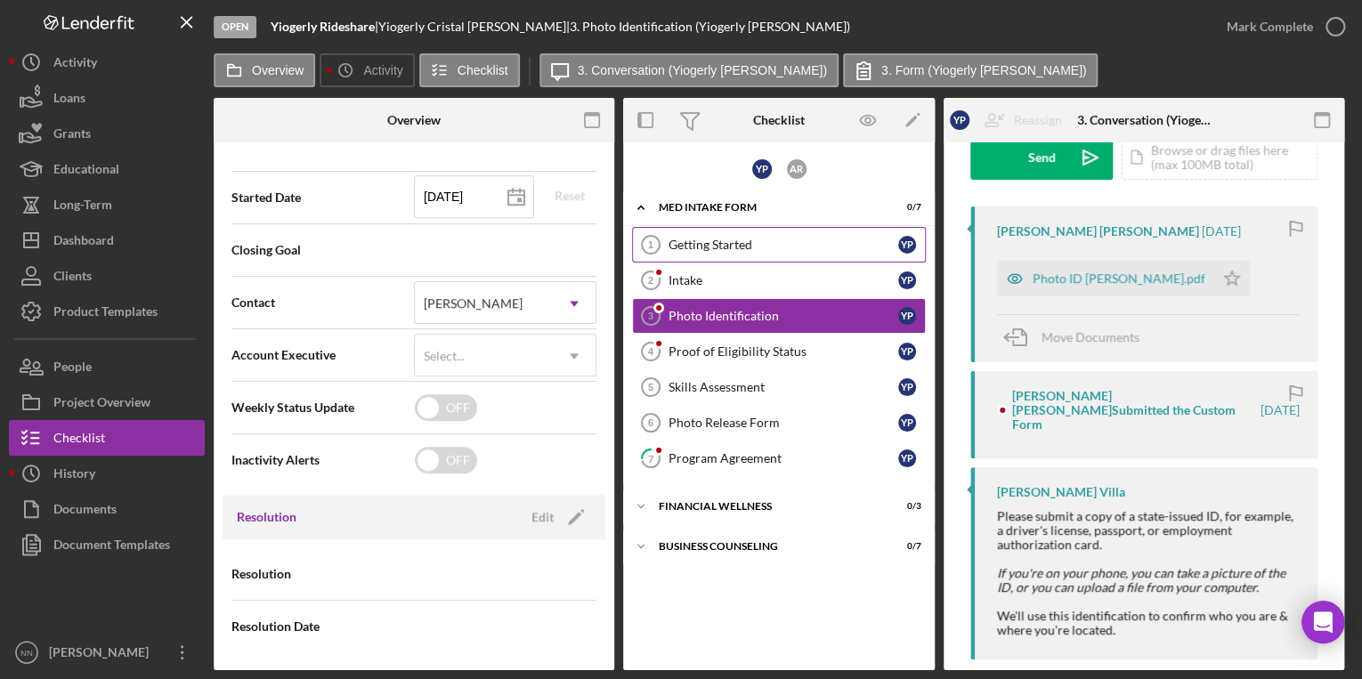
click at [740, 254] on link "Getting Started 1 Getting Started Y P" at bounding box center [779, 245] width 294 height 36
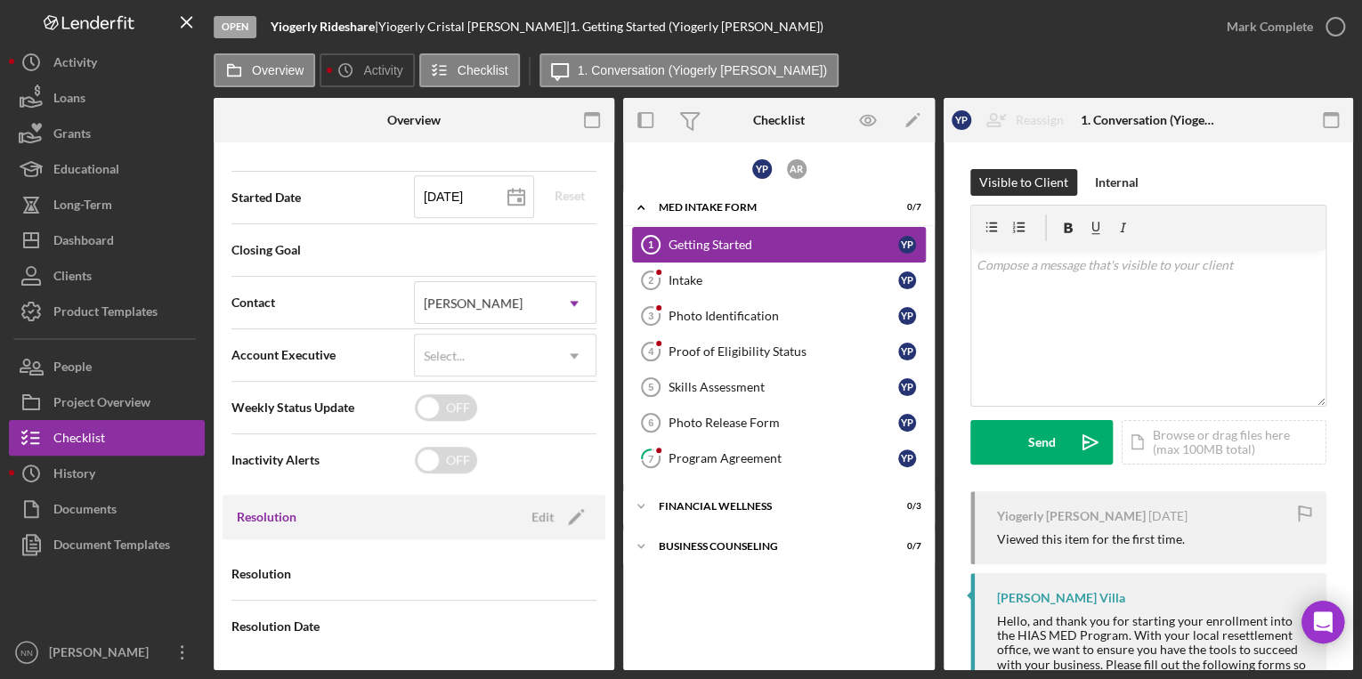
scroll to position [423, 0]
click at [743, 273] on div "Intake" at bounding box center [784, 280] width 230 height 14
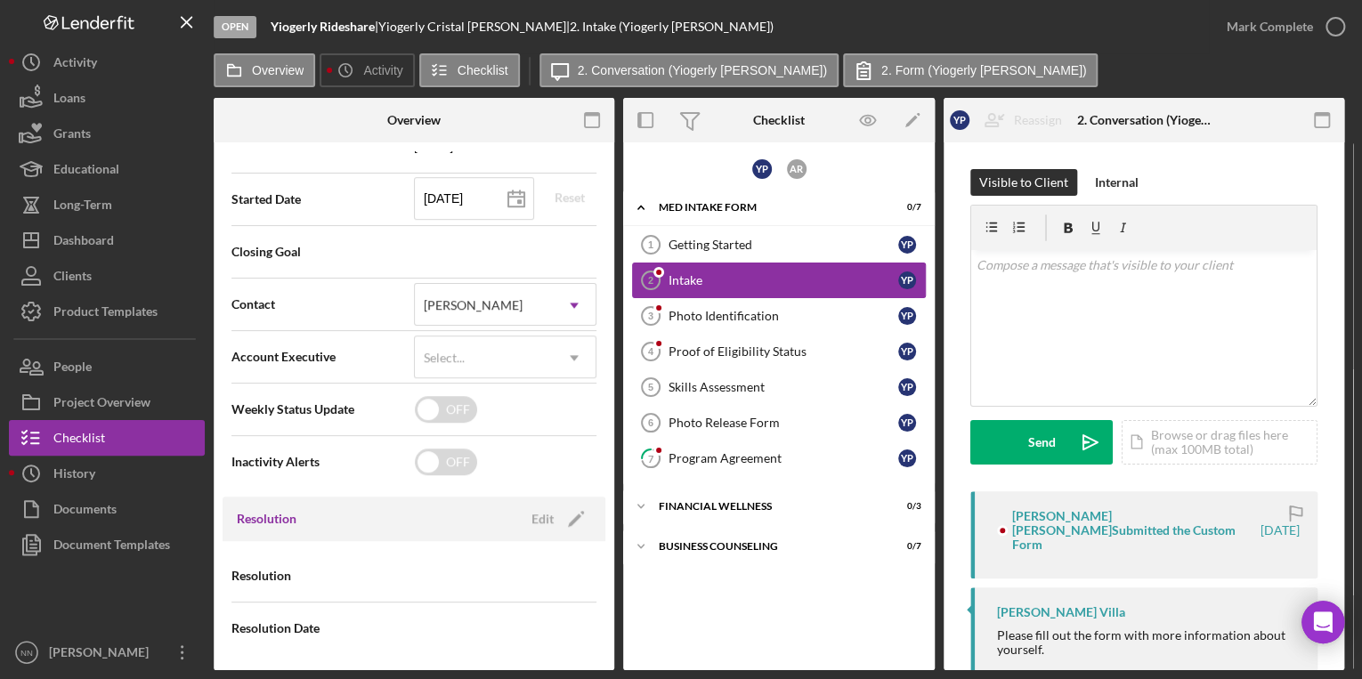
scroll to position [427, 0]
click at [754, 255] on link "Getting Started 1 Getting Started Y P" at bounding box center [779, 245] width 294 height 36
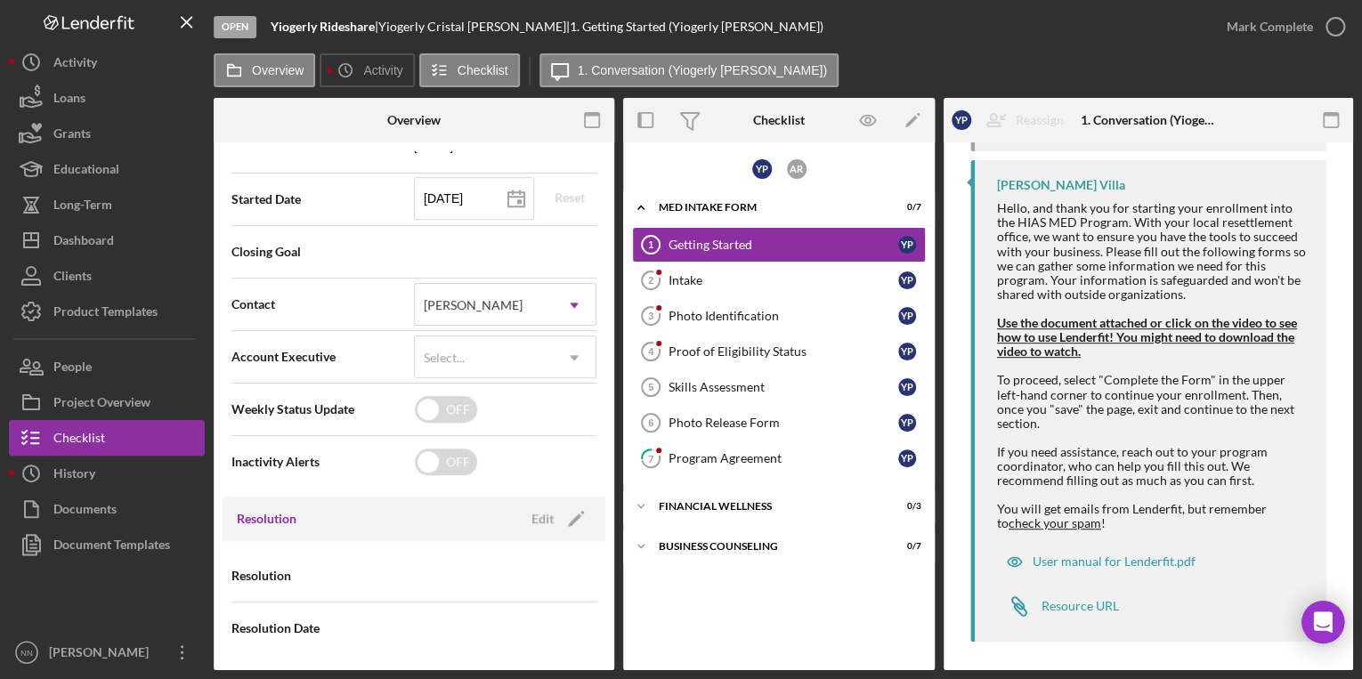
scroll to position [420, 0]
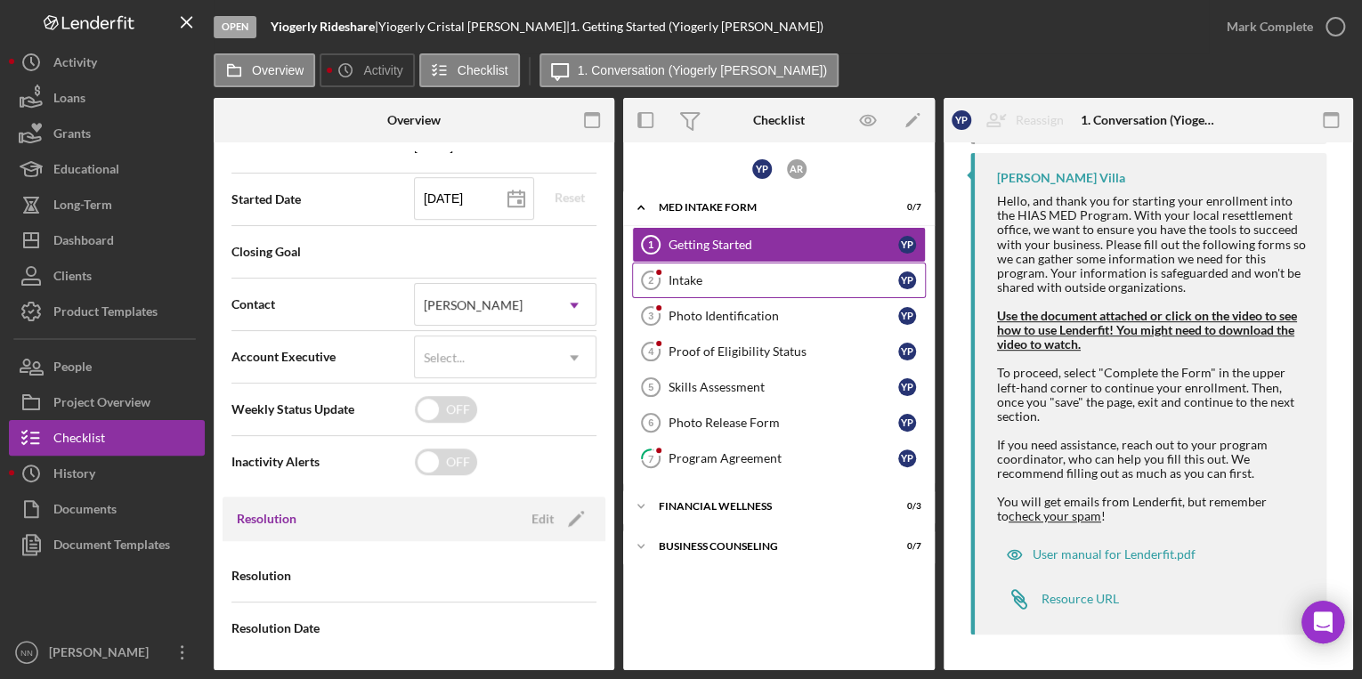
click at [698, 292] on link "Intake 2 Intake Y P" at bounding box center [779, 281] width 294 height 36
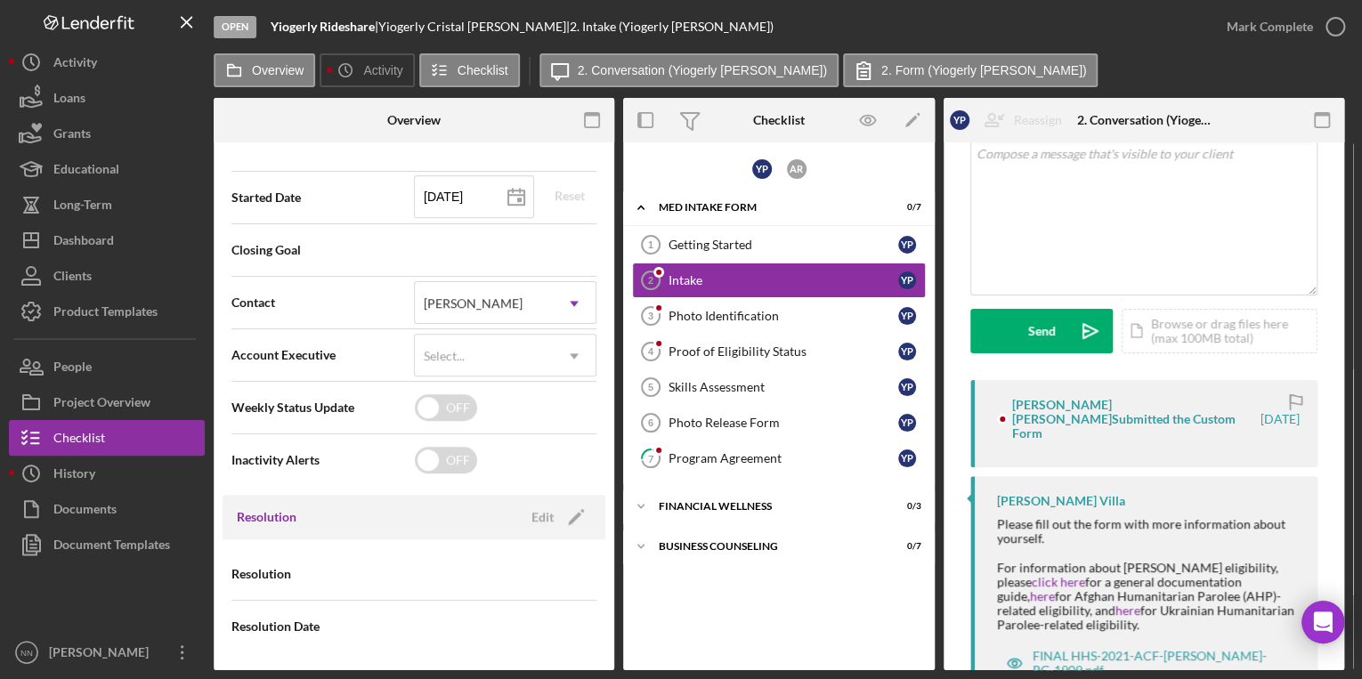
scroll to position [165, 0]
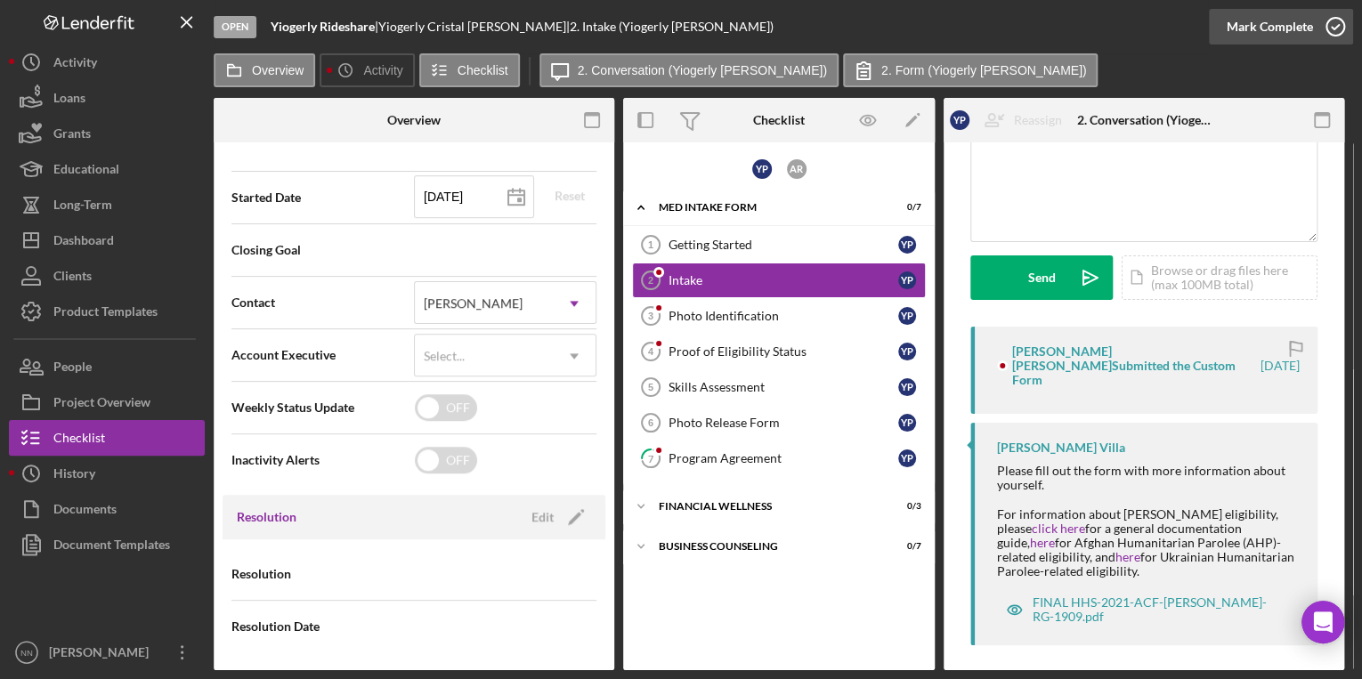
click at [1323, 28] on icon "button" at bounding box center [1335, 26] width 45 height 45
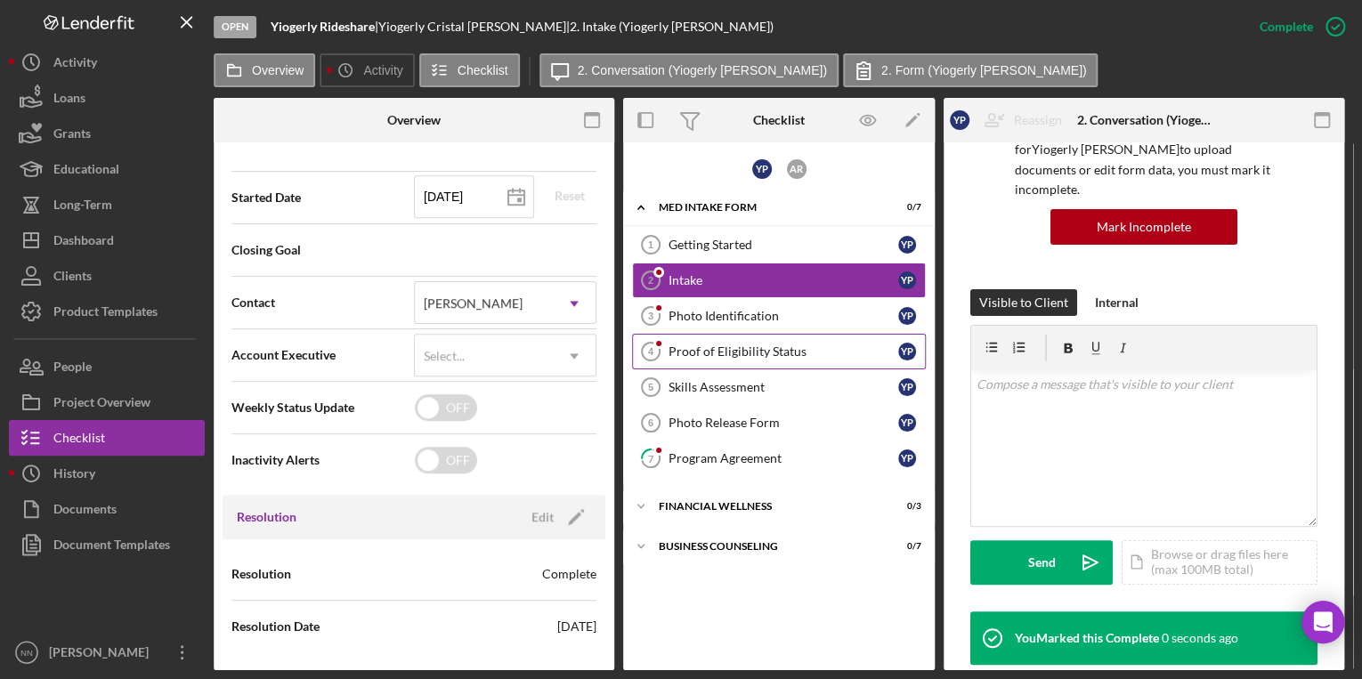
scroll to position [450, 0]
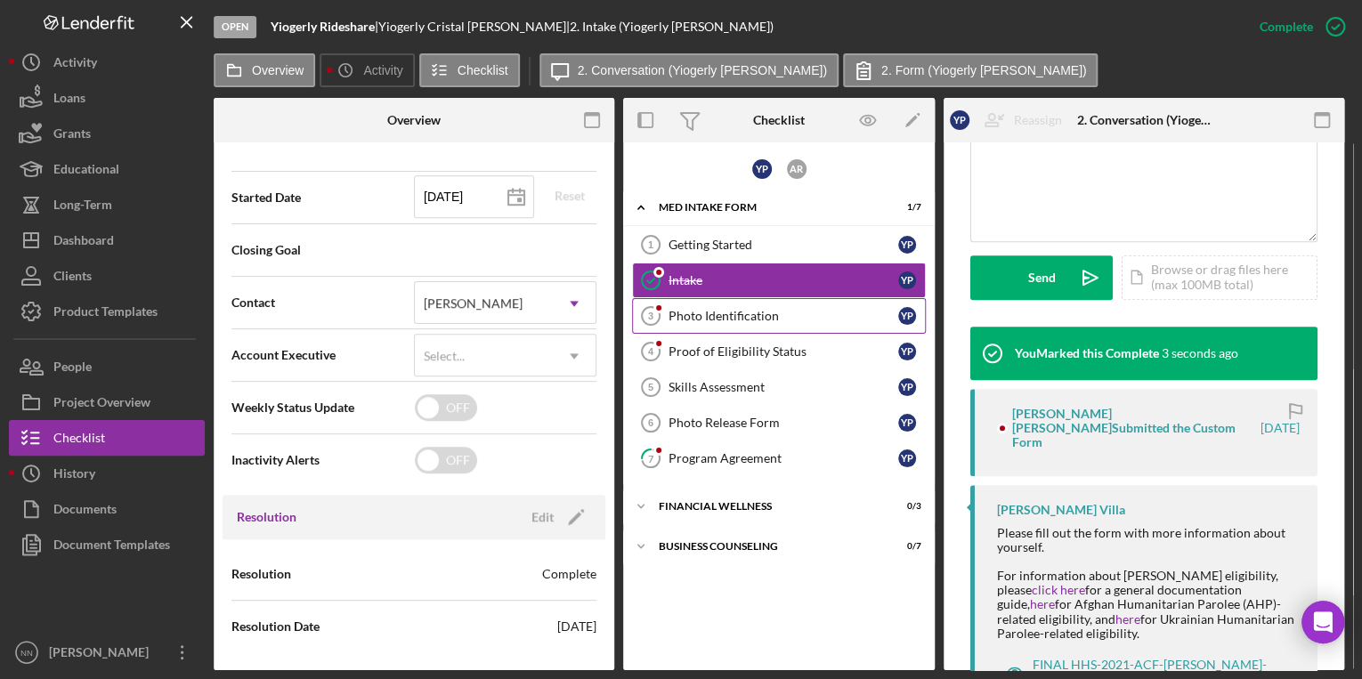
click at [787, 324] on link "Photo Identification 3 Photo Identification Y P" at bounding box center [779, 316] width 294 height 36
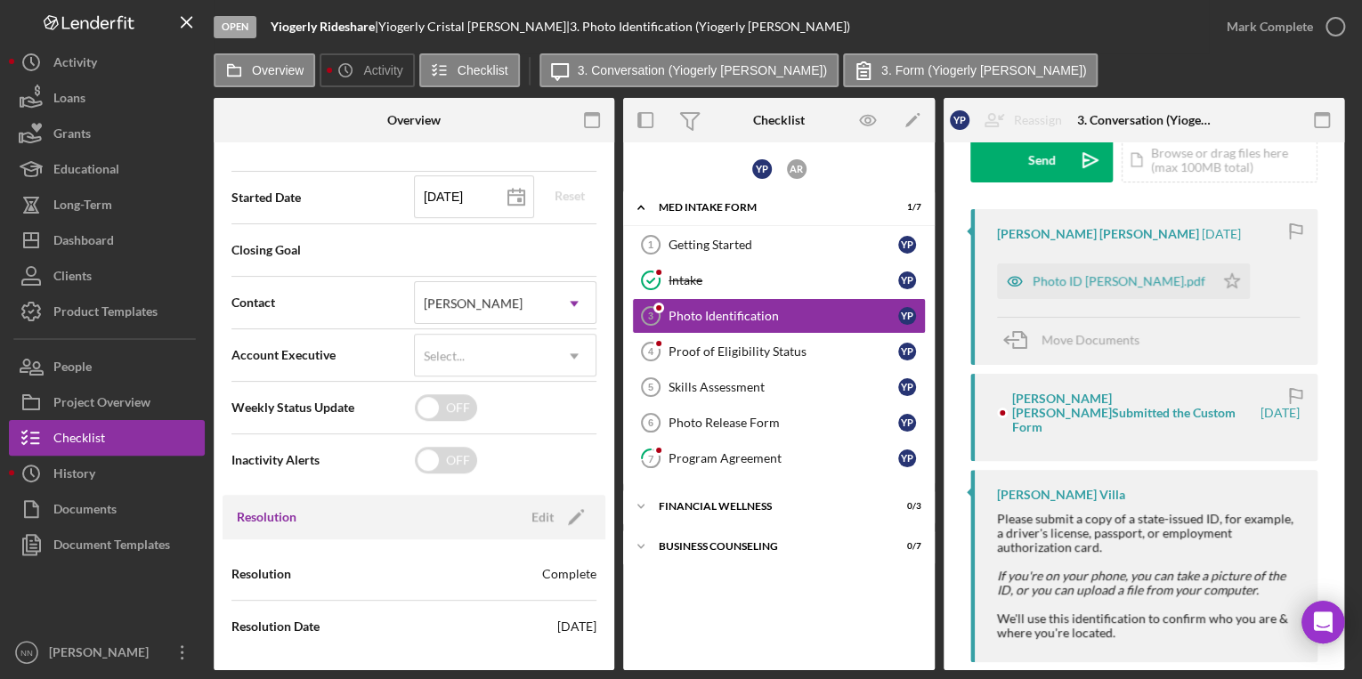
scroll to position [299, 0]
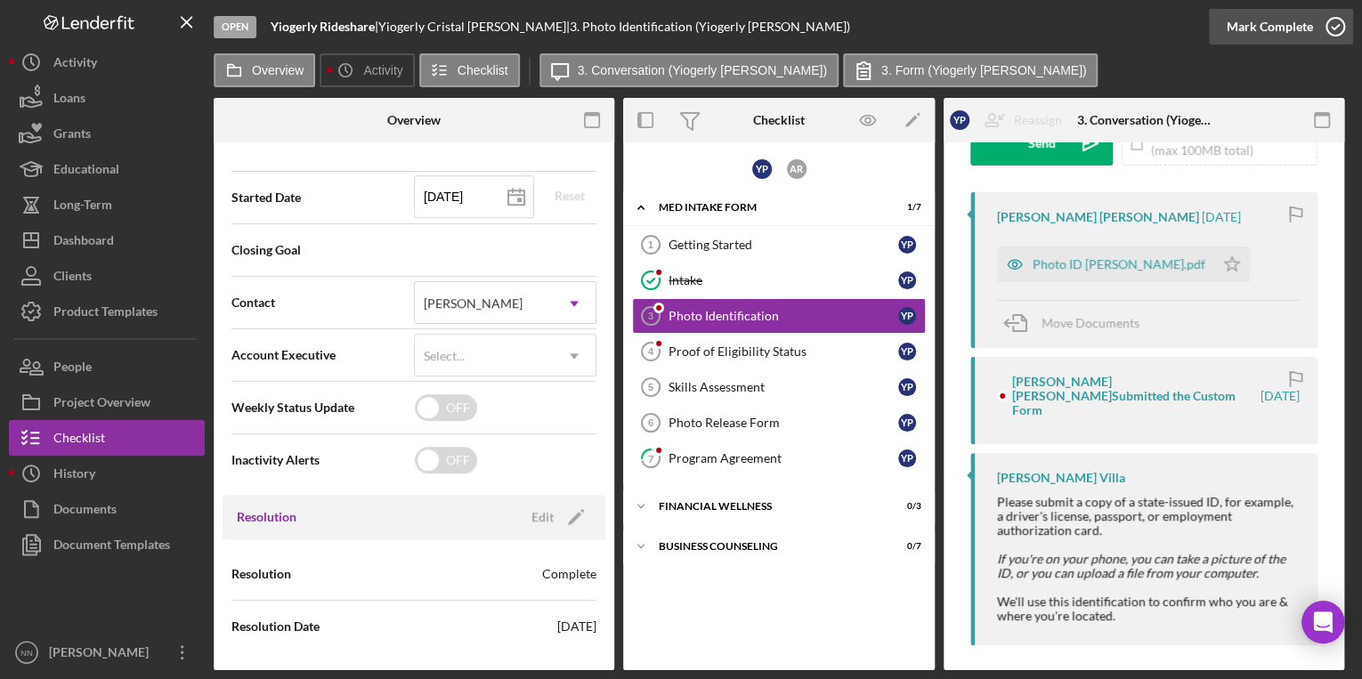
click at [1328, 33] on circle "button" at bounding box center [1336, 27] width 18 height 18
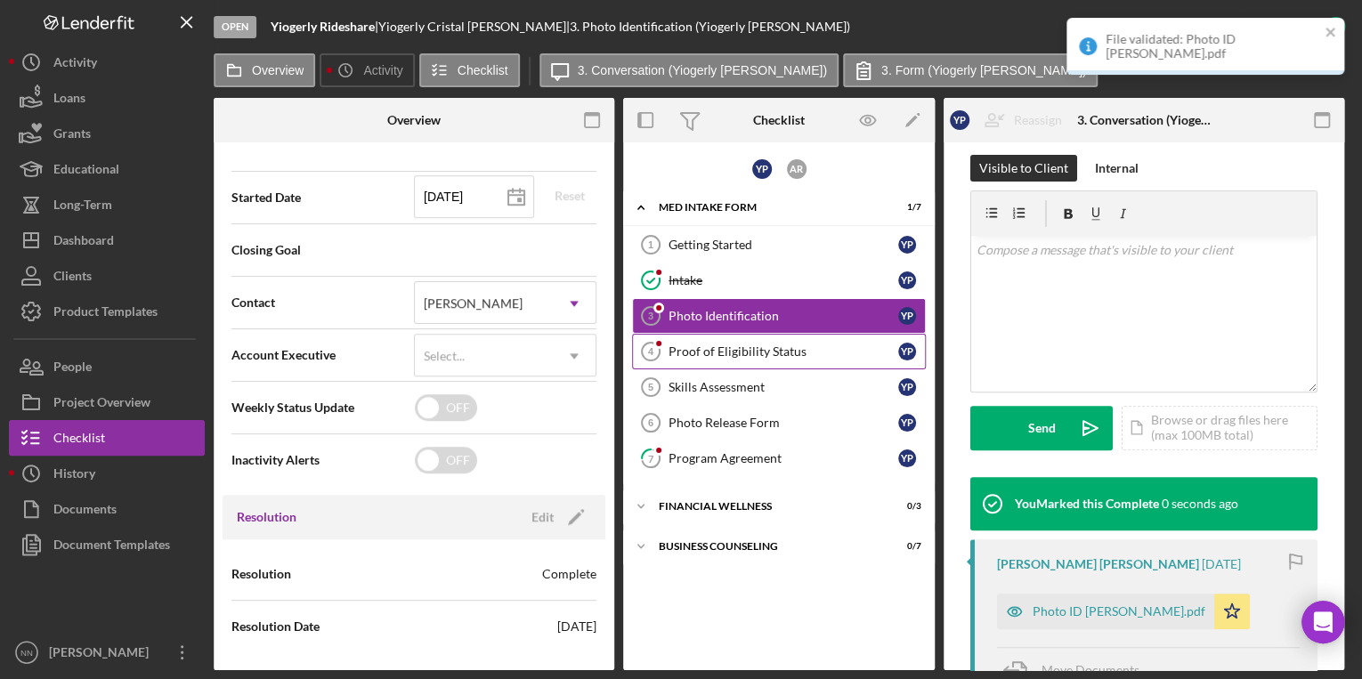
scroll to position [584, 0]
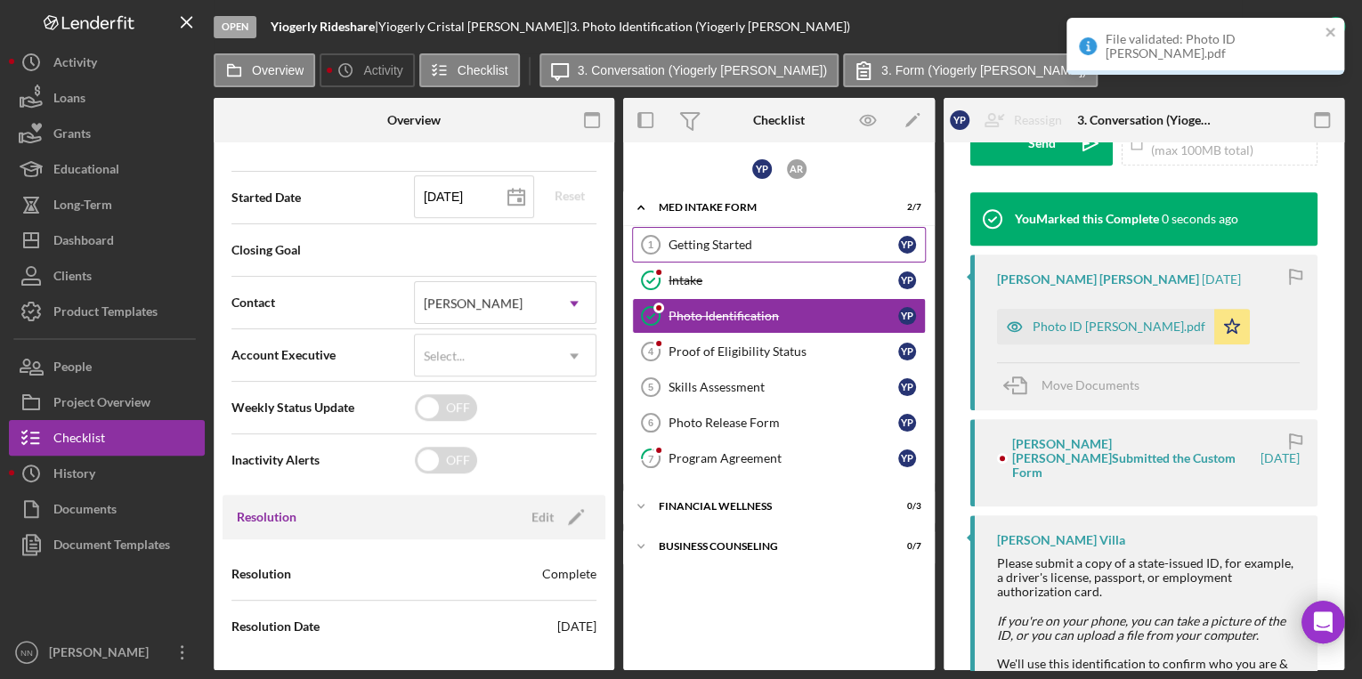
click at [773, 248] on div "Getting Started" at bounding box center [784, 245] width 230 height 14
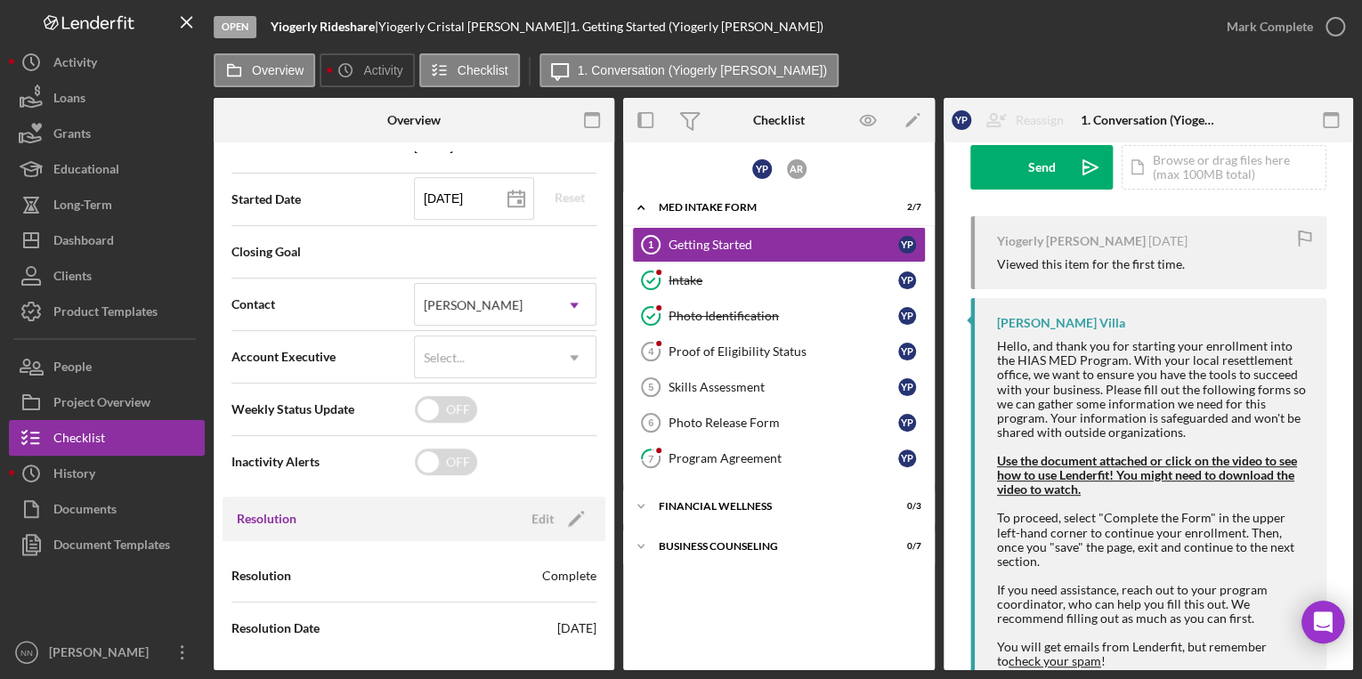
scroll to position [420, 0]
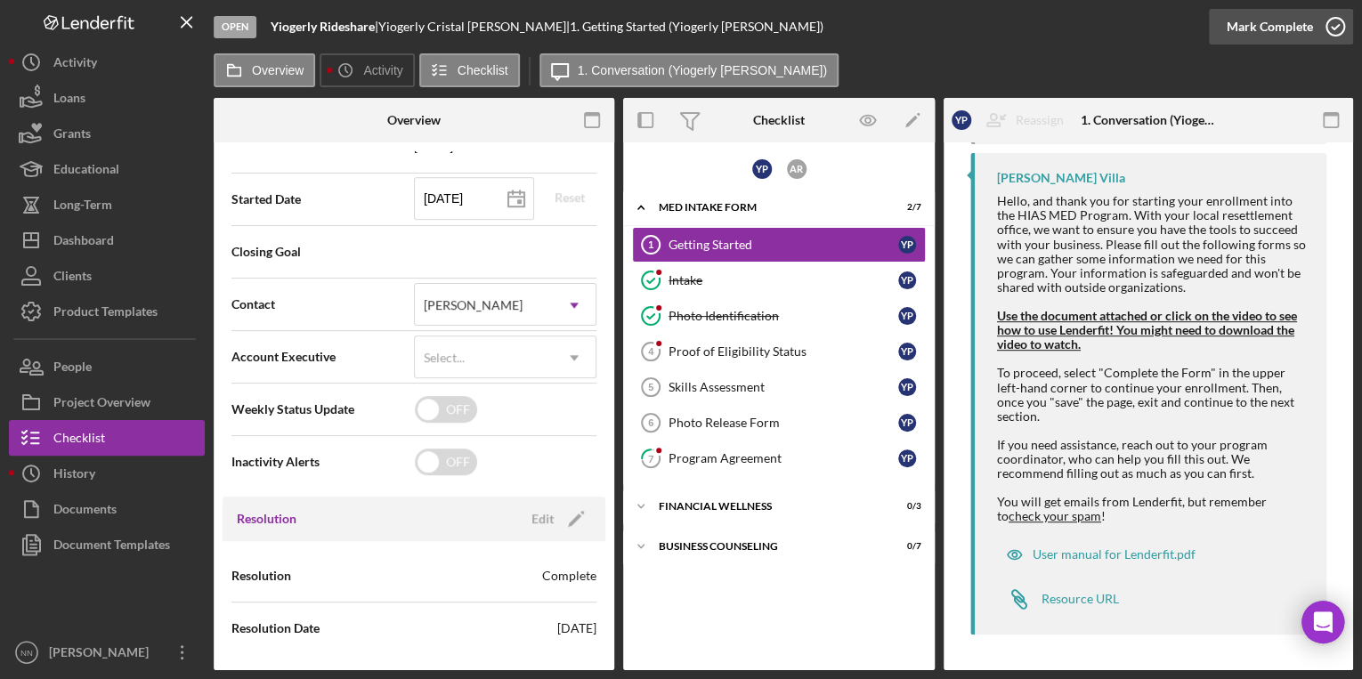
click at [1322, 43] on icon "button" at bounding box center [1335, 26] width 45 height 45
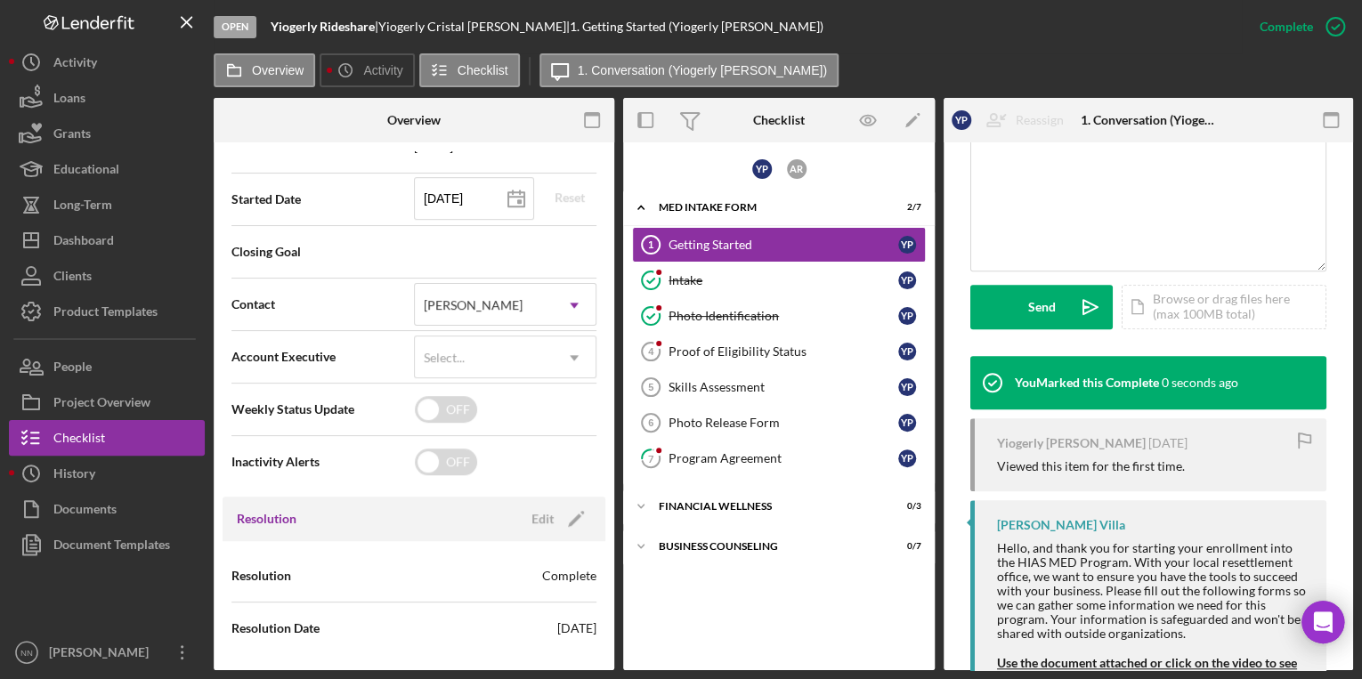
scroll to position [767, 0]
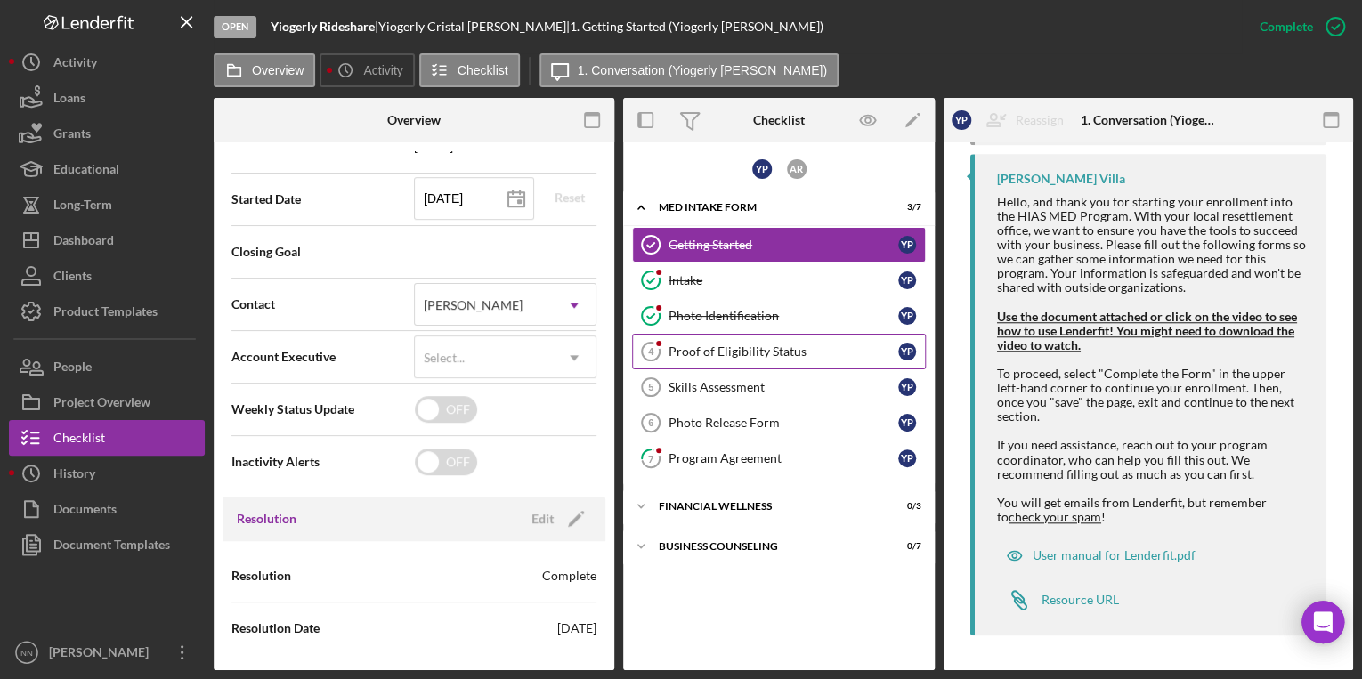
click at [757, 356] on div "Proof of Eligibility Status" at bounding box center [784, 352] width 230 height 14
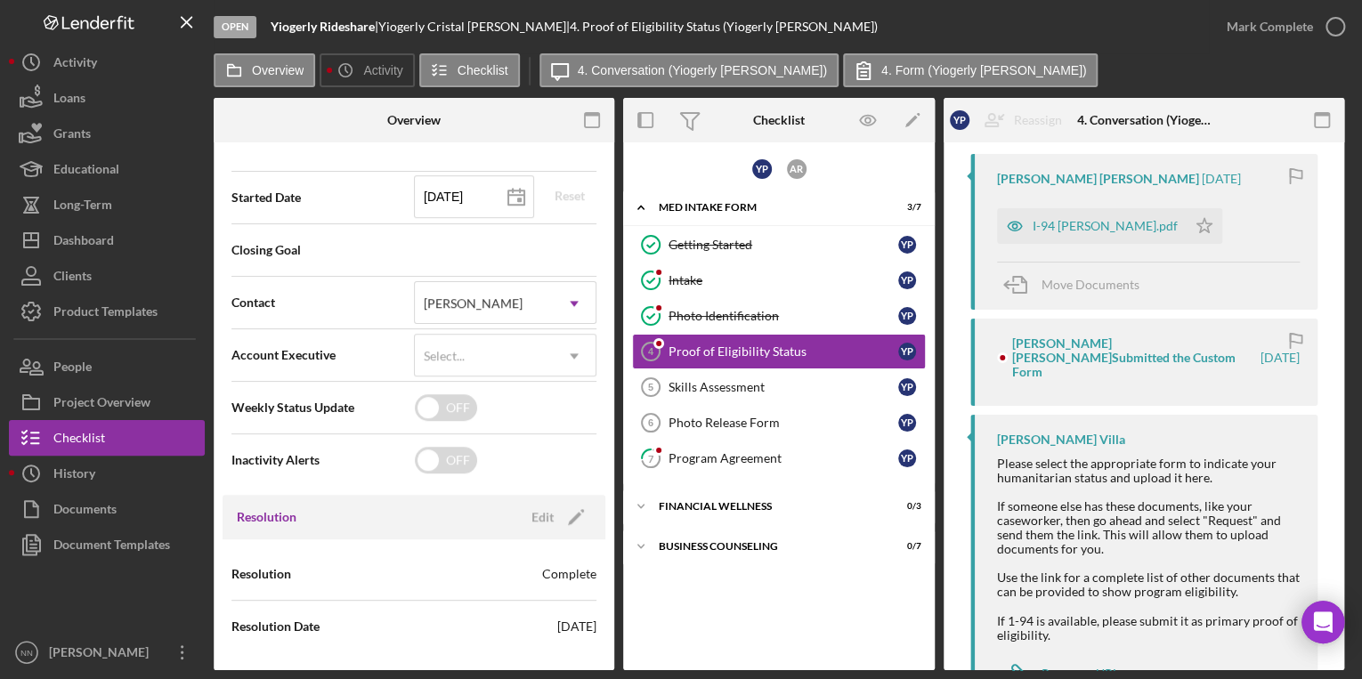
scroll to position [259, 0]
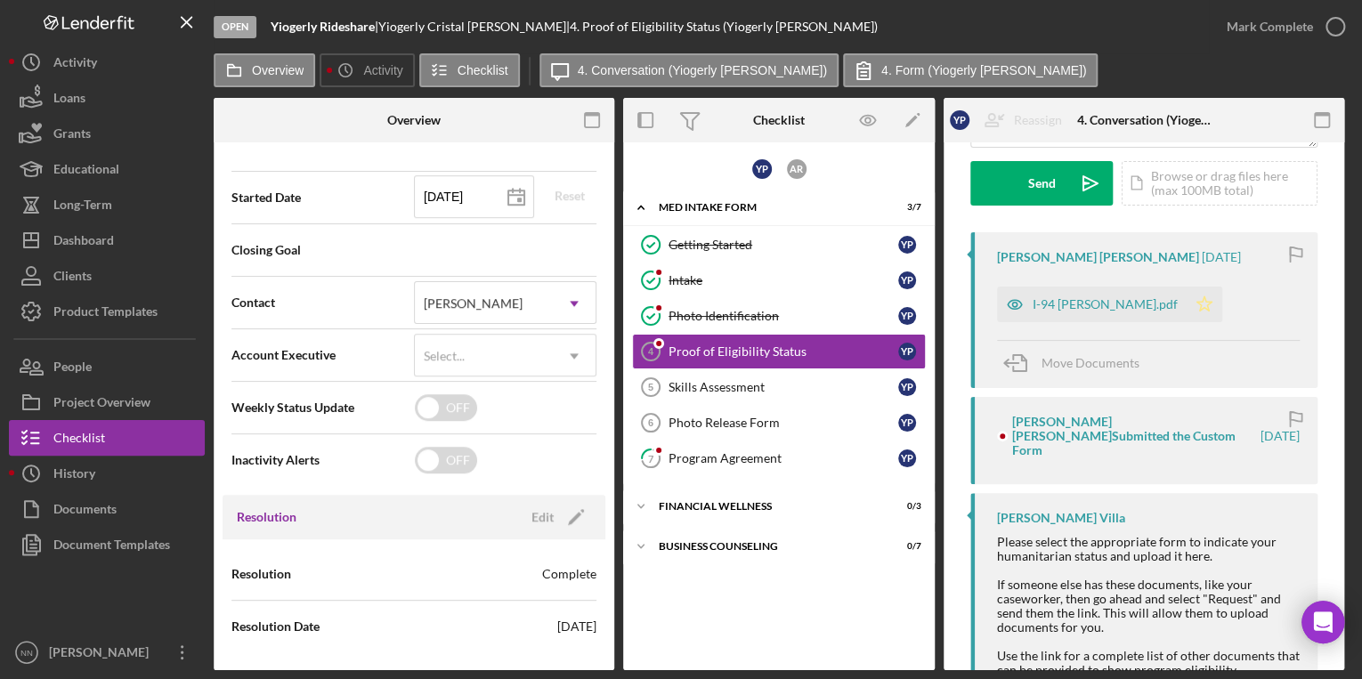
click at [1198, 299] on polygon "button" at bounding box center [1205, 303] width 15 height 14
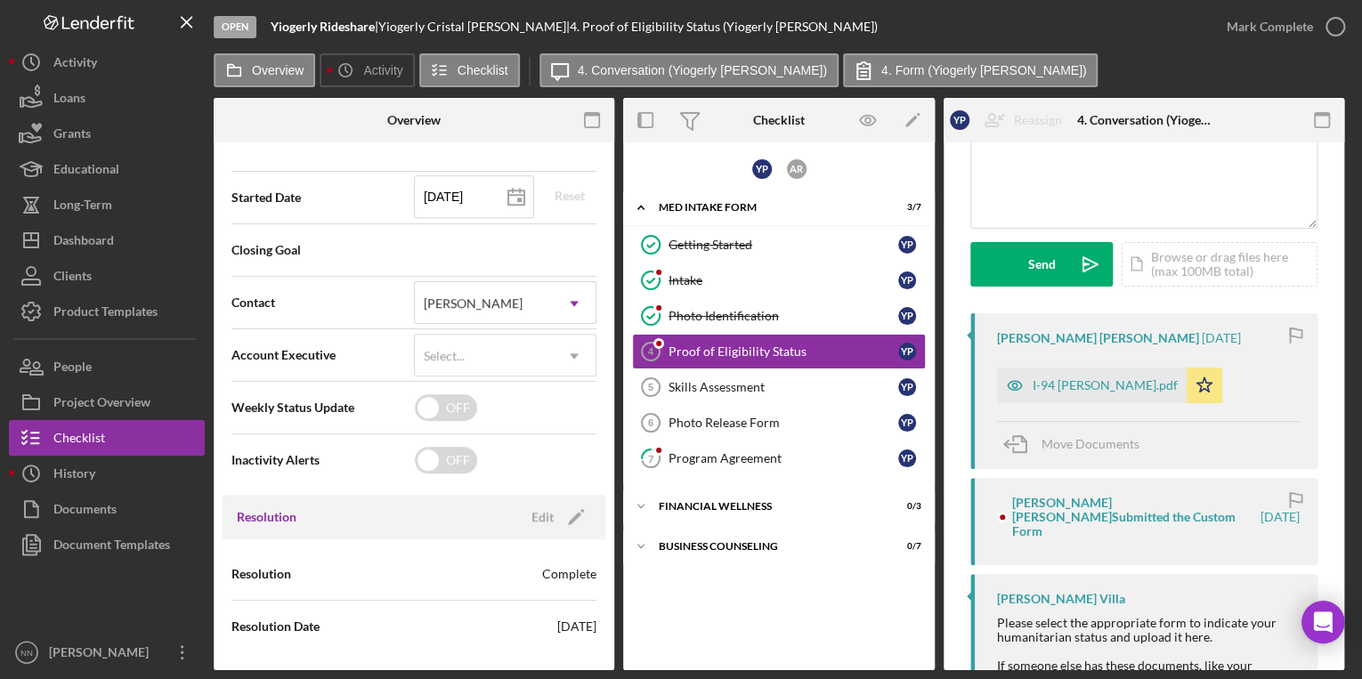
scroll to position [0, 0]
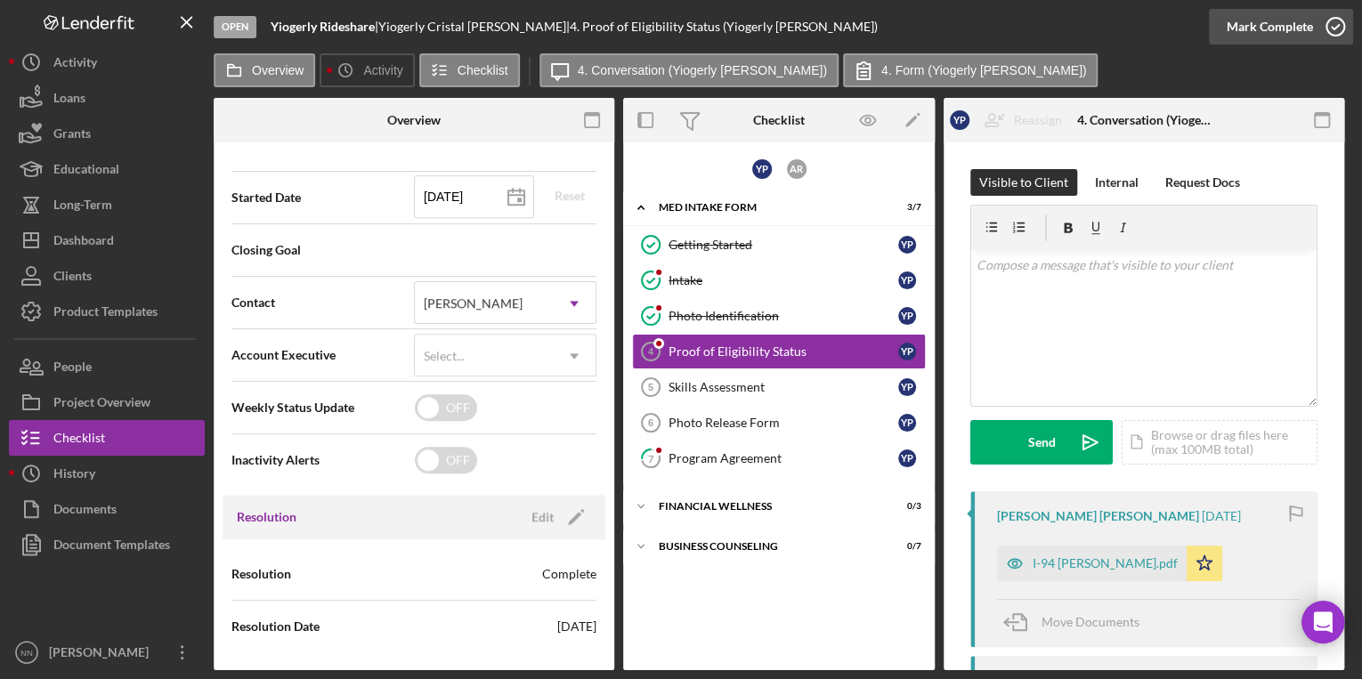
click at [1342, 14] on icon "button" at bounding box center [1335, 26] width 45 height 45
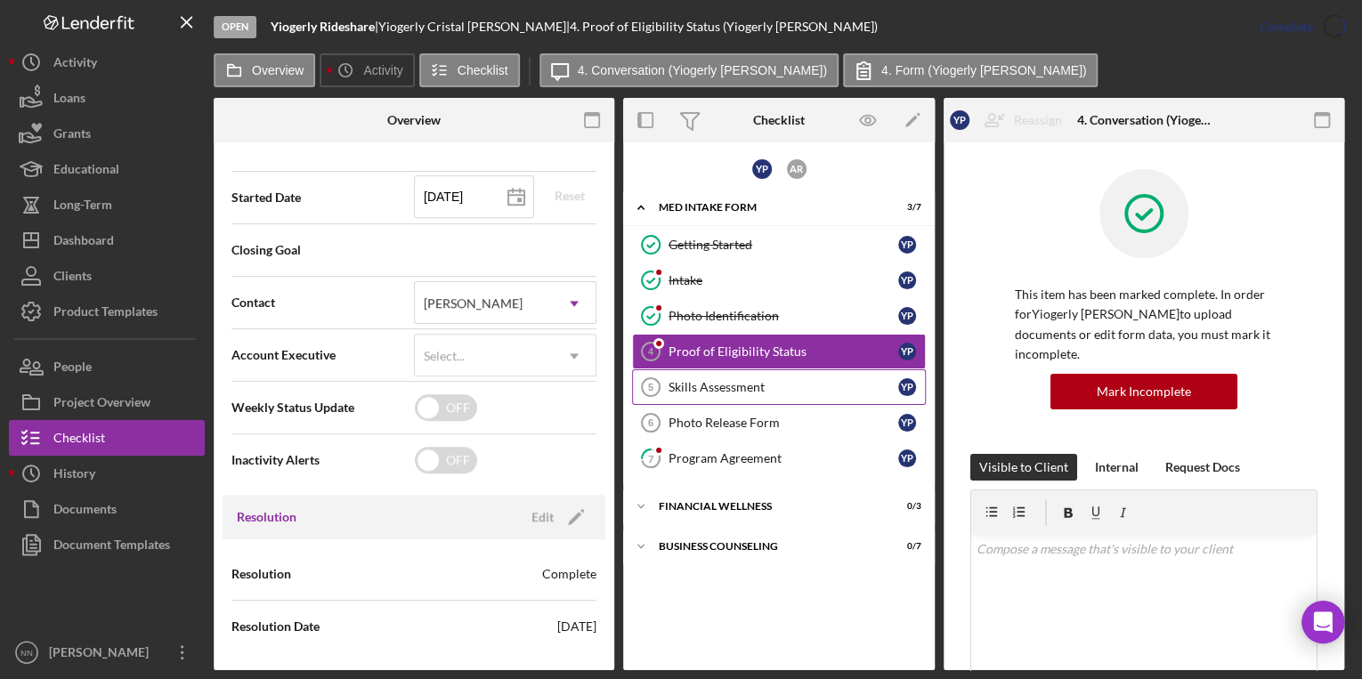
click at [827, 382] on div "Skills Assessment" at bounding box center [784, 387] width 230 height 14
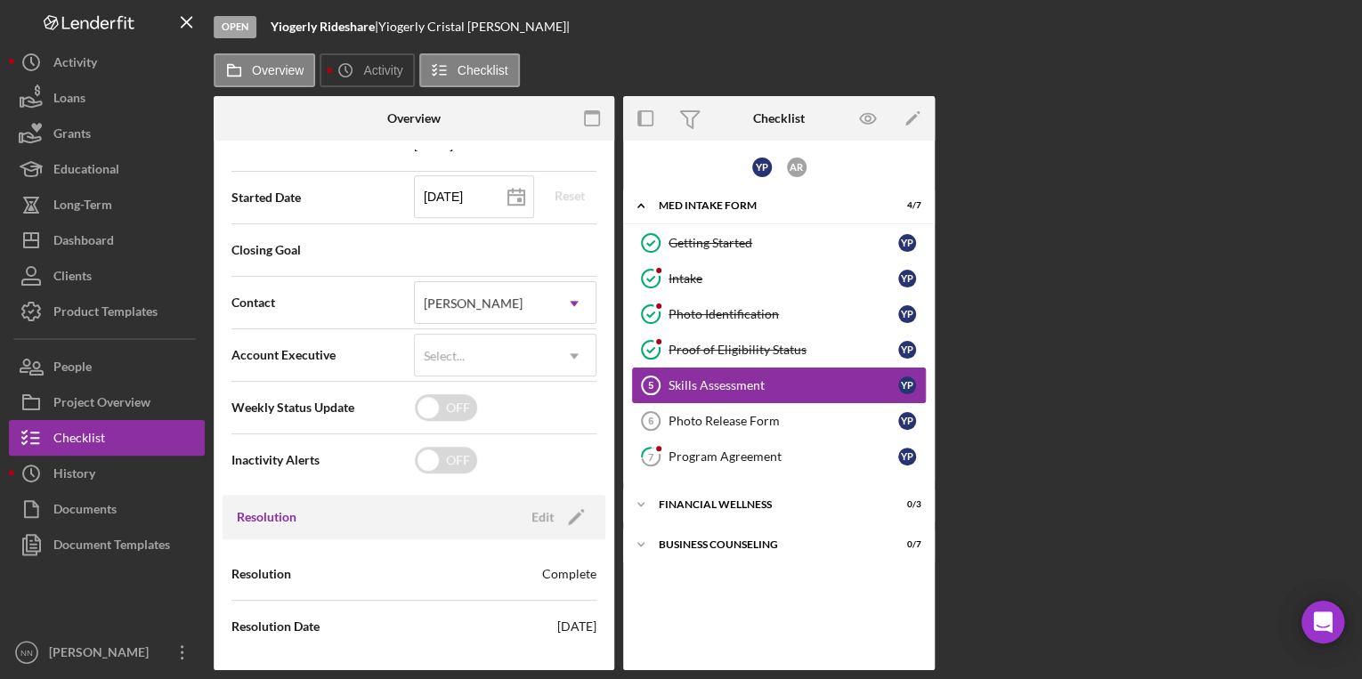
scroll to position [427, 0]
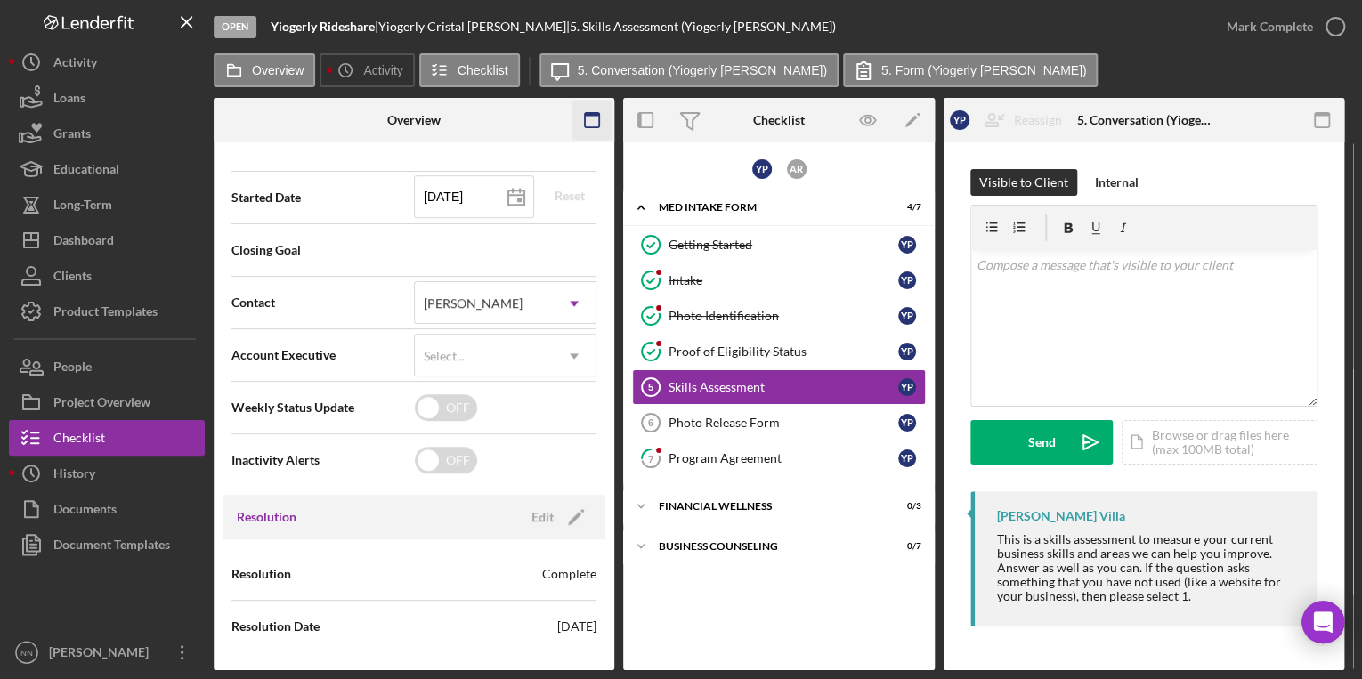
click at [588, 125] on icon "button" at bounding box center [593, 121] width 40 height 40
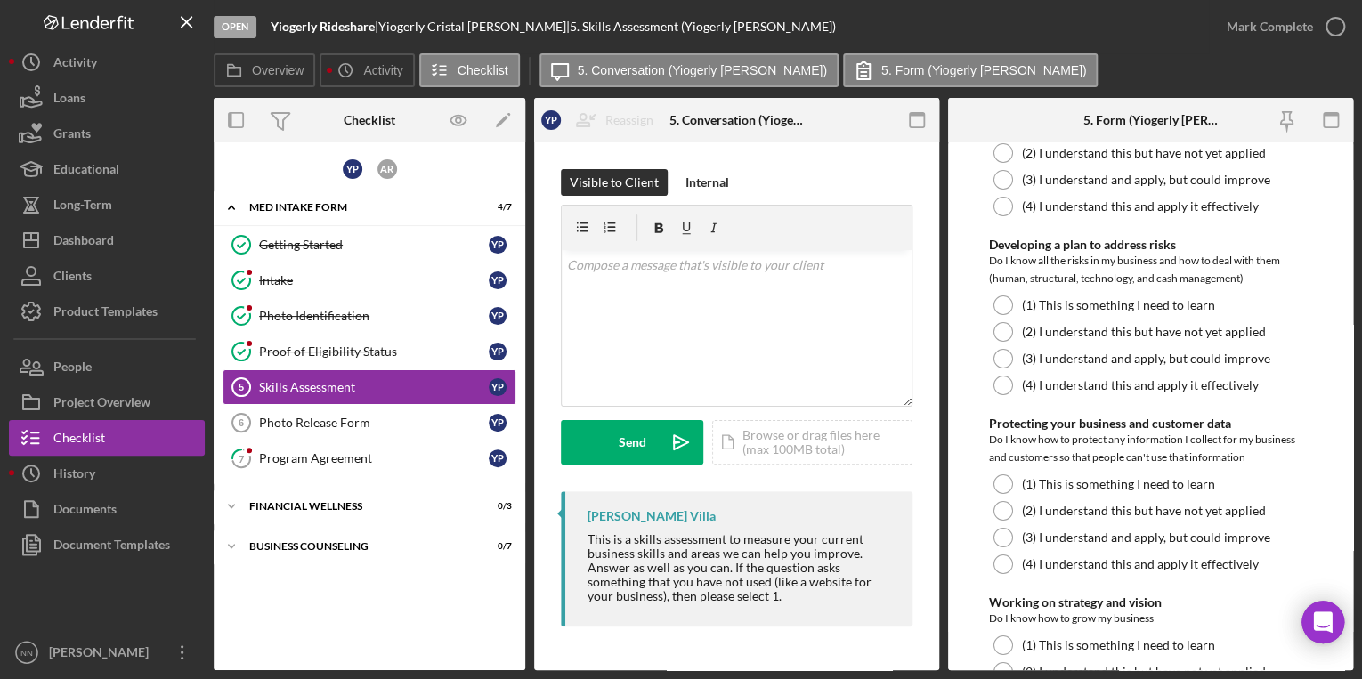
scroll to position [3134, 0]
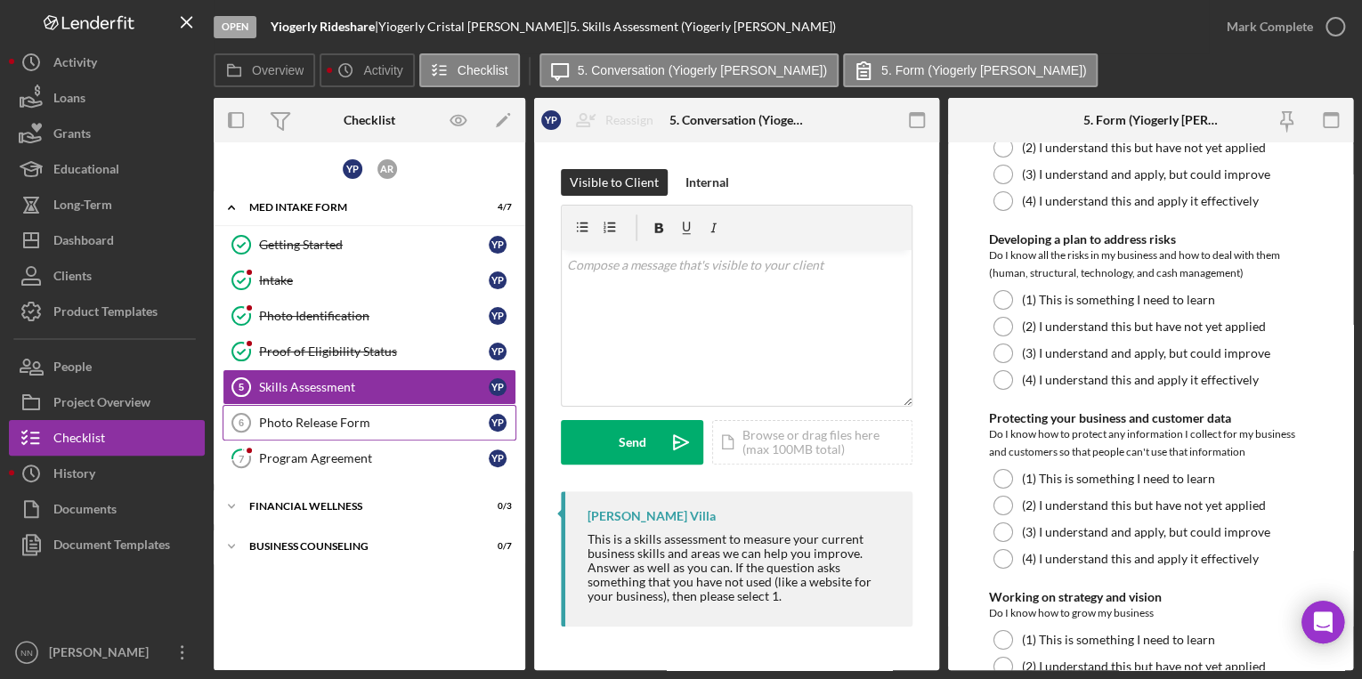
click at [401, 424] on div "Photo Release Form" at bounding box center [374, 423] width 230 height 14
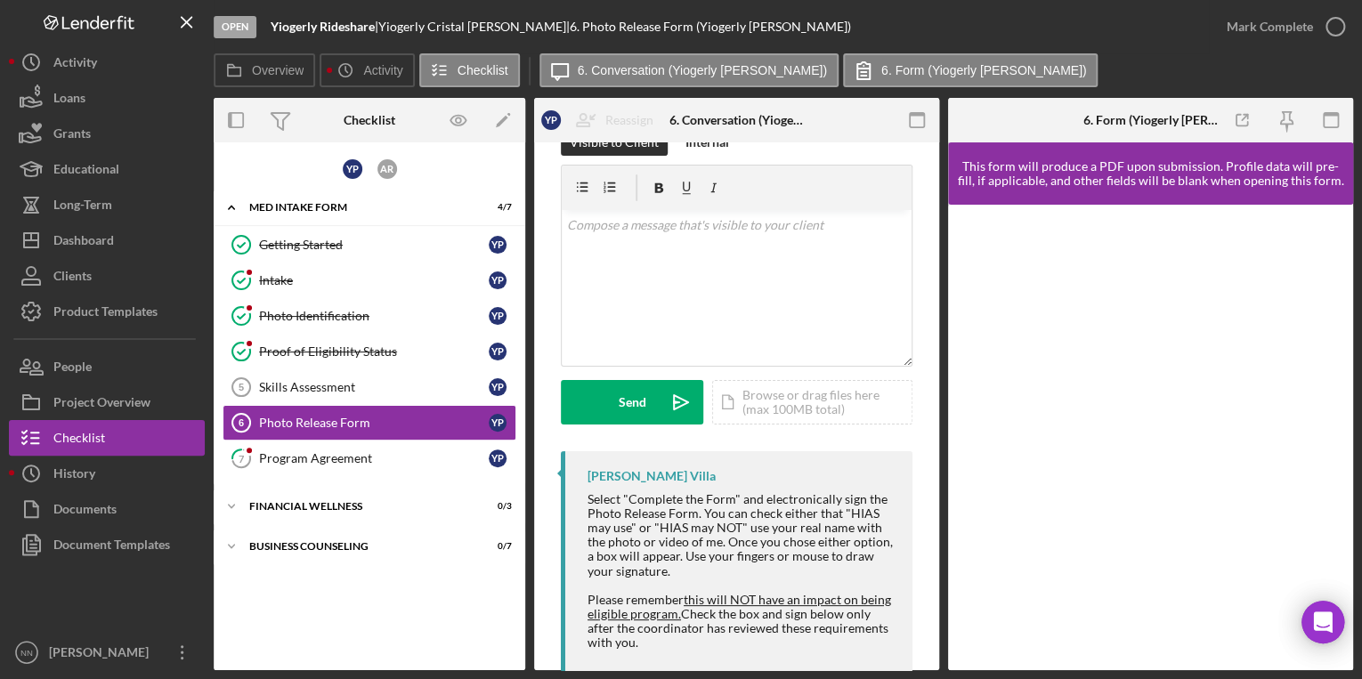
scroll to position [77, 0]
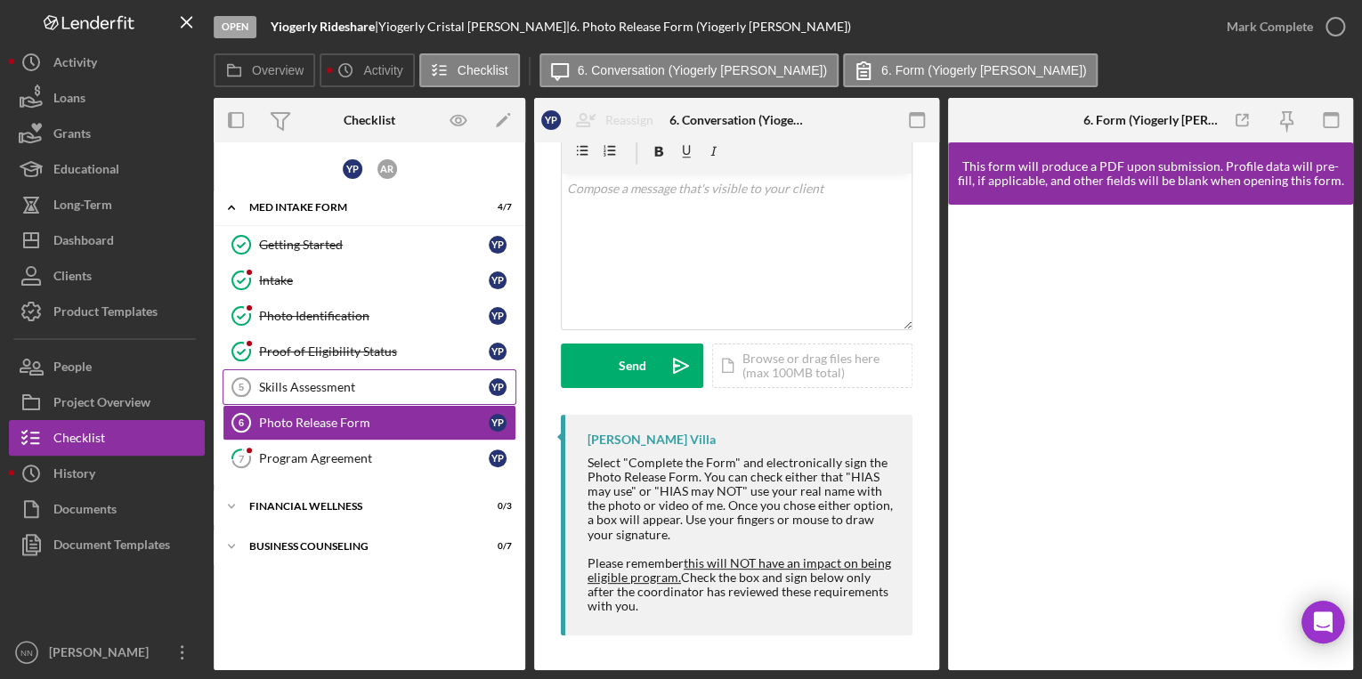
click at [360, 388] on div "Skills Assessment" at bounding box center [374, 387] width 230 height 14
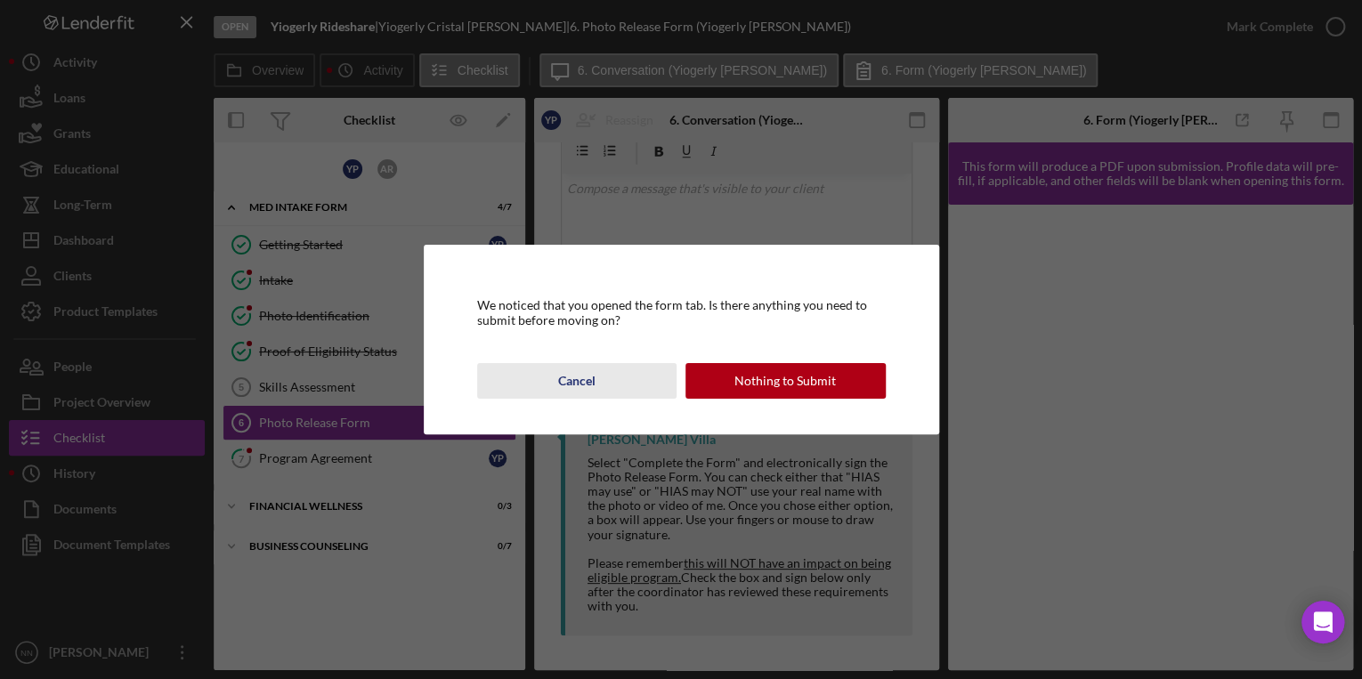
click at [604, 390] on button "Cancel" at bounding box center [577, 381] width 200 height 36
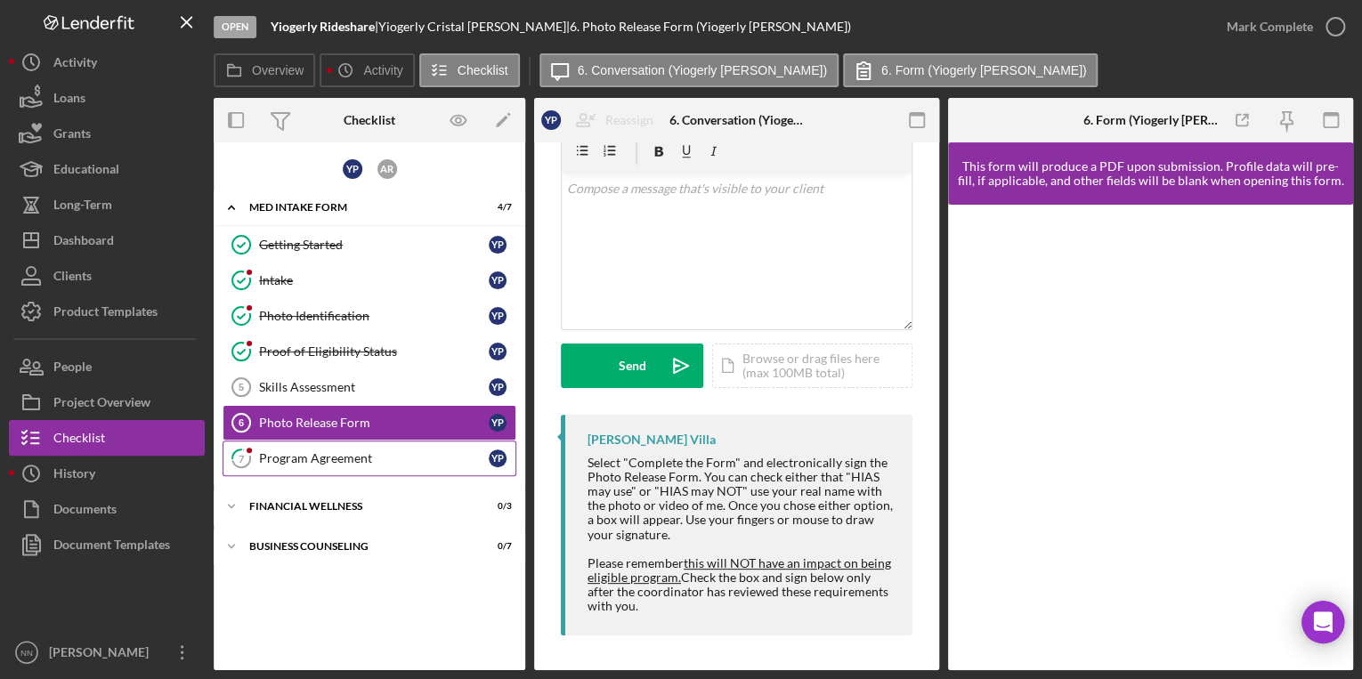
click at [374, 452] on div "Program Agreement" at bounding box center [374, 458] width 230 height 14
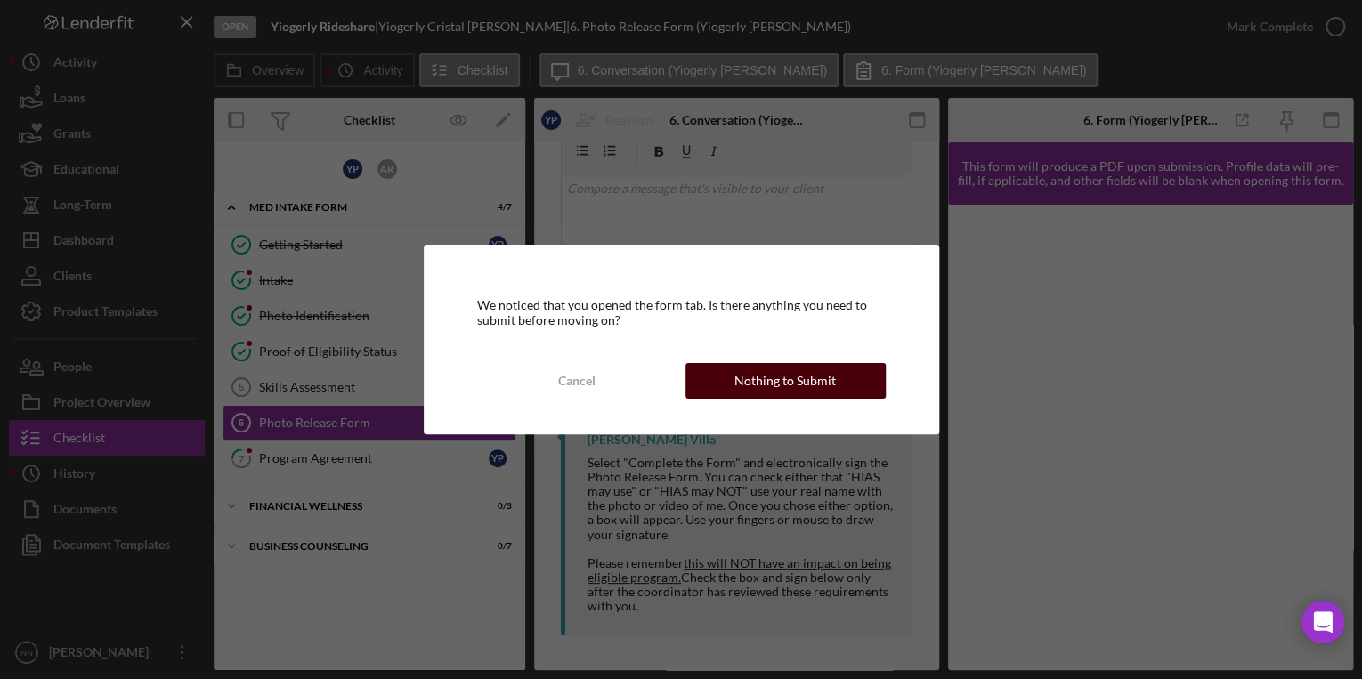
click at [858, 385] on button "Nothing to Submit" at bounding box center [786, 381] width 200 height 36
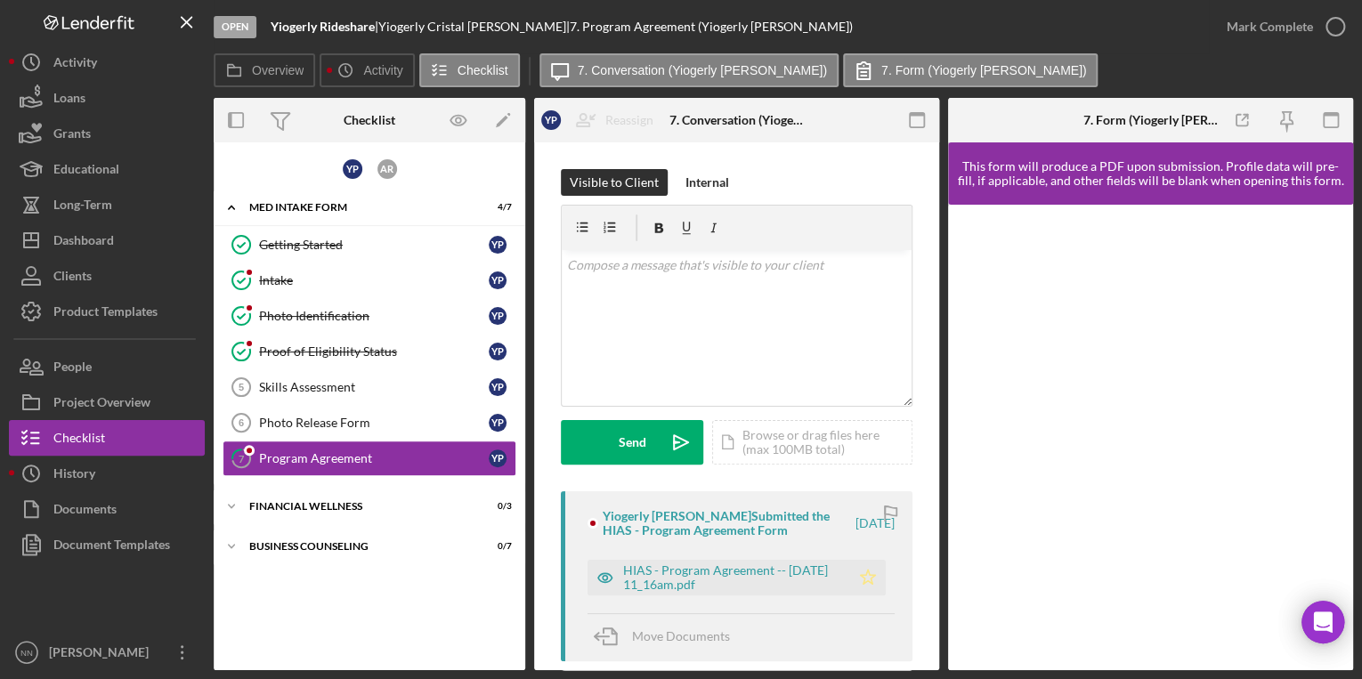
click at [855, 589] on icon "Icon/Star" at bounding box center [868, 578] width 36 height 36
click at [1318, 20] on icon "button" at bounding box center [1335, 26] width 45 height 45
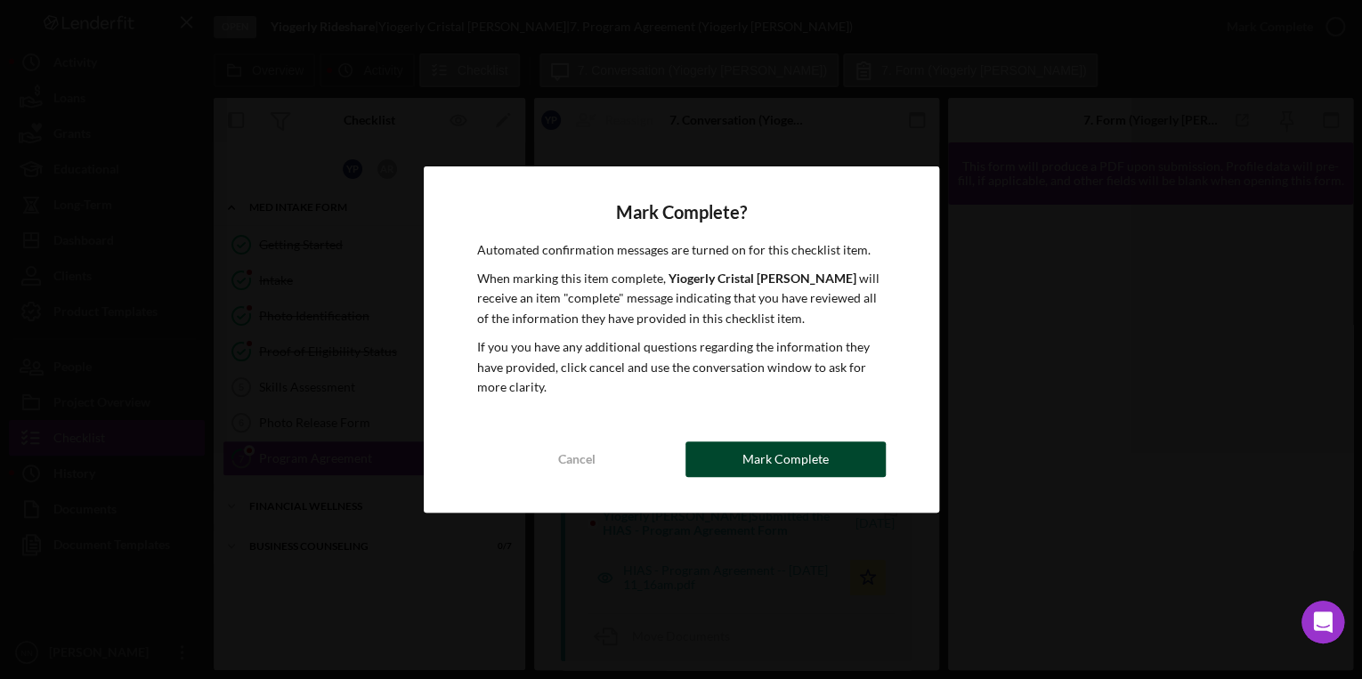
click at [721, 451] on button "Mark Complete" at bounding box center [786, 460] width 200 height 36
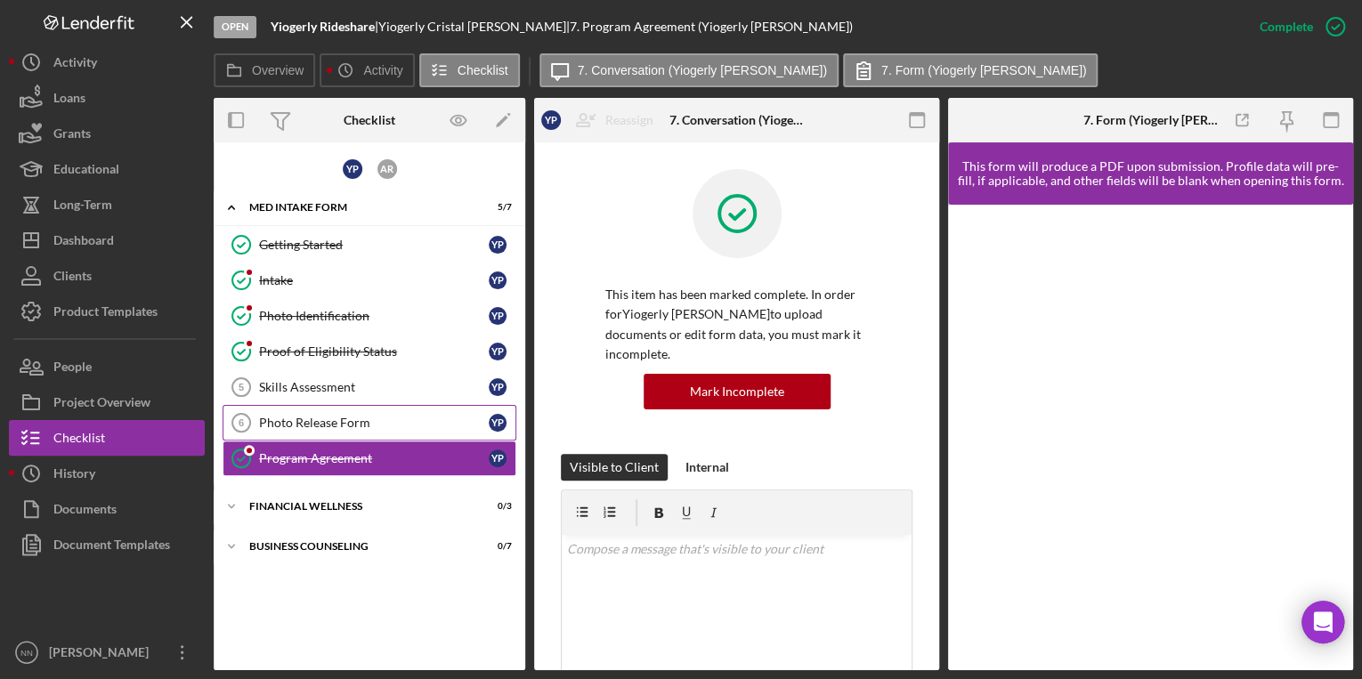
click at [280, 416] on div "Photo Release Form" at bounding box center [374, 423] width 230 height 14
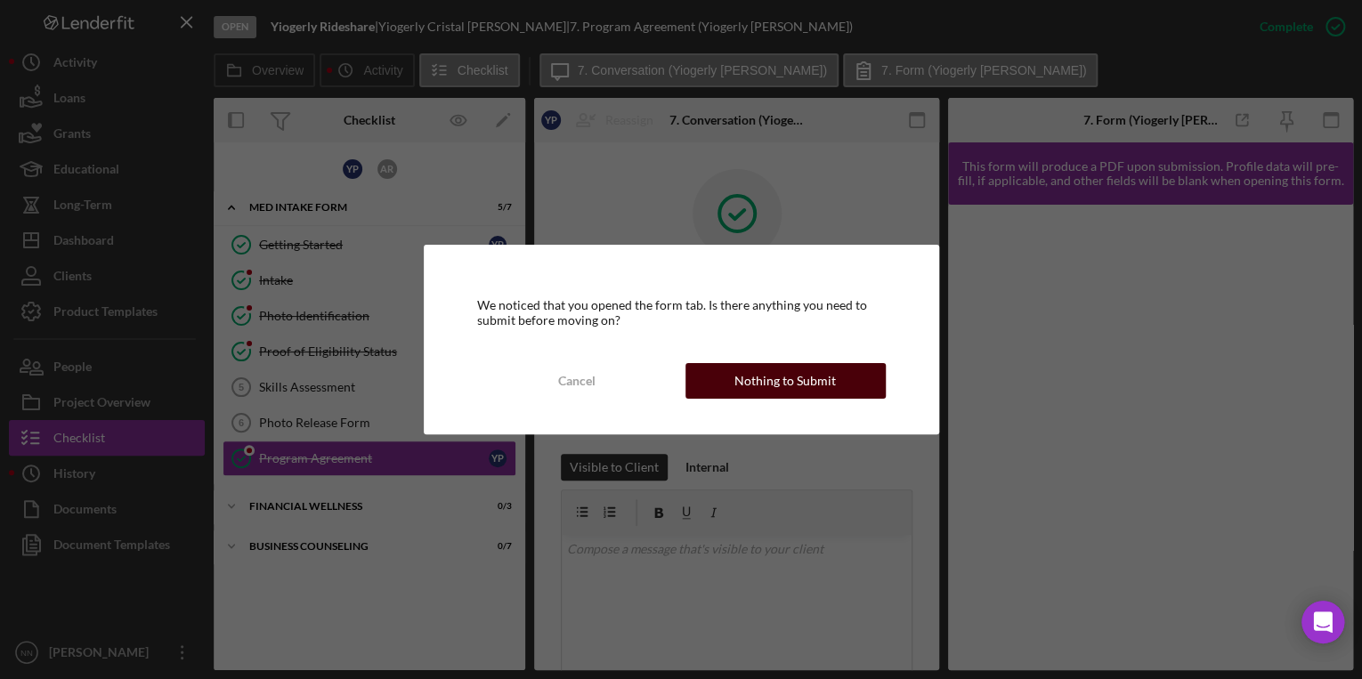
click at [840, 381] on button "Nothing to Submit" at bounding box center [786, 381] width 200 height 36
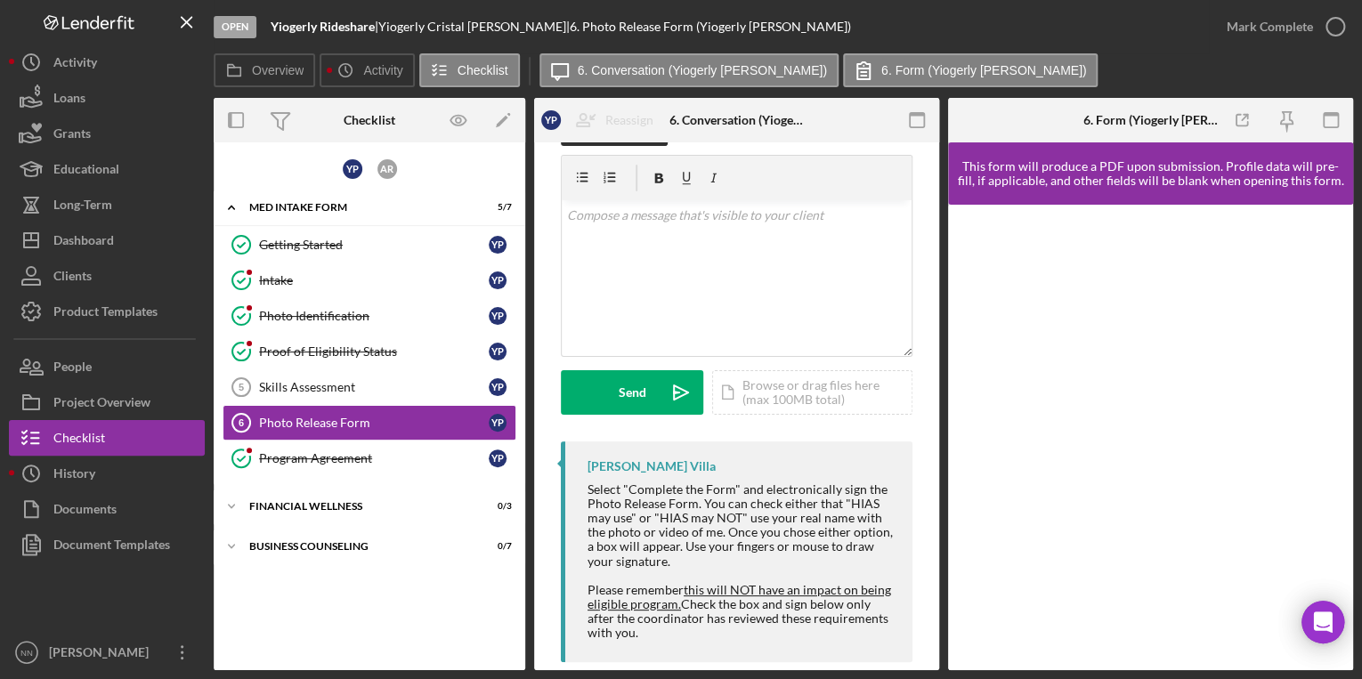
scroll to position [77, 0]
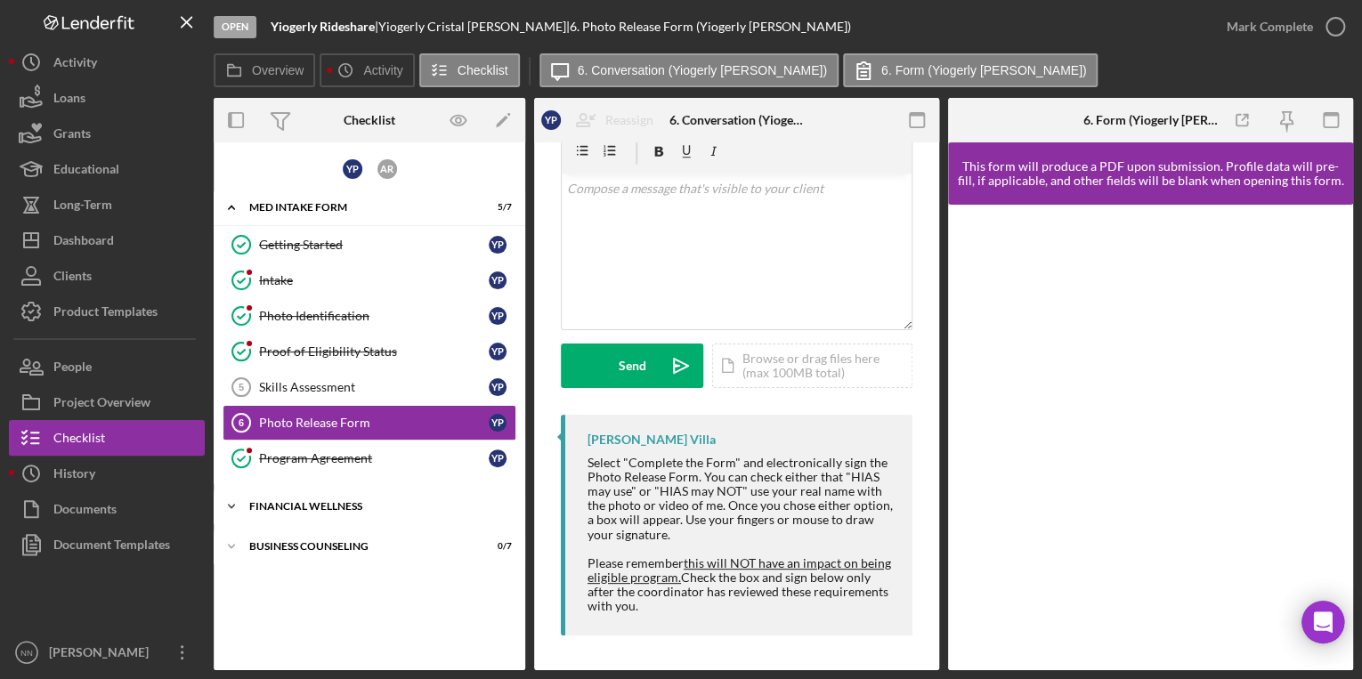
click at [296, 493] on div "Icon/Expander Financial Wellness 0 / 3" at bounding box center [370, 507] width 312 height 36
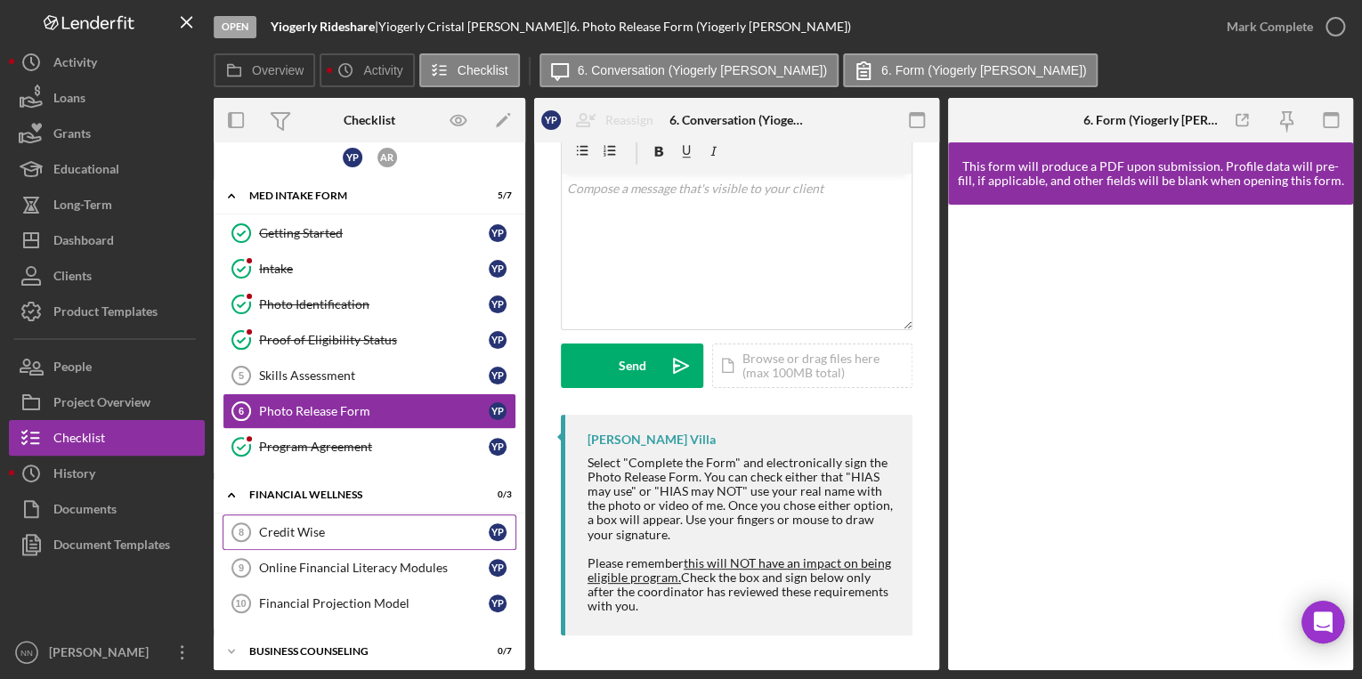
scroll to position [14, 0]
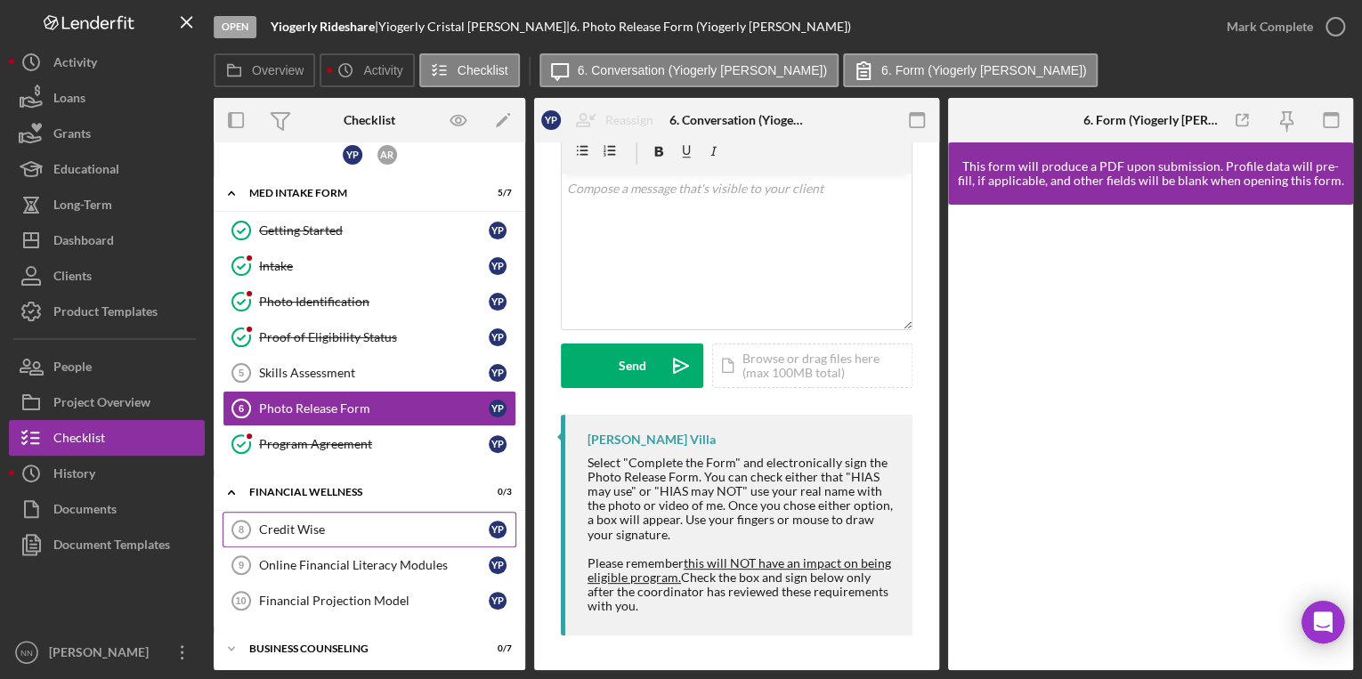
click at [349, 516] on link "Credit Wise 8 Credit Wise Y P" at bounding box center [370, 530] width 294 height 36
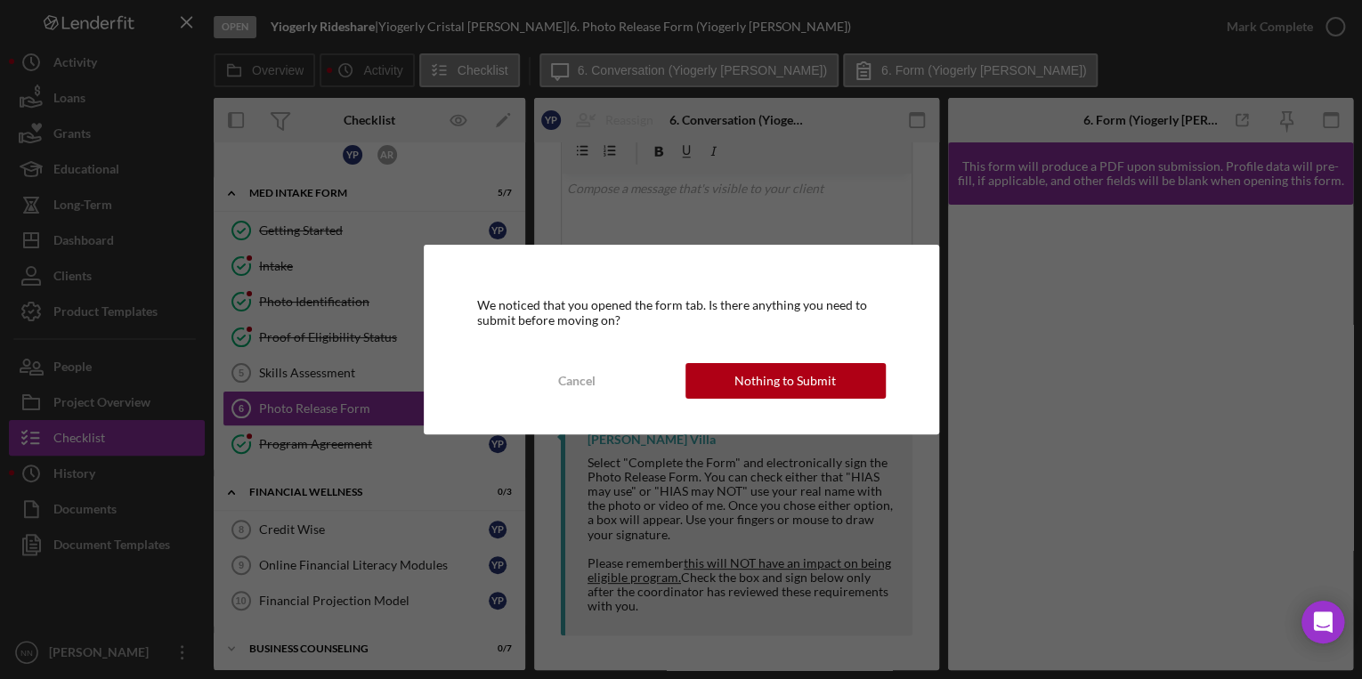
click at [759, 367] on div "Nothing to Submit" at bounding box center [786, 381] width 102 height 36
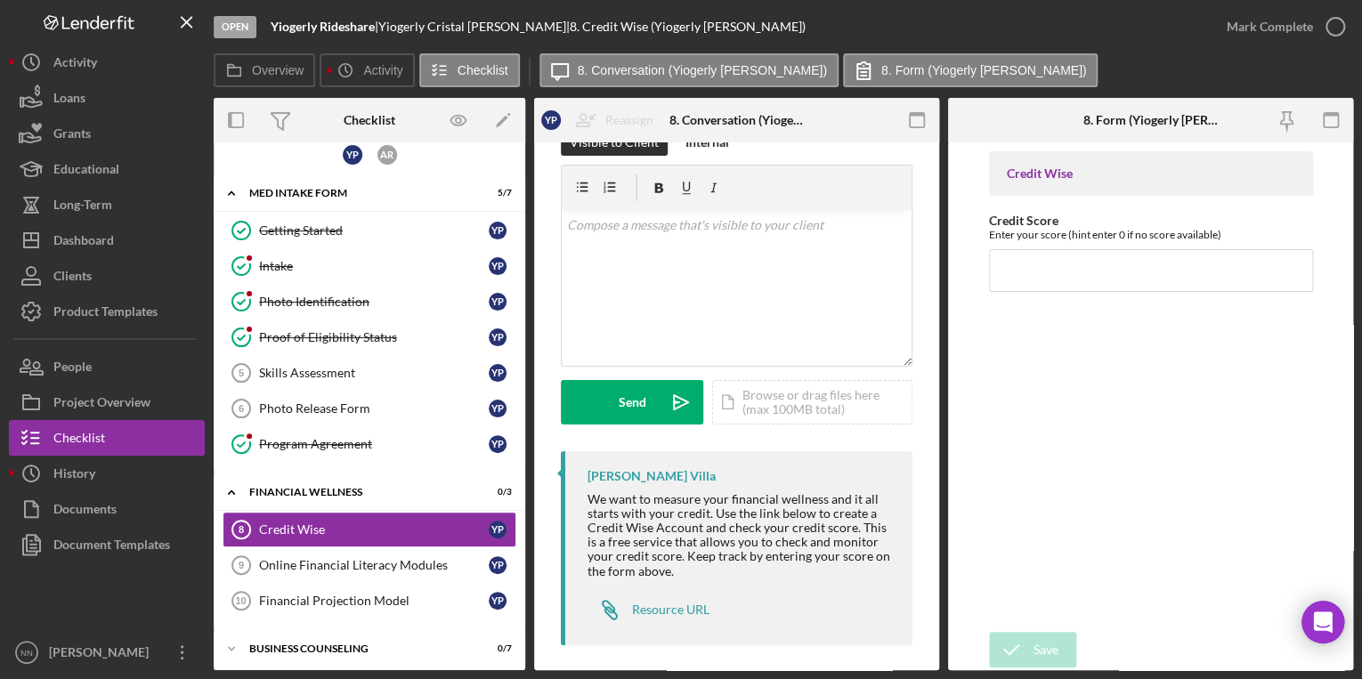
scroll to position [50, 0]
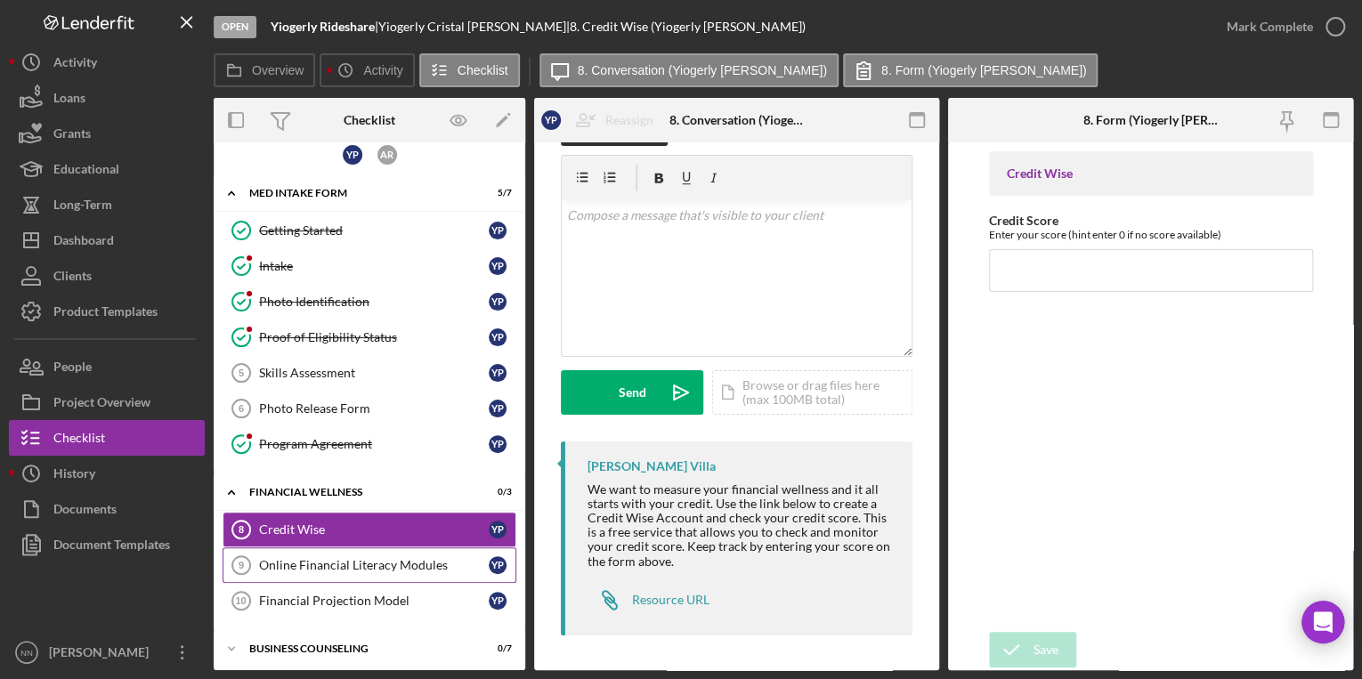
click at [369, 566] on div "Online Financial Literacy Modules" at bounding box center [374, 565] width 230 height 14
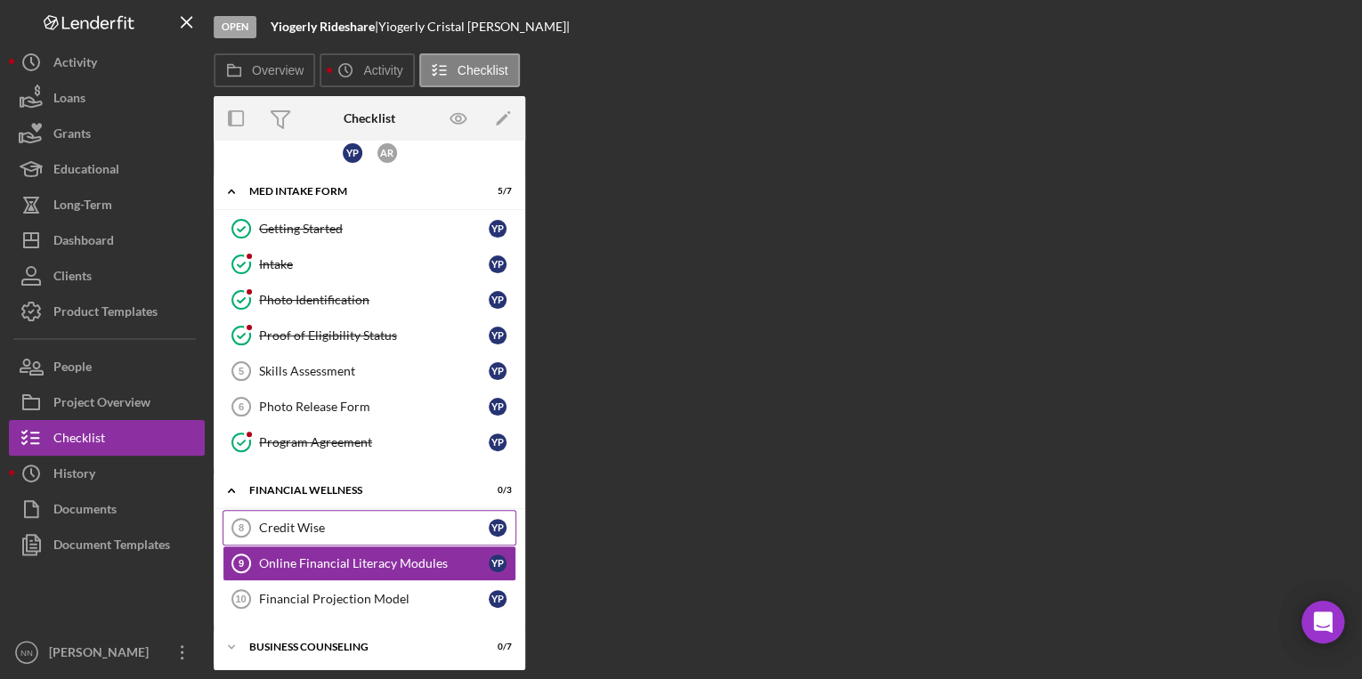
scroll to position [14, 0]
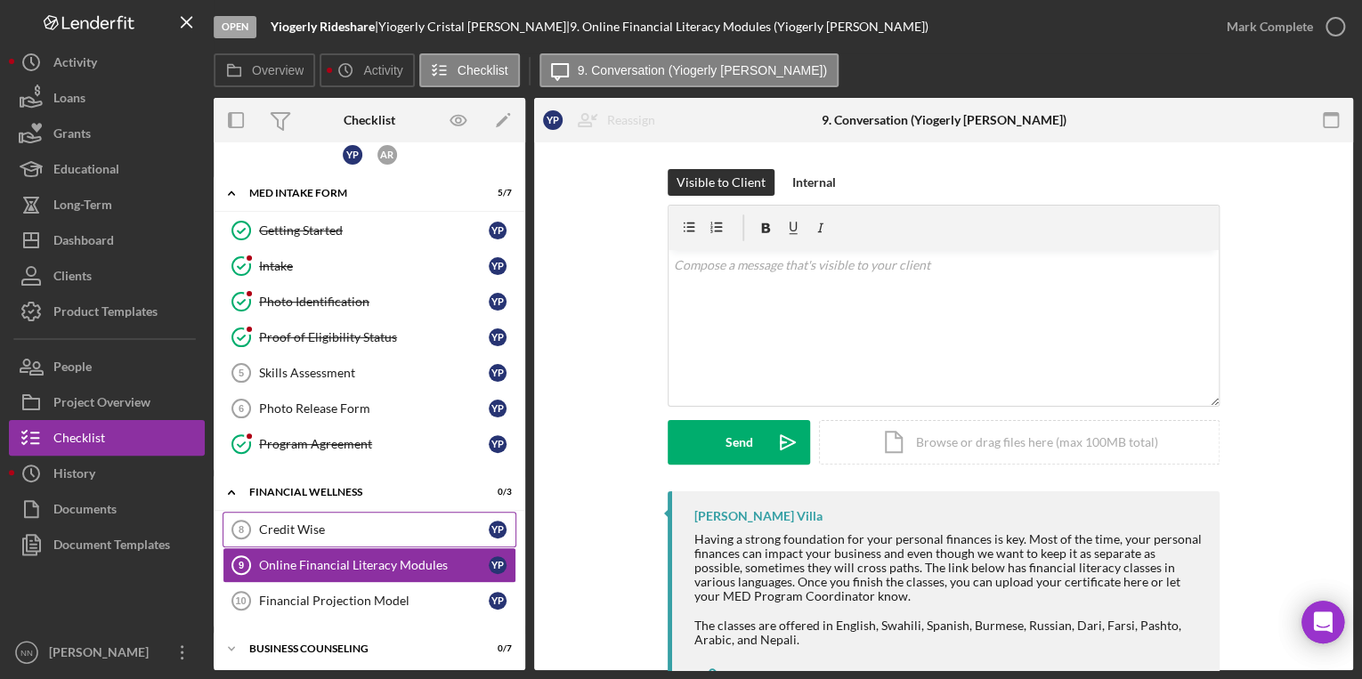
click at [378, 524] on div "Credit Wise" at bounding box center [374, 530] width 230 height 14
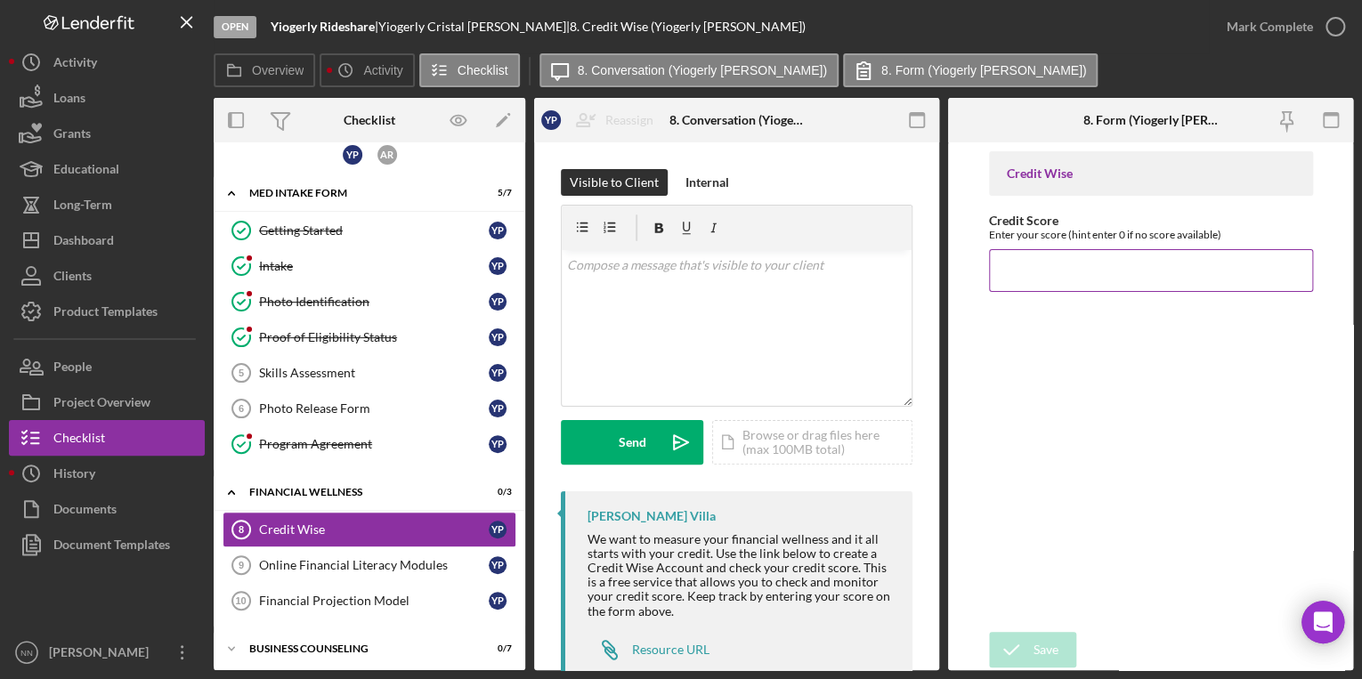
click at [1251, 286] on input "Credit Score" at bounding box center [1151, 270] width 324 height 43
click at [345, 562] on div "Online Financial Literacy Modules" at bounding box center [374, 565] width 230 height 14
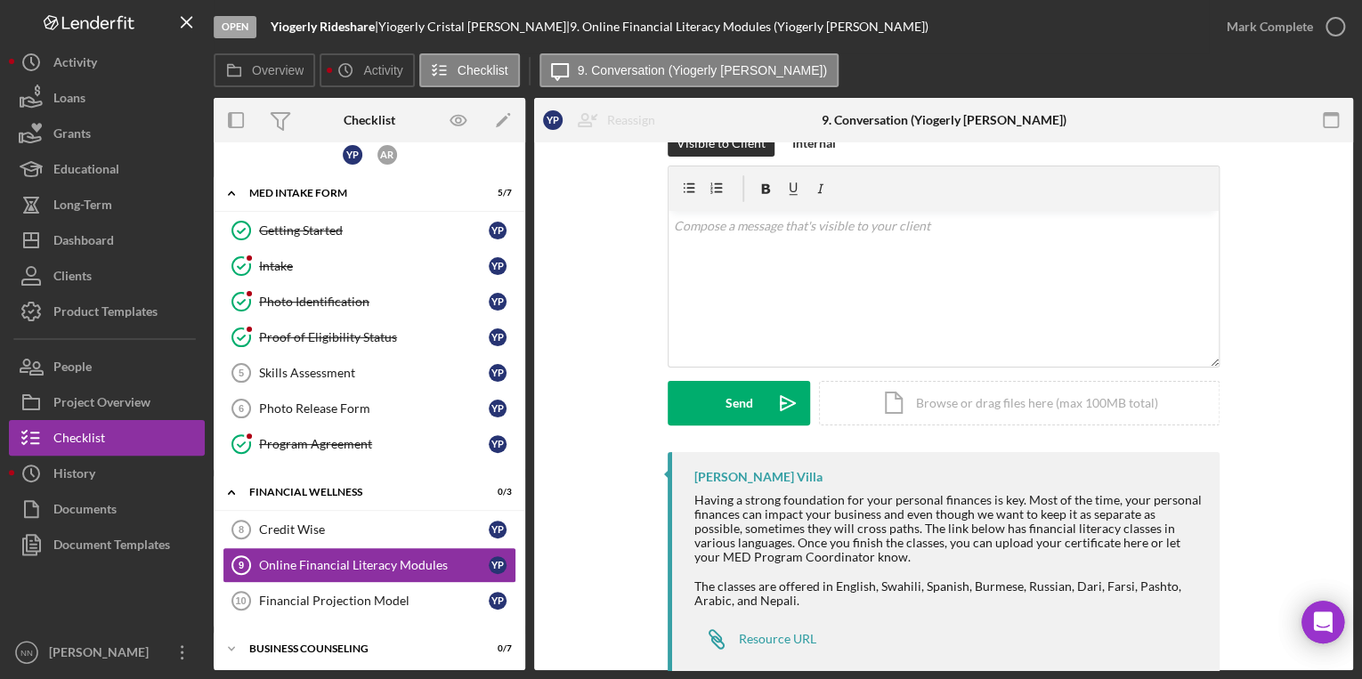
scroll to position [78, 0]
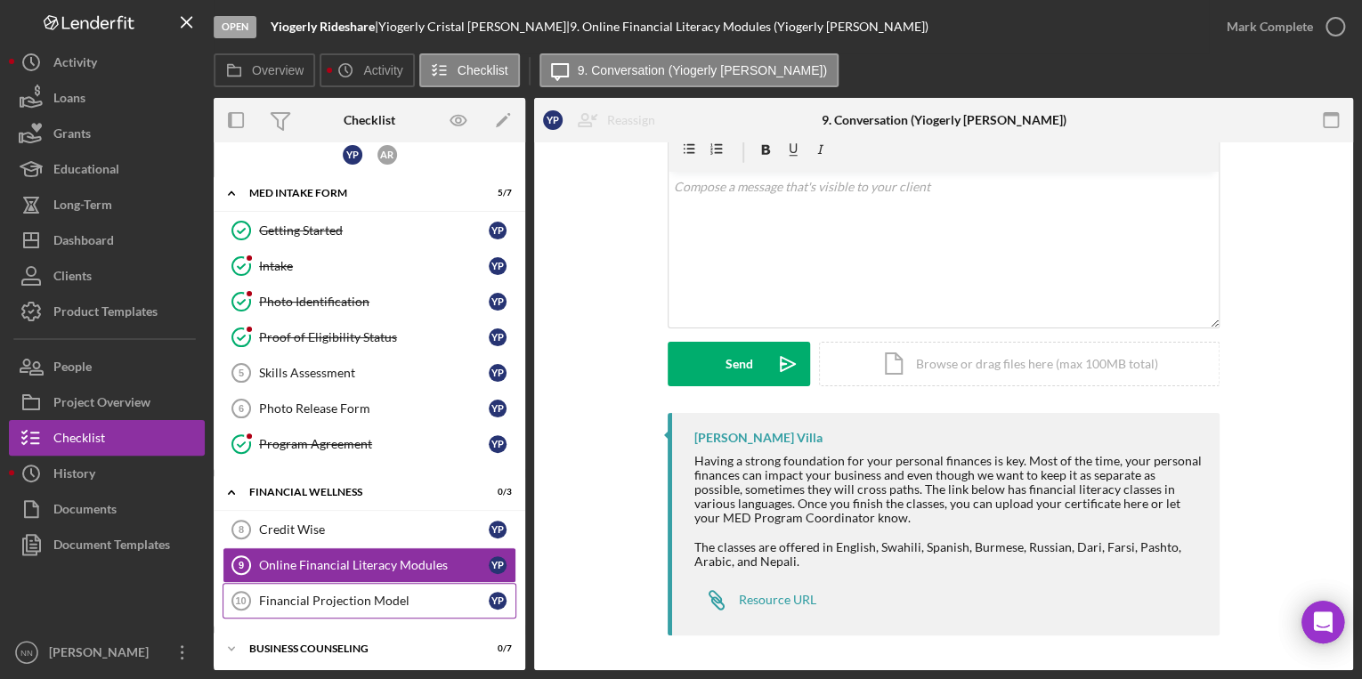
click at [306, 611] on link "Financial Projection Model 10 Financial Projection Model Y P" at bounding box center [370, 601] width 294 height 36
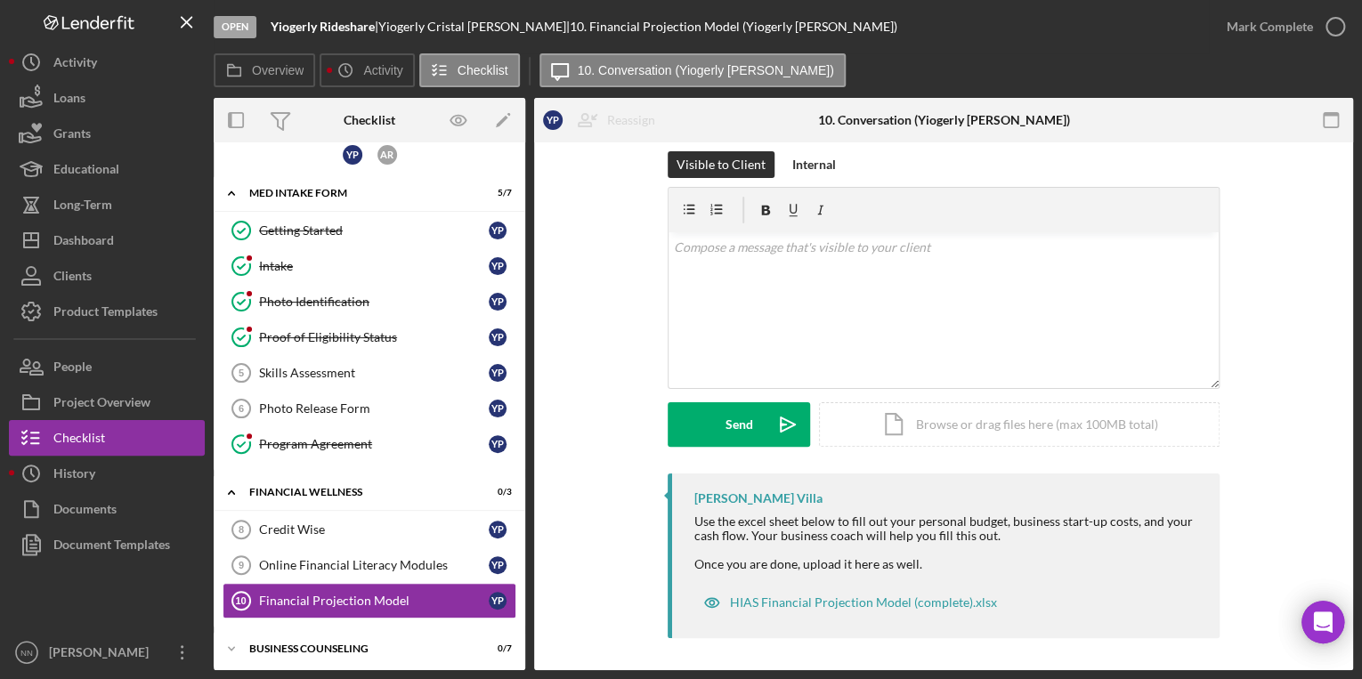
scroll to position [20, 0]
click at [764, 595] on div "HIAS Financial Projection Model (complete).xlsx" at bounding box center [863, 600] width 267 height 14
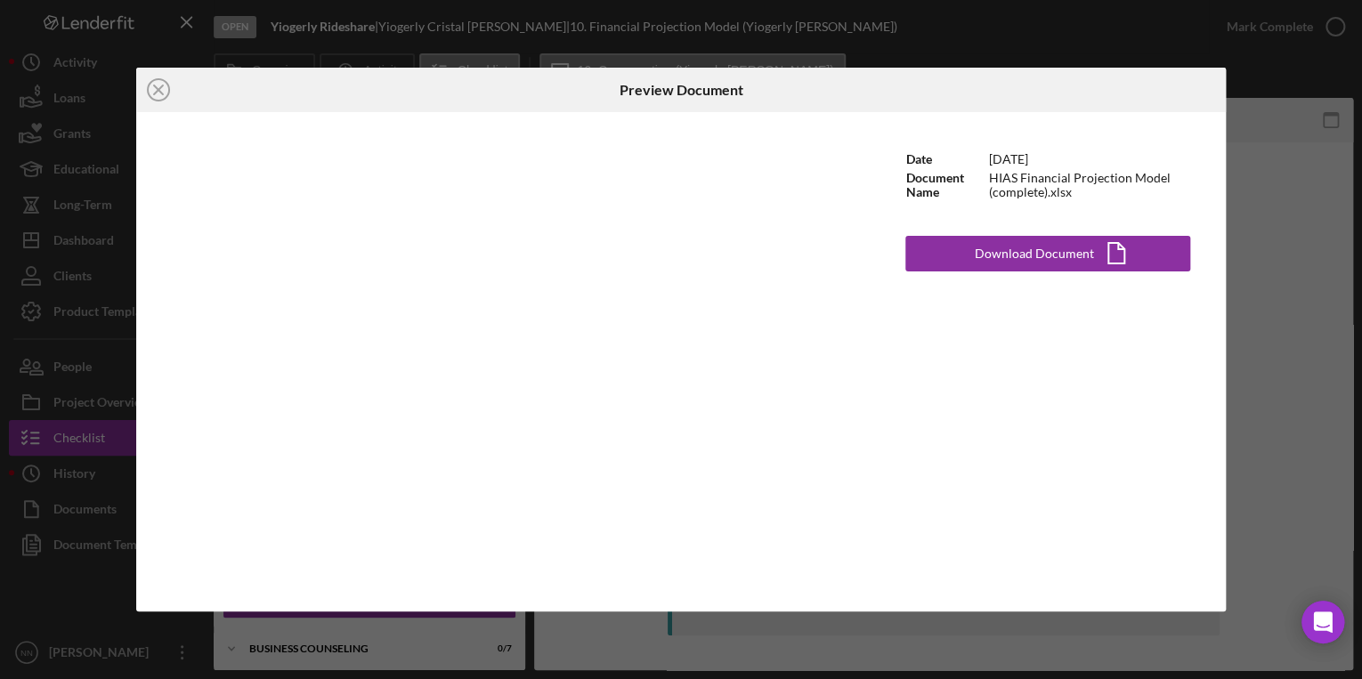
click at [1278, 127] on div "Icon/Close Preview Document Date [DATE] Document Name HIAS Financial Projection…" at bounding box center [681, 339] width 1362 height 679
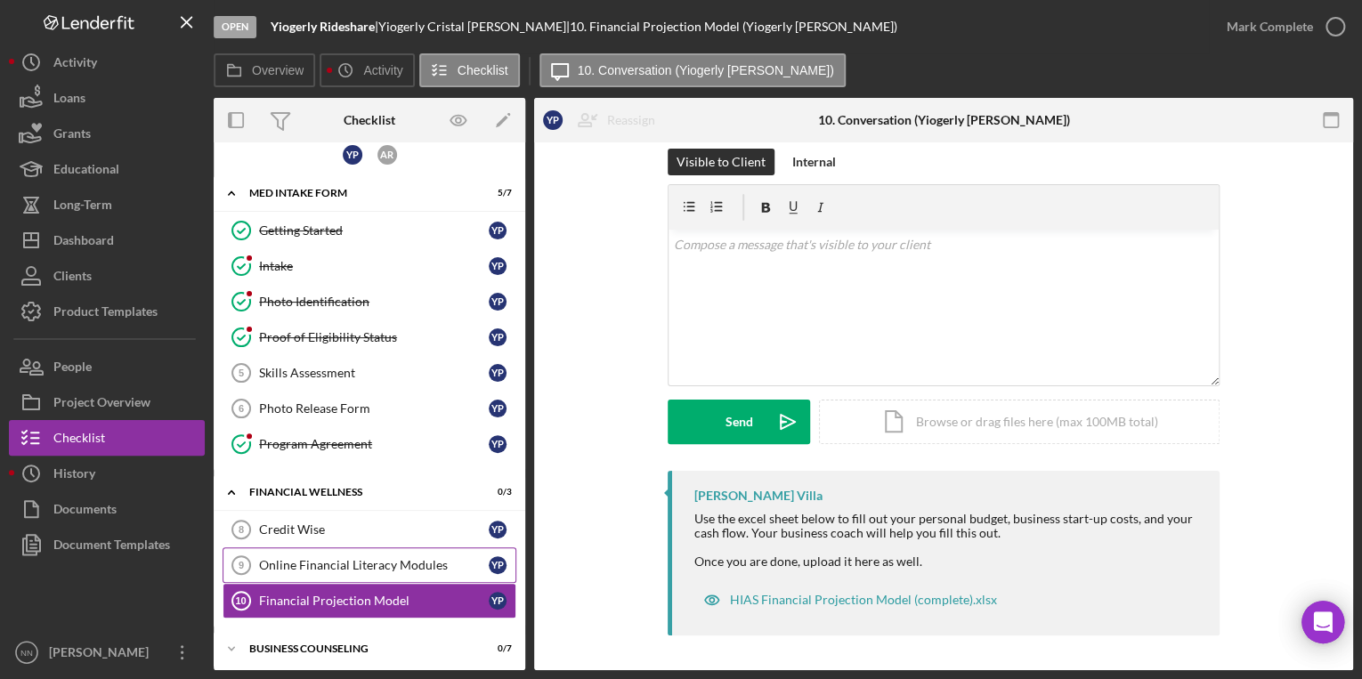
click at [356, 563] on div "Online Financial Literacy Modules" at bounding box center [374, 565] width 230 height 14
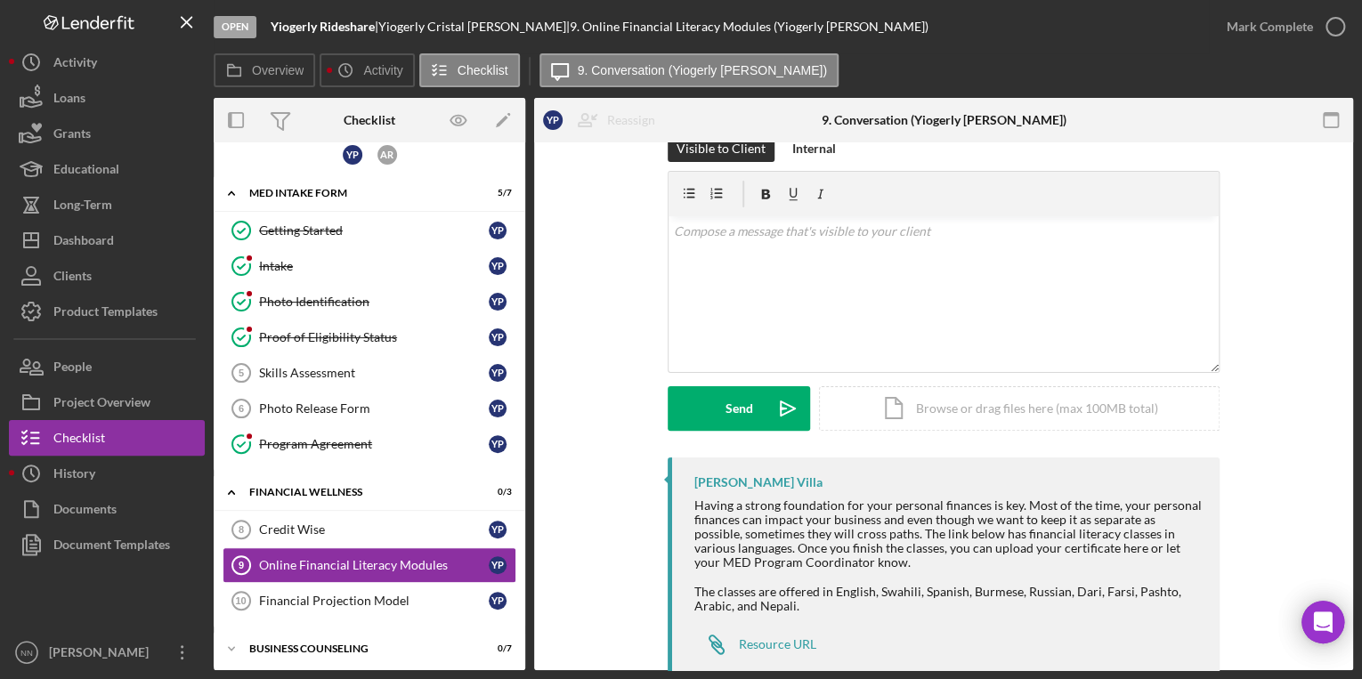
scroll to position [78, 0]
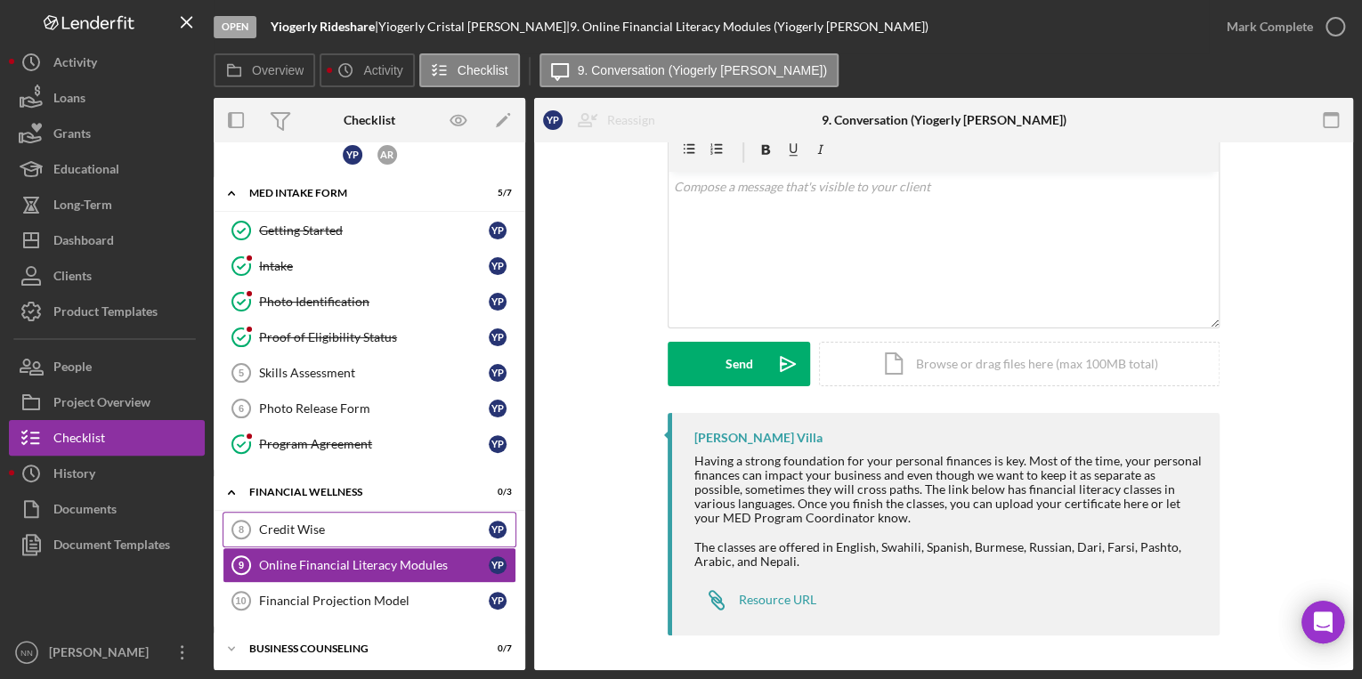
click at [395, 524] on div "Credit Wise" at bounding box center [374, 530] width 230 height 14
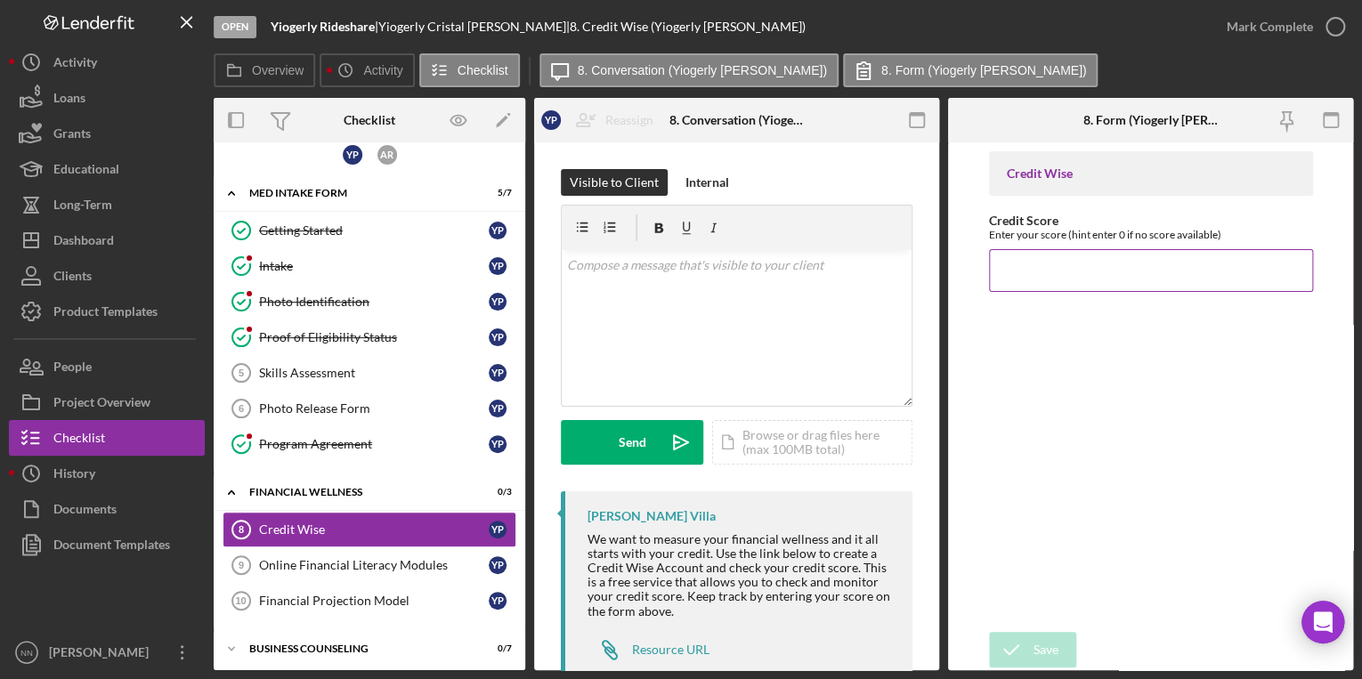
click at [1127, 247] on div "Credit Score Enter your score (hint enter 0 if no score available)" at bounding box center [1151, 253] width 324 height 78
click at [1140, 260] on input "Credit Score" at bounding box center [1151, 270] width 324 height 43
type input "533"
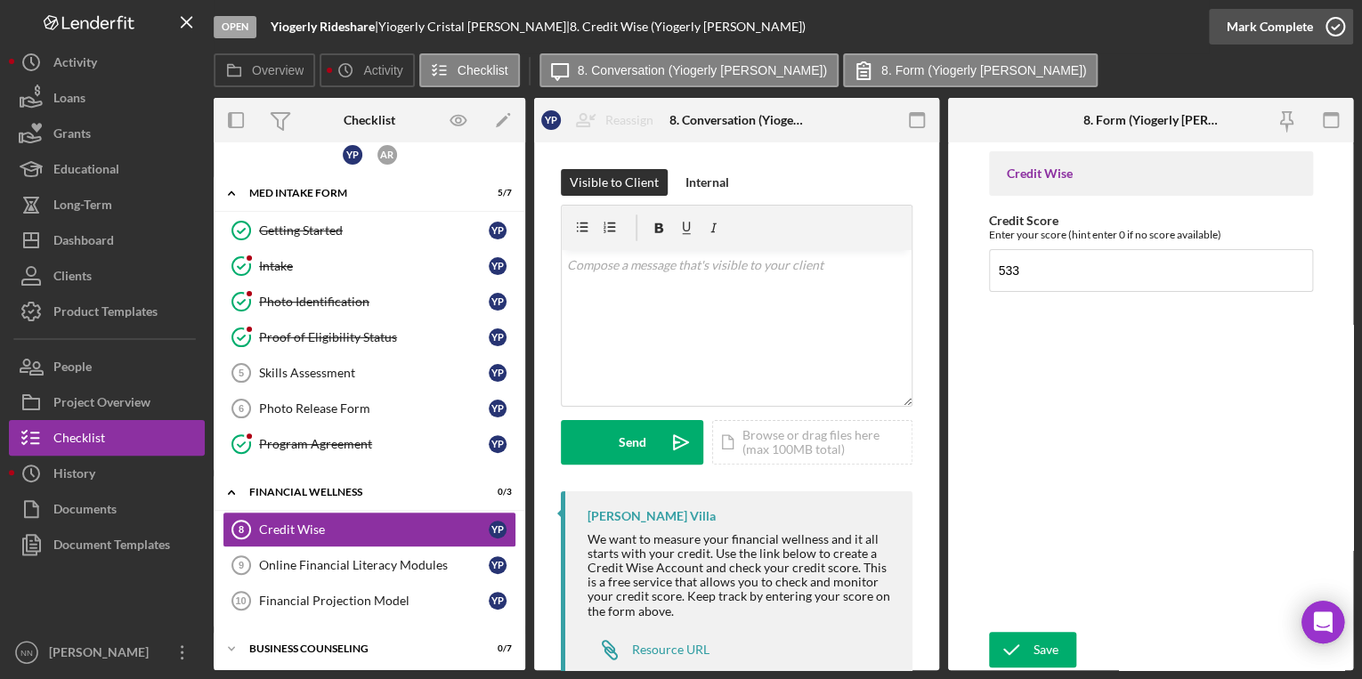
click at [1334, 25] on icon "button" at bounding box center [1335, 26] width 45 height 45
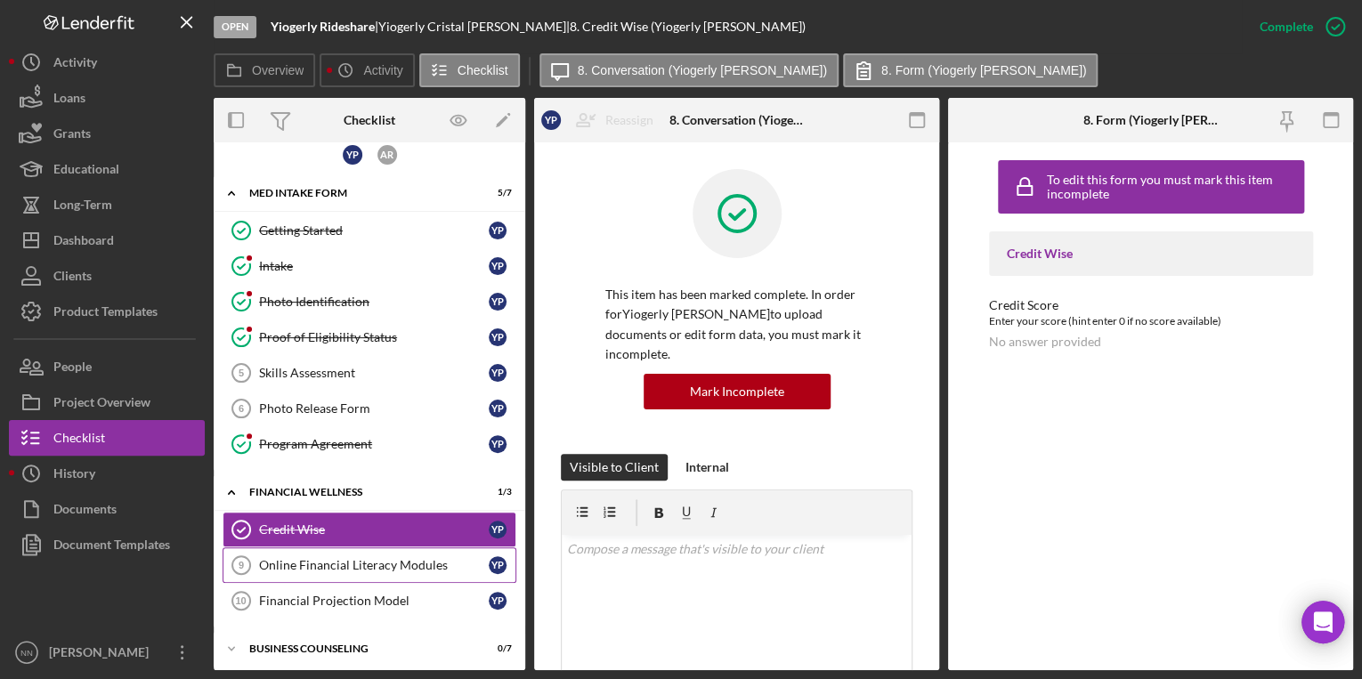
click at [340, 559] on div "Online Financial Literacy Modules" at bounding box center [374, 565] width 230 height 14
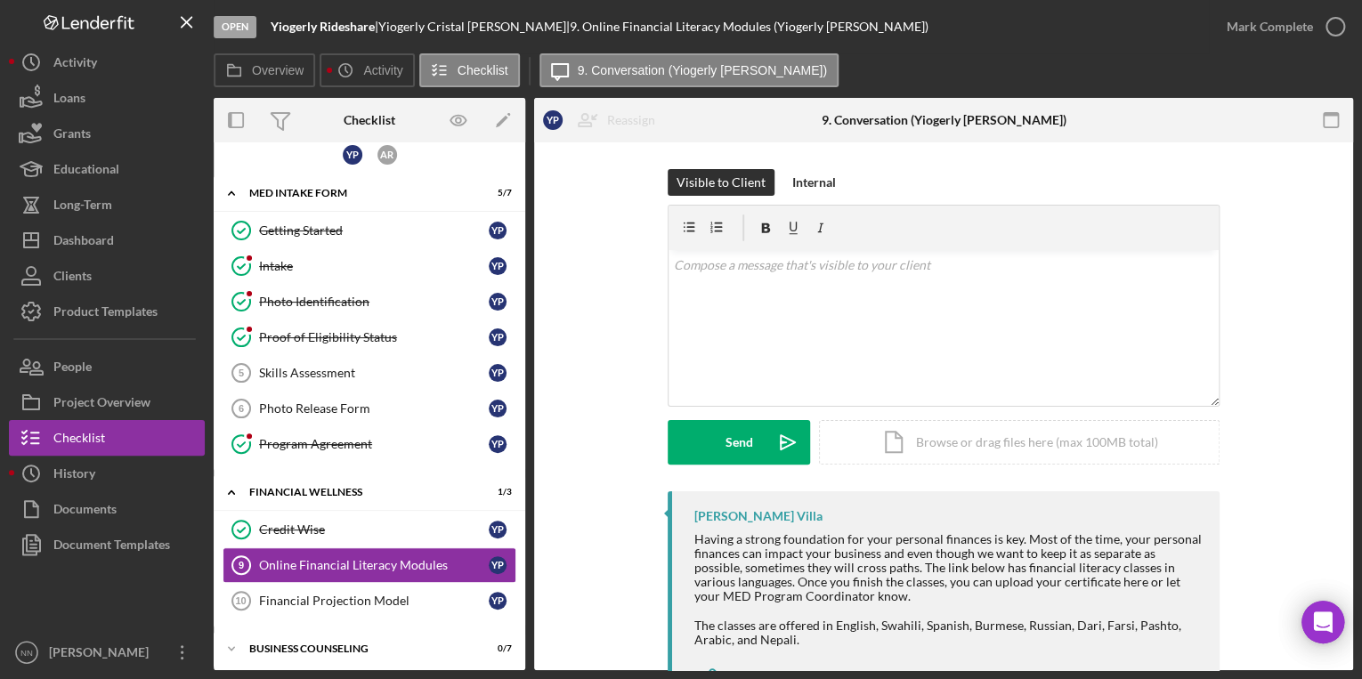
drag, startPoint x: 388, startPoint y: 27, endPoint x: 553, endPoint y: 28, distance: 164.7
click at [553, 28] on div "Yiogerly Rideshare | [PERSON_NAME] | 9. Online Financial Literacy Modules (Yiog…" at bounding box center [600, 27] width 658 height 14
drag, startPoint x: 553, startPoint y: 28, endPoint x: 528, endPoint y: 23, distance: 25.3
click at [402, 583] on link "Financial Projection Model 10 Financial Projection Model Y P" at bounding box center [370, 601] width 294 height 36
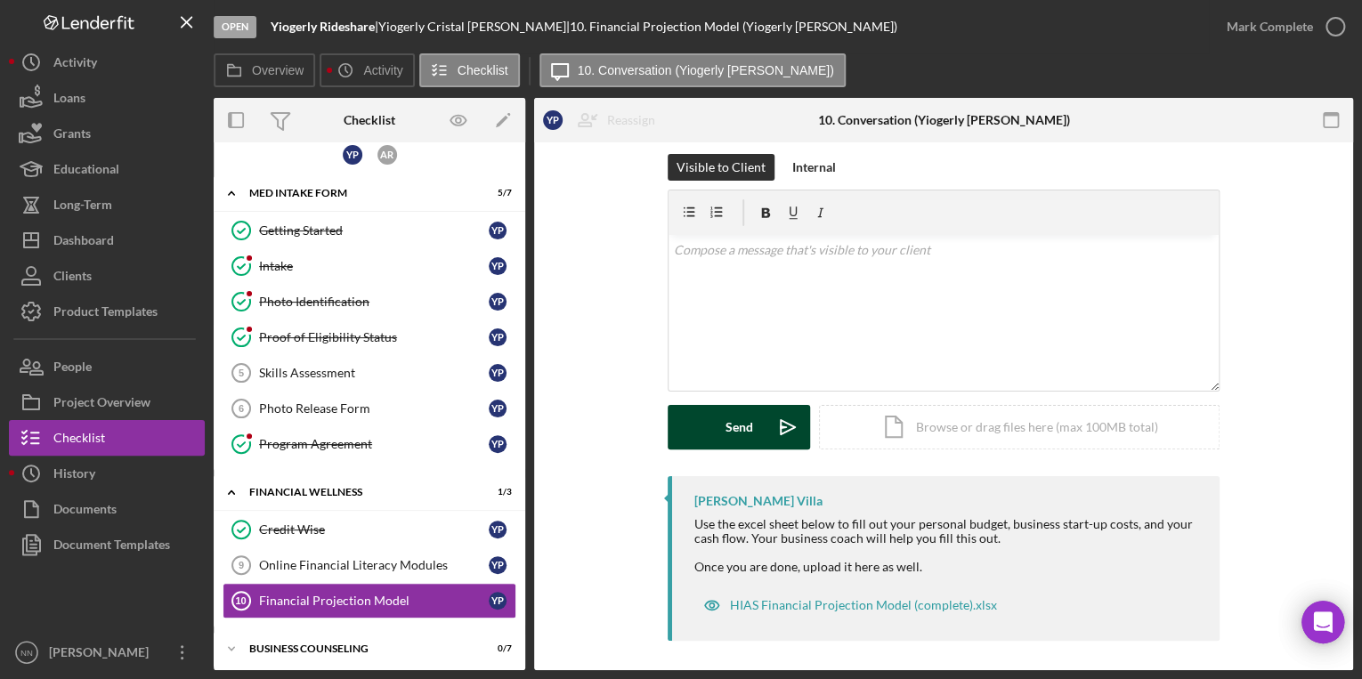
scroll to position [20, 0]
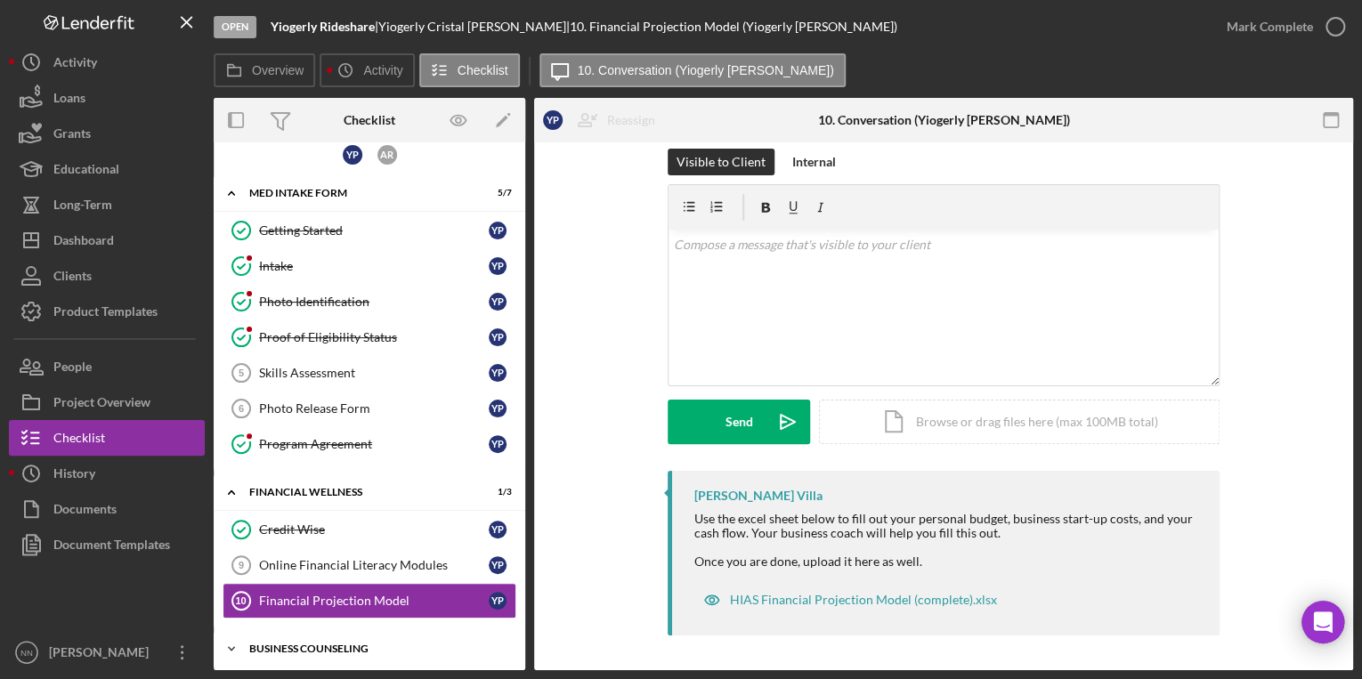
click at [302, 638] on div "Icon/Expander Business Counseling 0 / 7" at bounding box center [370, 649] width 312 height 36
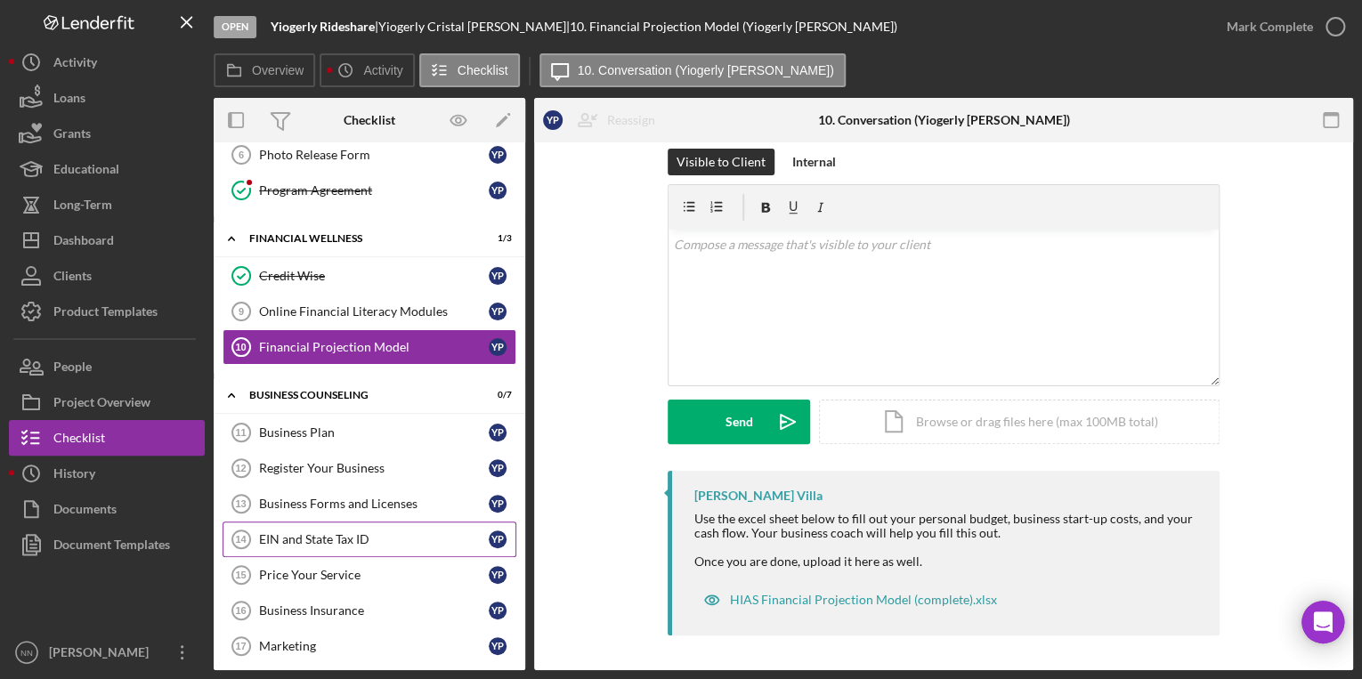
scroll to position [271, 0]
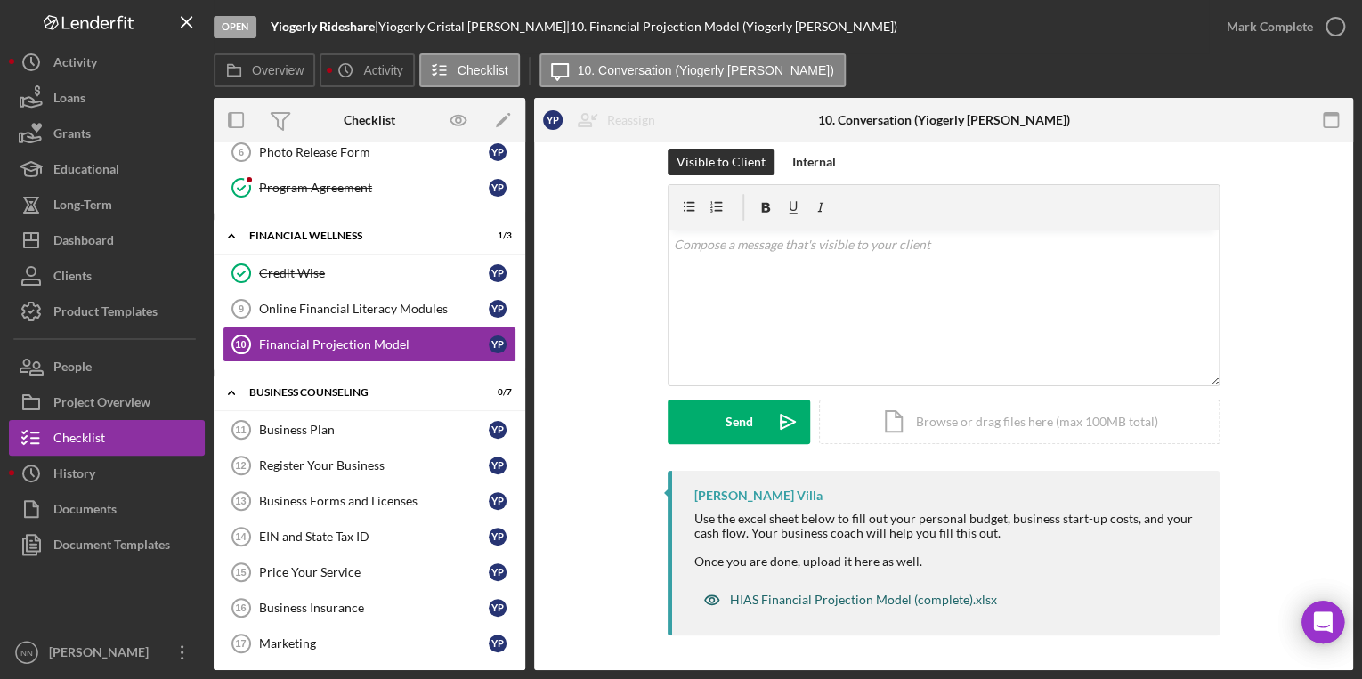
click at [826, 597] on div "HIAS Financial Projection Model (complete).xlsx" at bounding box center [863, 600] width 267 height 14
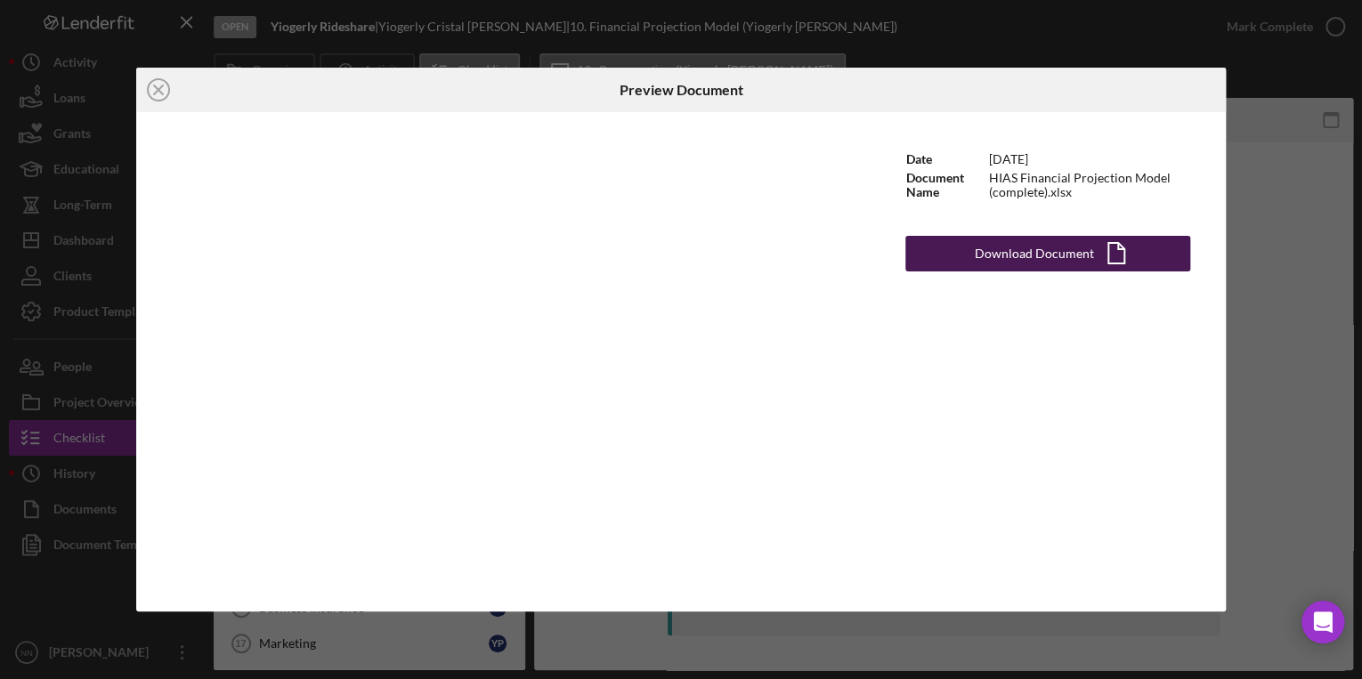
click at [1157, 265] on button "Download Document Icon/Document" at bounding box center [1048, 254] width 285 height 36
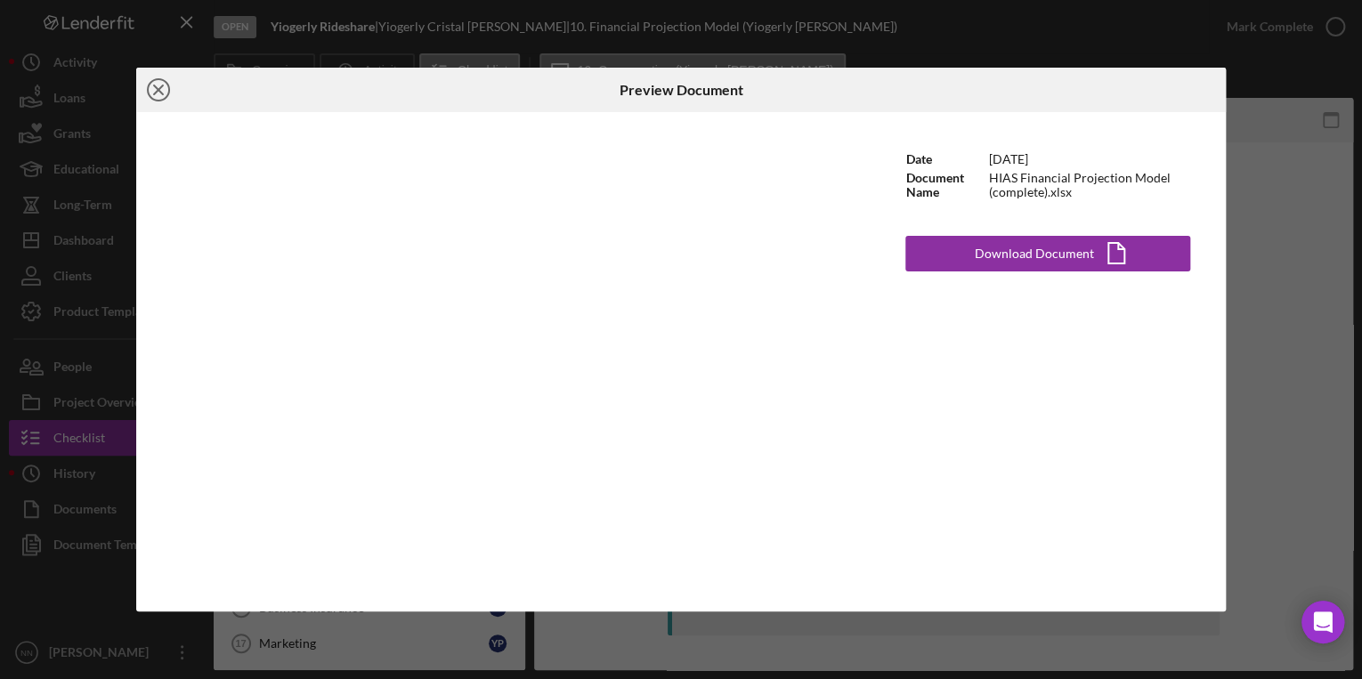
click at [164, 87] on icon "Icon/Close" at bounding box center [158, 90] width 45 height 45
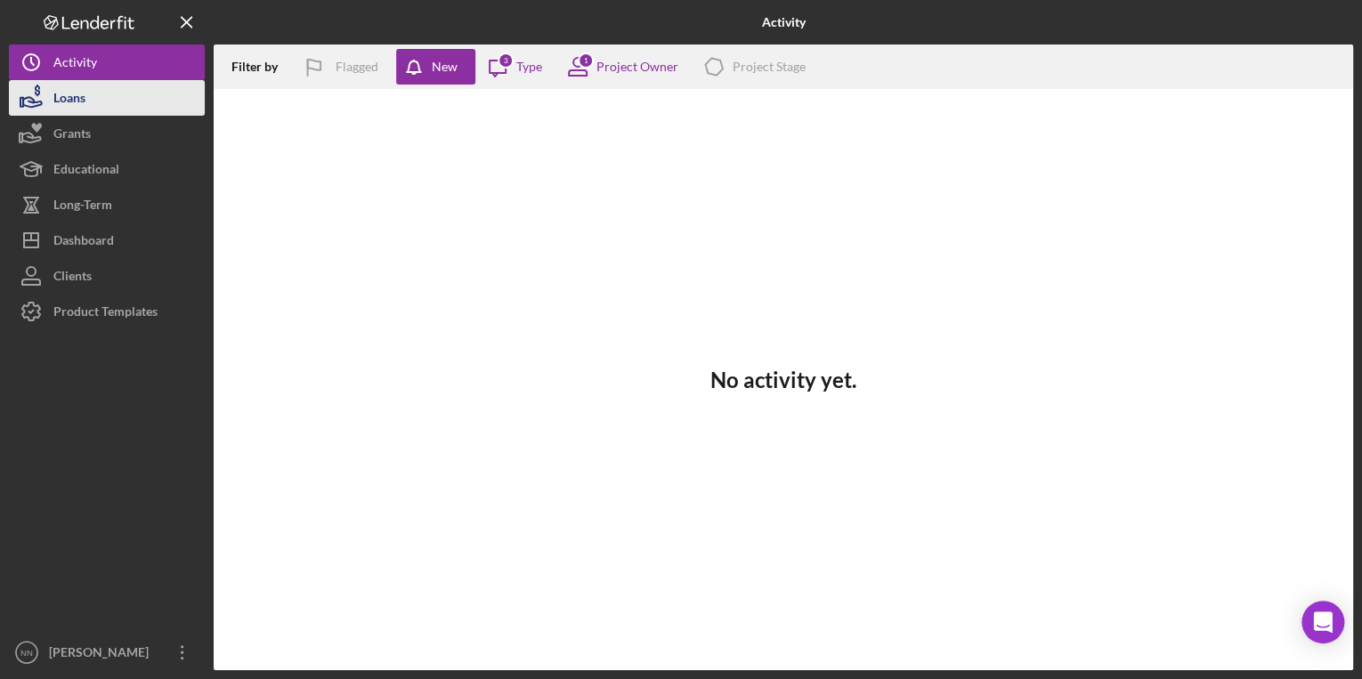
click at [137, 105] on button "Loans" at bounding box center [107, 98] width 196 height 36
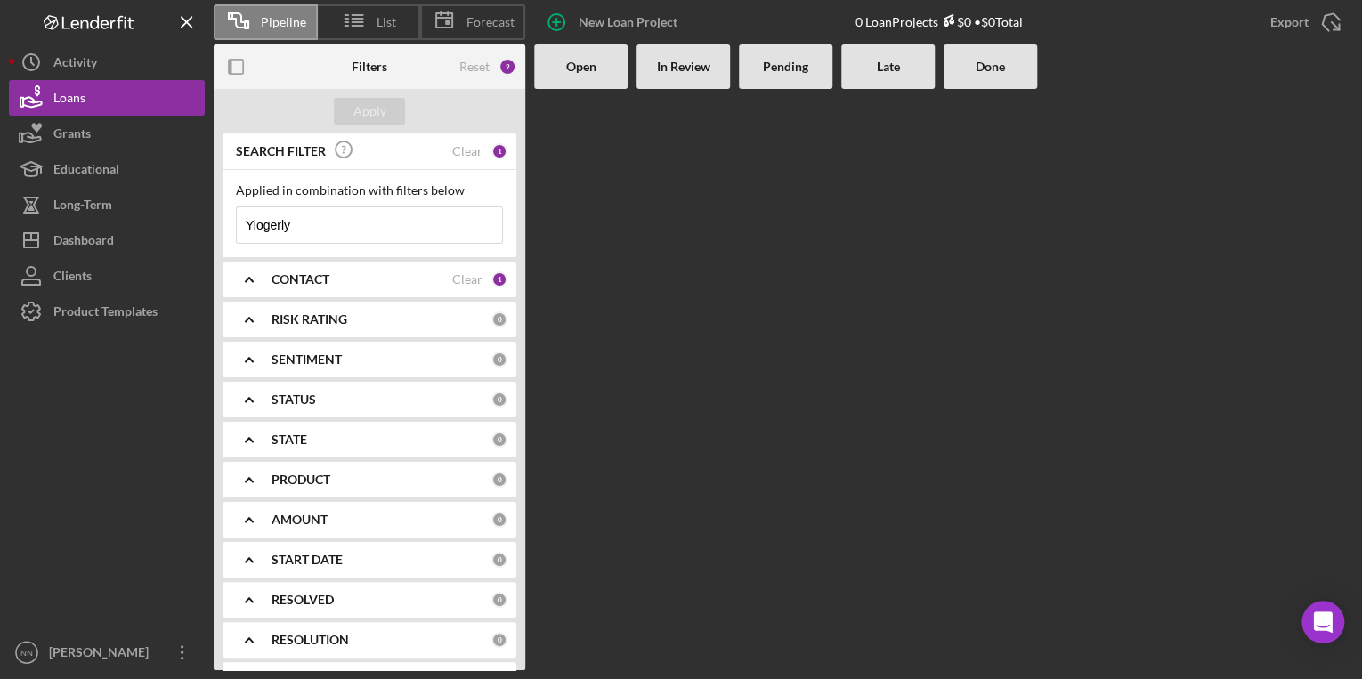
drag, startPoint x: 321, startPoint y: 231, endPoint x: 232, endPoint y: 231, distance: 89.0
click at [232, 231] on div "Applied in combination with filters below Yiogerly Icon/Menu Close" at bounding box center [370, 213] width 294 height 87
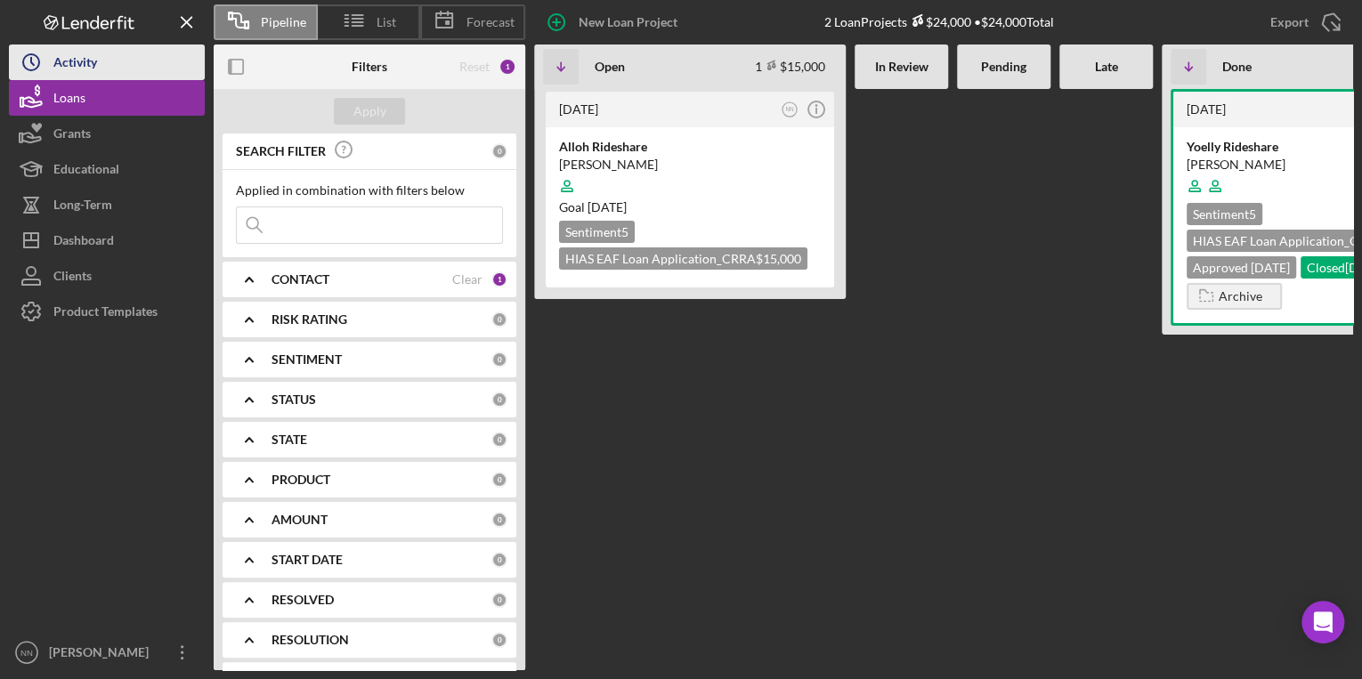
click at [71, 50] on div "Activity" at bounding box center [75, 65] width 44 height 40
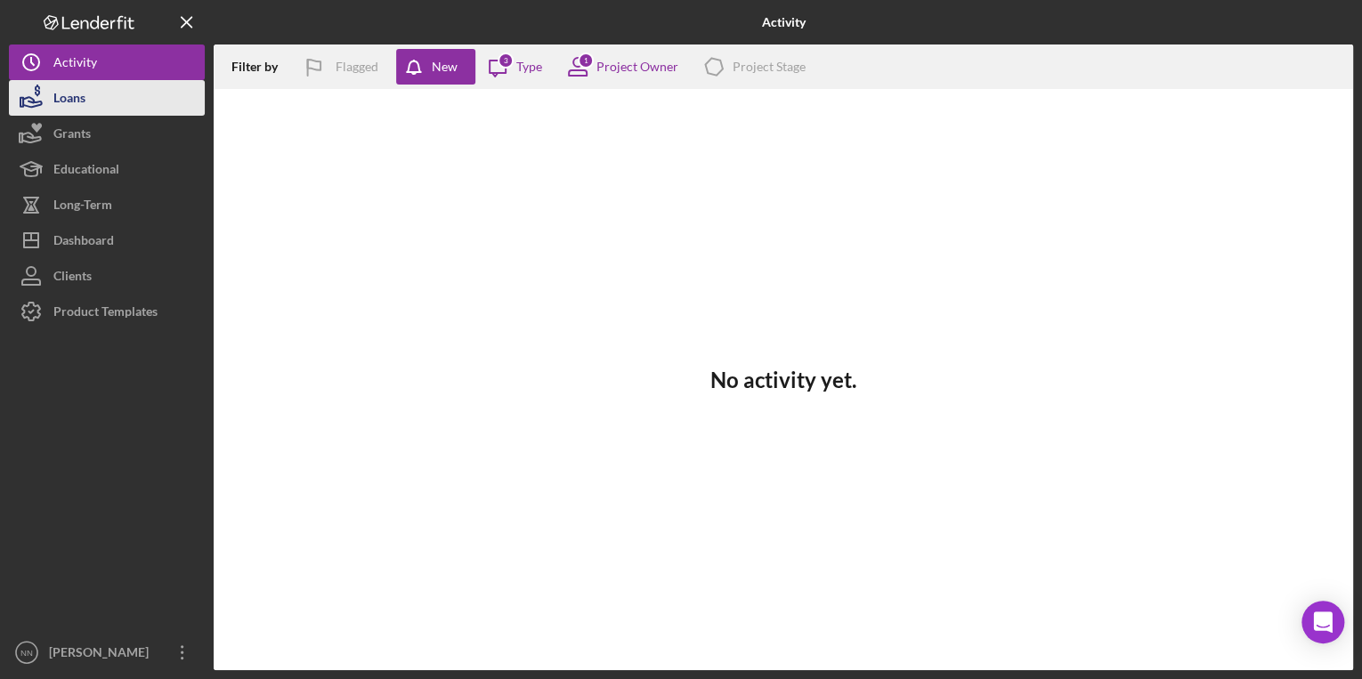
click at [102, 96] on button "Loans" at bounding box center [107, 98] width 196 height 36
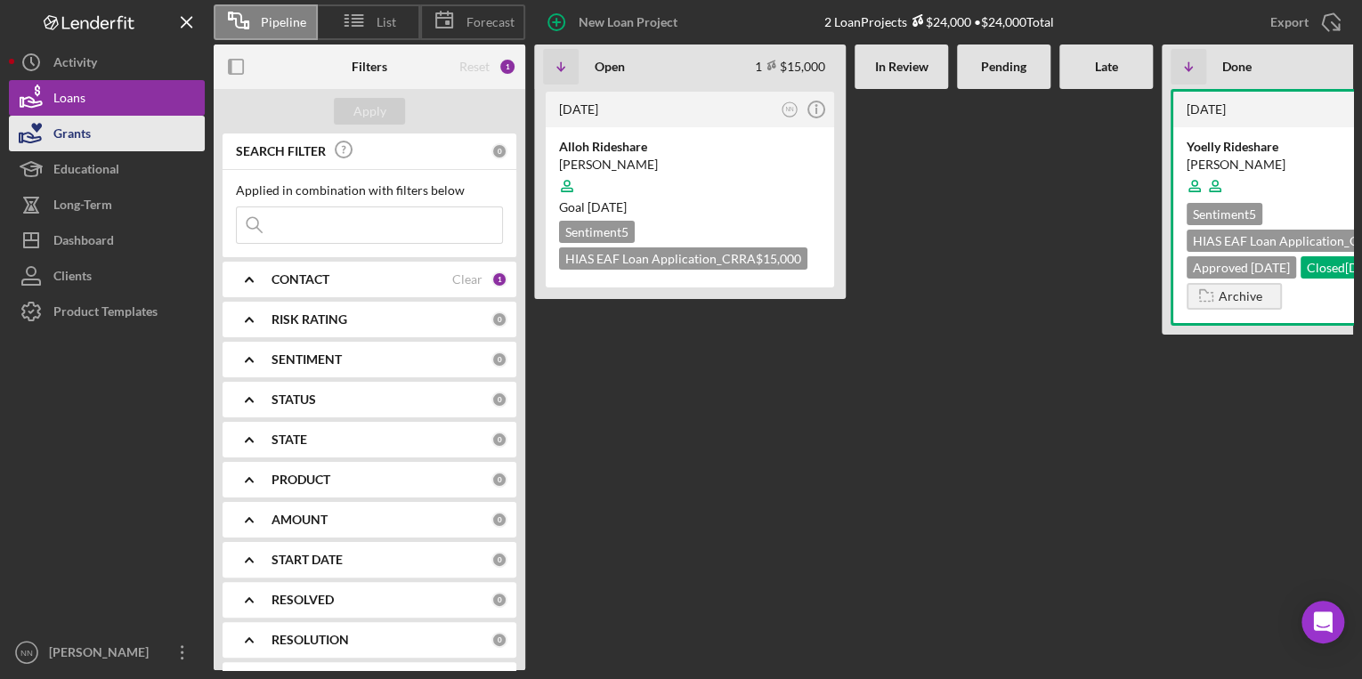
click at [142, 132] on button "Grants" at bounding box center [107, 134] width 196 height 36
